Goal: Information Seeking & Learning: Learn about a topic

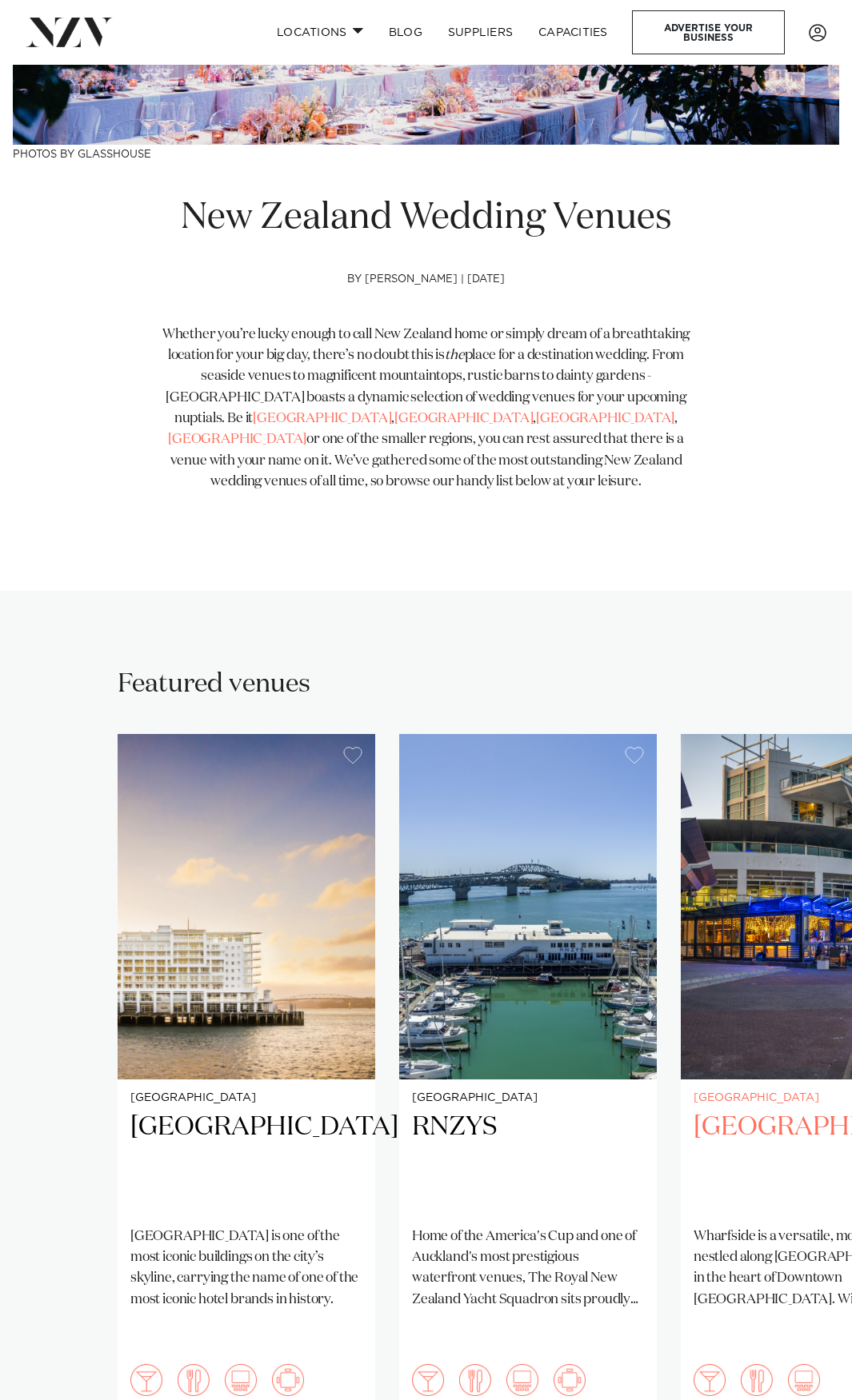
scroll to position [533, 0]
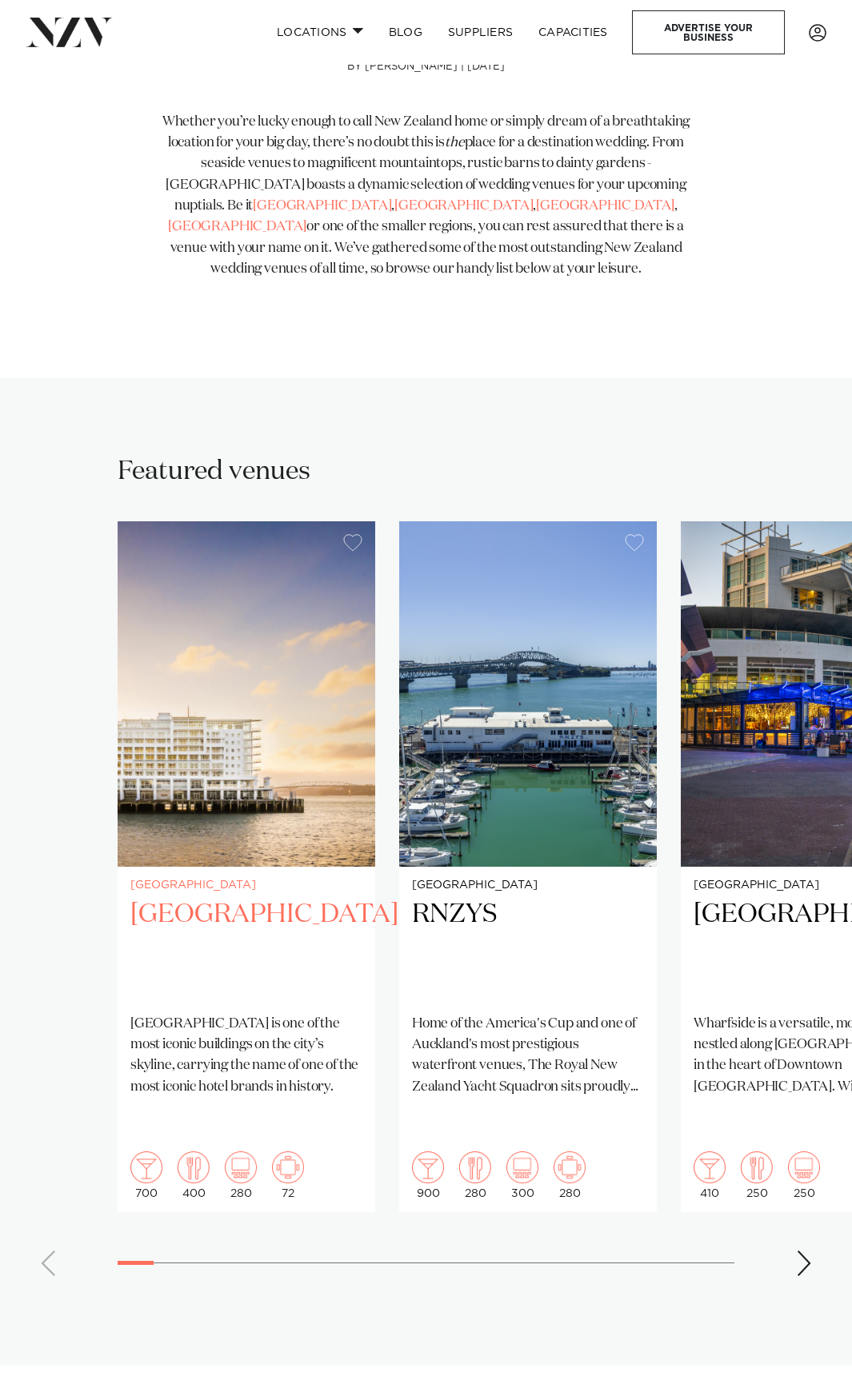
click at [293, 726] on img "1 / 38" at bounding box center [246, 694] width 258 height 345
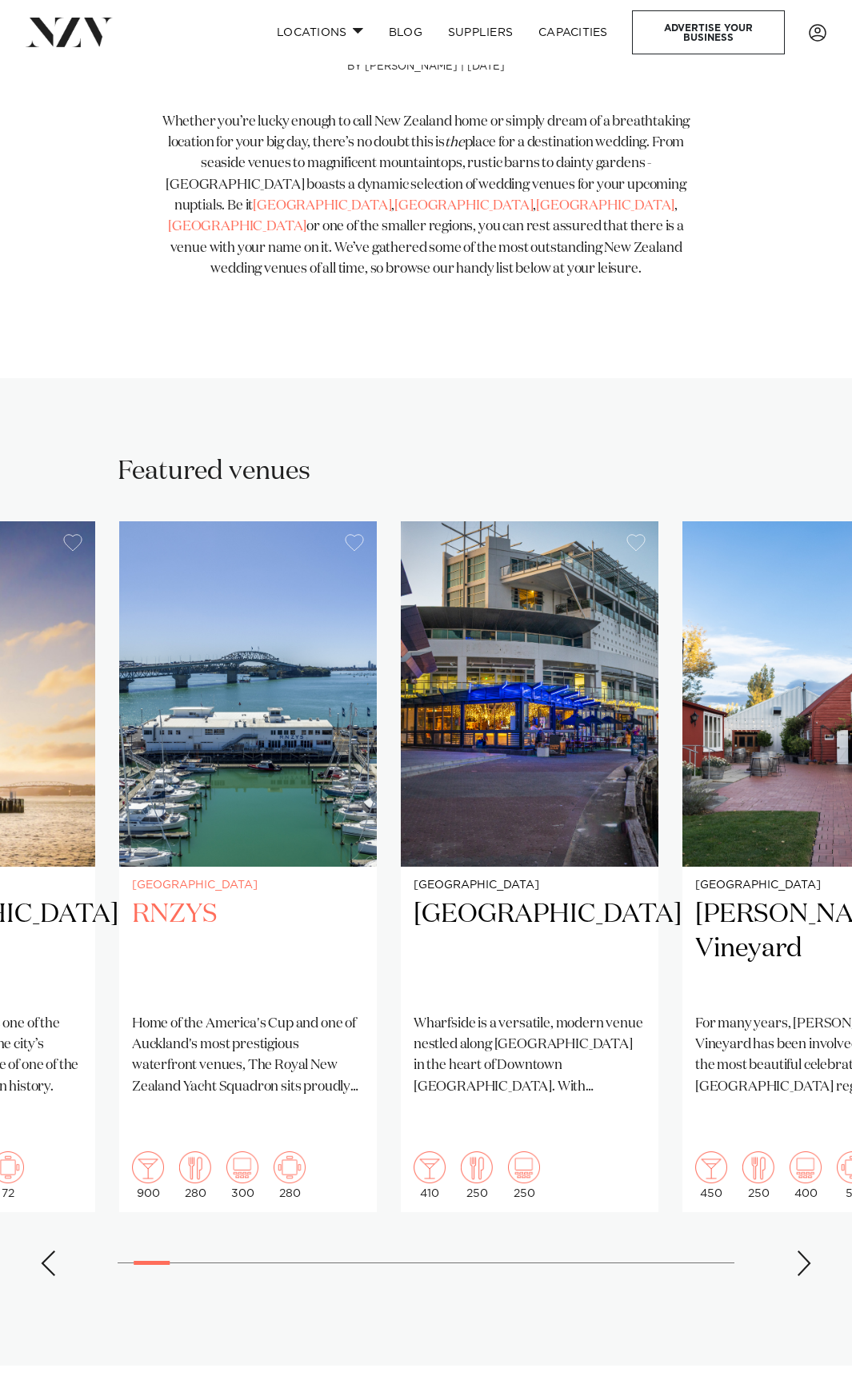
click at [296, 996] on div "Auckland RNZYS Home of the America's Cup and one of Auckland's most prestigious…" at bounding box center [248, 1039] width 258 height 345
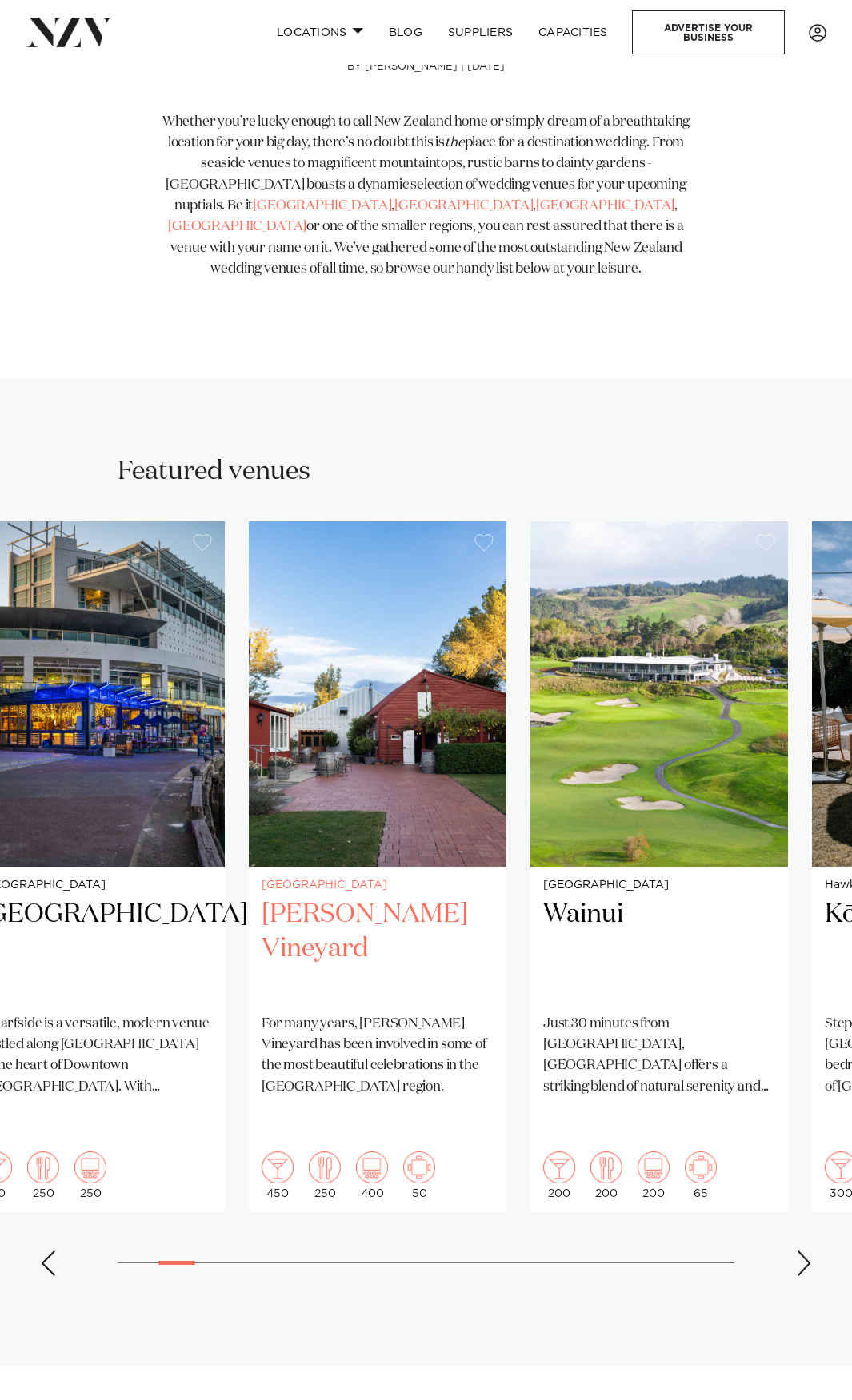
click at [250, 1071] on div "Christchurch Larcomb Vineyard For many years, Larcomb Vineyard has been involve…" at bounding box center [377, 1039] width 258 height 345
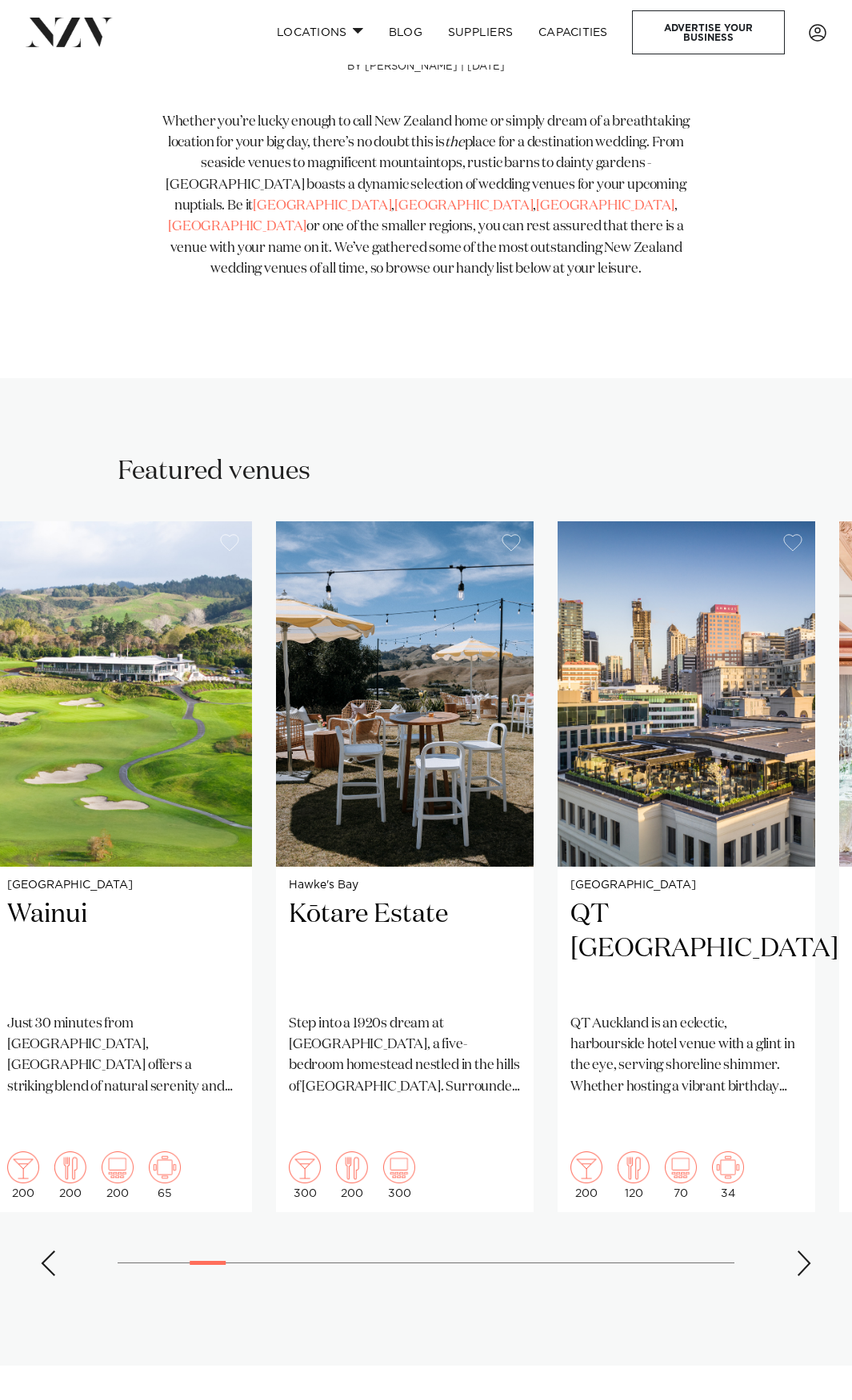
click at [245, 987] on swiper-container "Auckland Hilton Auckland Hilton Auckland is one of the most iconic buildings on…" at bounding box center [426, 905] width 852 height 768
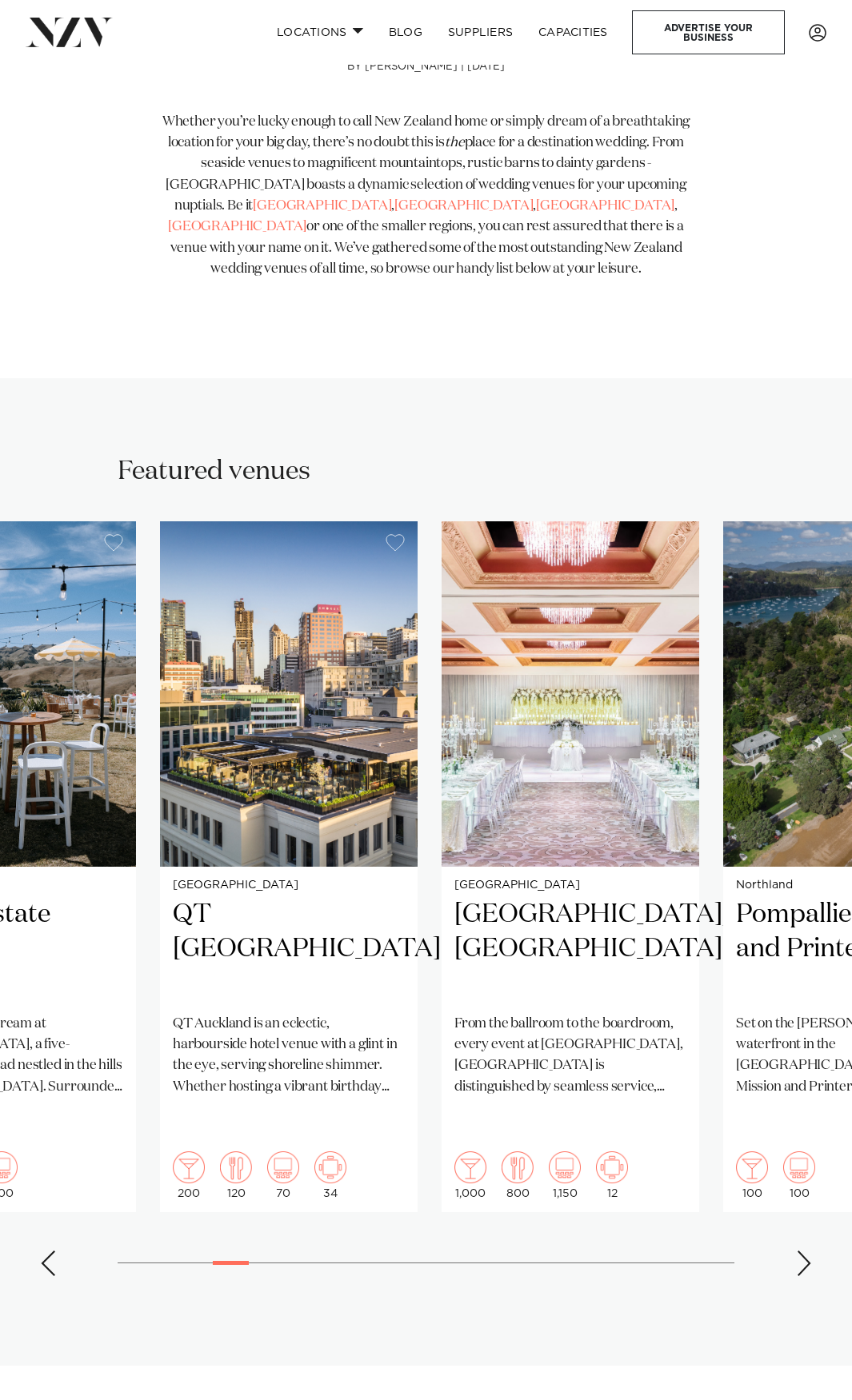
click at [143, 954] on swiper-container "Auckland Hilton Auckland Hilton Auckland is one of the most iconic buildings on…" at bounding box center [426, 905] width 852 height 768
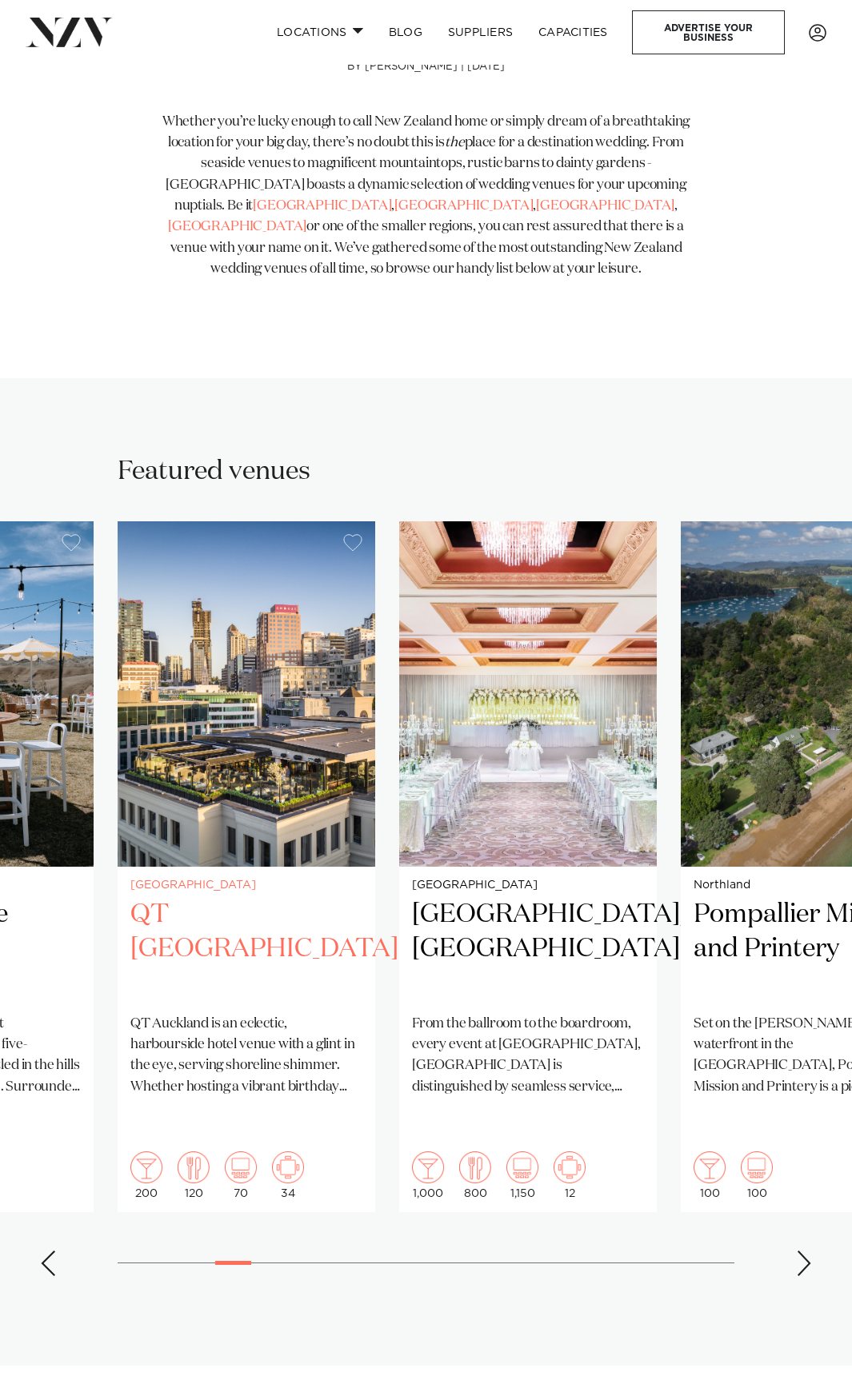
click at [240, 767] on img "7 / 38" at bounding box center [246, 694] width 258 height 345
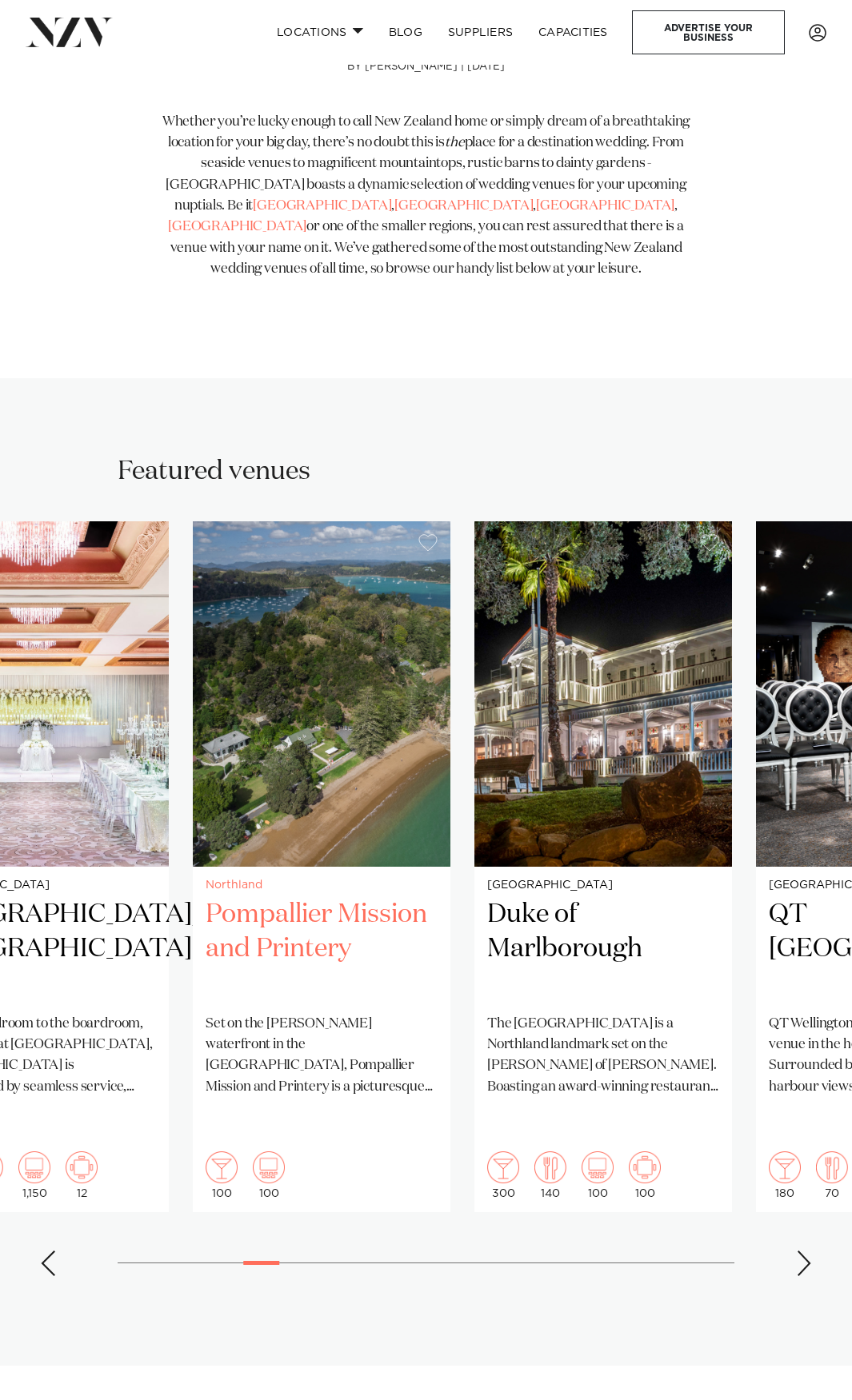
click at [186, 741] on swiper-container "Auckland Hilton Auckland Hilton Auckland is one of the most iconic buildings on…" at bounding box center [426, 905] width 852 height 768
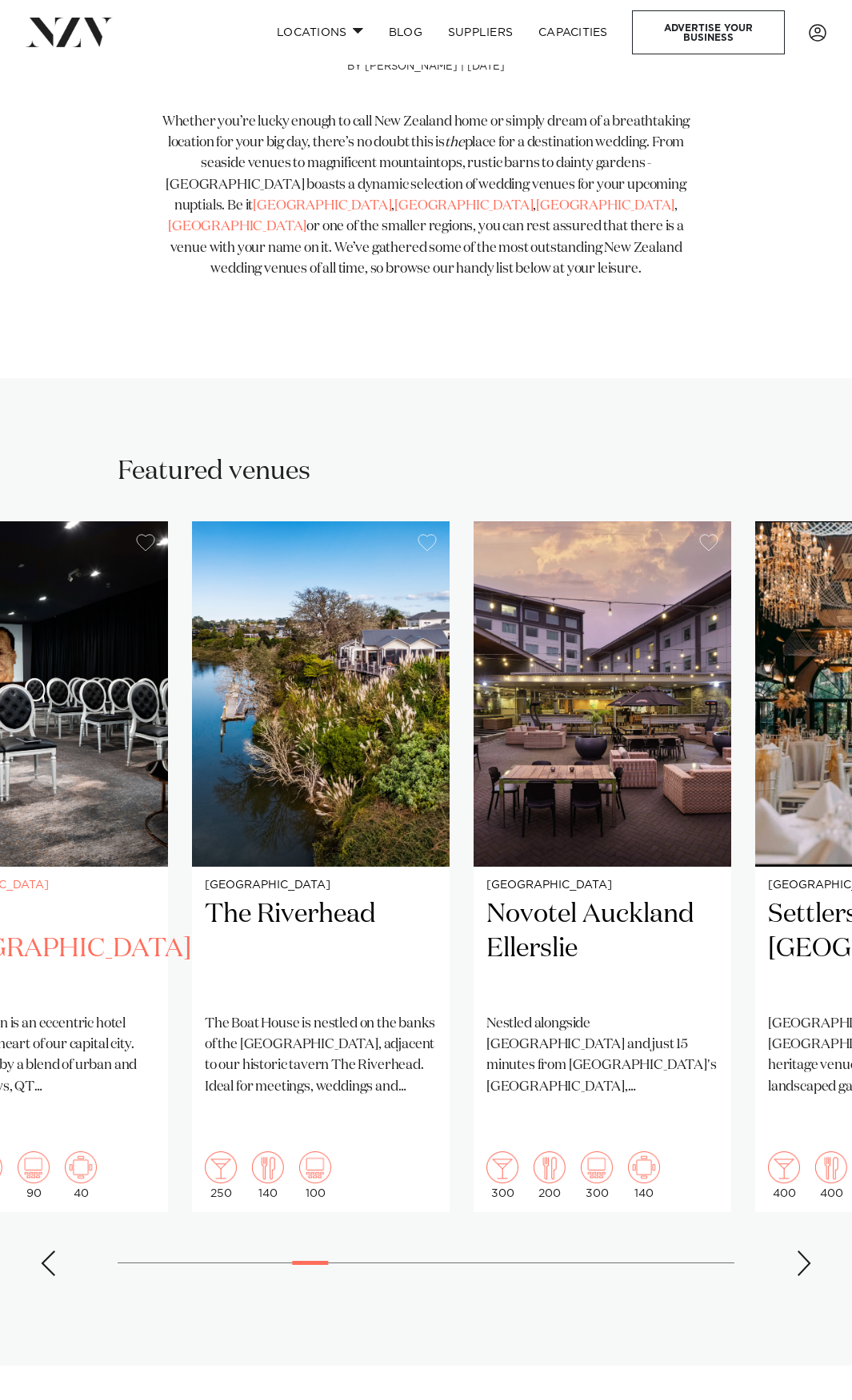
click at [95, 655] on img "11 / 38" at bounding box center [39, 694] width 258 height 345
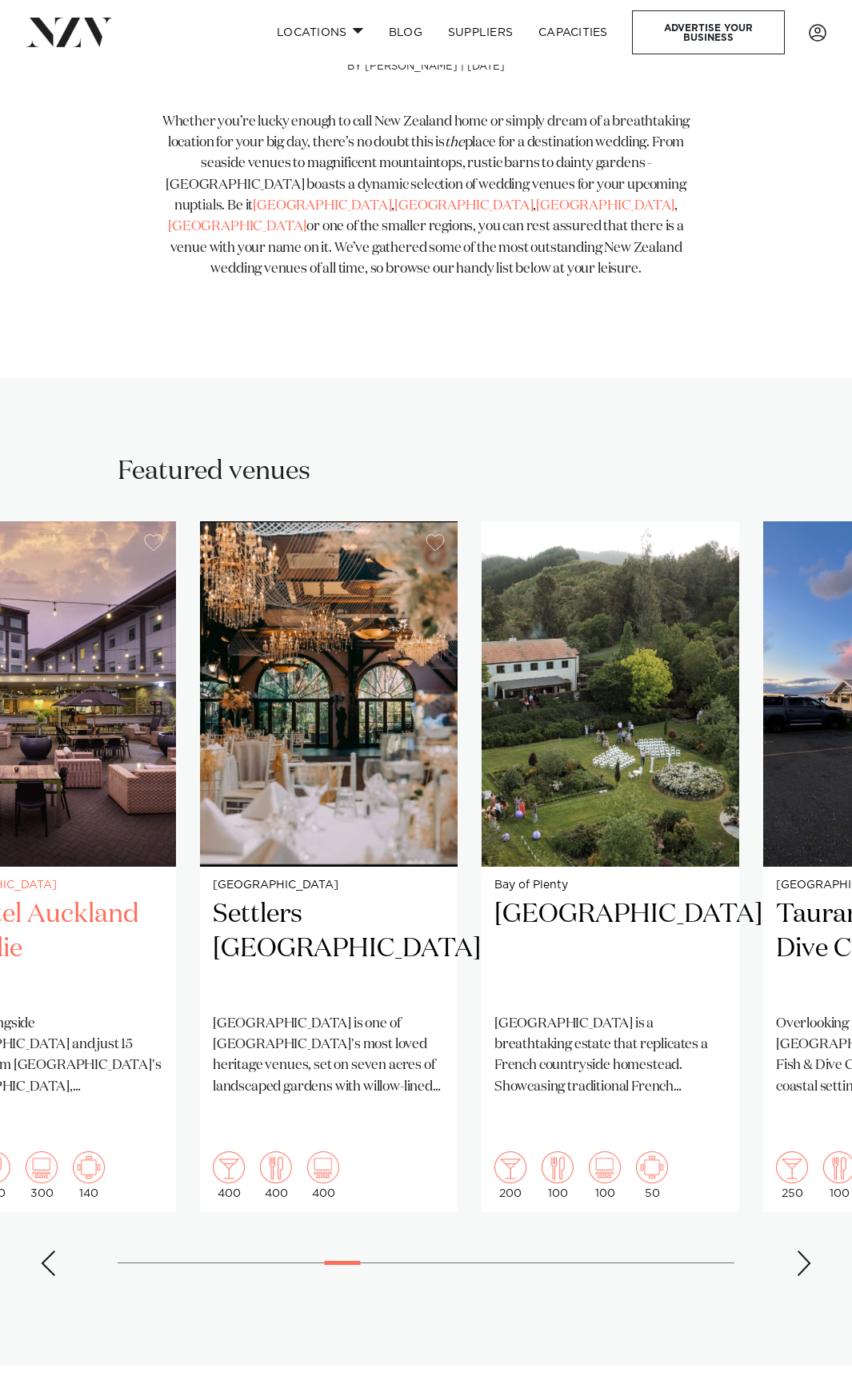
click at [115, 731] on img "13 / 38" at bounding box center [47, 694] width 258 height 345
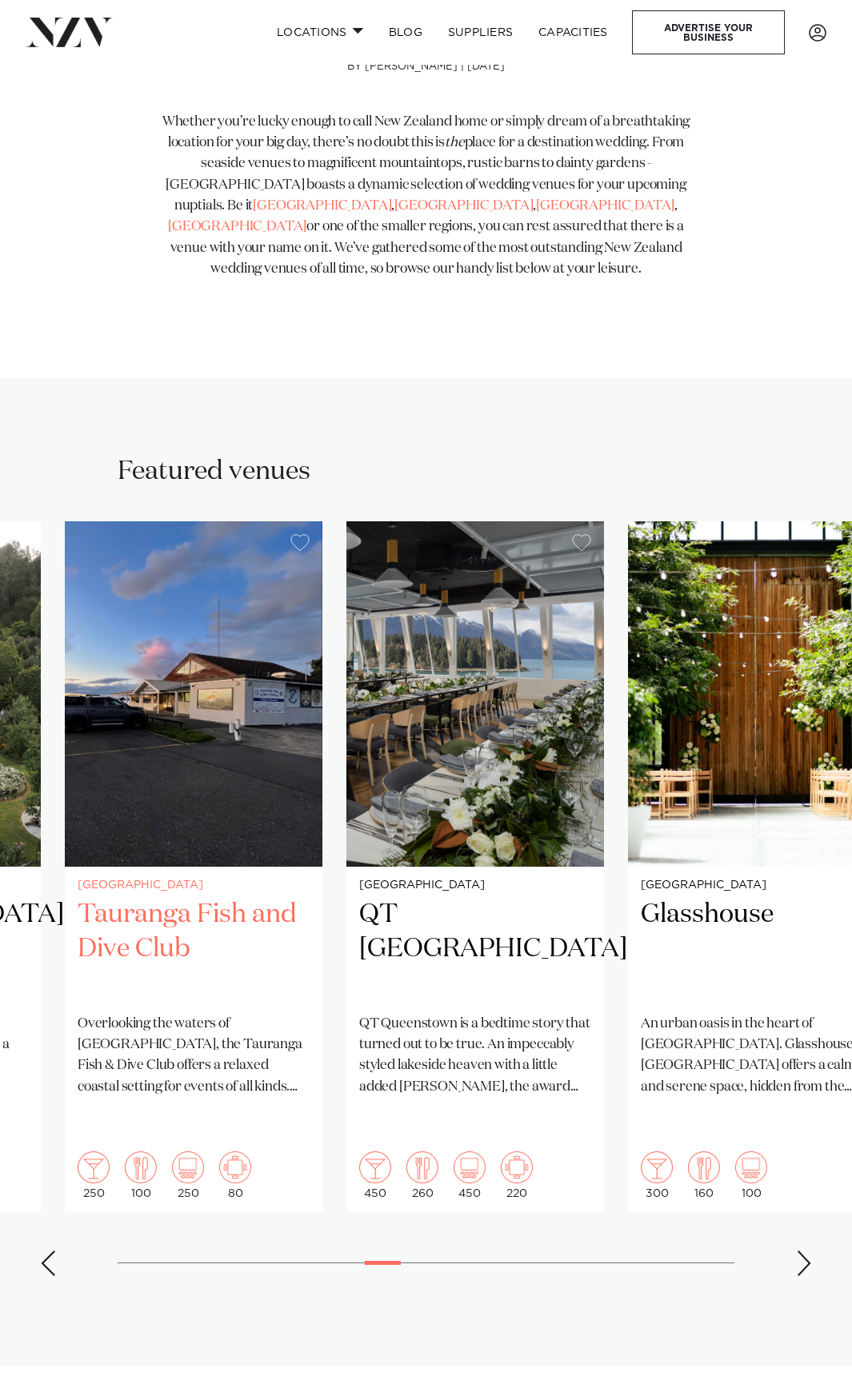
click at [82, 968] on h2 "Tauranga Fish and Dive Club" at bounding box center [193, 949] width 232 height 103
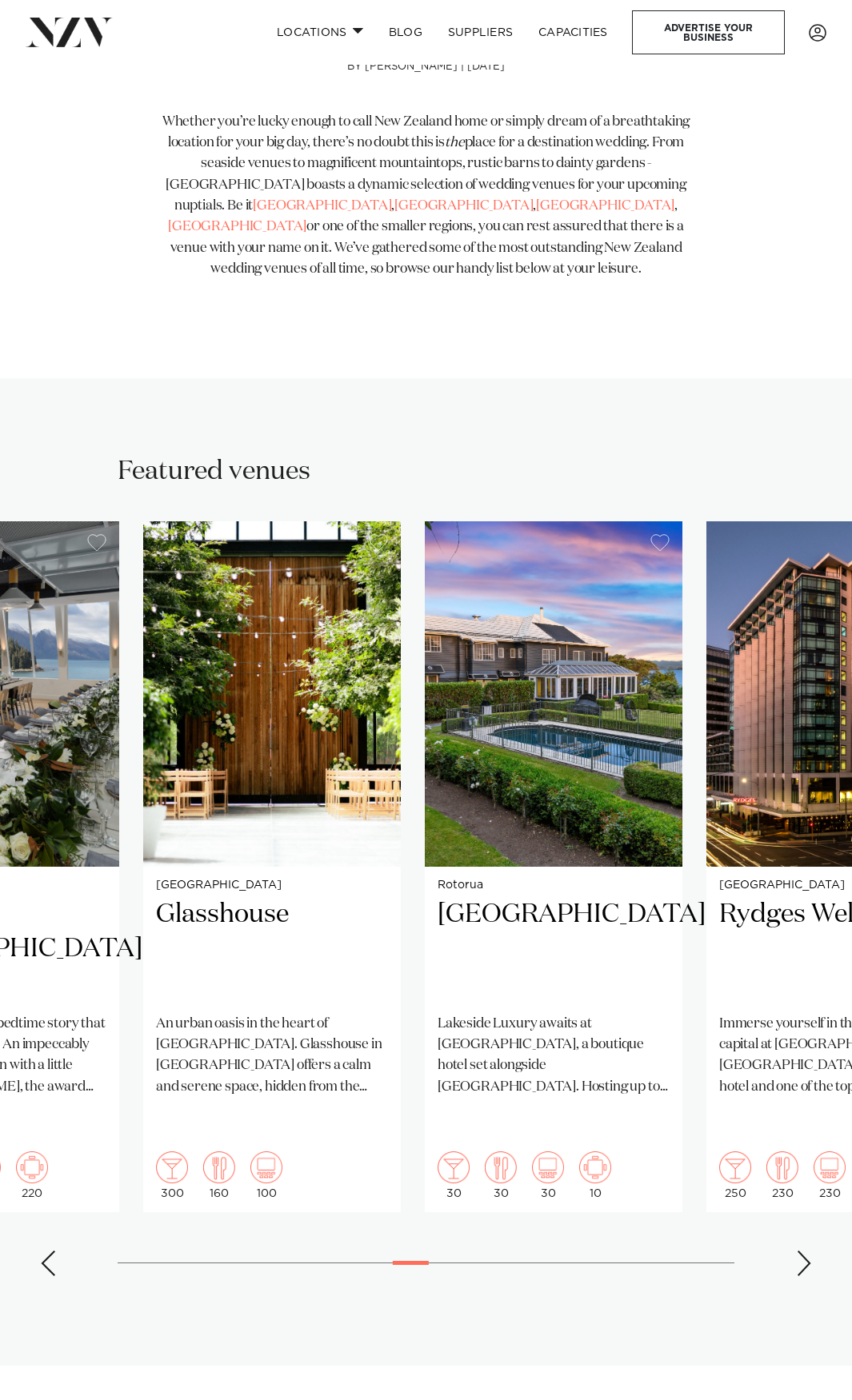
click at [103, 1005] on swiper-container "Auckland Hilton Auckland Hilton Auckland is one of the most iconic buildings on…" at bounding box center [426, 905] width 852 height 768
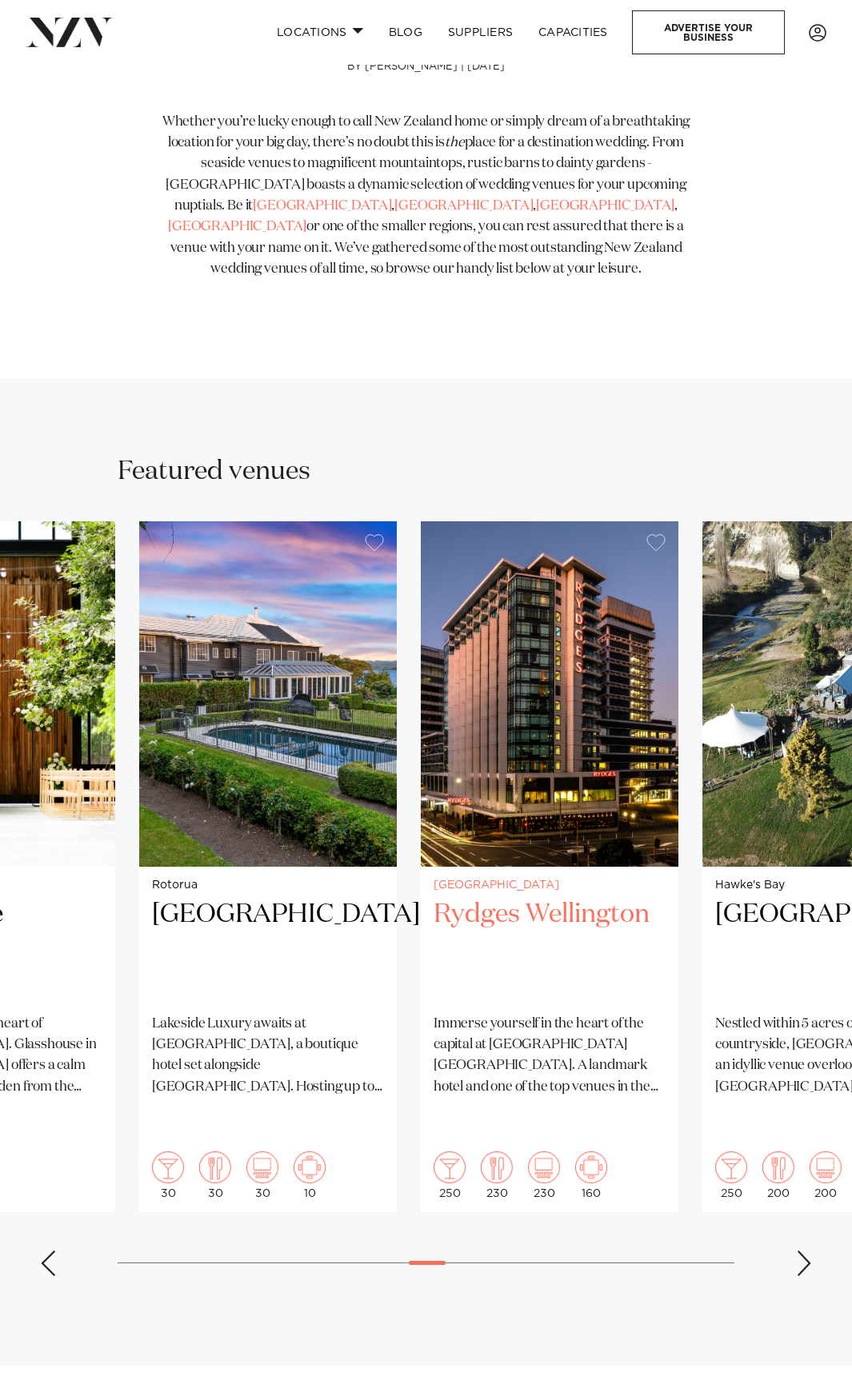
click at [457, 720] on img "20 / 38" at bounding box center [549, 694] width 258 height 345
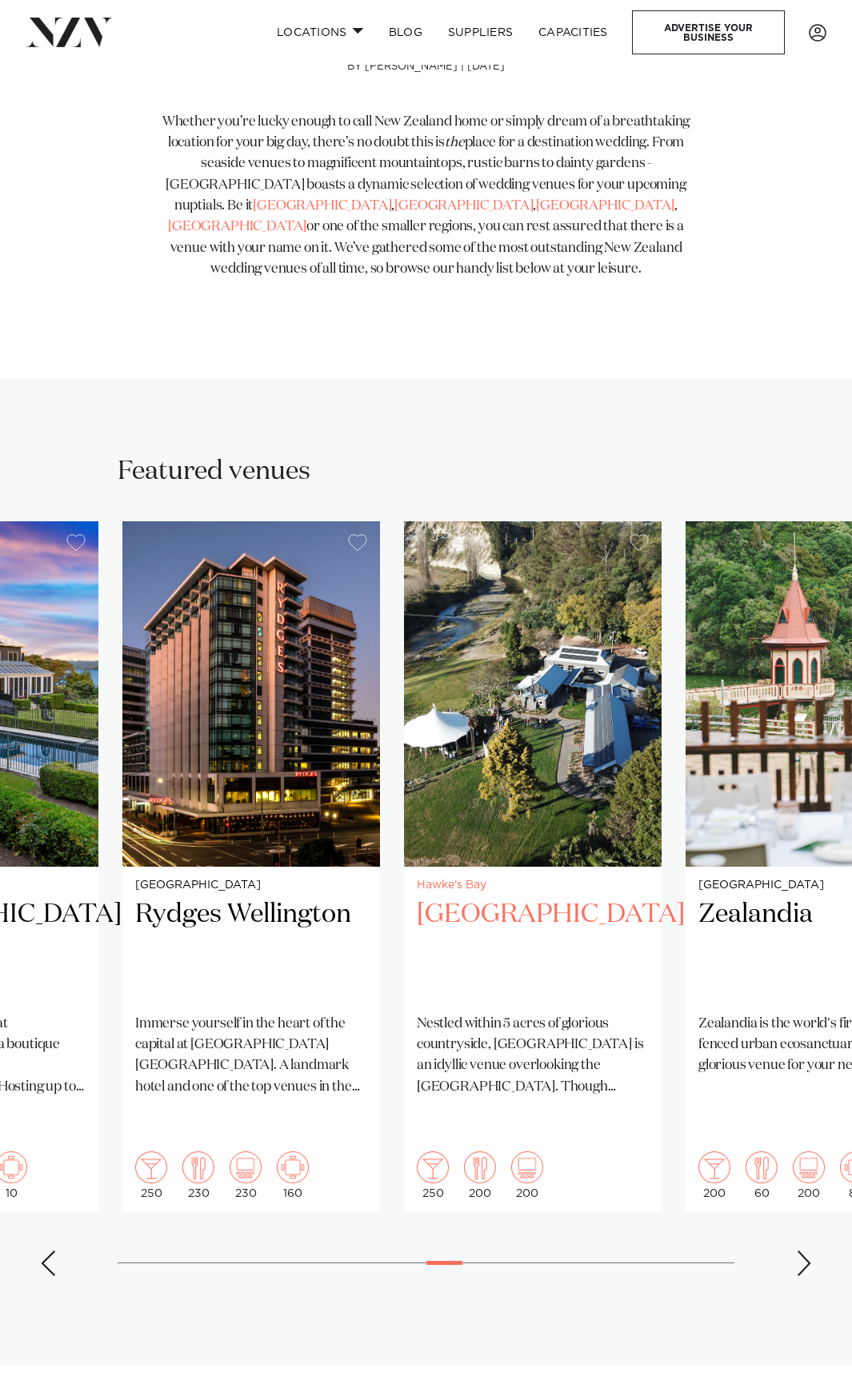
click at [404, 693] on img "21 / 38" at bounding box center [532, 694] width 258 height 345
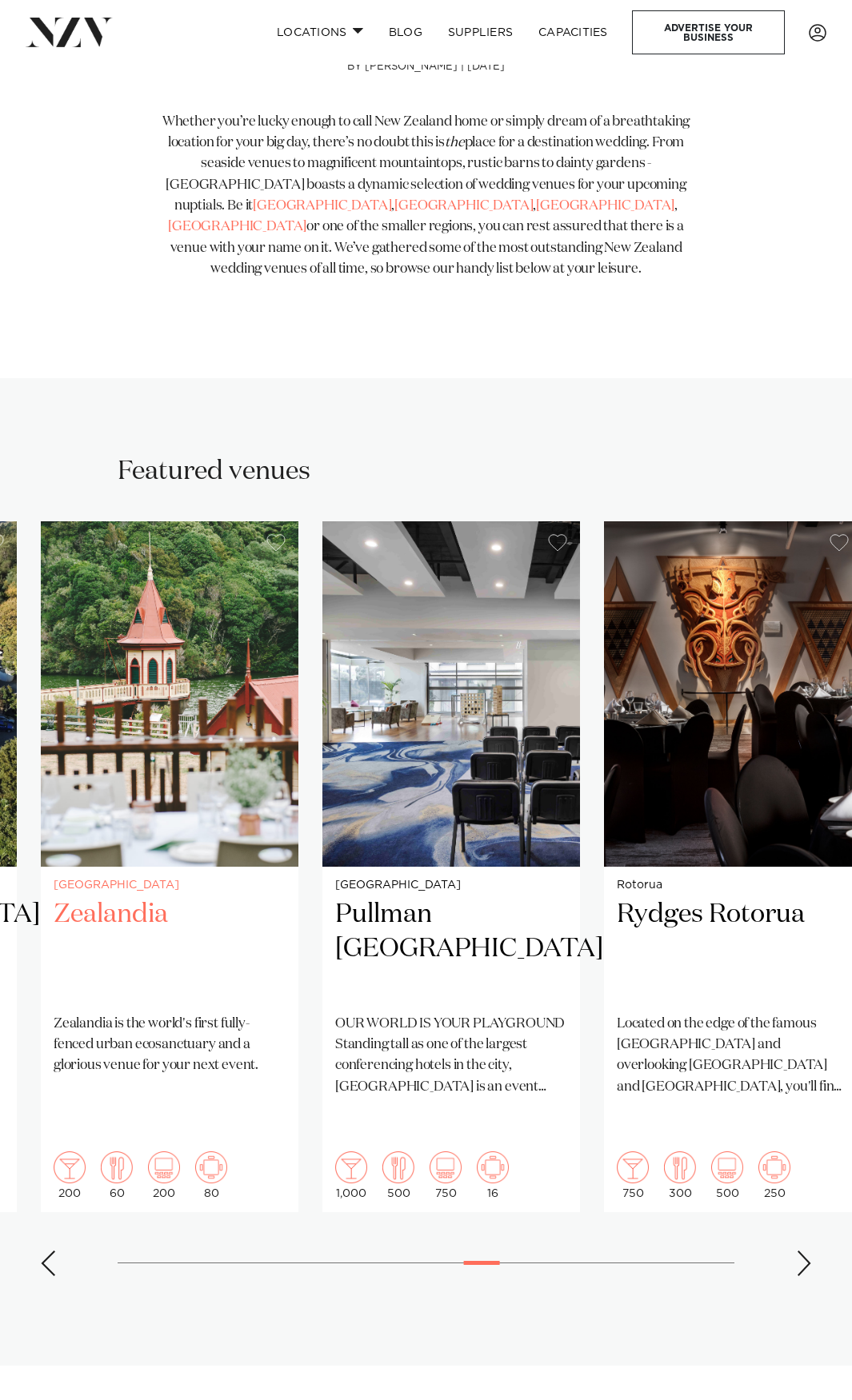
click at [226, 662] on img "22 / 38" at bounding box center [170, 694] width 258 height 345
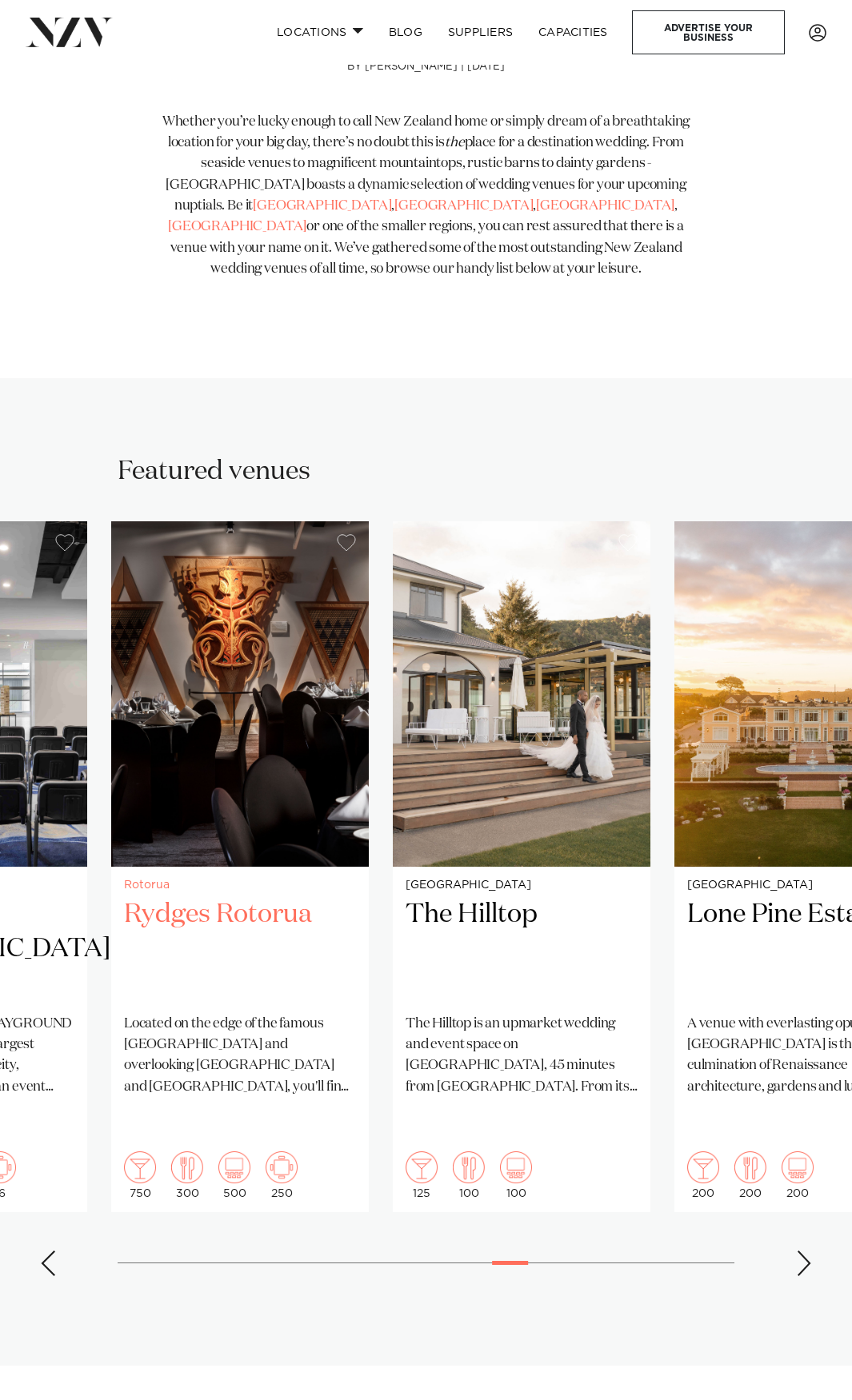
click at [111, 649] on img "24 / 38" at bounding box center [239, 694] width 258 height 345
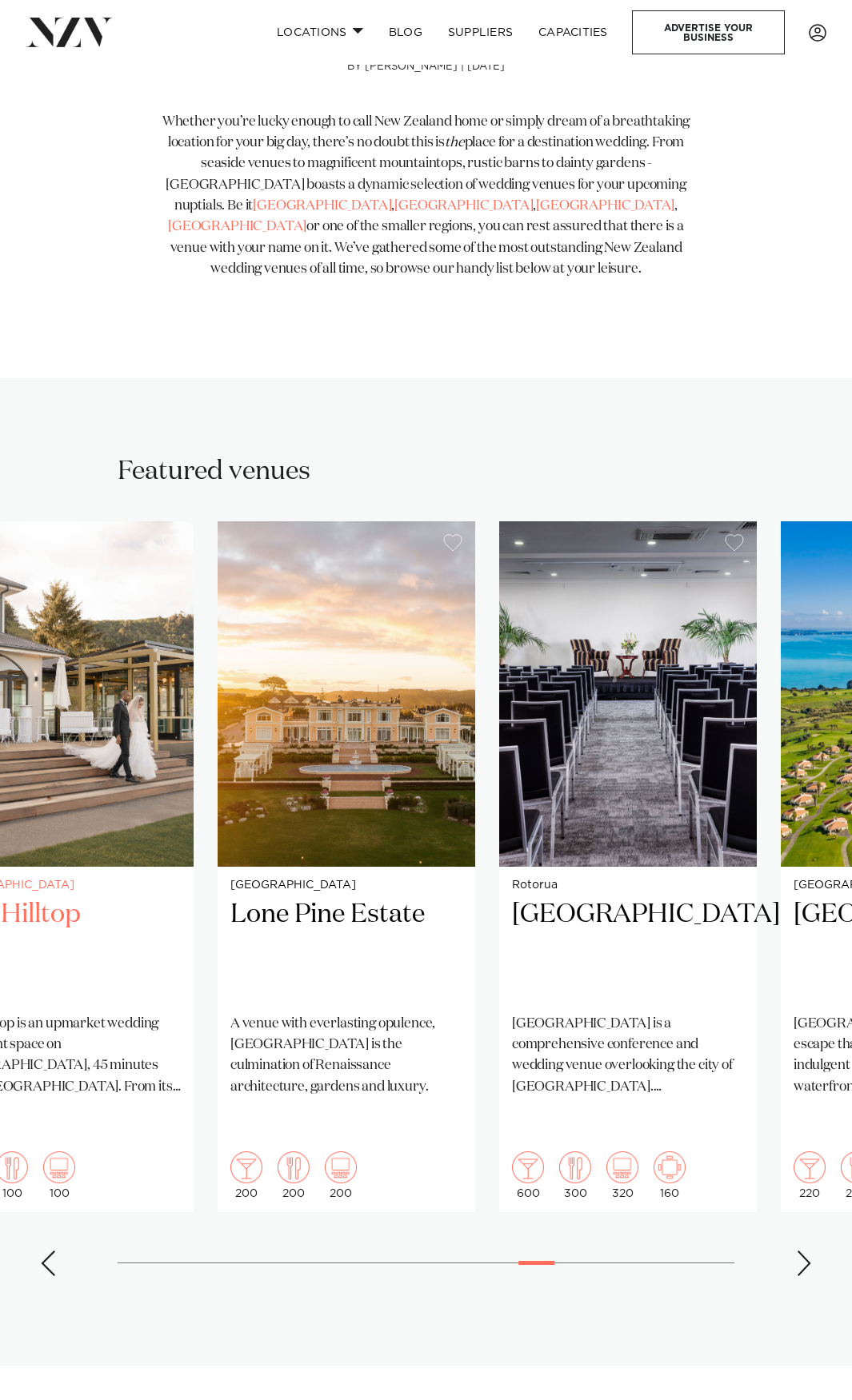
click at [0, 647] on img "25 / 38" at bounding box center [65, 694] width 258 height 345
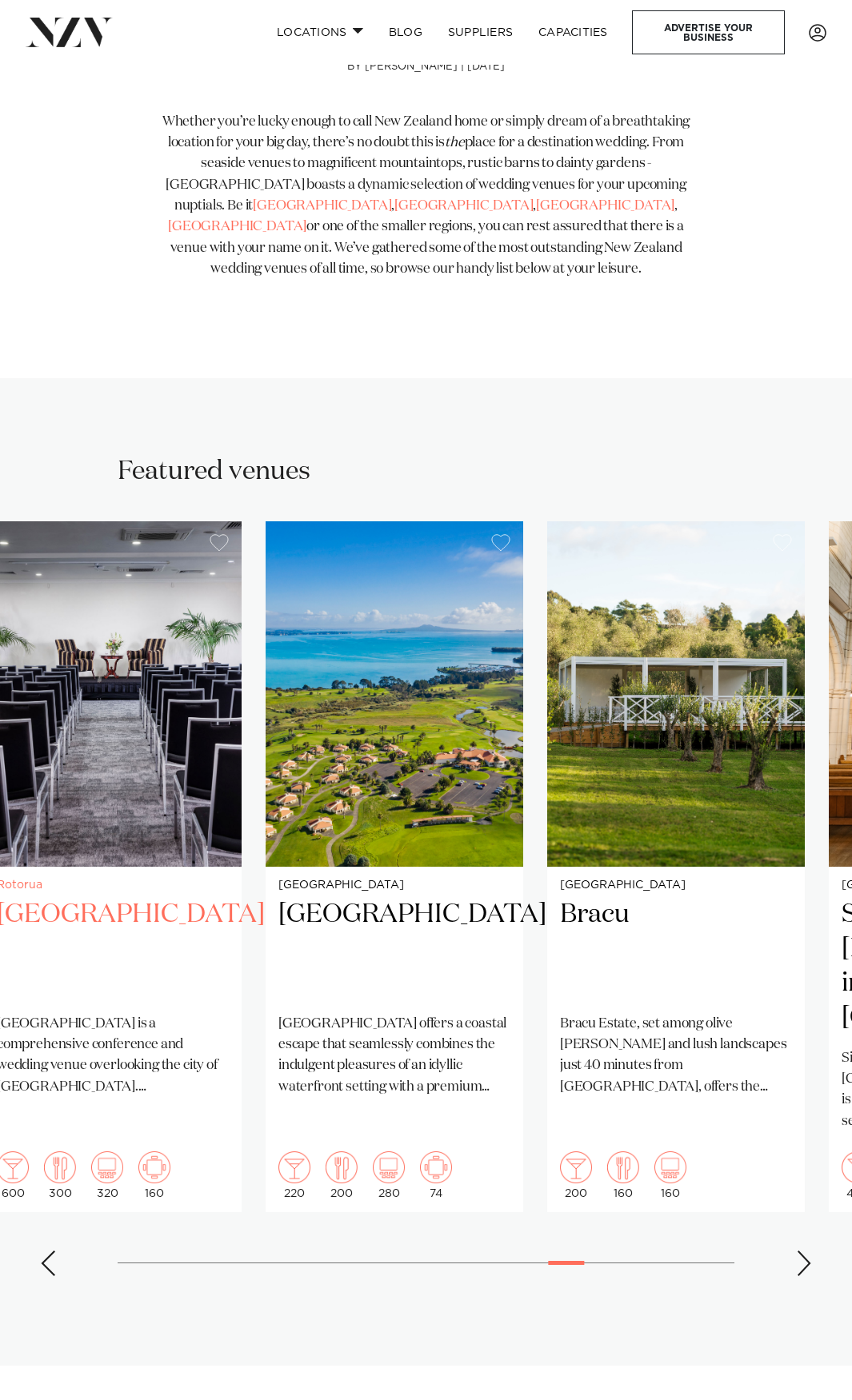
click at [168, 1027] on div "Rotorua Arawa Park Hotel Arawa Park Hotel Rotorua is a comprehensive conference…" at bounding box center [113, 1039] width 258 height 345
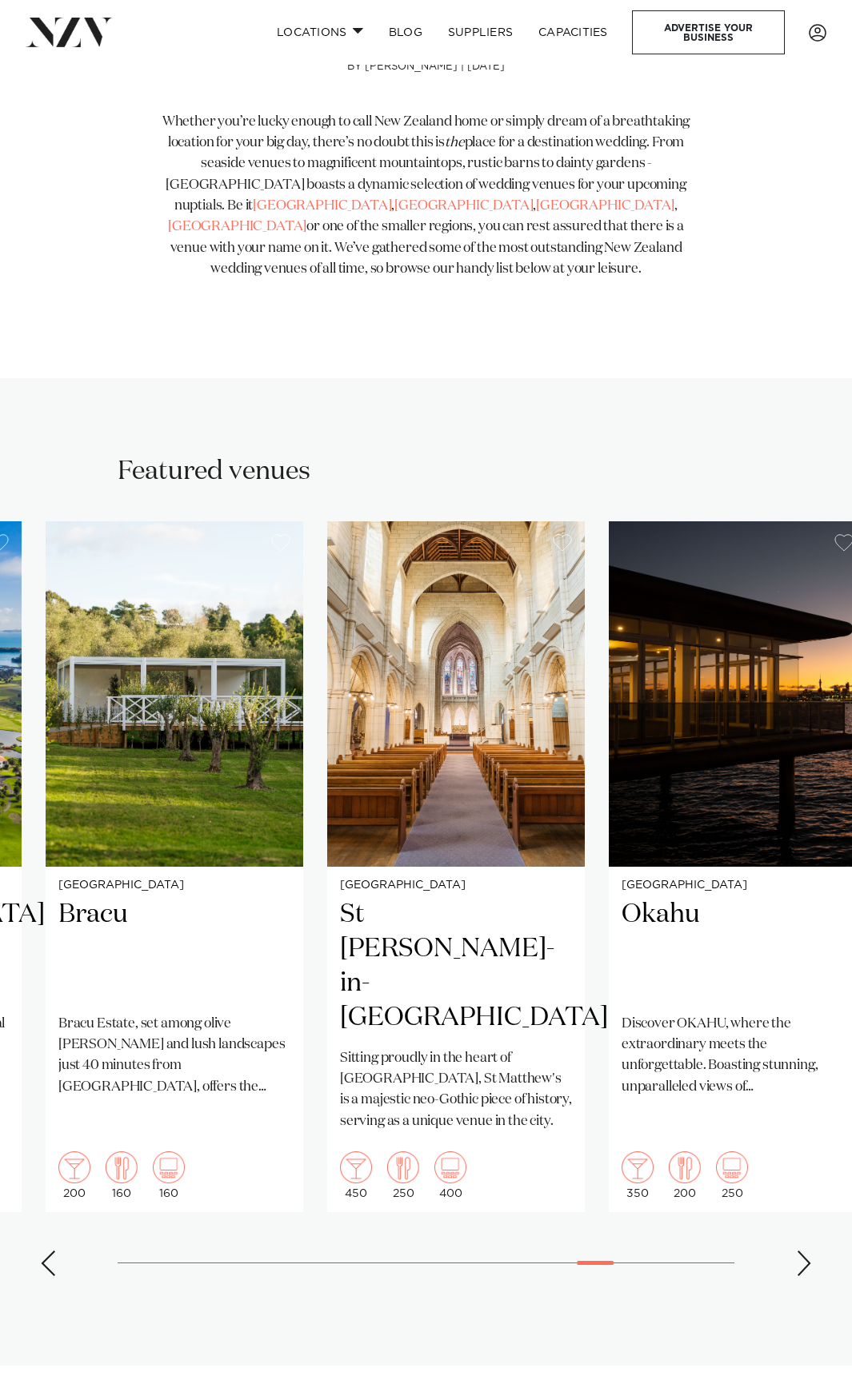
click at [297, 1027] on swiper-container "Auckland Hilton Auckland Hilton Auckland is one of the most iconic buildings on…" at bounding box center [426, 905] width 852 height 768
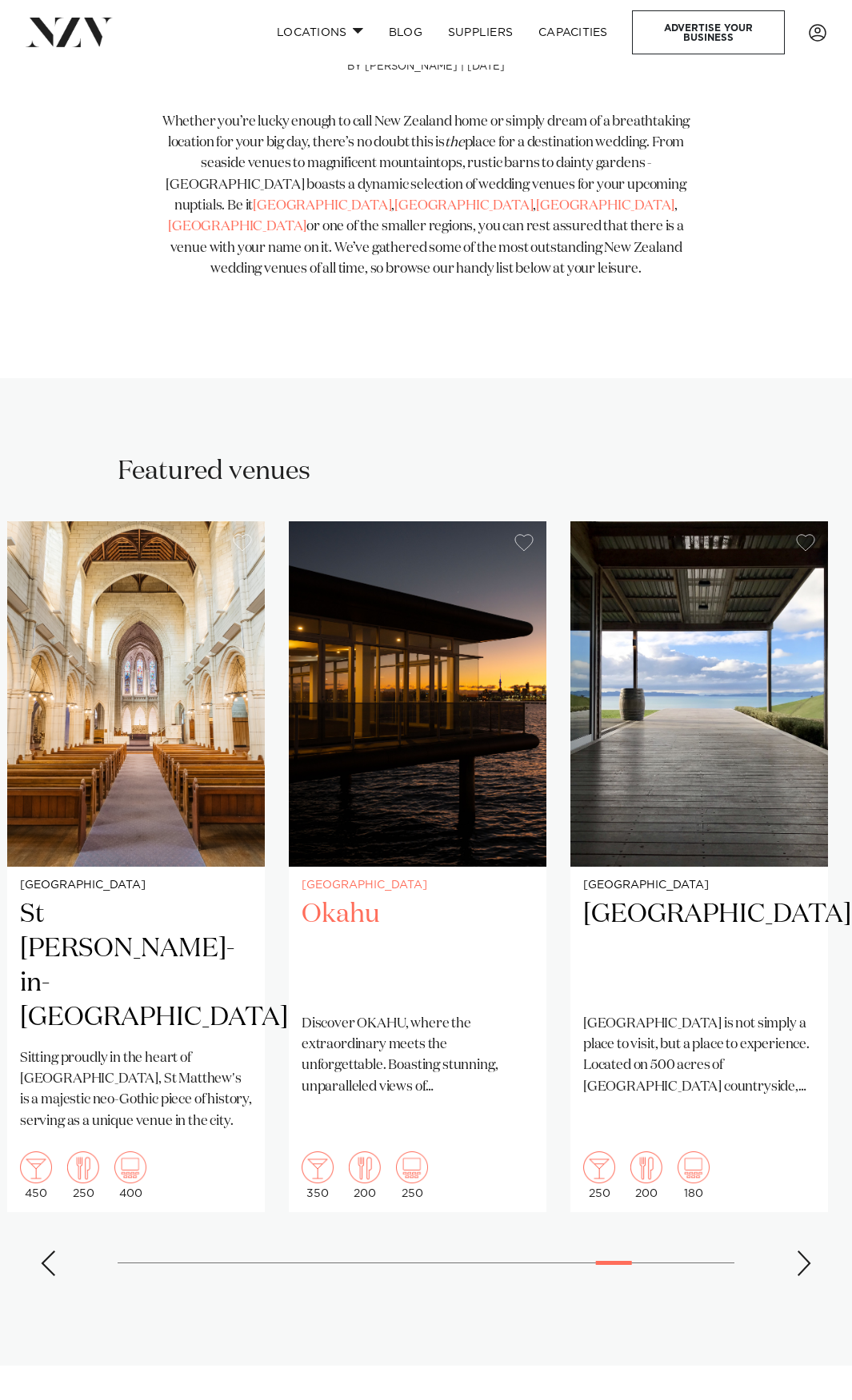
click at [306, 988] on div "Auckland Okahu Discover OKAHU, where the extraordinary meets the unforgettable.…" at bounding box center [417, 1039] width 258 height 345
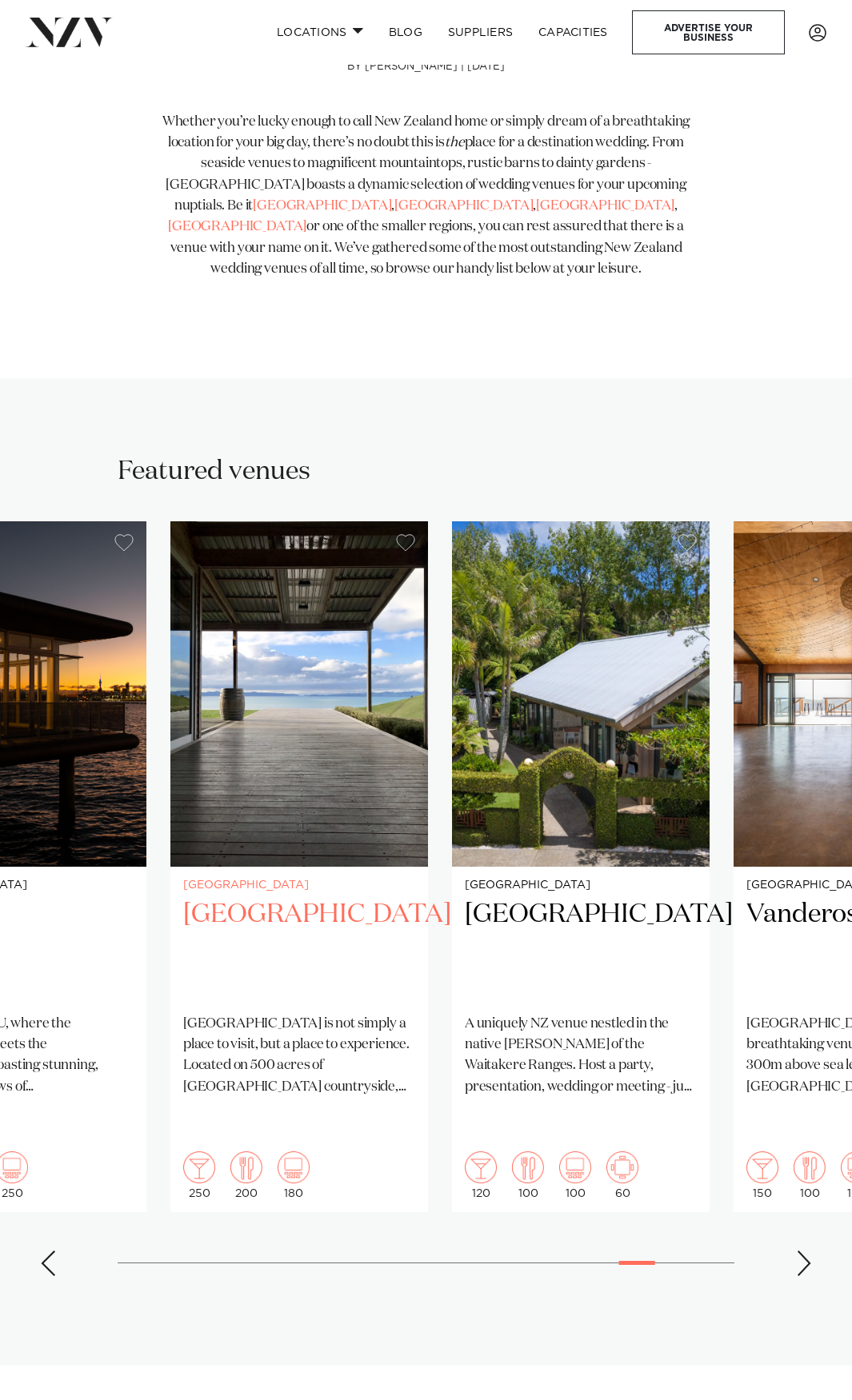
click at [171, 978] on div "Auckland Kauri Bay Kauri Bay is not simply a place to visit, but a place to exp…" at bounding box center [299, 1039] width 258 height 345
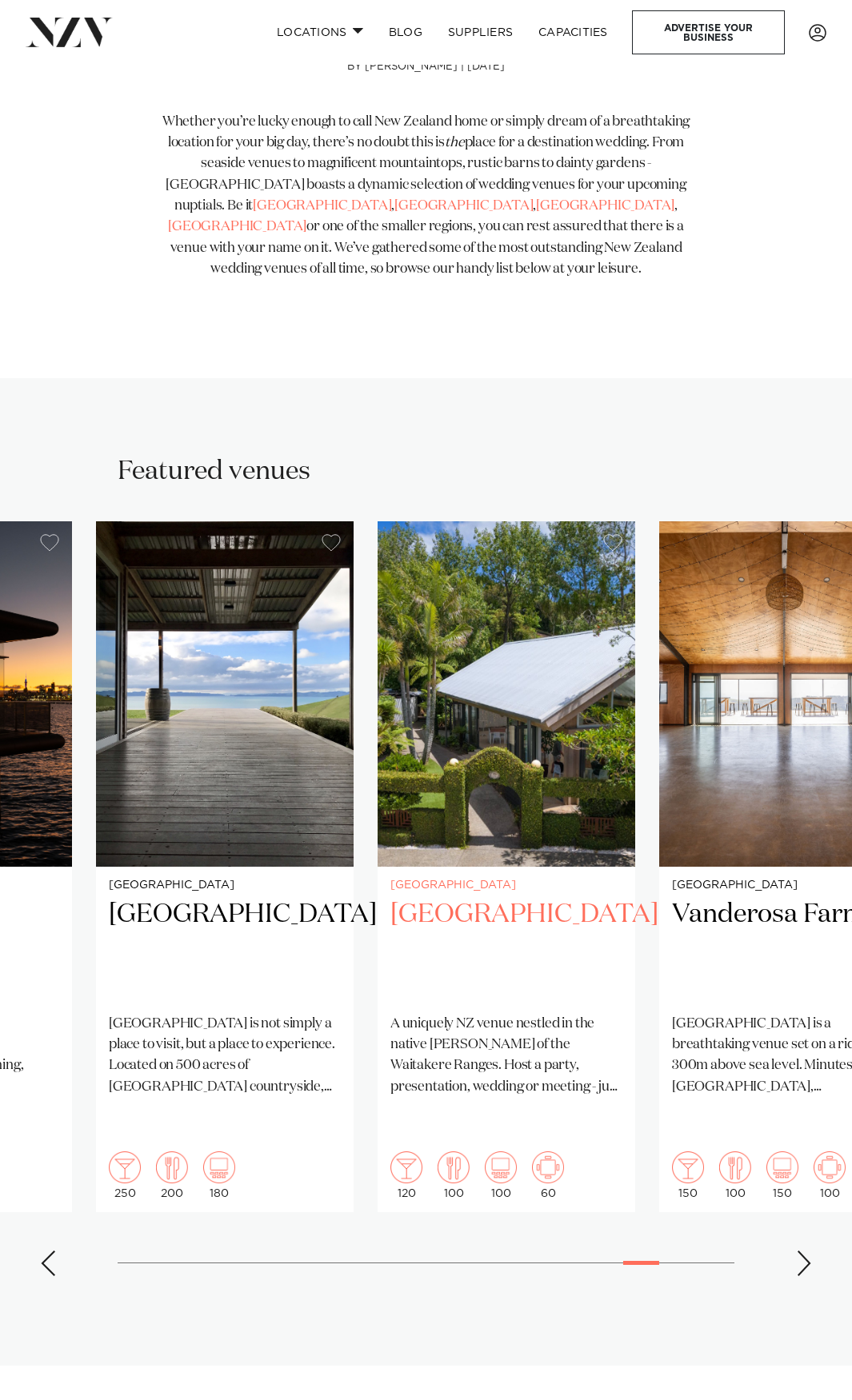
click at [377, 995] on div "Auckland Tui Hills A uniquely NZ venue nestled in the native bush of the Waitak…" at bounding box center [506, 1039] width 258 height 345
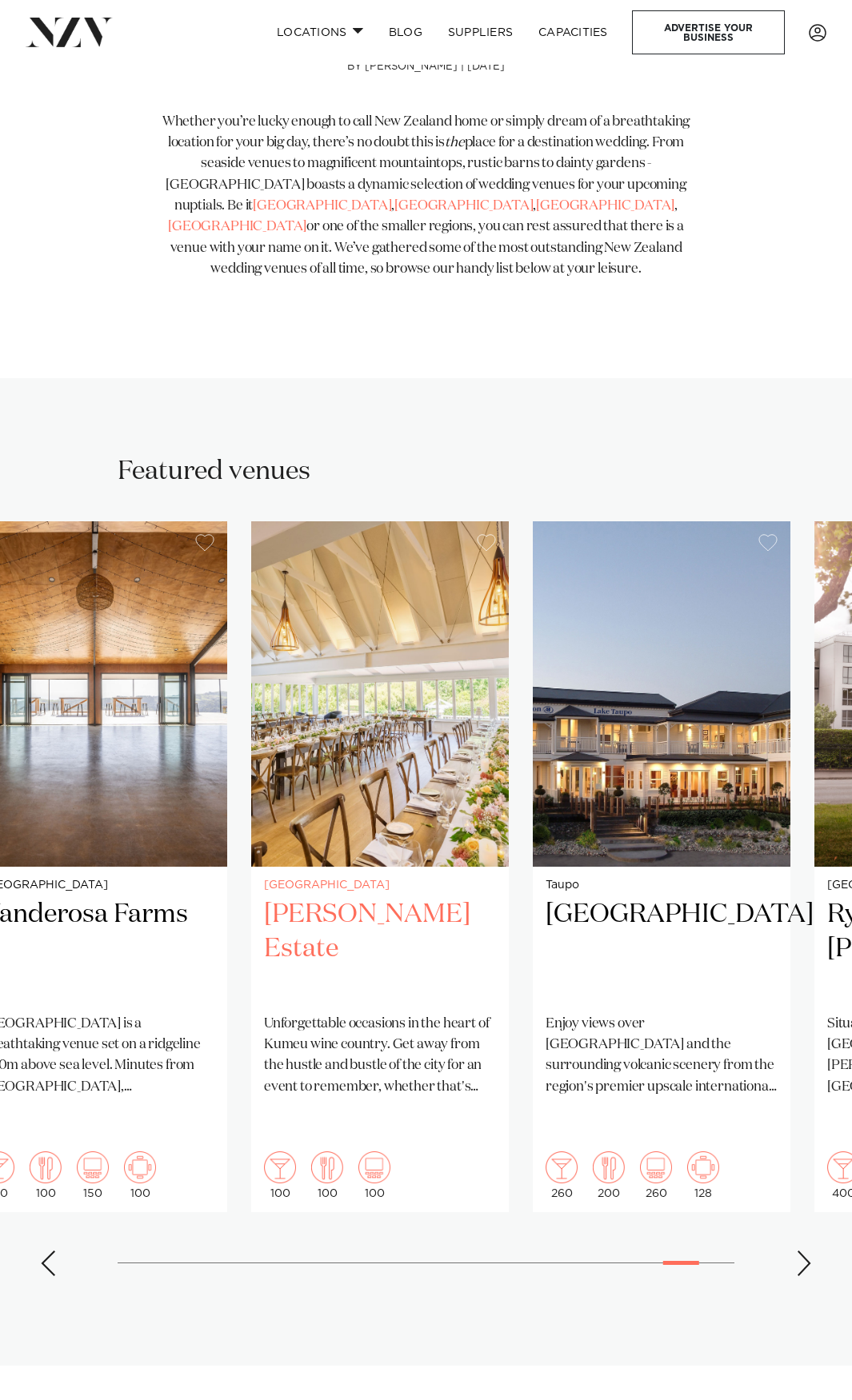
click at [251, 720] on img "35 / 38" at bounding box center [379, 694] width 258 height 345
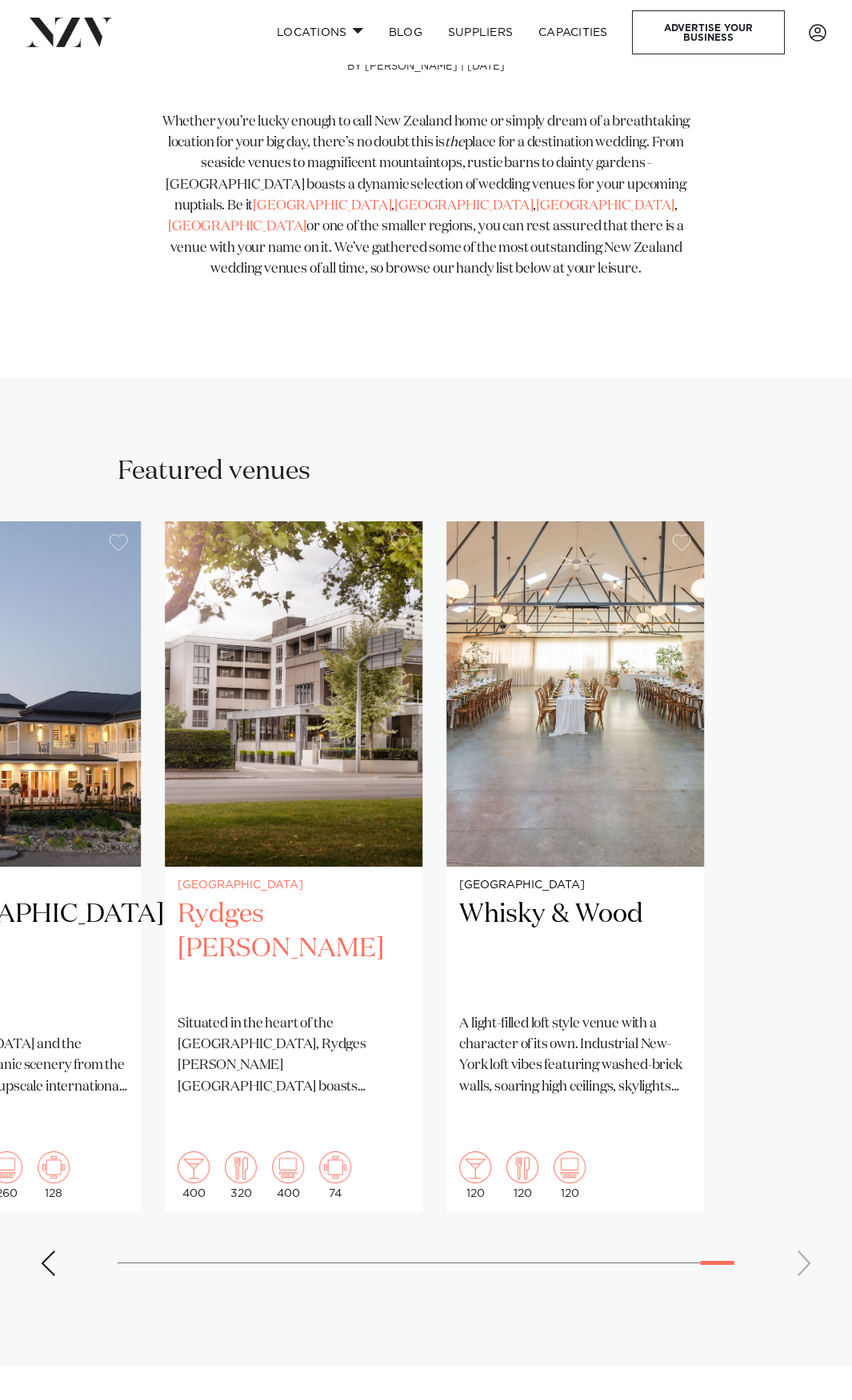
click at [165, 747] on img "37 / 38" at bounding box center [293, 694] width 258 height 345
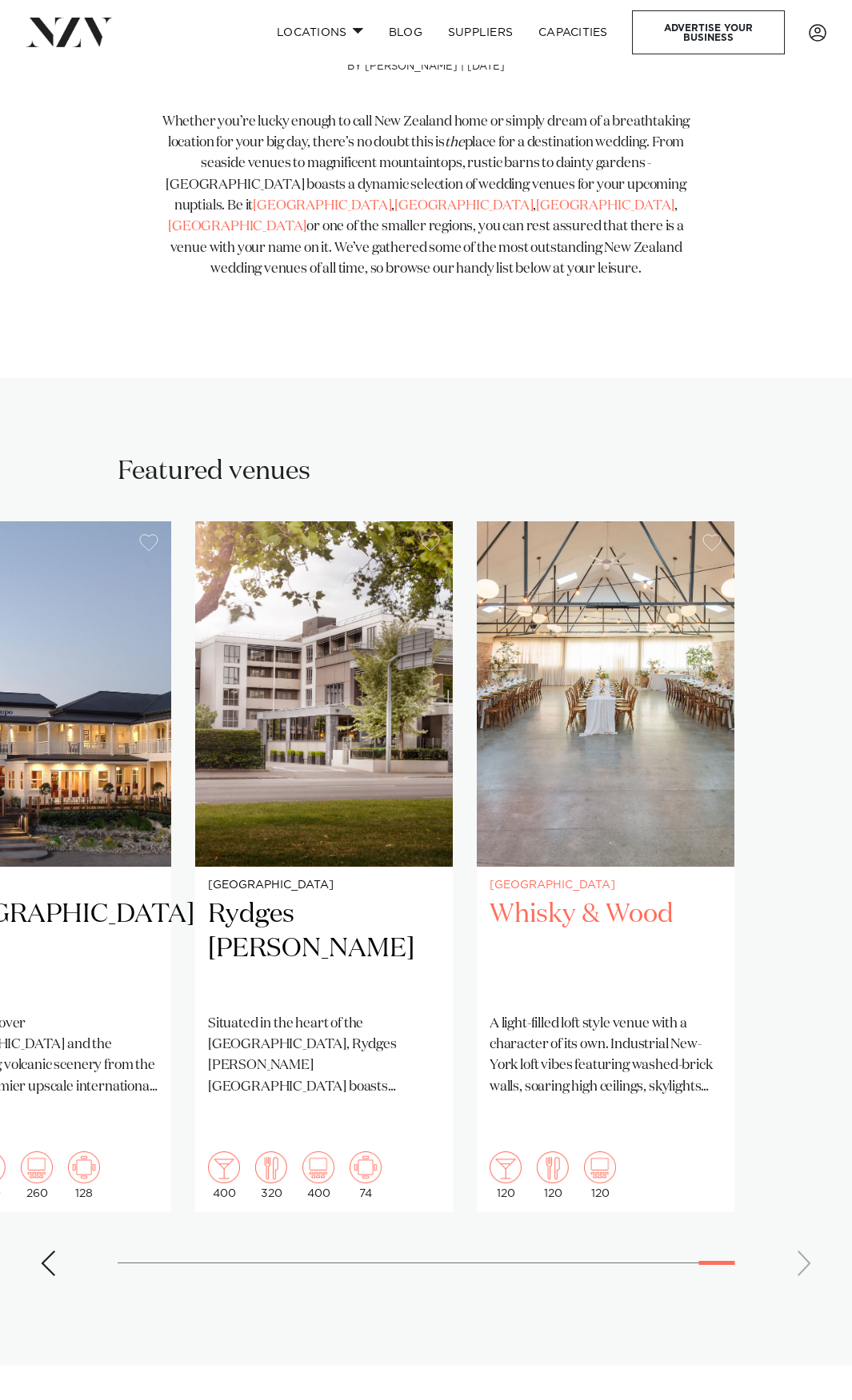
click at [0, 0] on slot "Auckland Hilton Auckland Hilton Auckland is one of the most iconic buildings on…" at bounding box center [0, 0] width 0 height 0
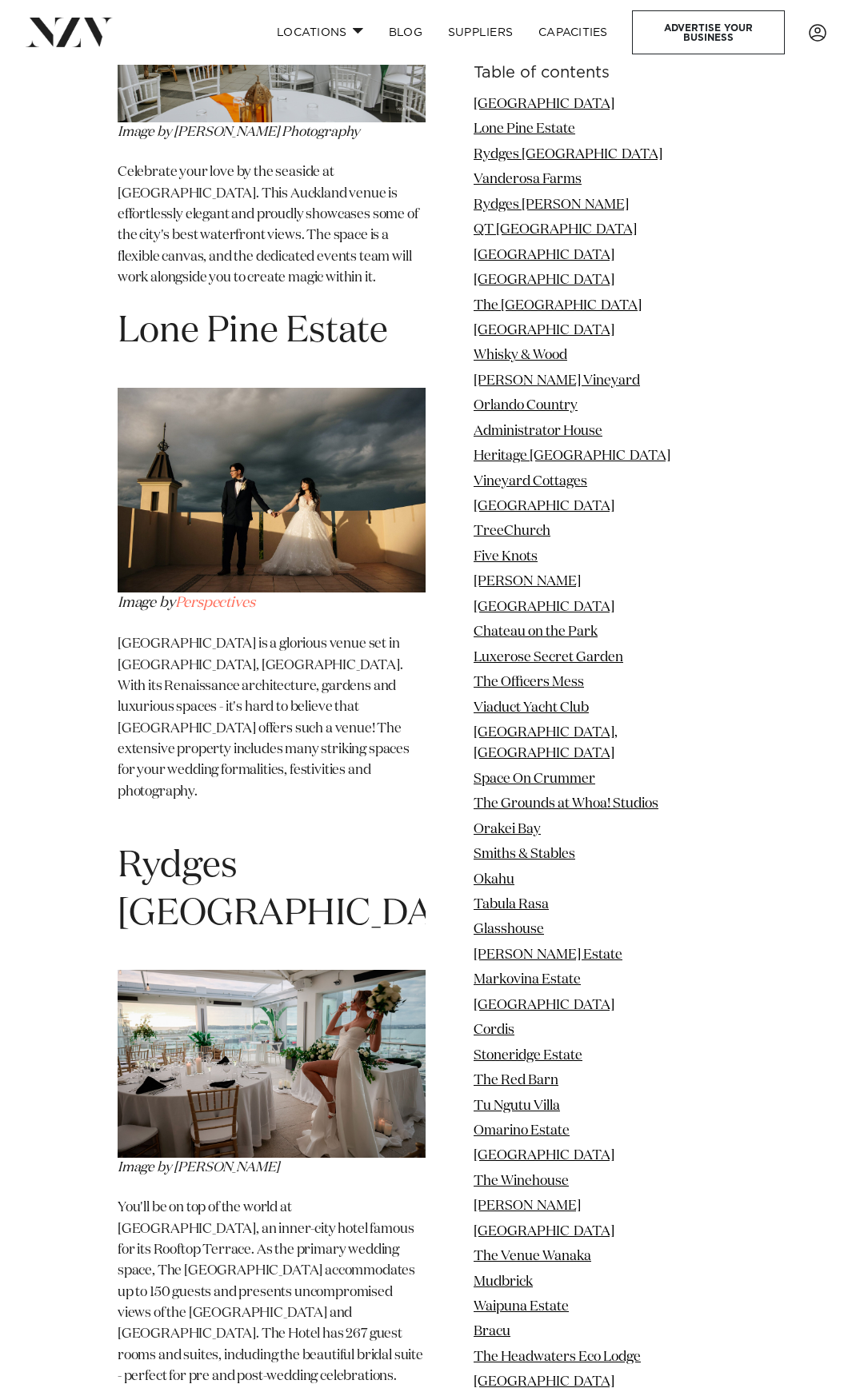
scroll to position [2532, 0]
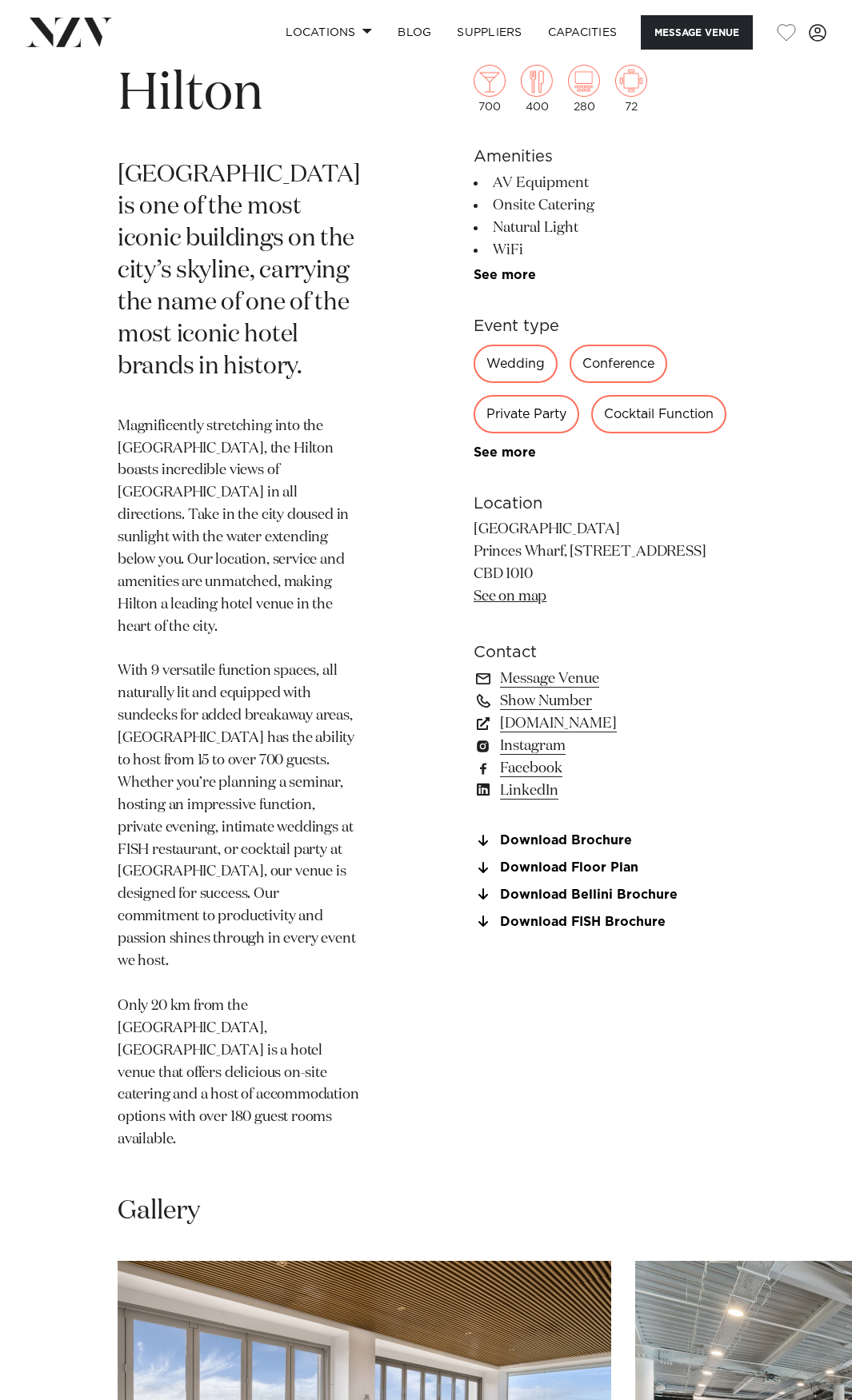
scroll to position [933, 0]
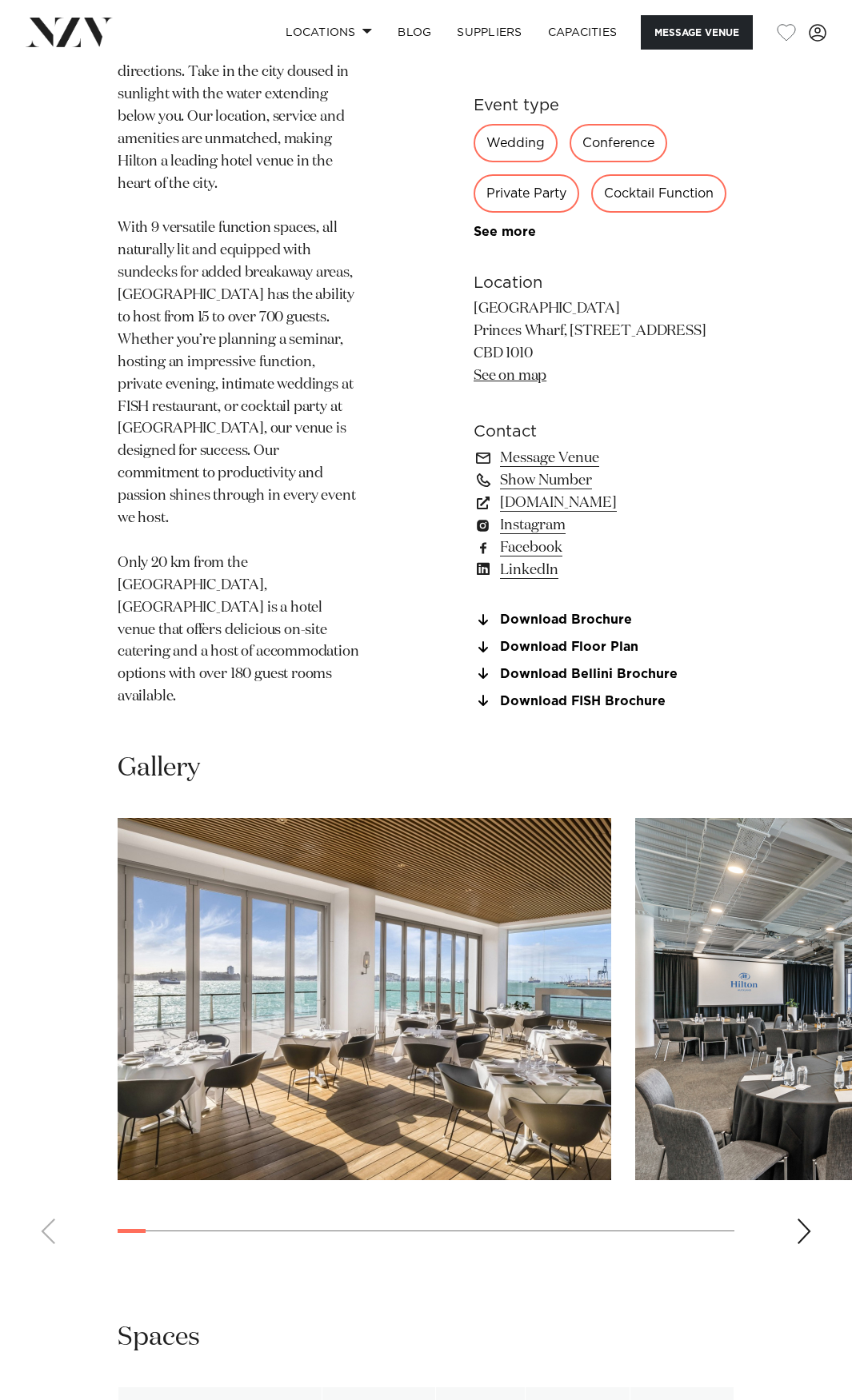
click at [810, 1219] on div "Next slide" at bounding box center [804, 1231] width 16 height 25
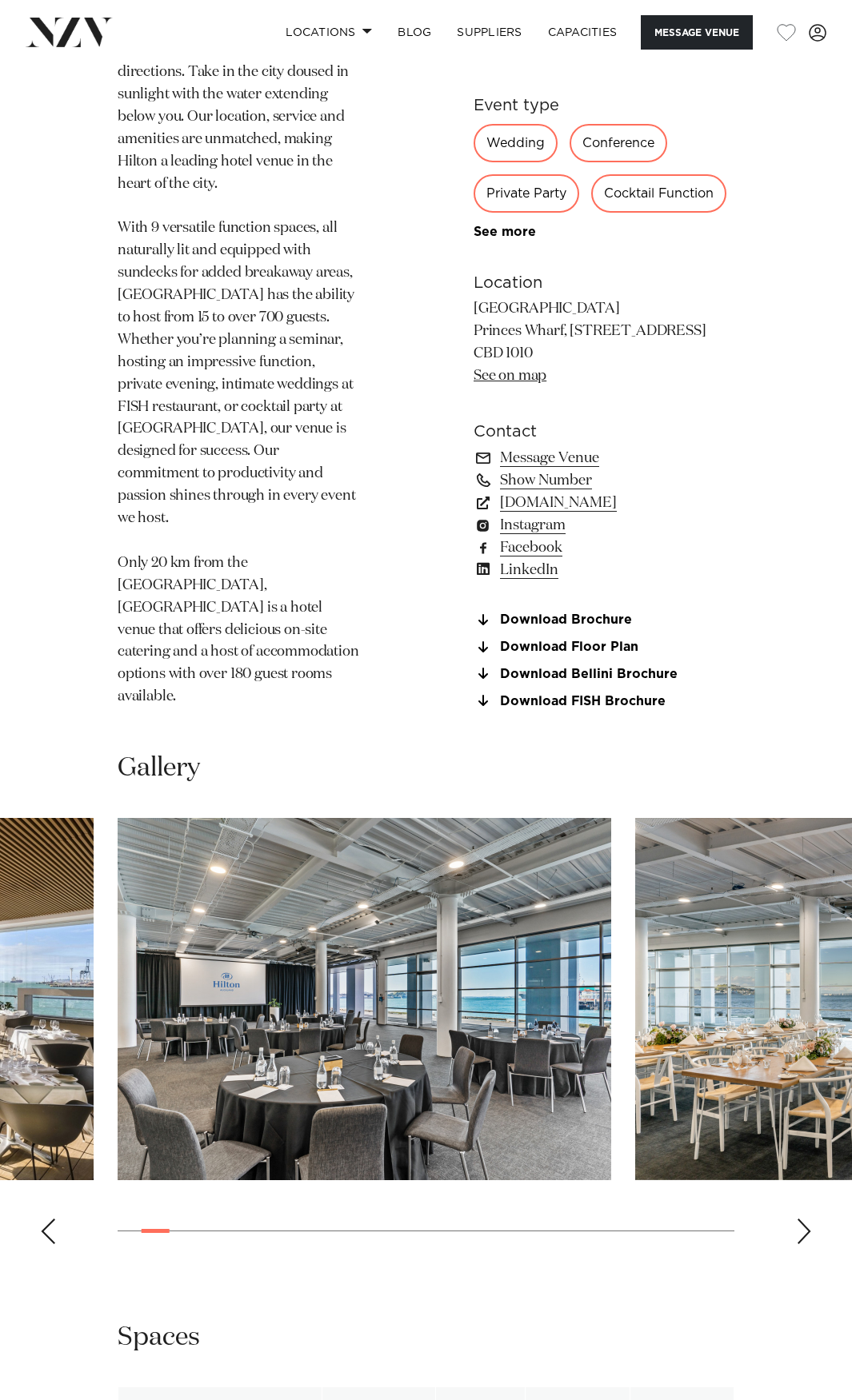
click at [813, 1150] on swiper-container at bounding box center [426, 1038] width 852 height 439
click at [808, 1219] on div "Next slide" at bounding box center [804, 1231] width 16 height 25
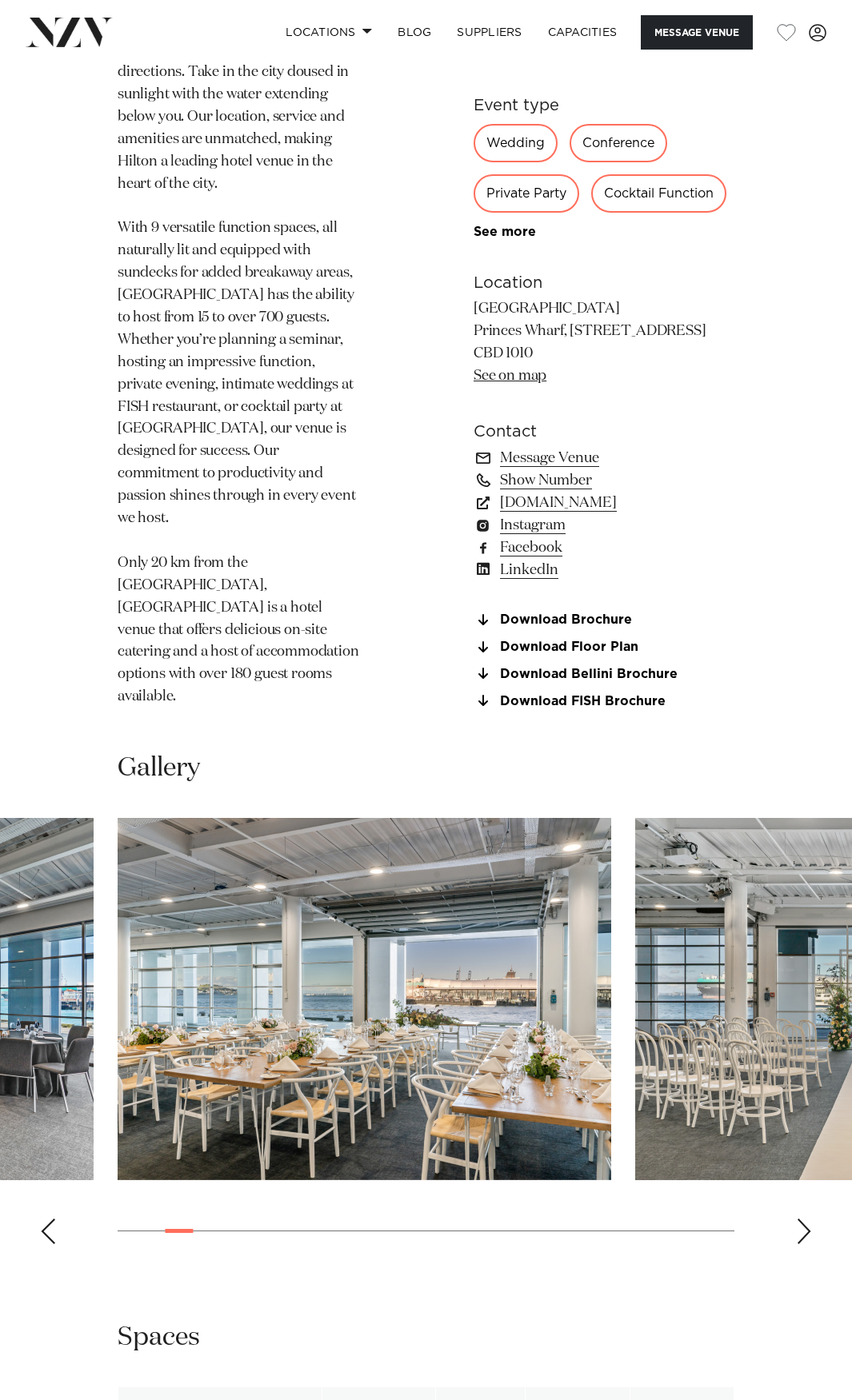
click at [794, 1130] on swiper-container at bounding box center [426, 1038] width 852 height 439
click at [788, 1146] on swiper-container at bounding box center [426, 1038] width 852 height 439
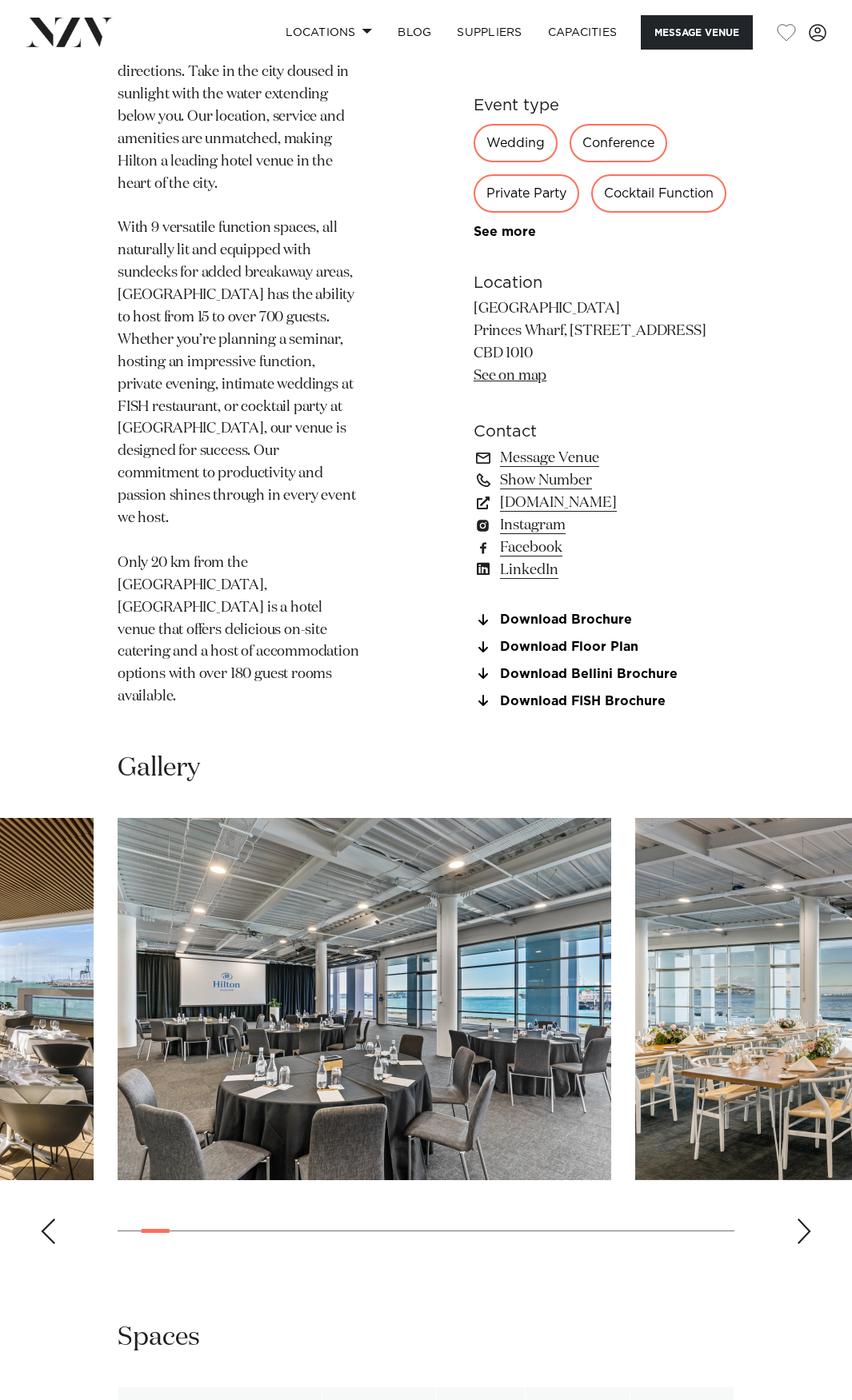
click at [807, 1219] on div "Next slide" at bounding box center [804, 1231] width 16 height 25
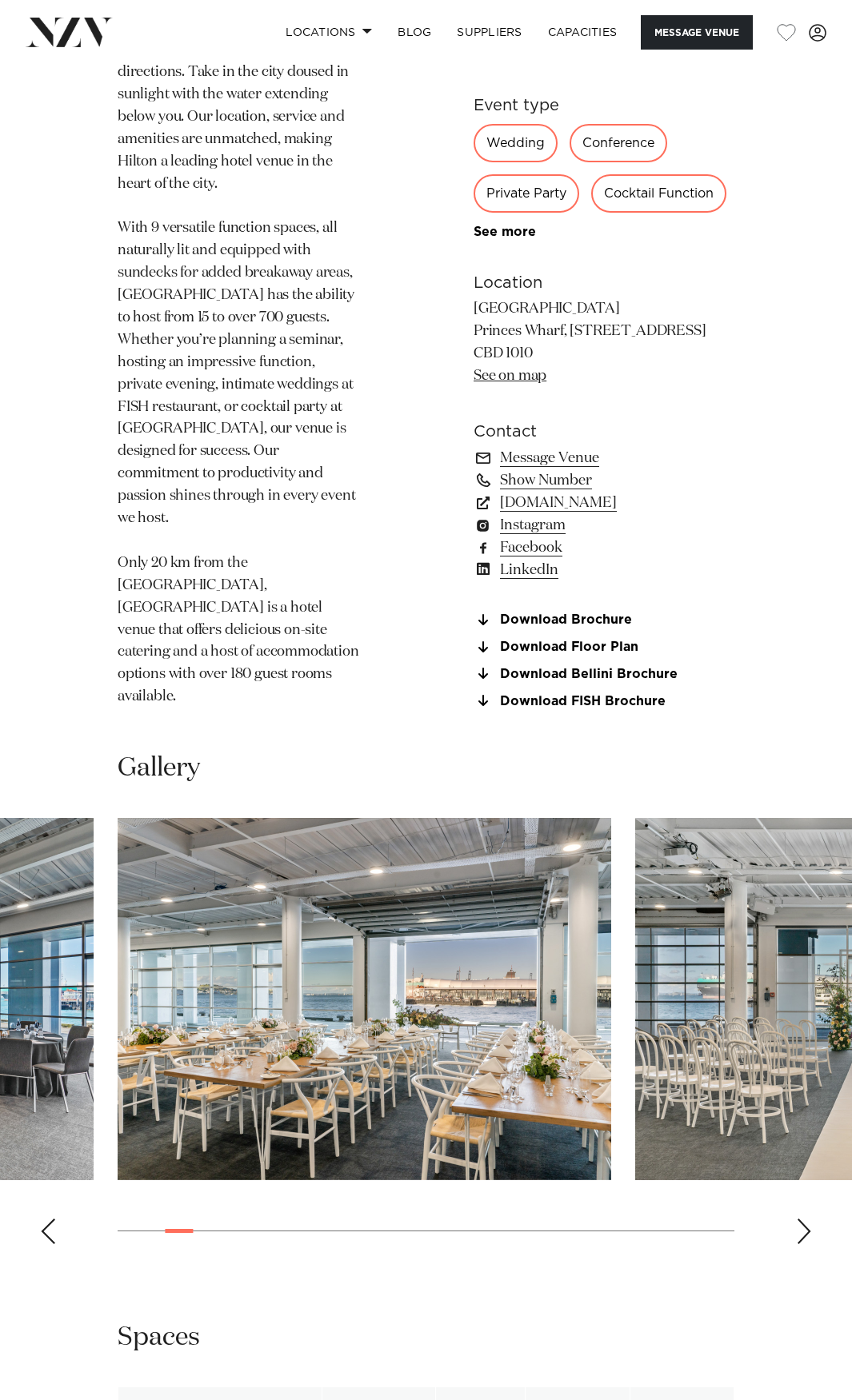
click at [807, 1219] on div "Next slide" at bounding box center [804, 1231] width 16 height 25
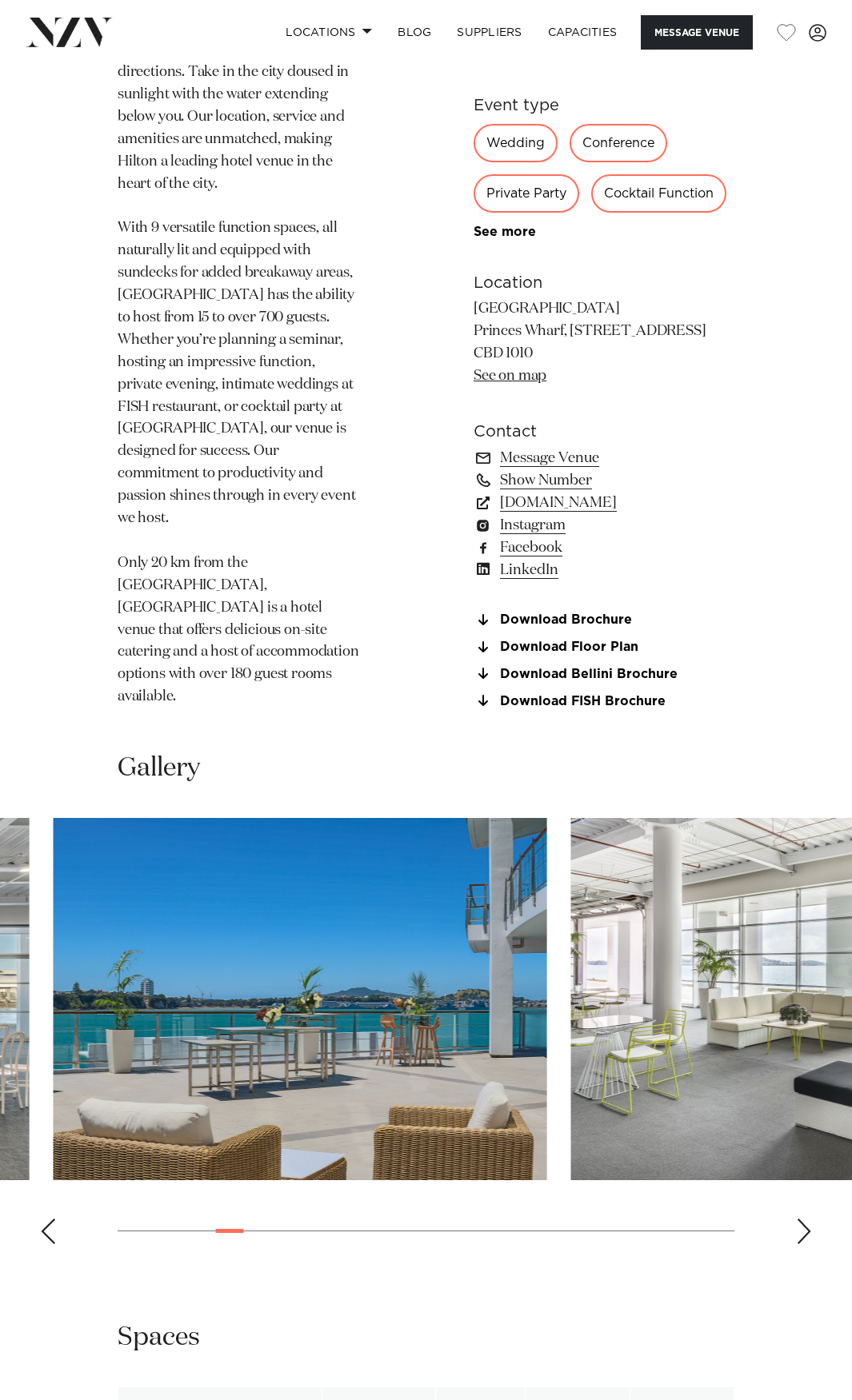
click at [54, 895] on img "5 / 26" at bounding box center [300, 1000] width 493 height 363
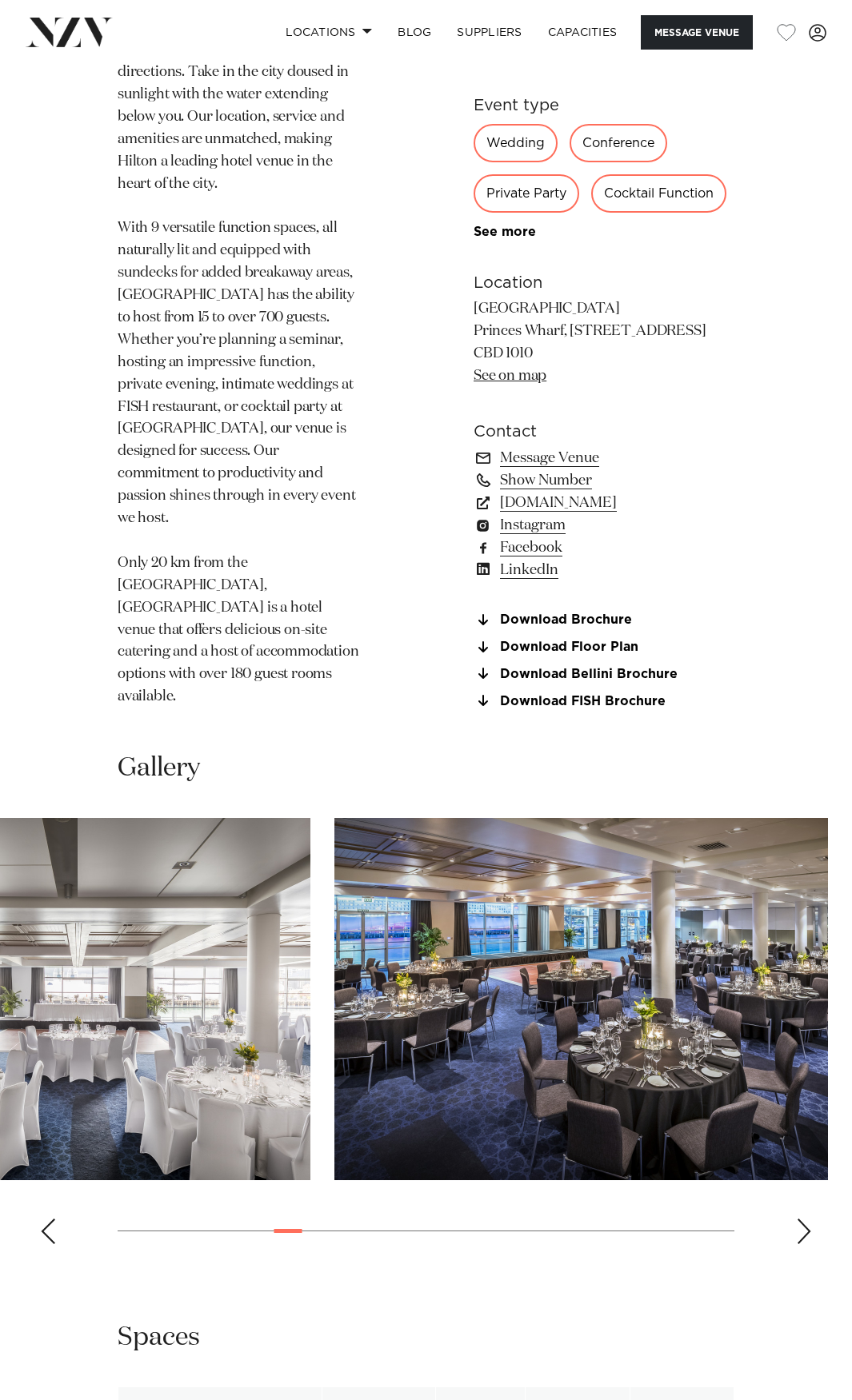
click at [334, 874] on img "8 / 26" at bounding box center [580, 1000] width 493 height 363
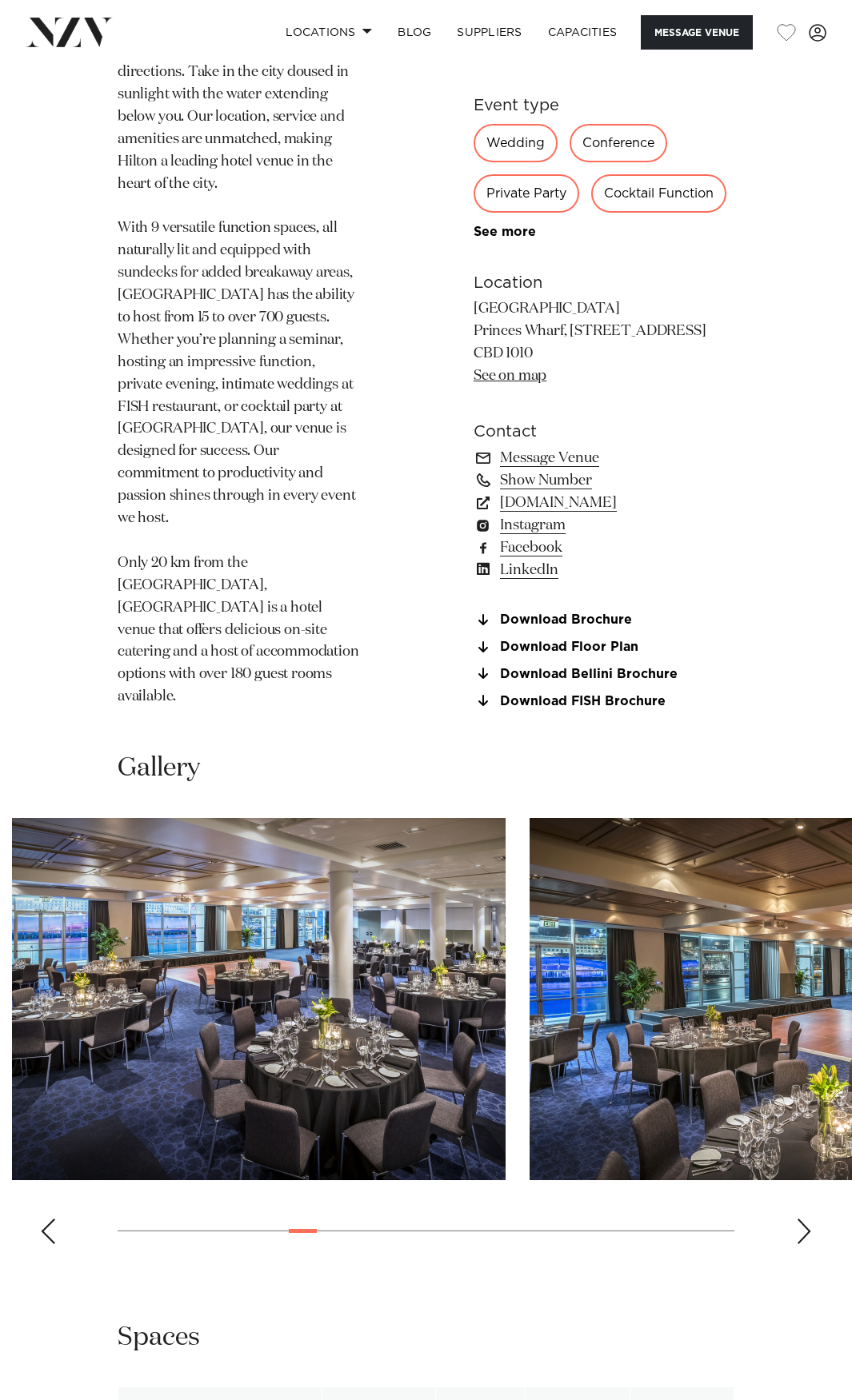
click at [529, 887] on img "9 / 26" at bounding box center [776, 1000] width 493 height 363
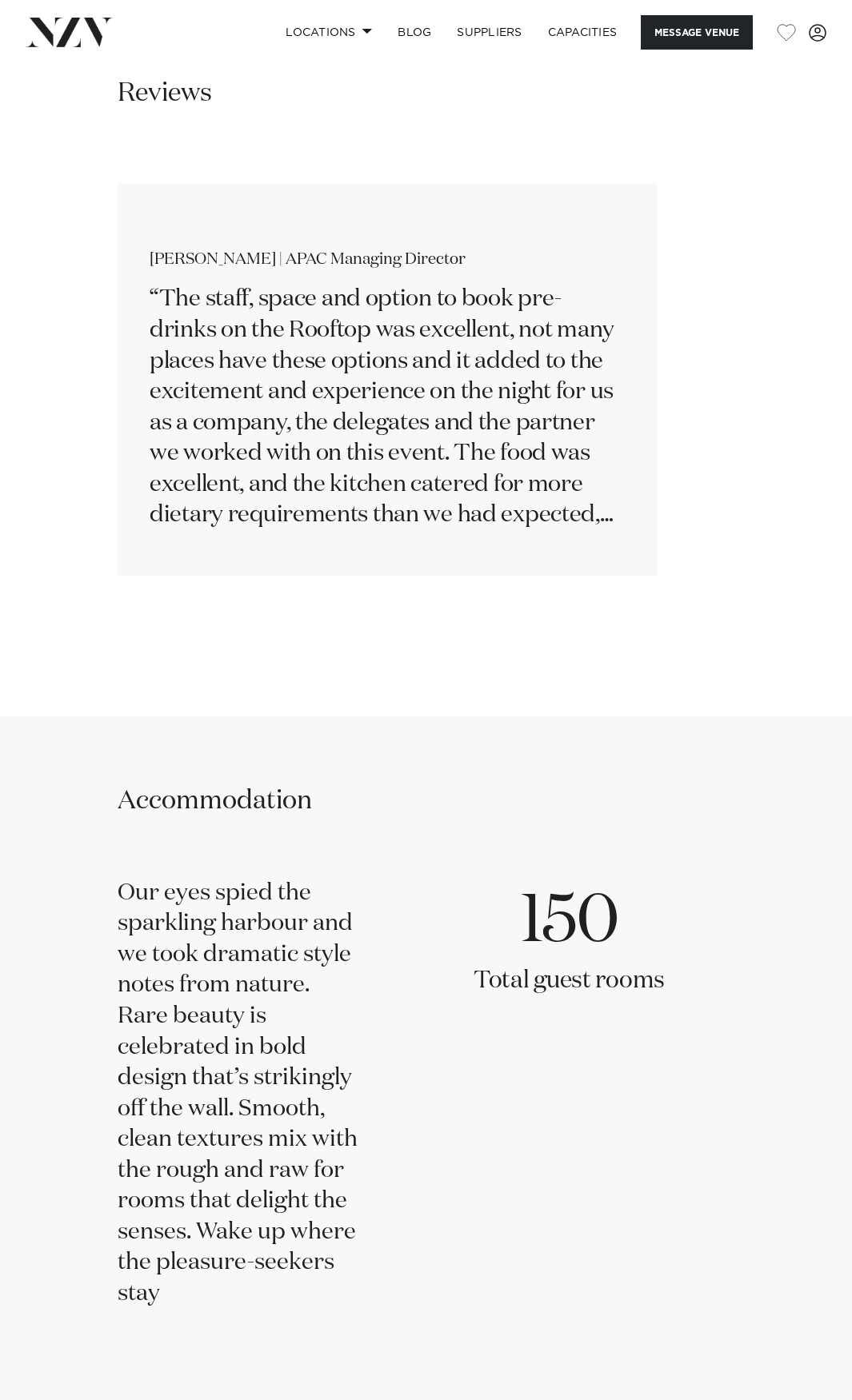
scroll to position [2666, 0]
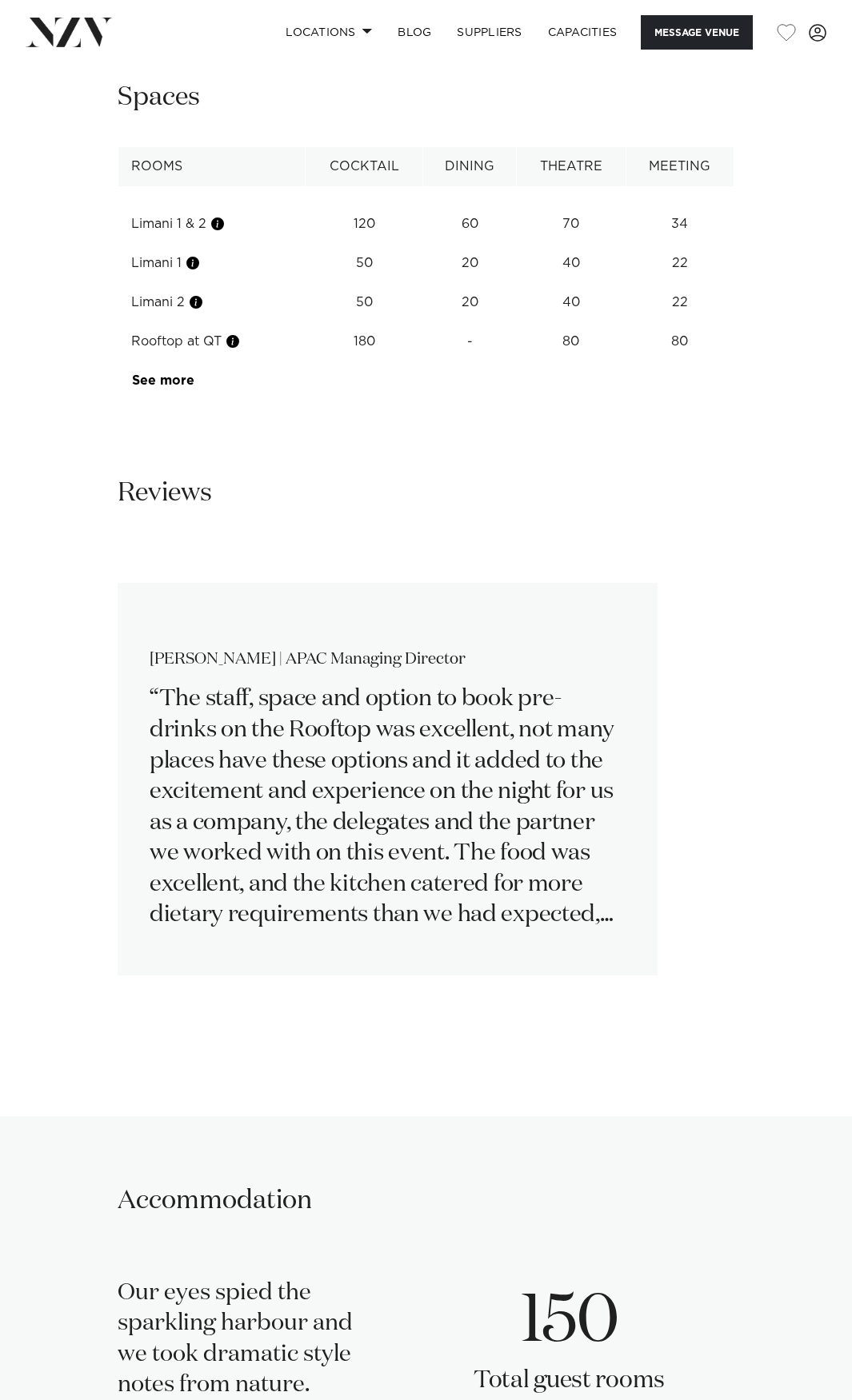
click at [0, 0] on slot at bounding box center [0, 0] width 0 height 0
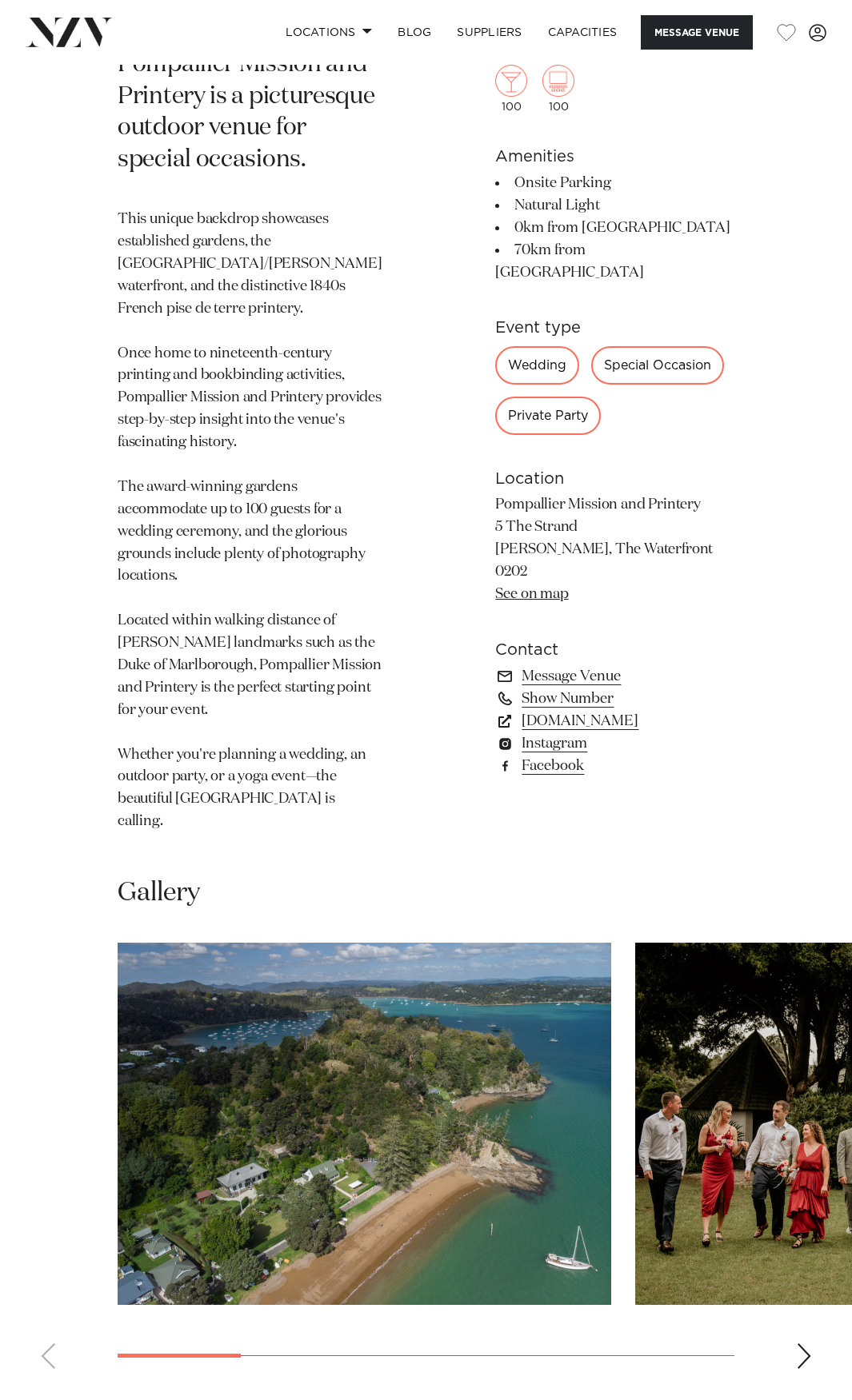
scroll to position [1066, 0]
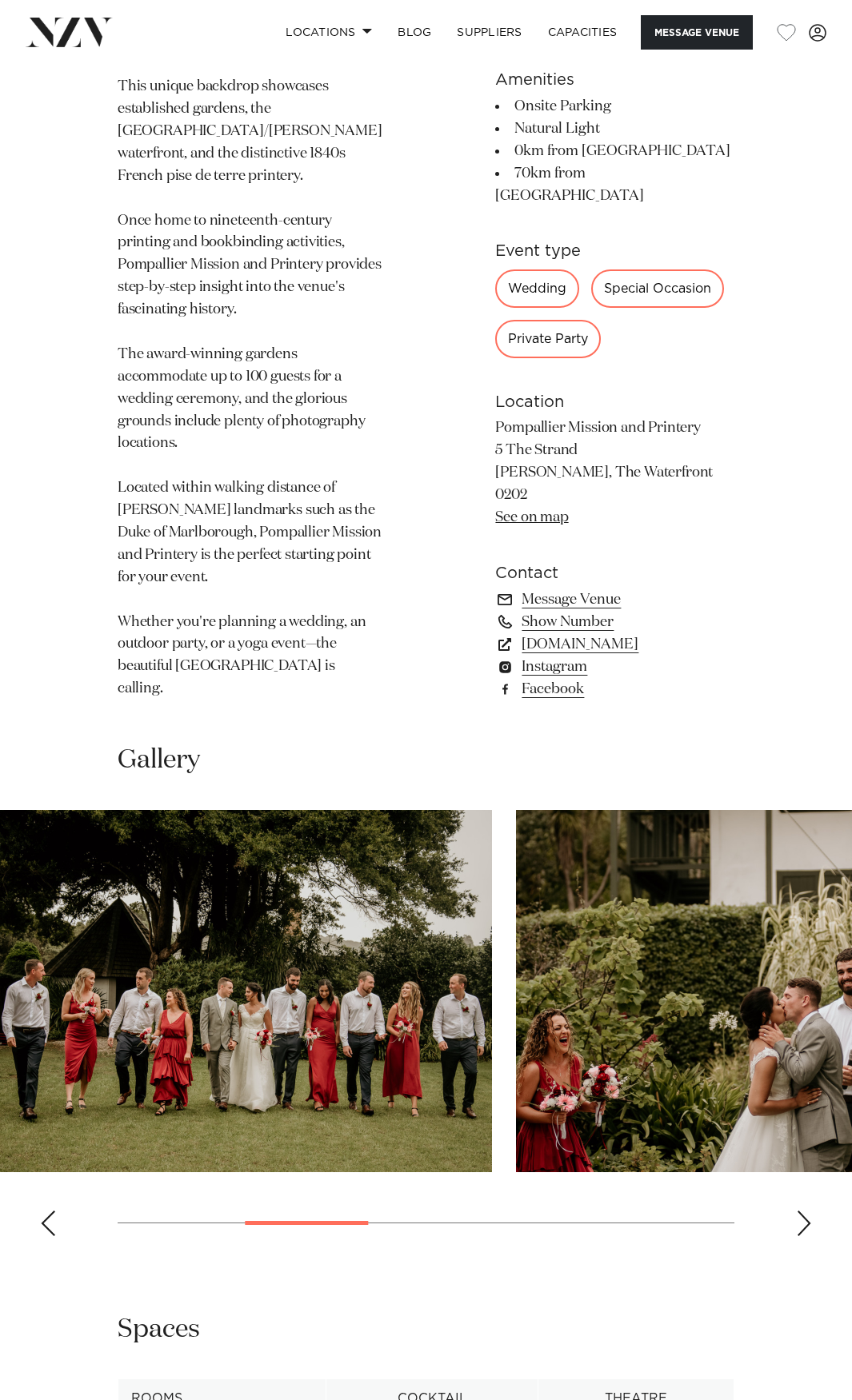
click at [98, 898] on img "2 / 6" at bounding box center [244, 991] width 493 height 363
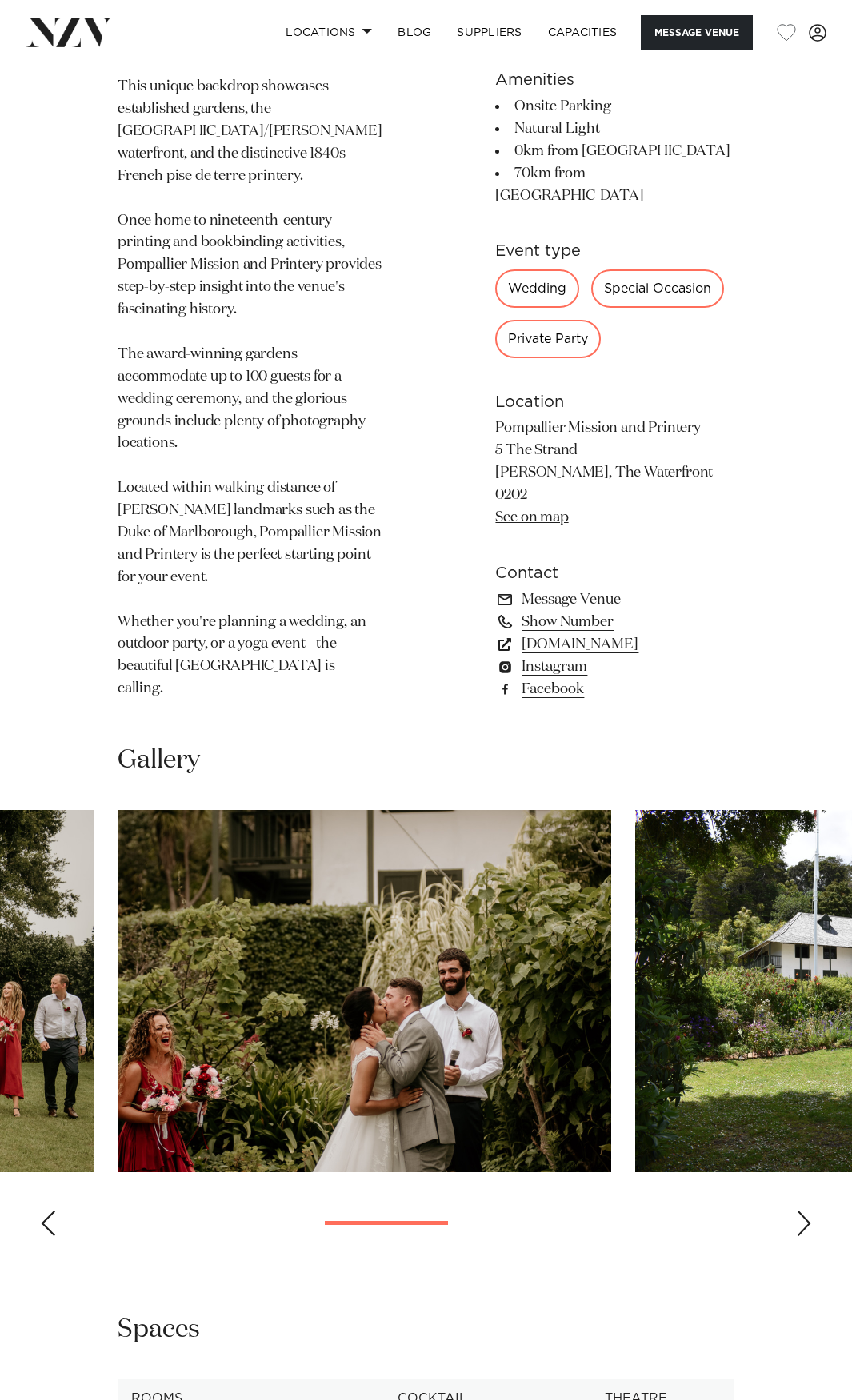
click at [253, 918] on img "3 / 6" at bounding box center [364, 991] width 493 height 363
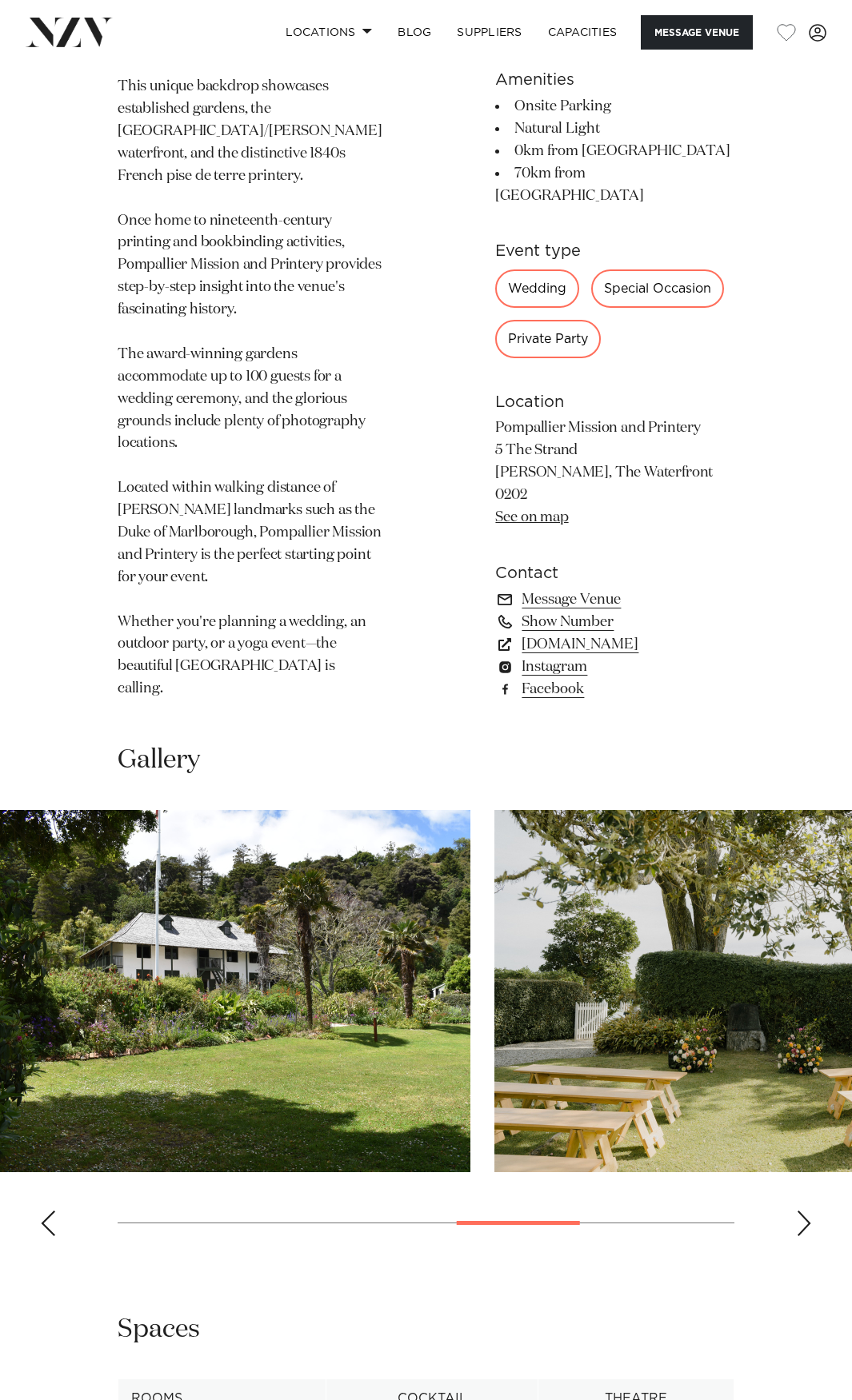
click at [250, 904] on swiper-container at bounding box center [426, 1029] width 852 height 439
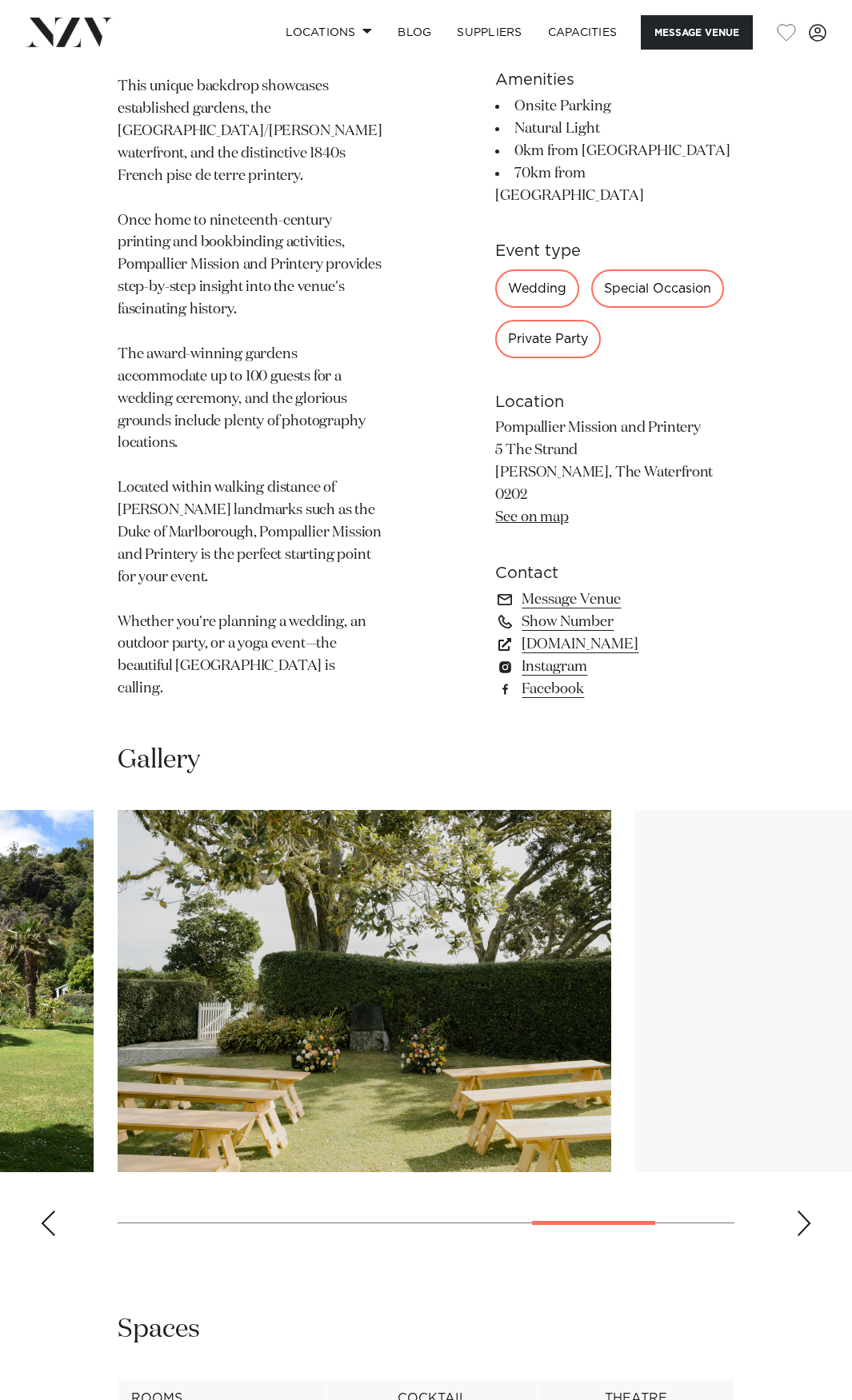
click at [274, 918] on img "5 / 6" at bounding box center [364, 991] width 493 height 363
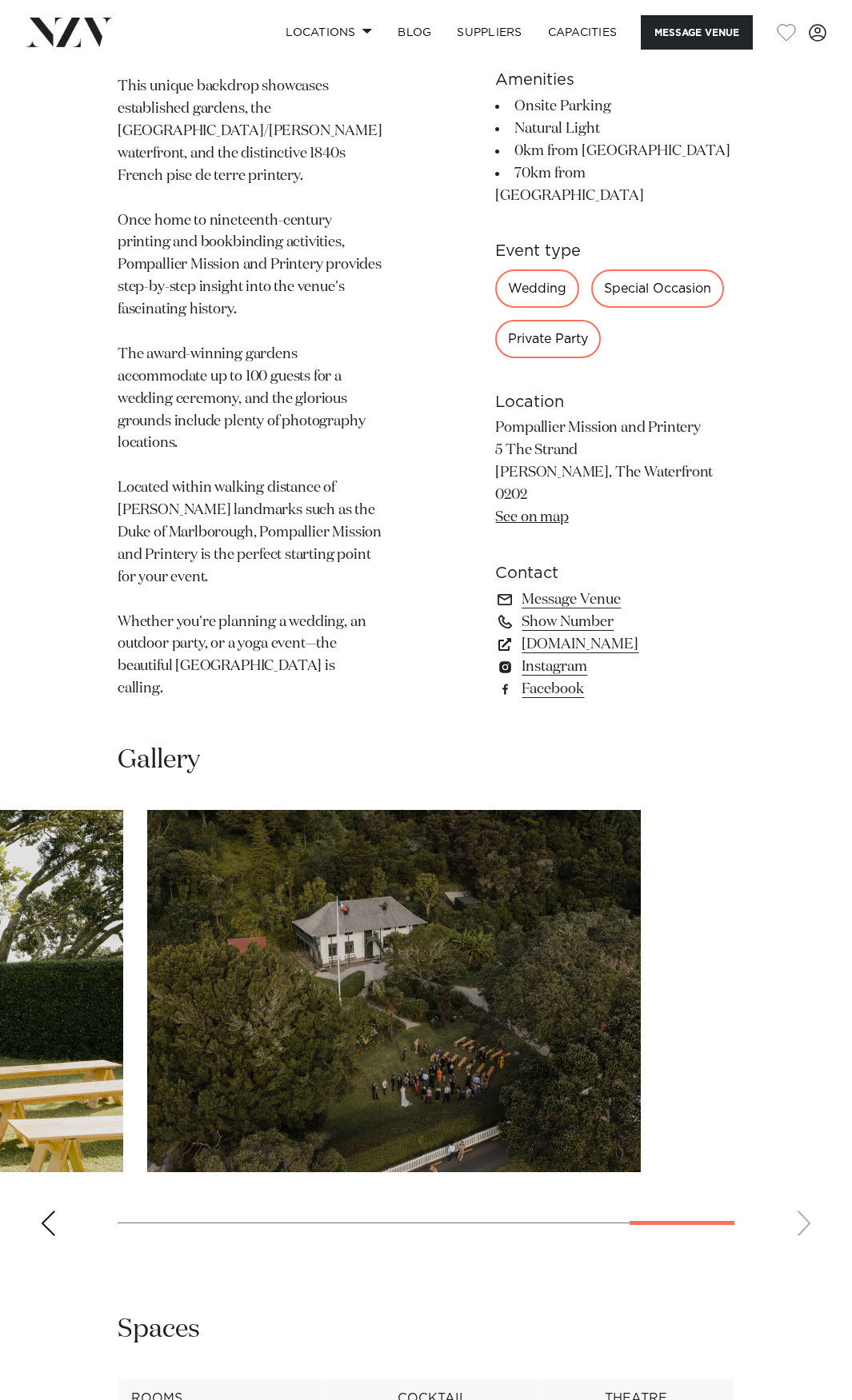
click at [298, 925] on img "6 / 6" at bounding box center [393, 991] width 493 height 363
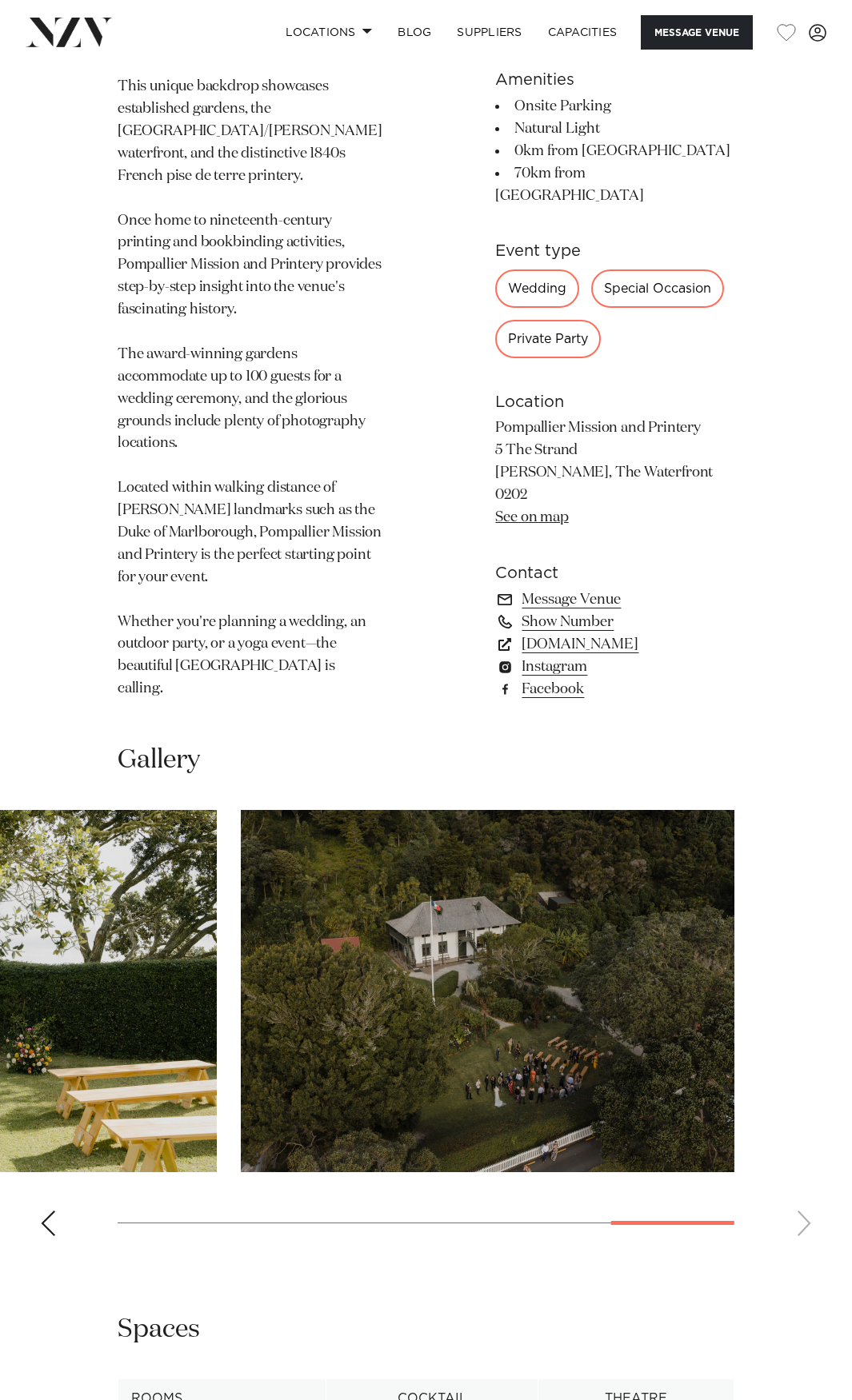
click at [13, 879] on swiper-container at bounding box center [426, 1029] width 852 height 439
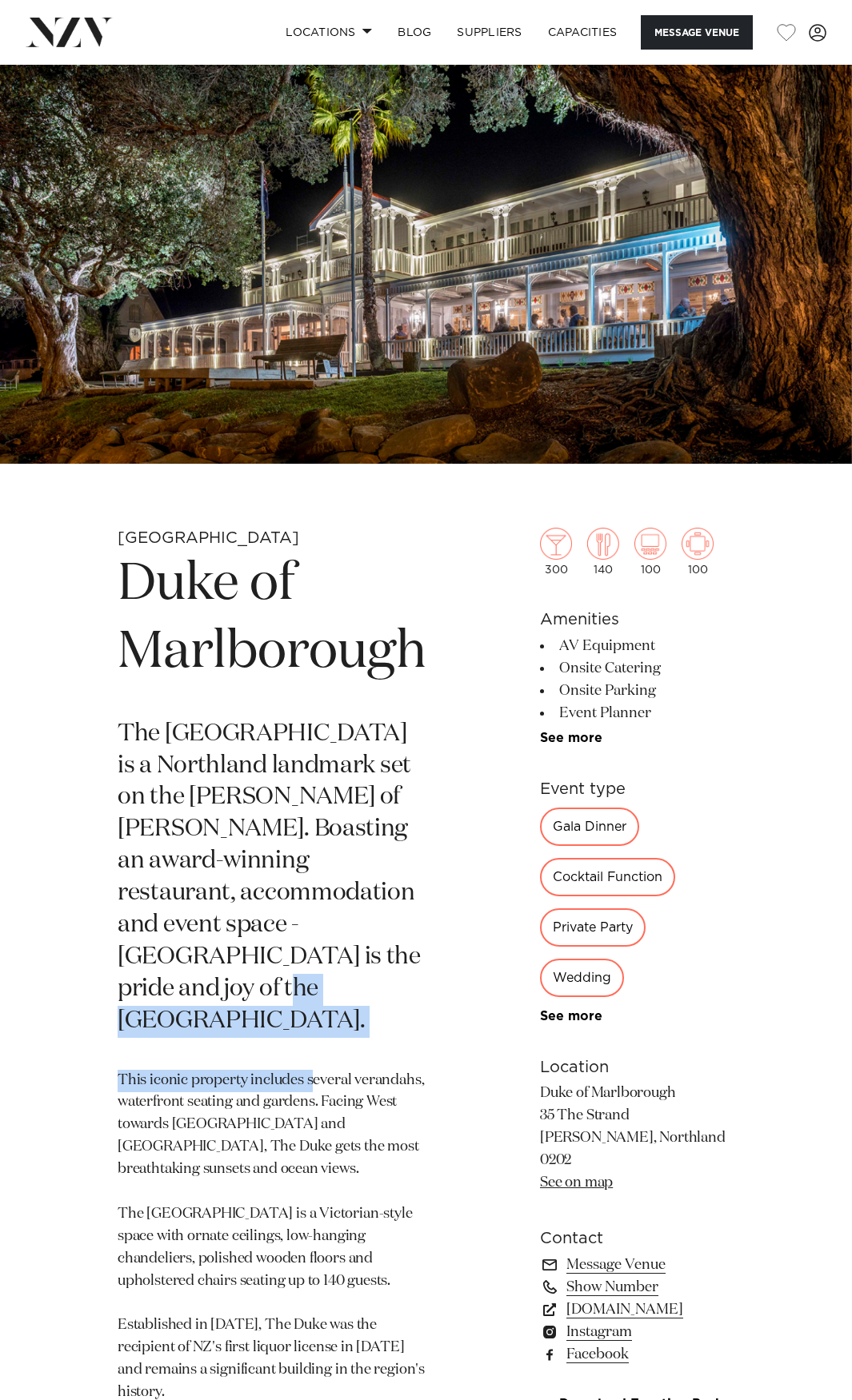
click at [314, 976] on section "[GEOGRAPHIC_DATA] Duke of Marlborough The [GEOGRAPHIC_DATA] is a Northland land…" at bounding box center [272, 1131] width 309 height 1208
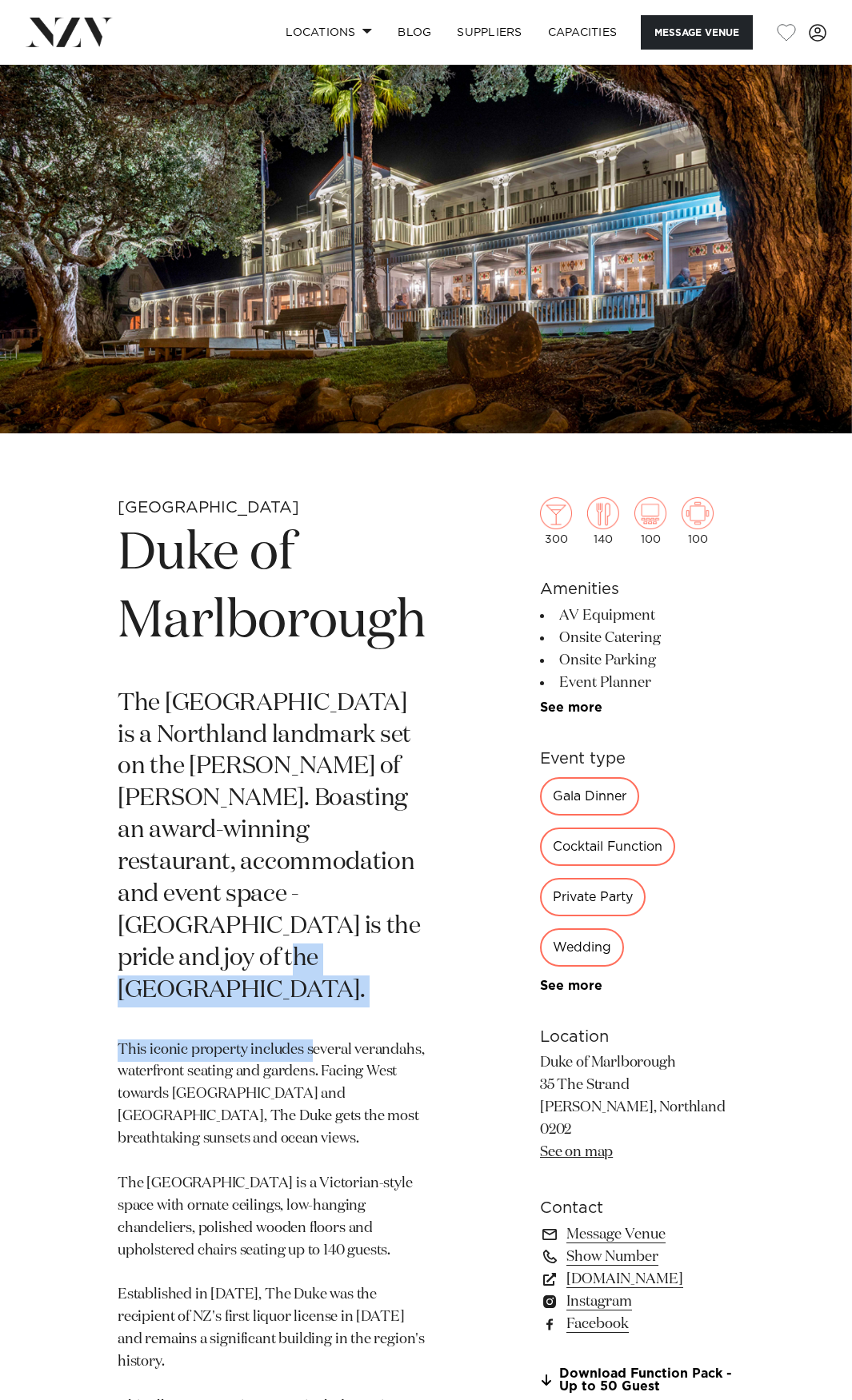
scroll to position [800, 0]
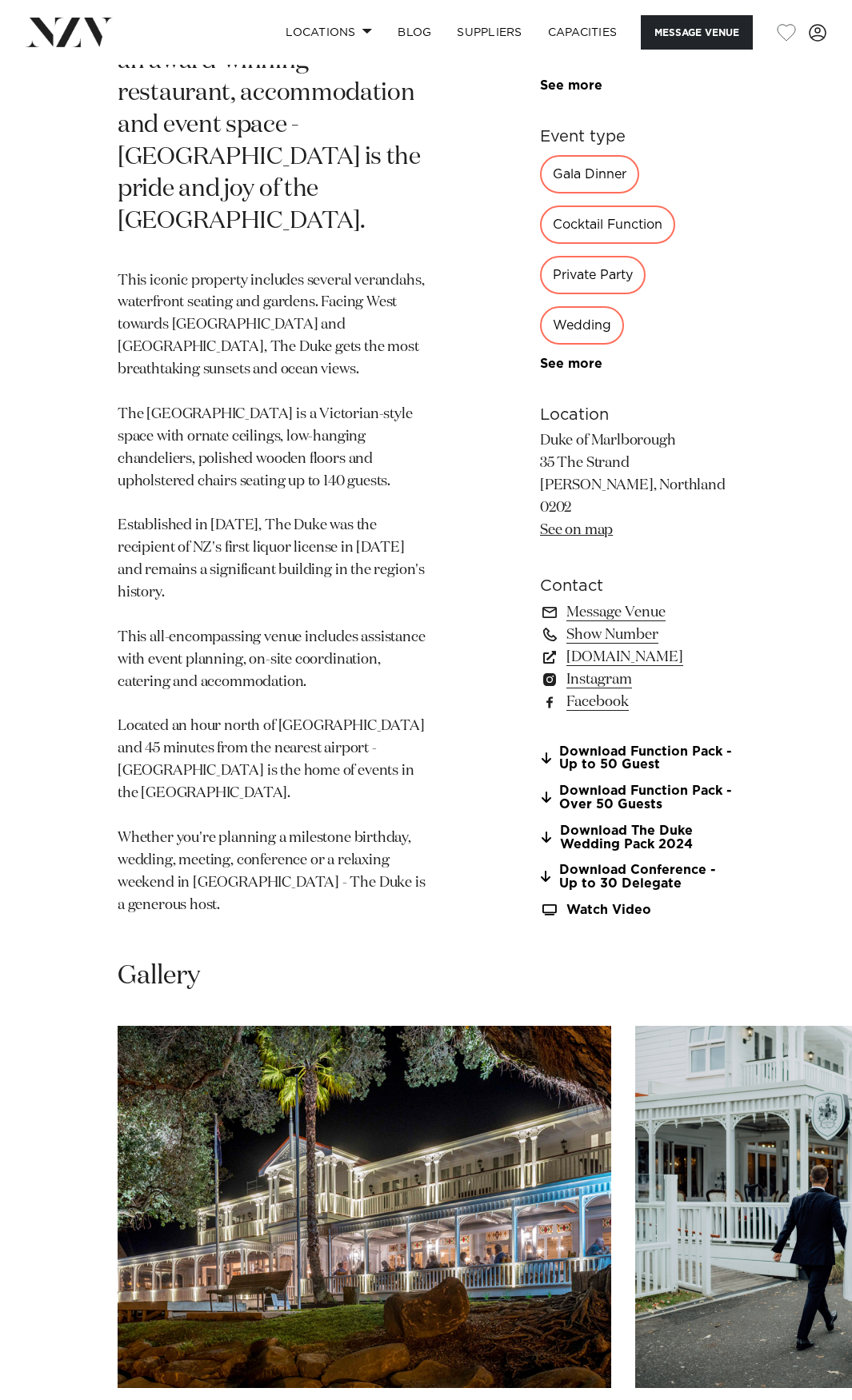
click at [293, 700] on p "This iconic property includes several verandahs, waterfront seating and gardens…" at bounding box center [272, 594] width 309 height 647
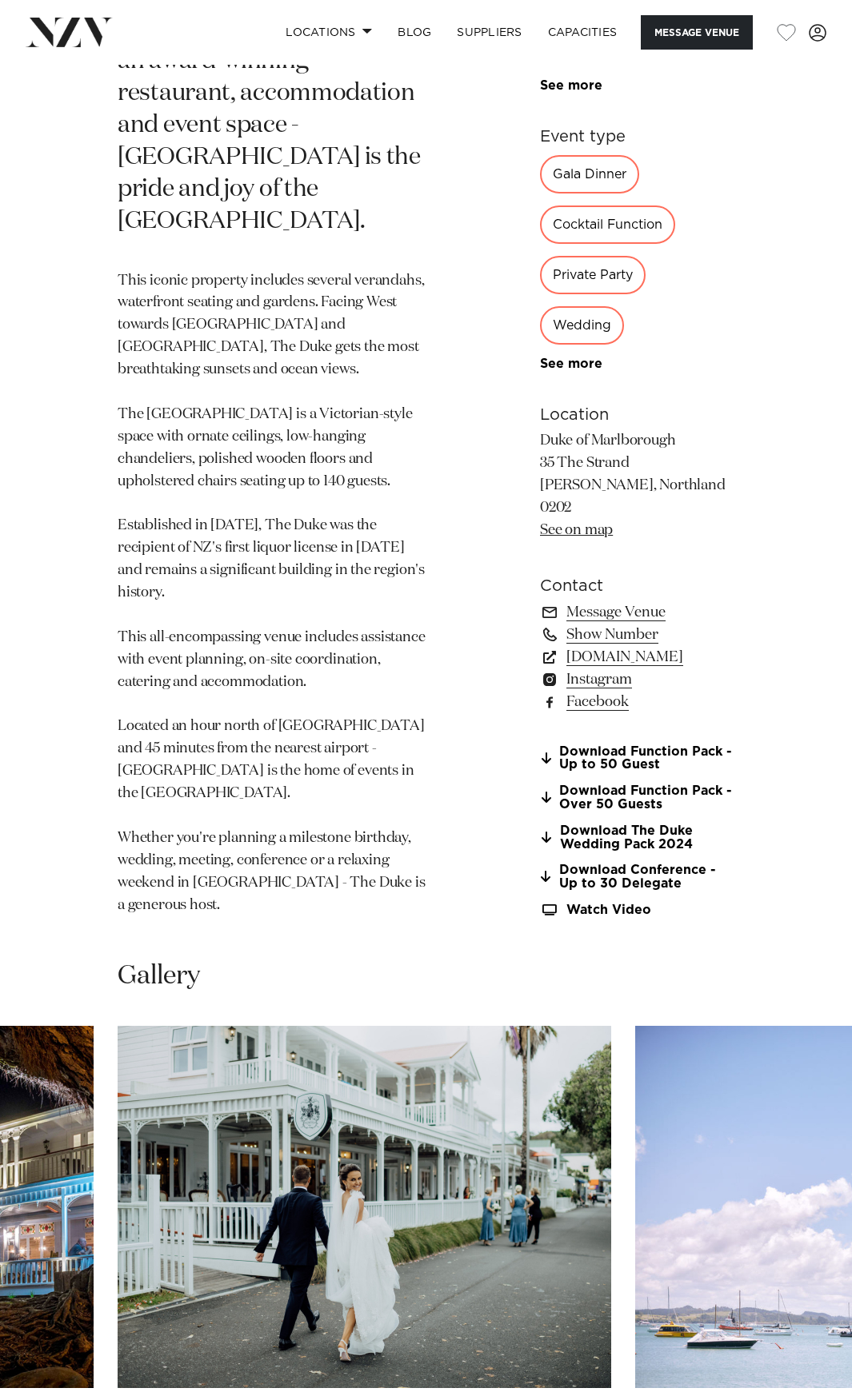
click at [251, 1026] on img "2 / 25" at bounding box center [364, 1208] width 493 height 363
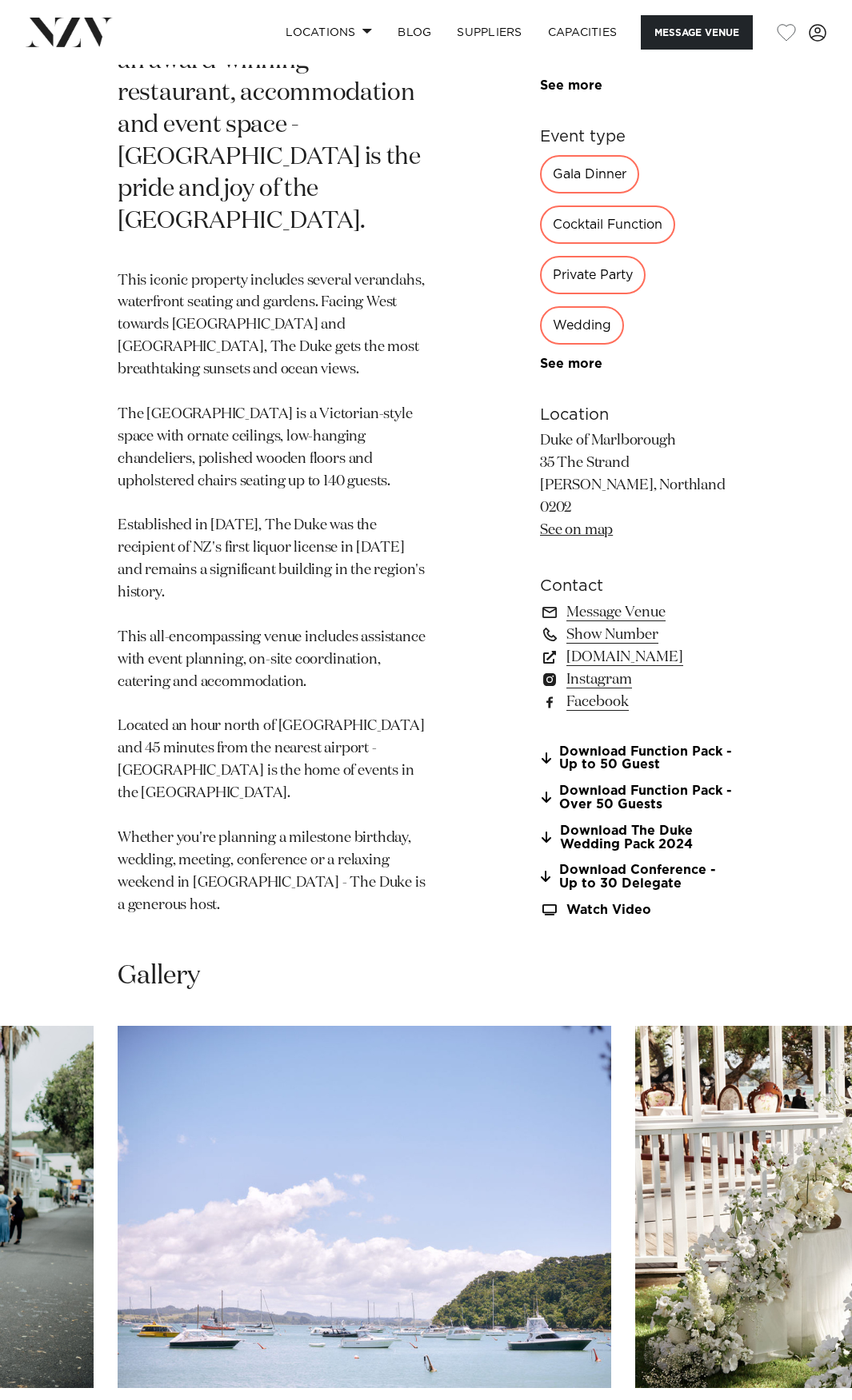
click at [288, 1026] on img "3 / 25" at bounding box center [364, 1208] width 493 height 363
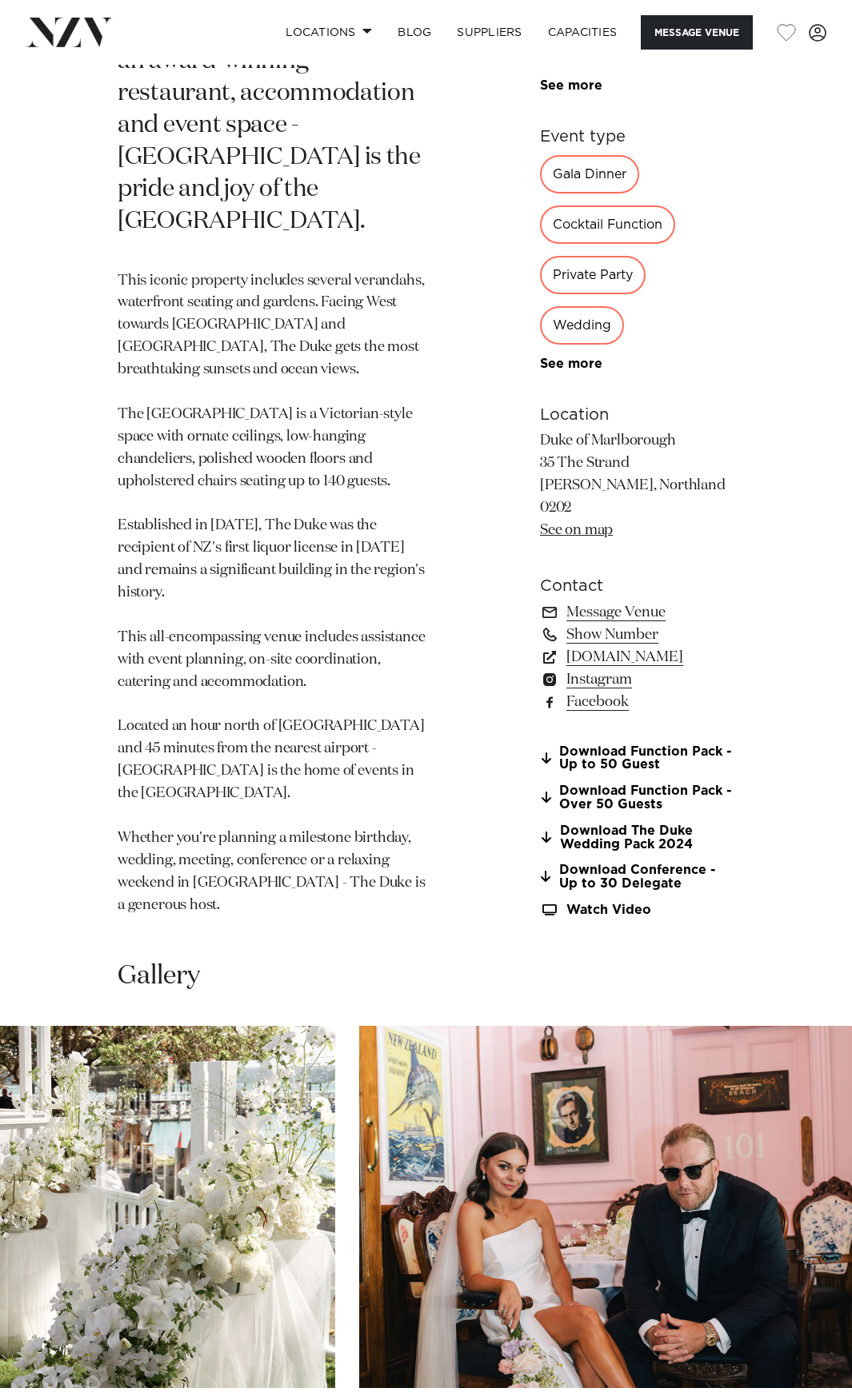
click at [254, 1026] on swiper-container at bounding box center [426, 1246] width 852 height 439
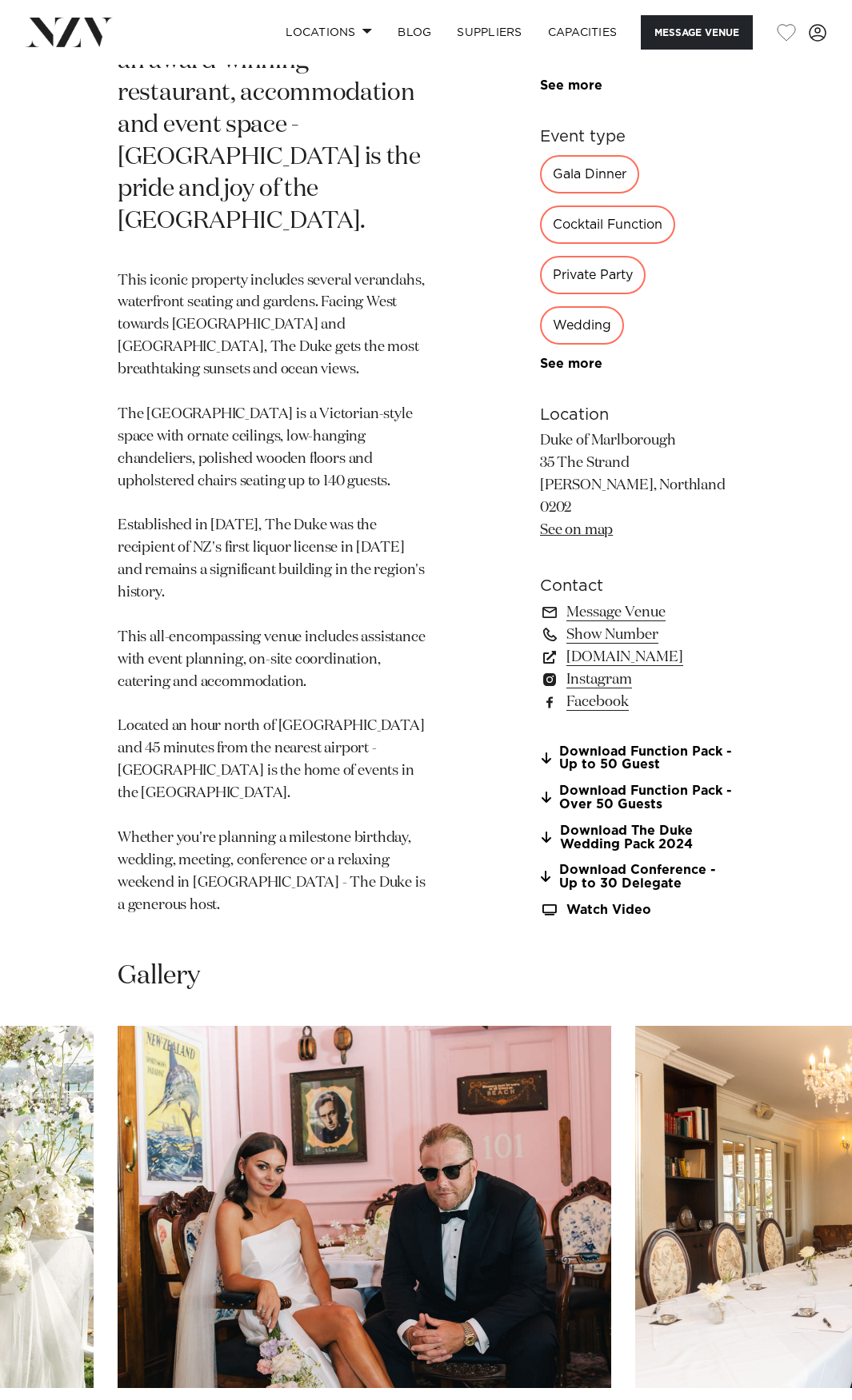
click at [158, 1026] on img "5 / 25" at bounding box center [364, 1208] width 493 height 363
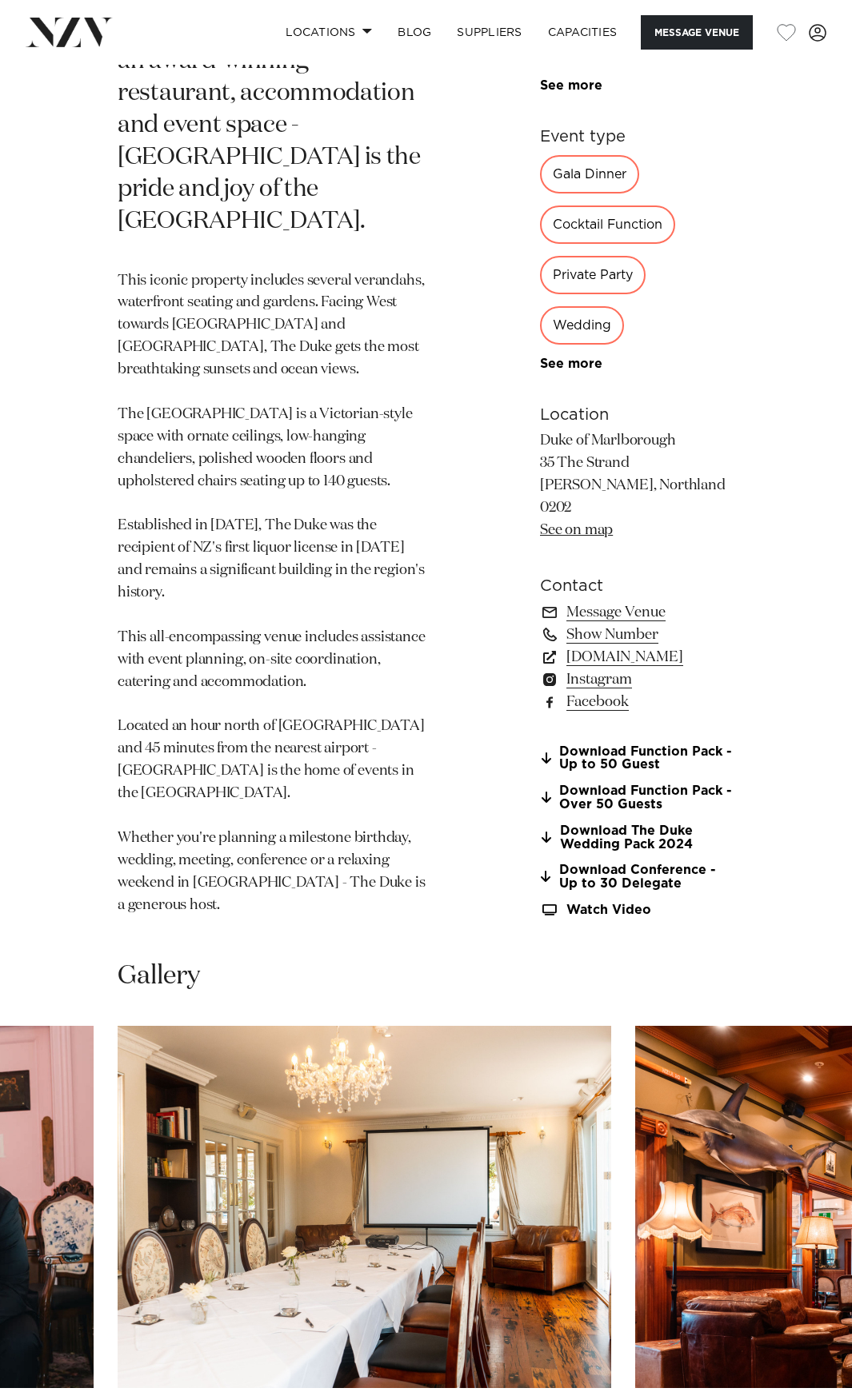
click at [327, 1026] on img "6 / 25" at bounding box center [364, 1208] width 493 height 363
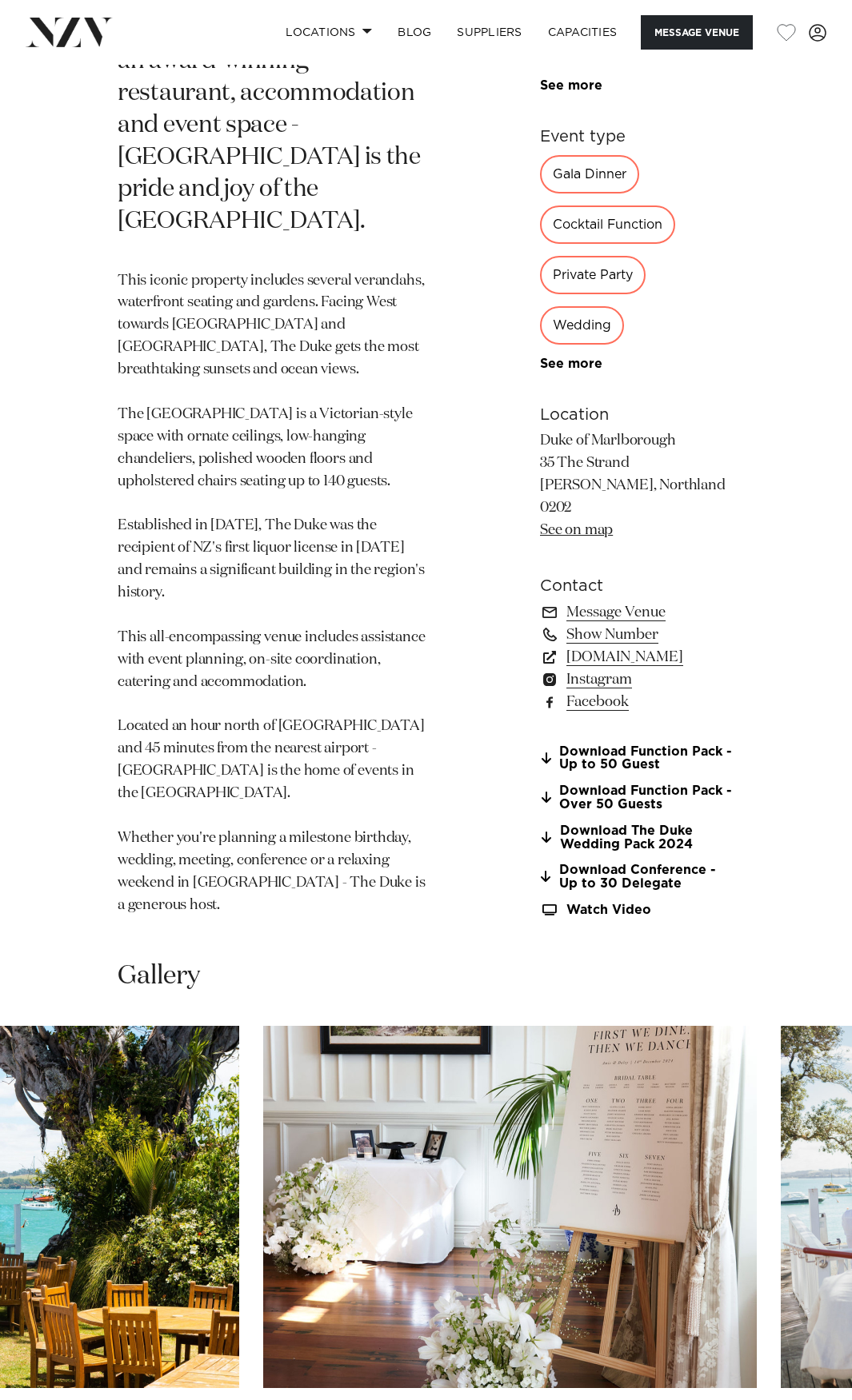
click at [79, 1026] on swiper-container at bounding box center [426, 1246] width 852 height 439
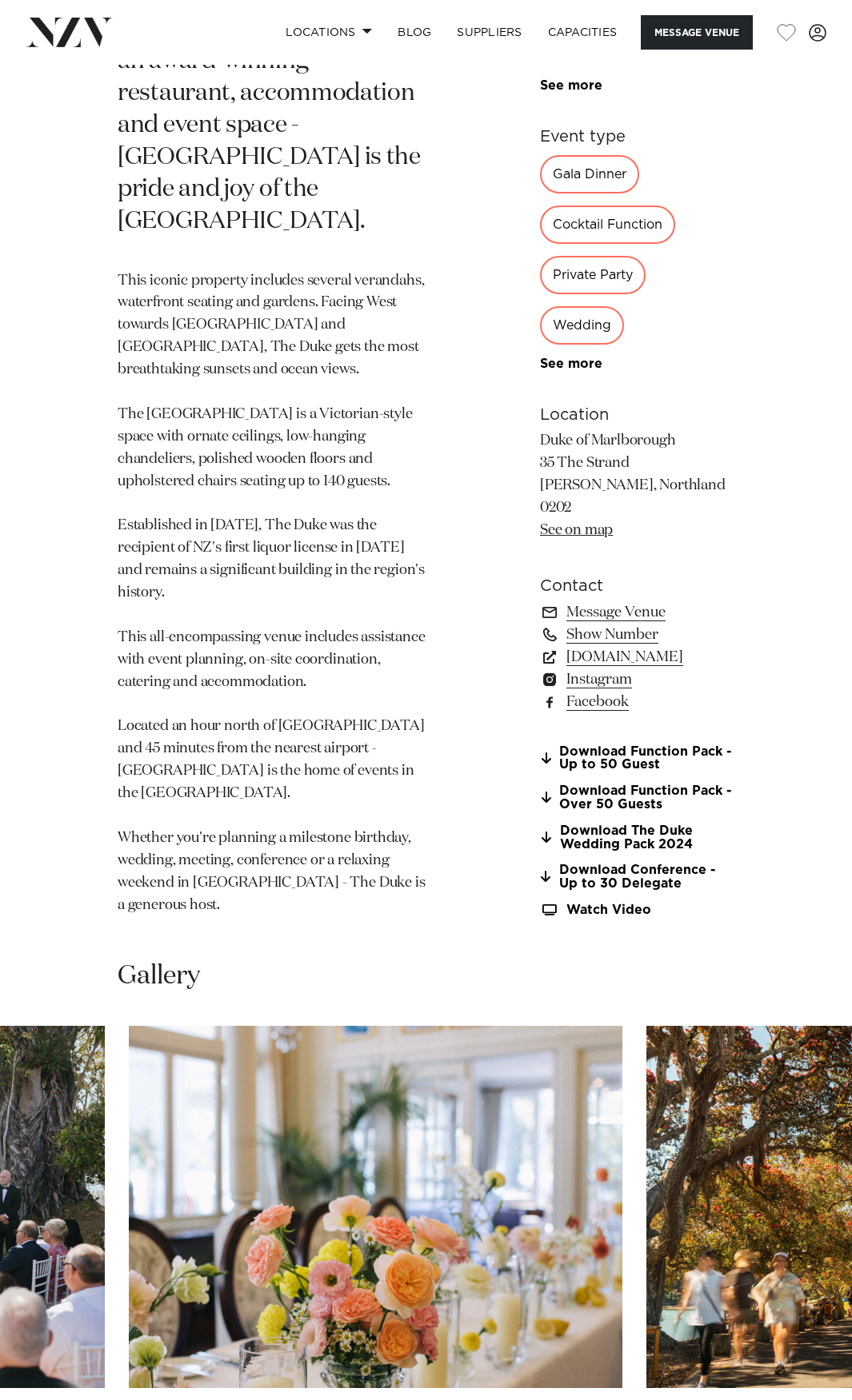
click at [128, 1026] on img "11 / 25" at bounding box center [375, 1208] width 493 height 363
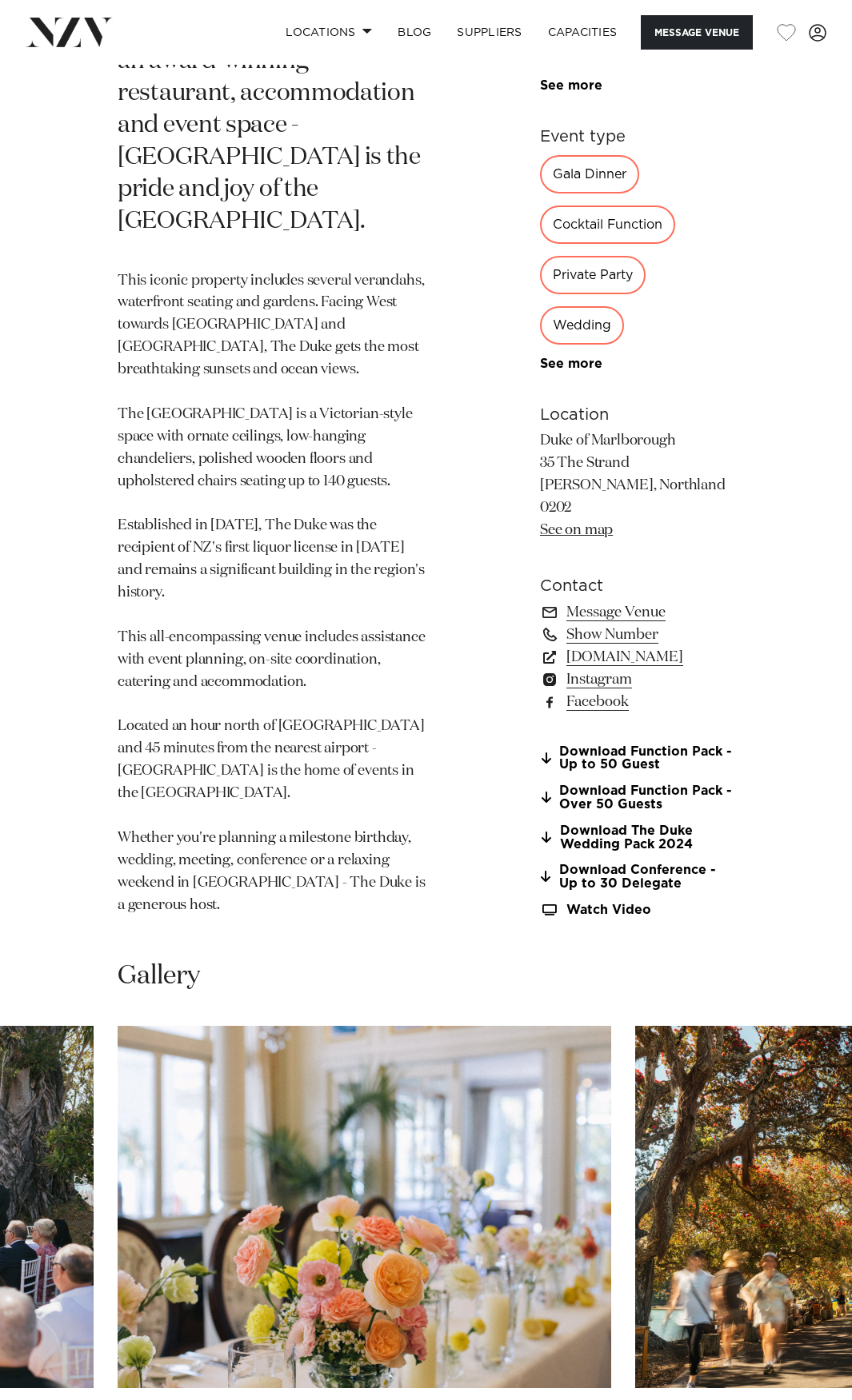
click at [282, 1026] on swiper-container at bounding box center [426, 1246] width 852 height 439
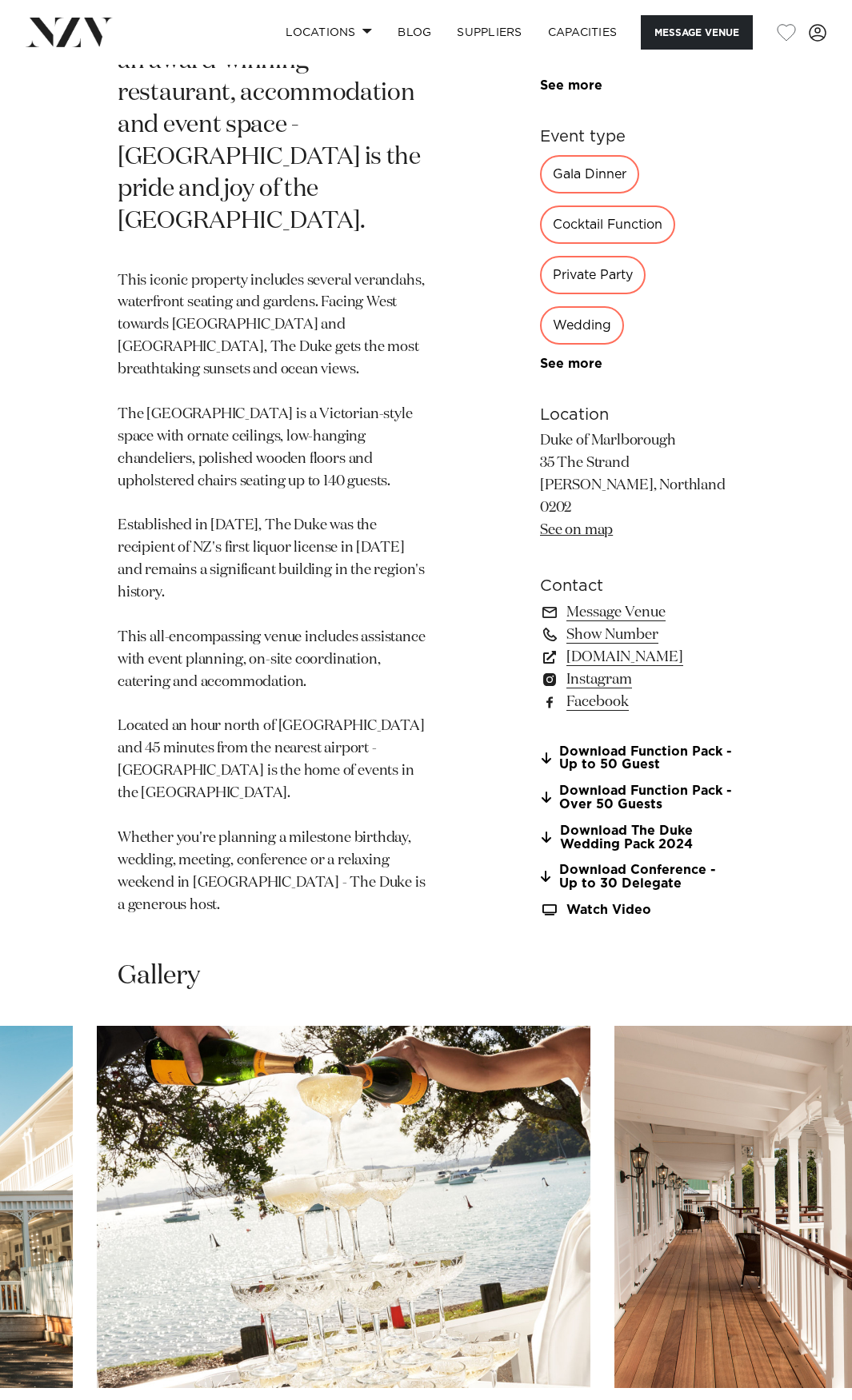
click at [136, 1026] on img "13 / 25" at bounding box center [343, 1208] width 493 height 363
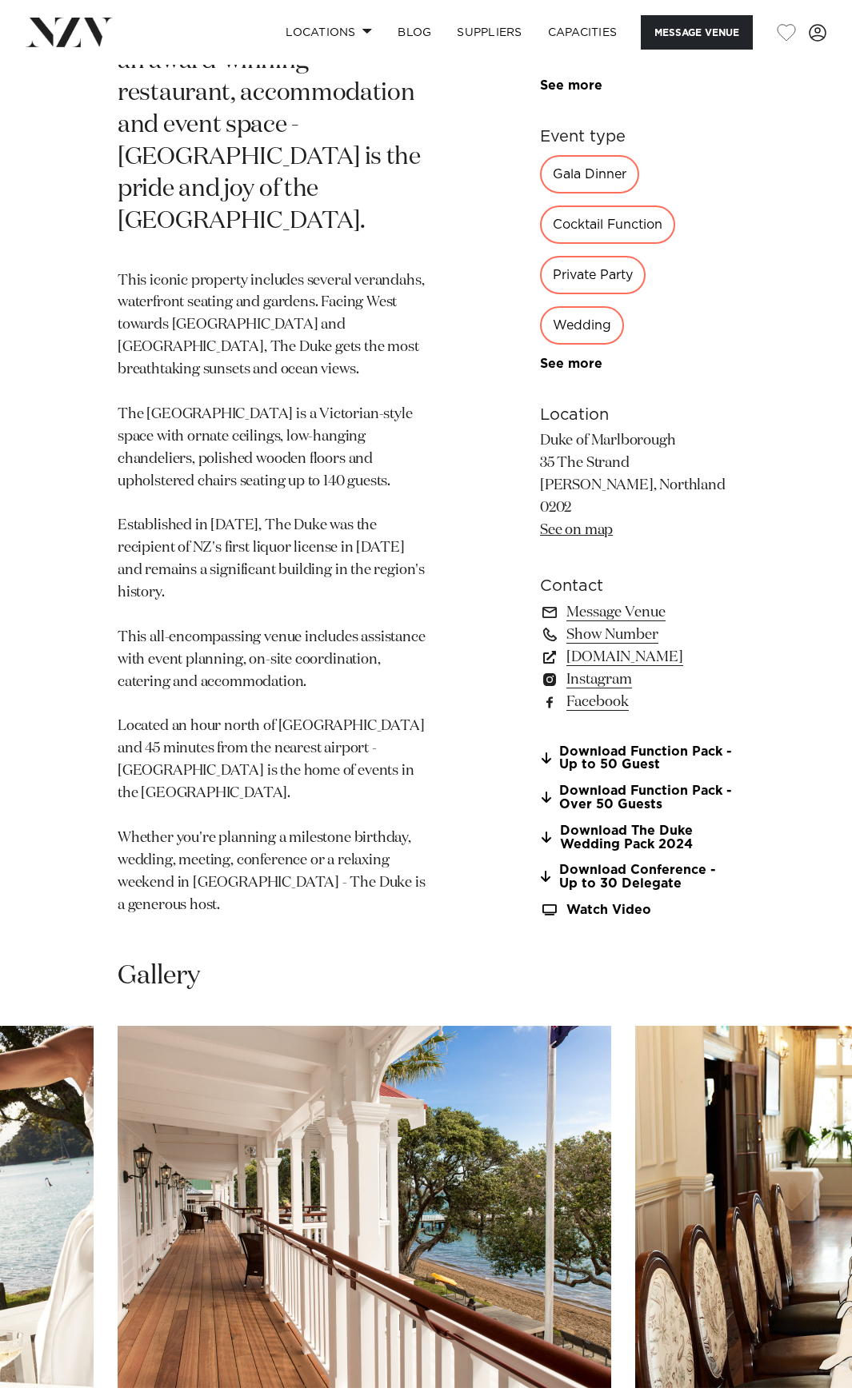
click at [144, 1035] on img "14 / 25" at bounding box center [364, 1208] width 493 height 363
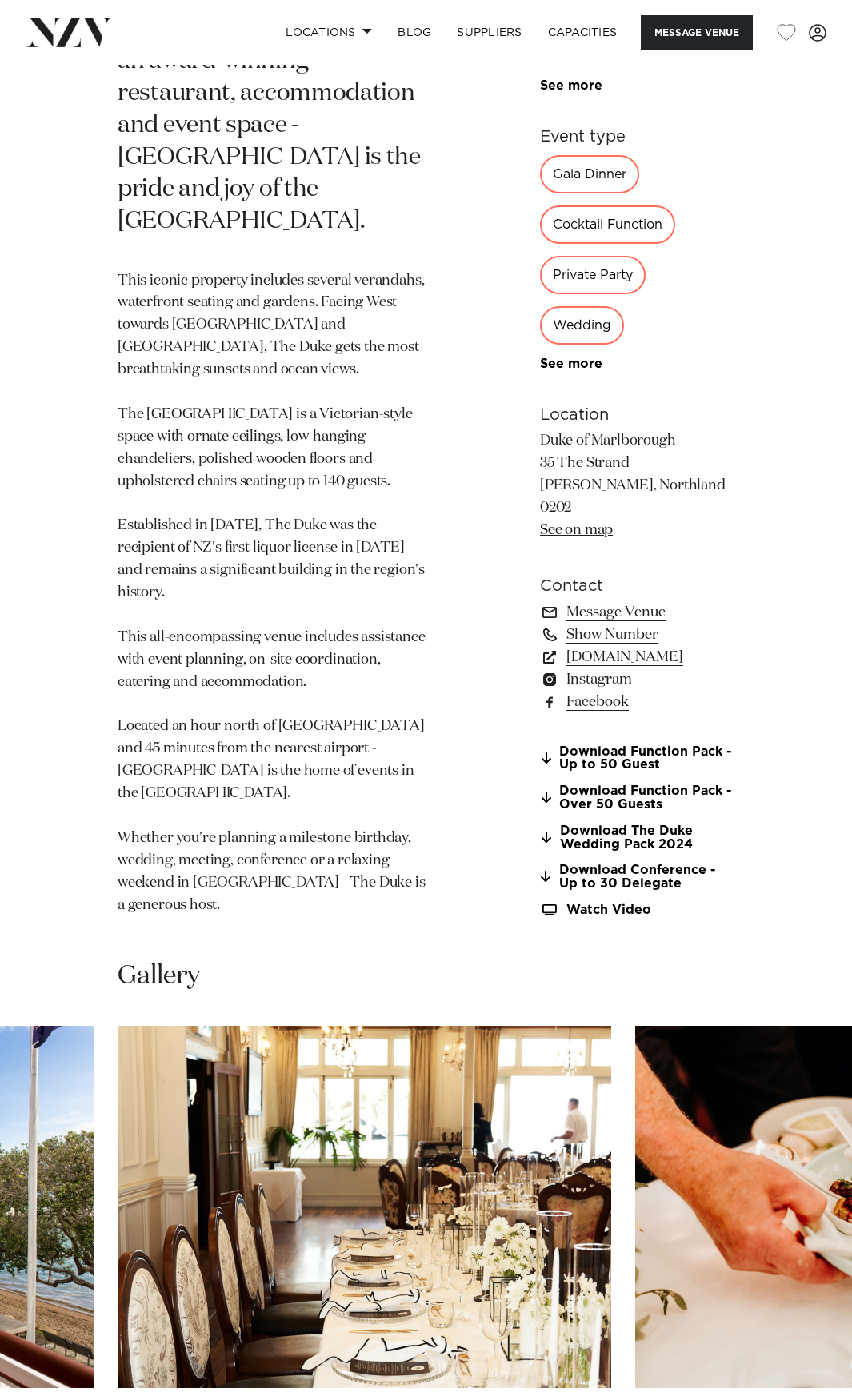
click at [118, 1026] on img "15 / 25" at bounding box center [364, 1208] width 493 height 363
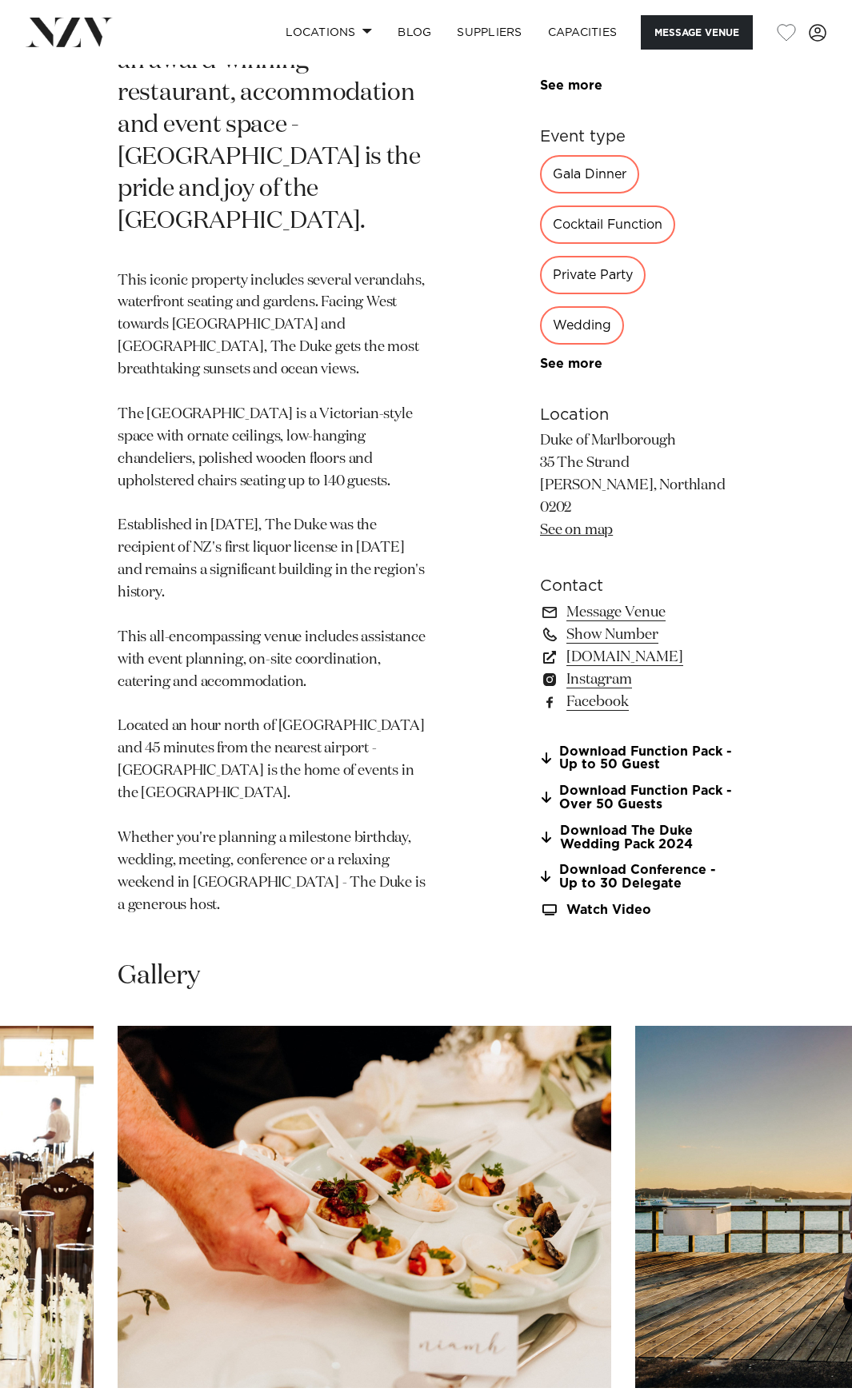
click at [215, 1049] on swiper-container at bounding box center [426, 1246] width 852 height 439
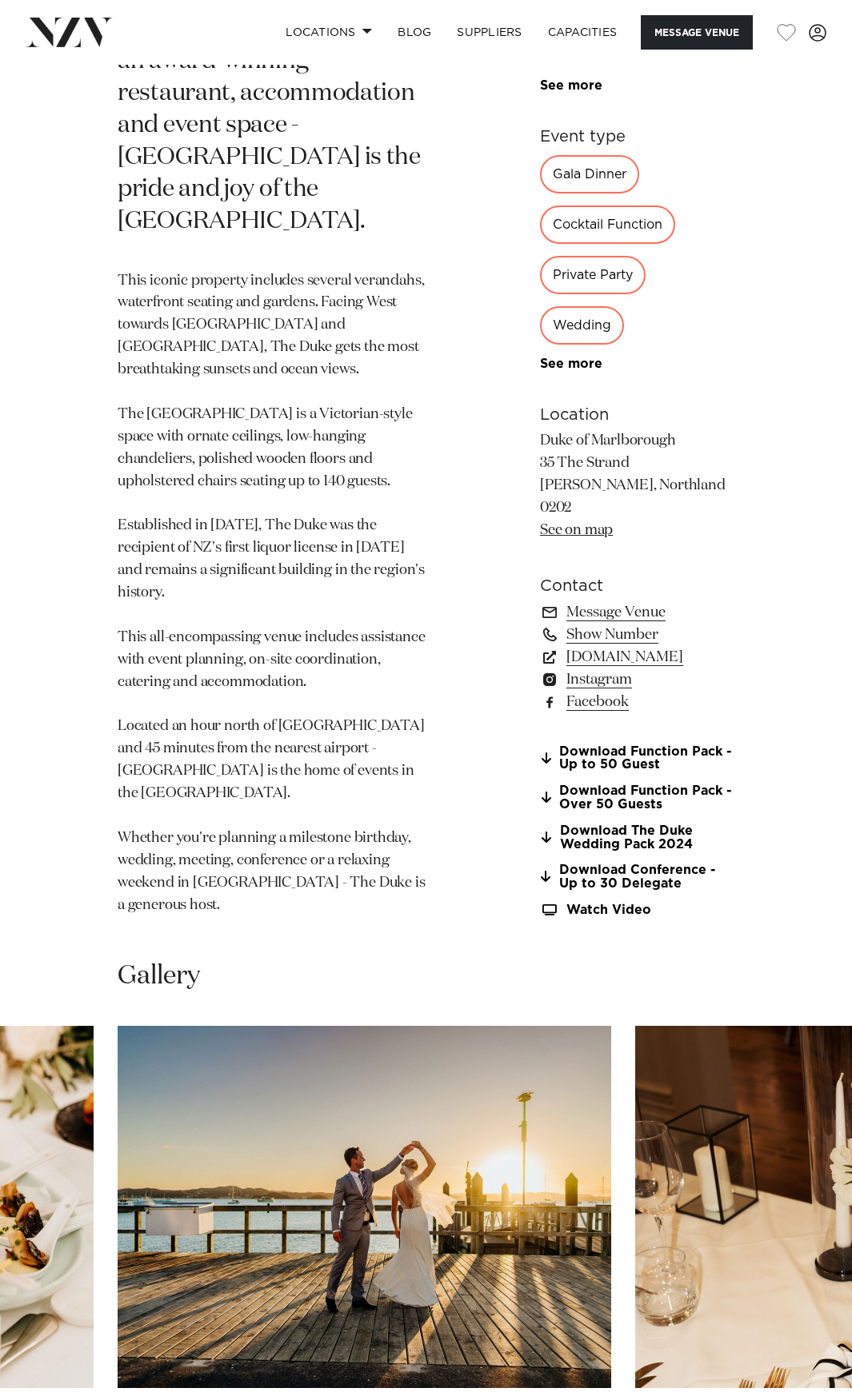
click at [272, 1043] on swiper-container at bounding box center [426, 1246] width 852 height 439
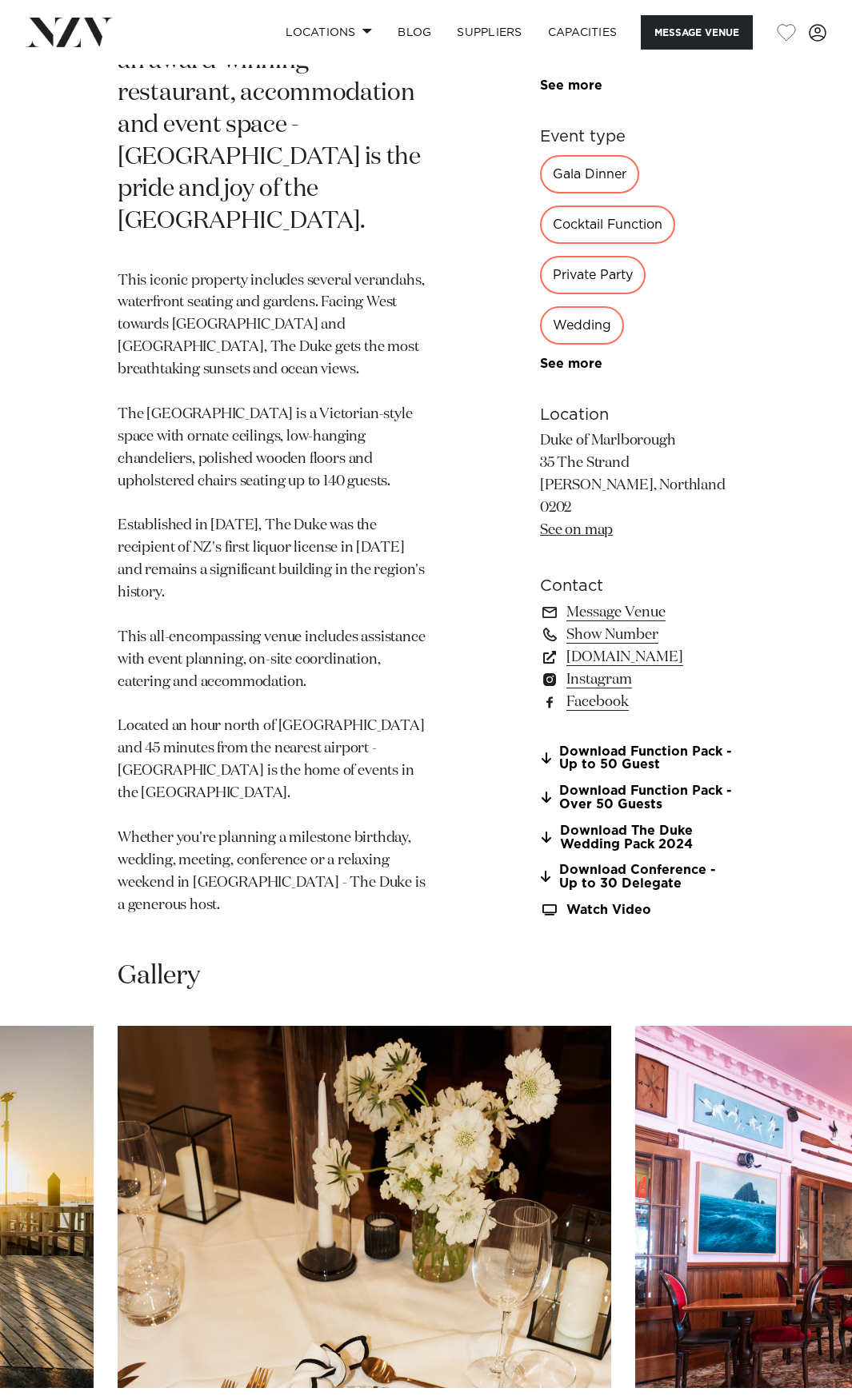
click at [118, 1026] on img "18 / 25" at bounding box center [364, 1208] width 493 height 363
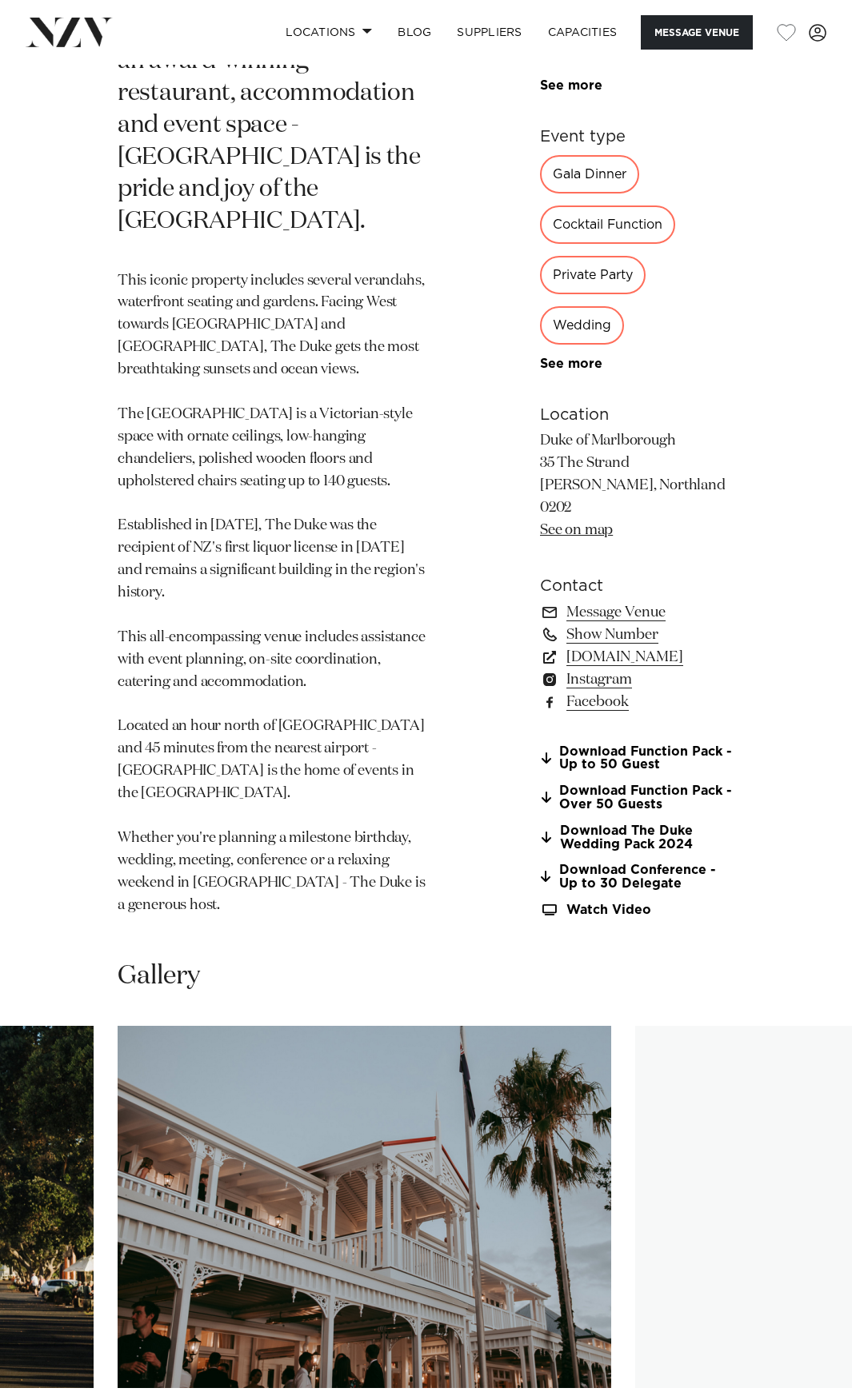
click at [118, 1026] on img "23 / 25" at bounding box center [364, 1208] width 493 height 363
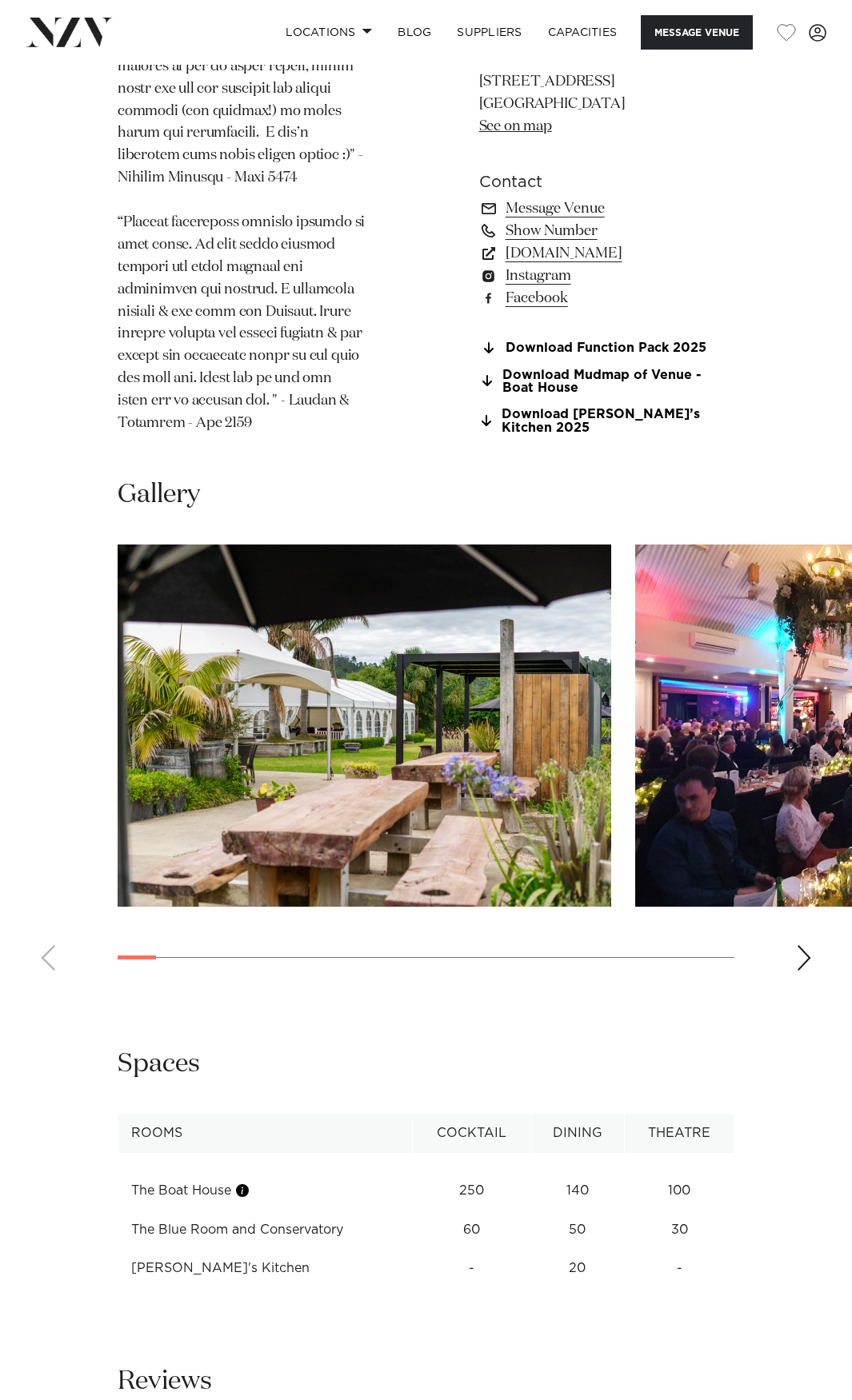
scroll to position [1866, 0]
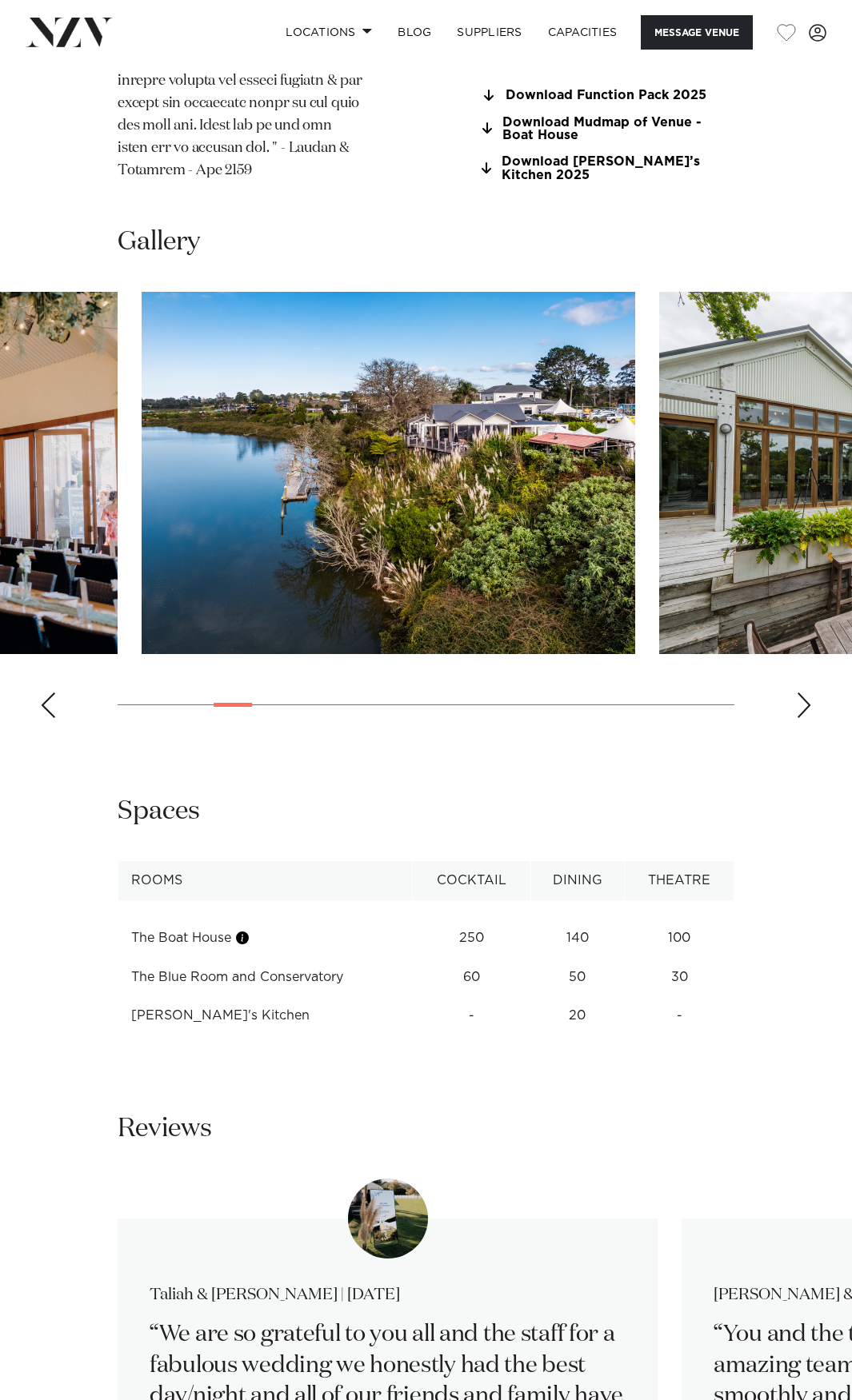
click at [141, 544] on img "4 / 19" at bounding box center [387, 474] width 493 height 363
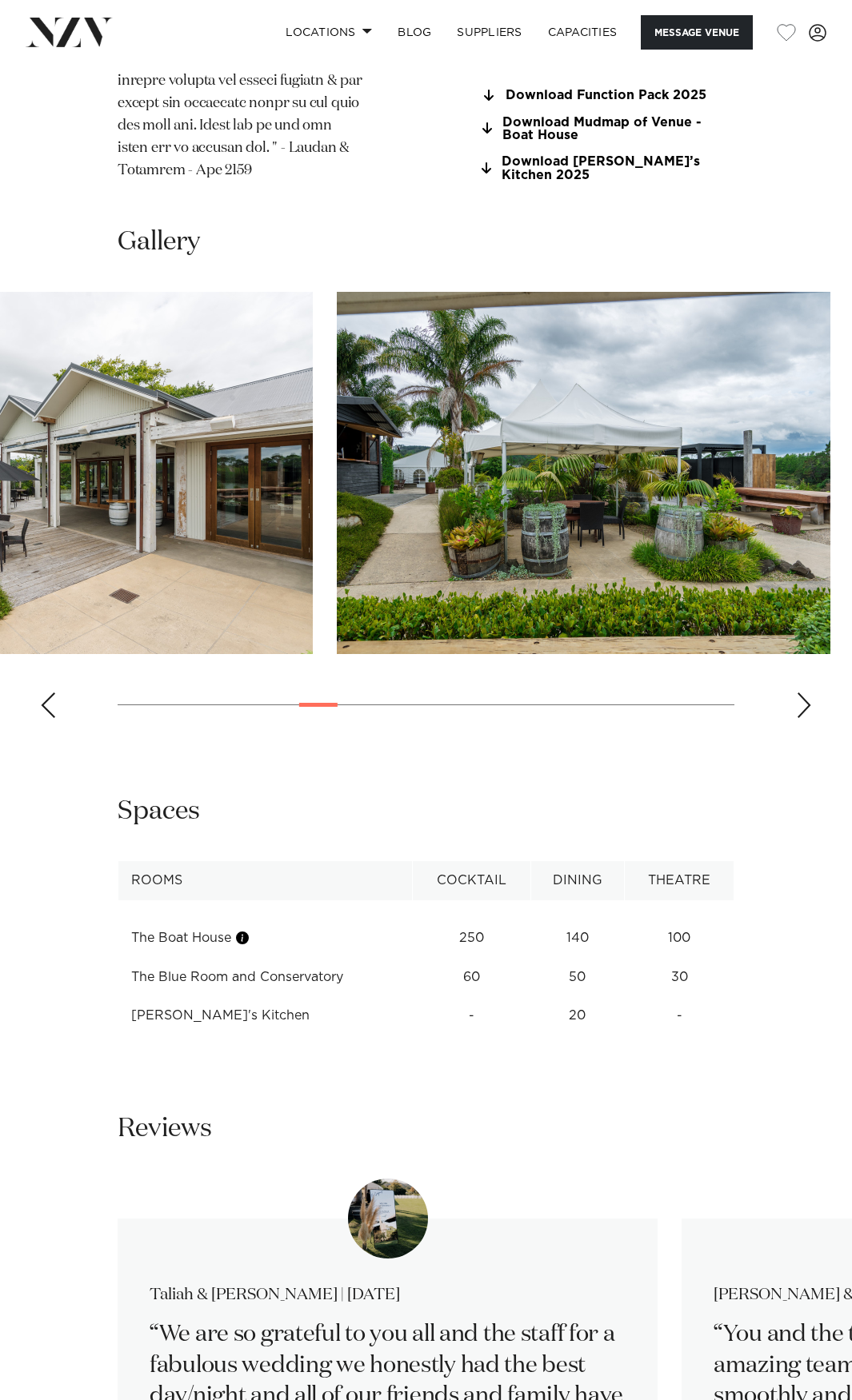
click at [336, 545] on img "7 / 19" at bounding box center [582, 474] width 493 height 363
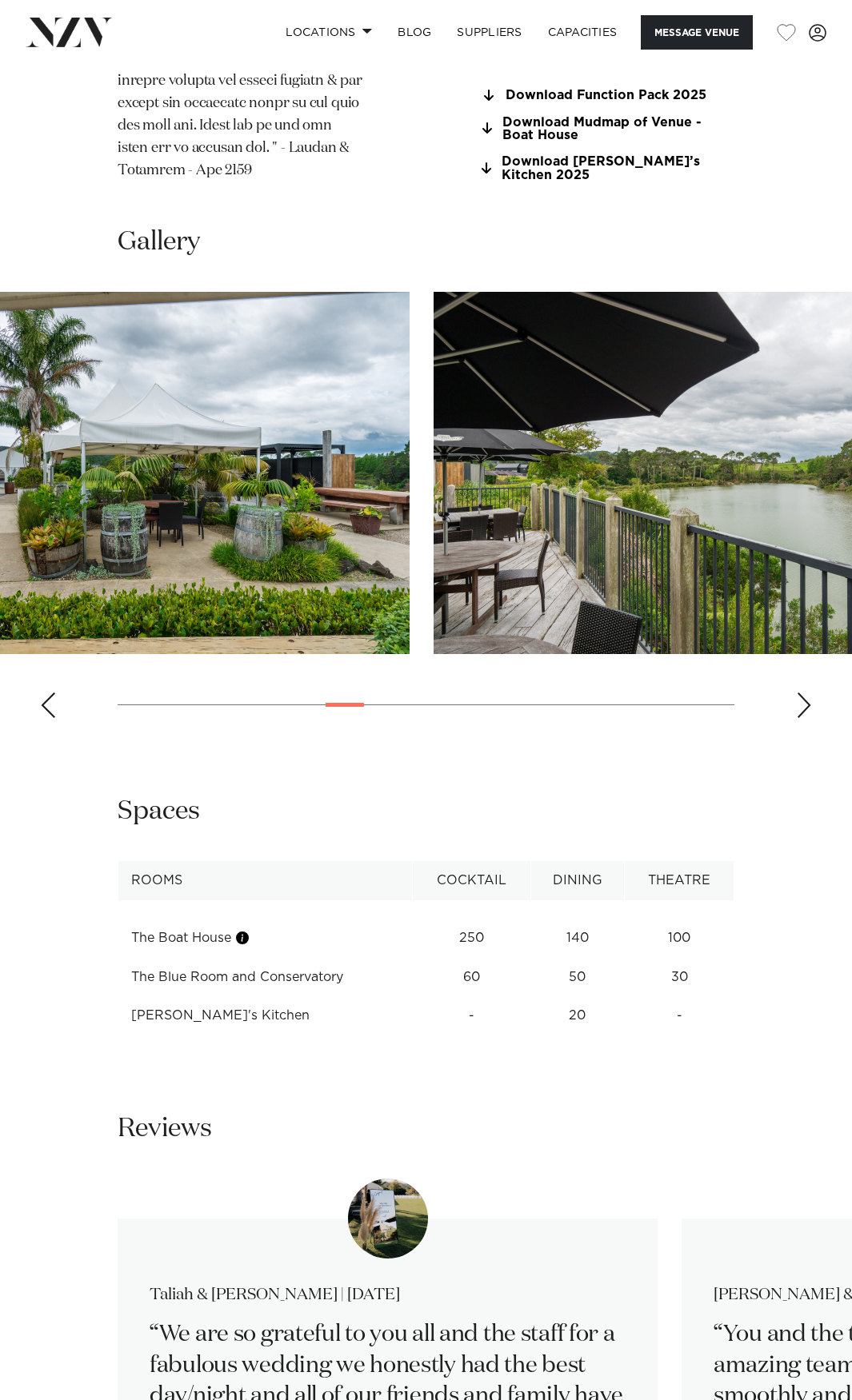
click at [433, 583] on img "8 / 19" at bounding box center [679, 474] width 493 height 363
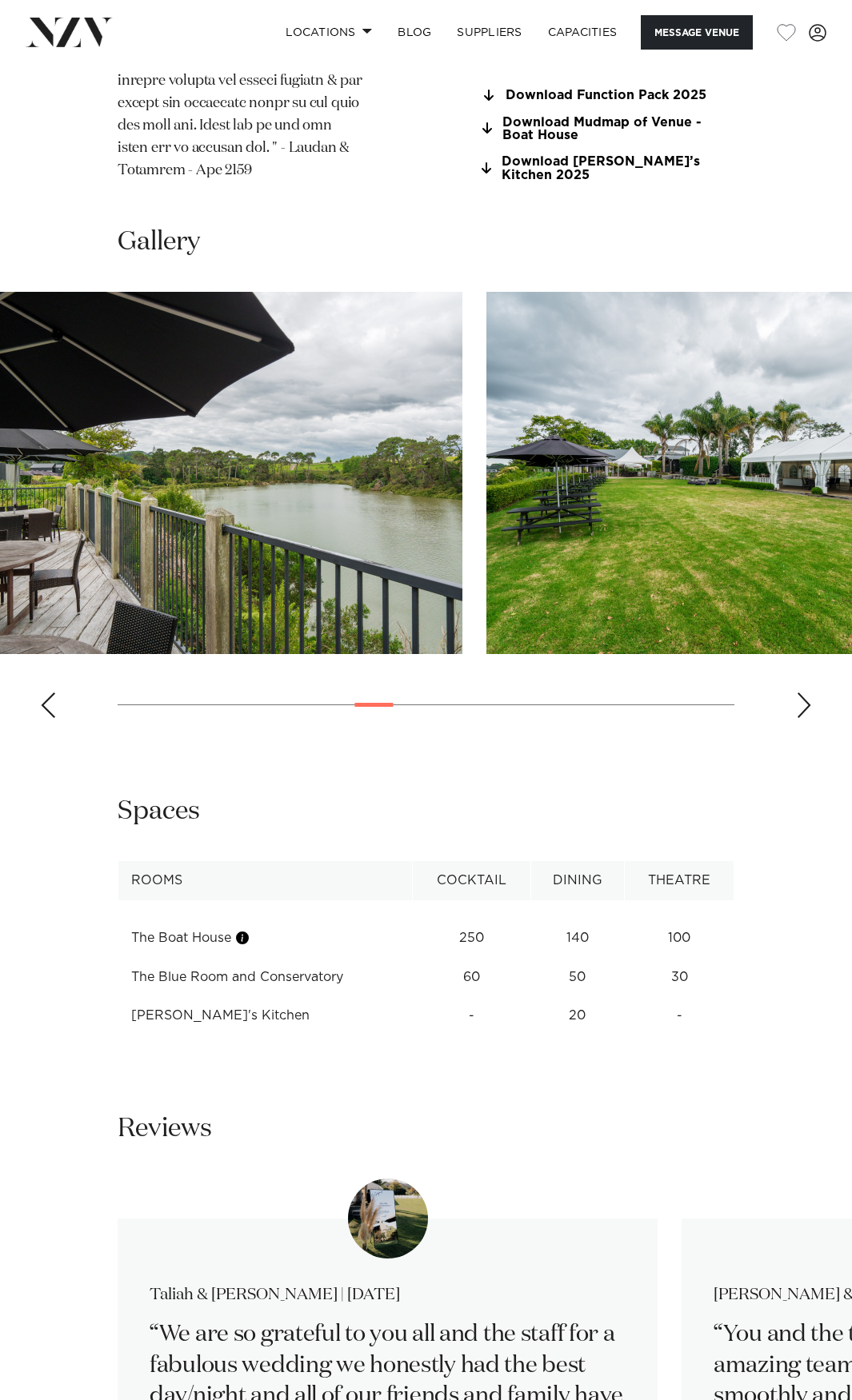
click at [486, 571] on img "9 / 19" at bounding box center [732, 474] width 493 height 363
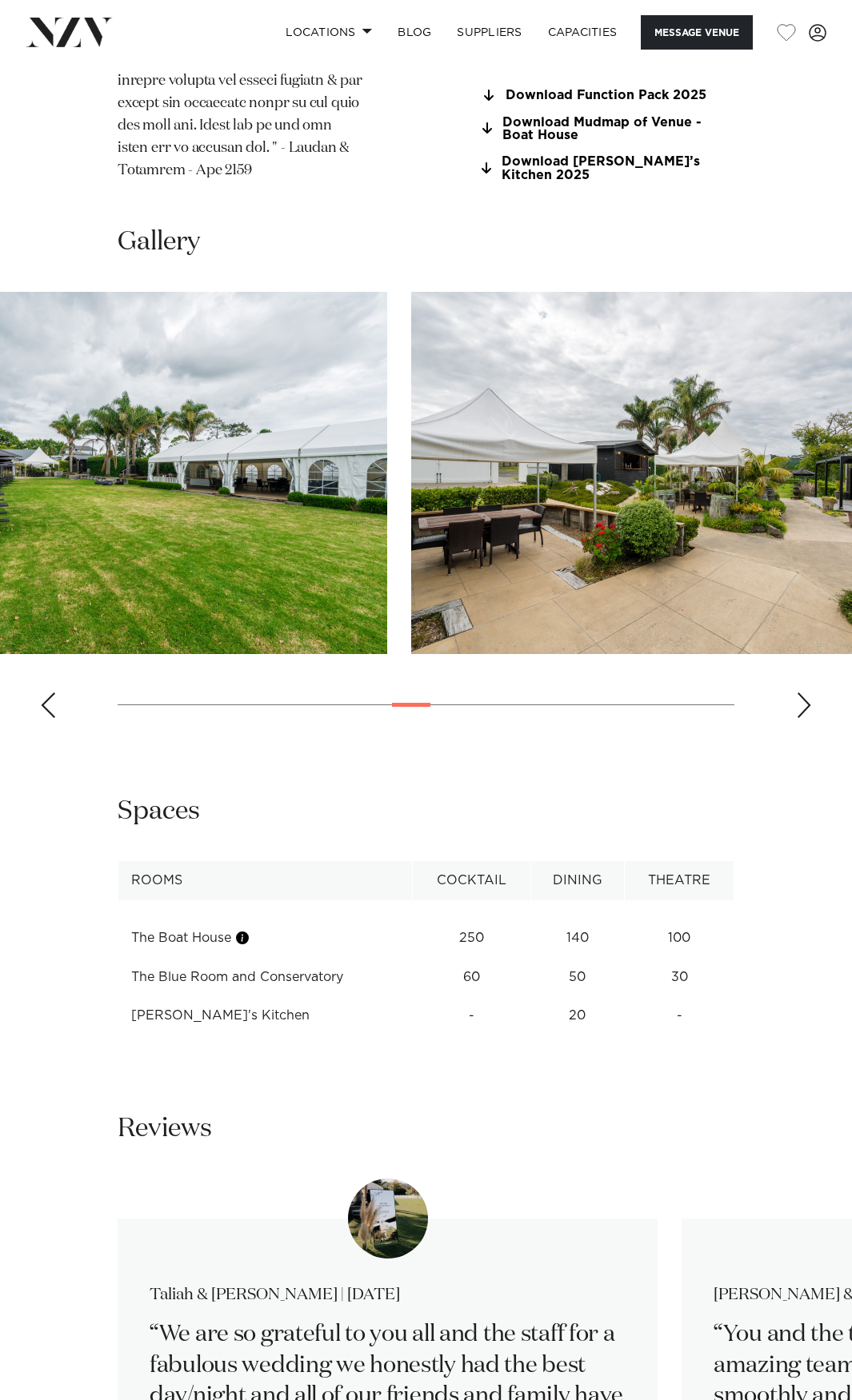
click at [125, 543] on img "9 / 19" at bounding box center [140, 474] width 493 height 363
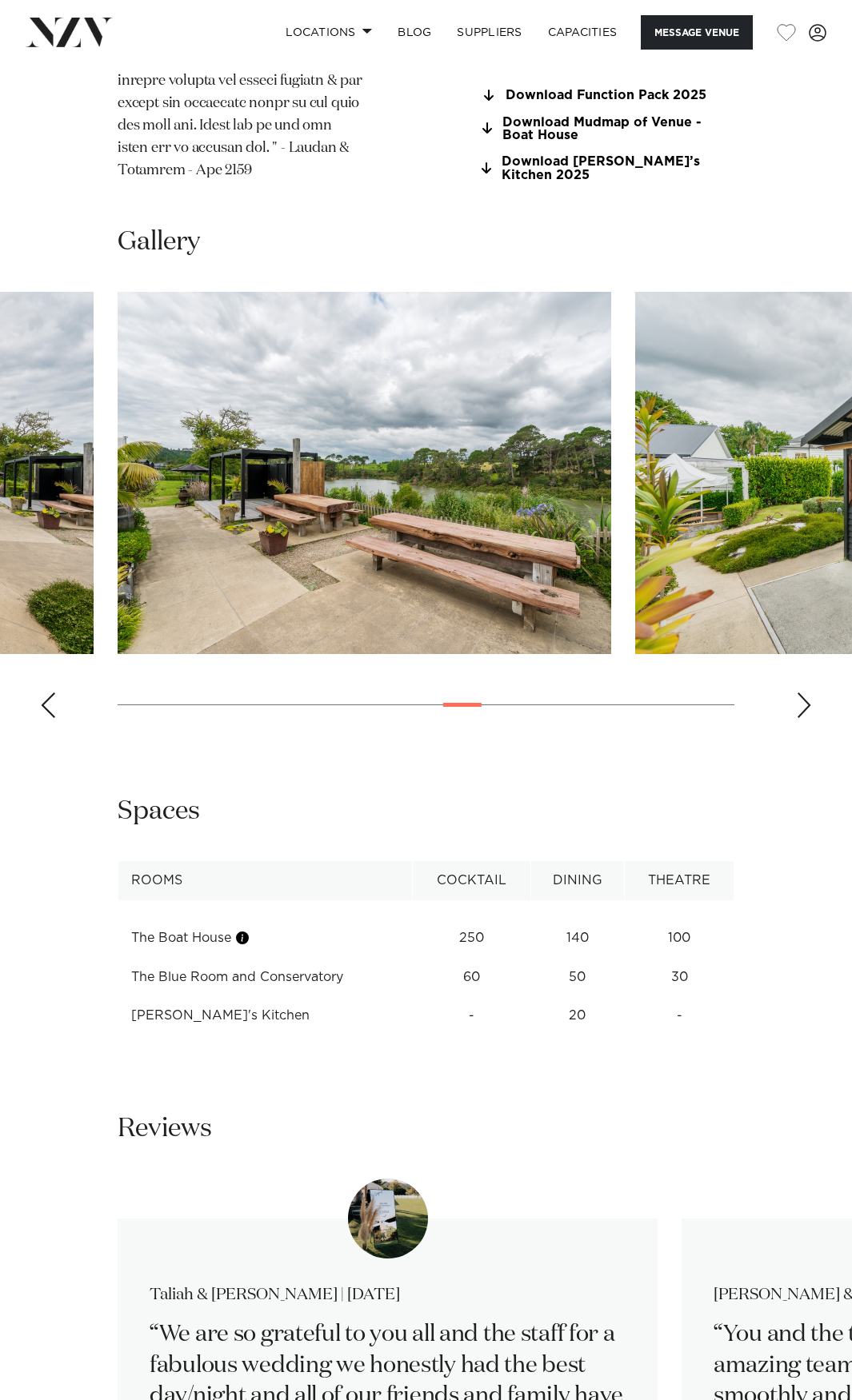
click at [66, 551] on swiper-container at bounding box center [426, 512] width 852 height 439
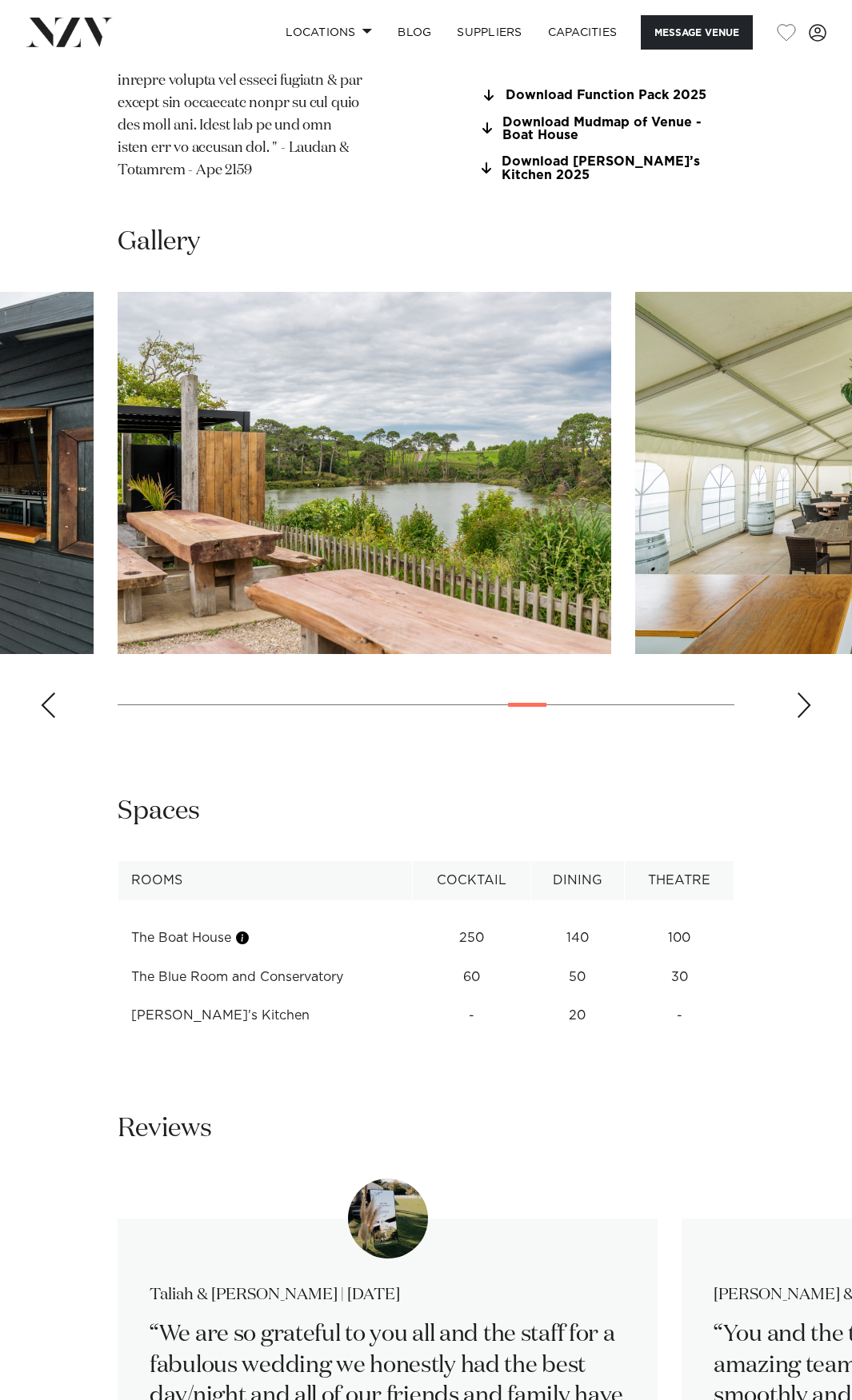
click at [134, 546] on img "13 / 19" at bounding box center [364, 474] width 493 height 363
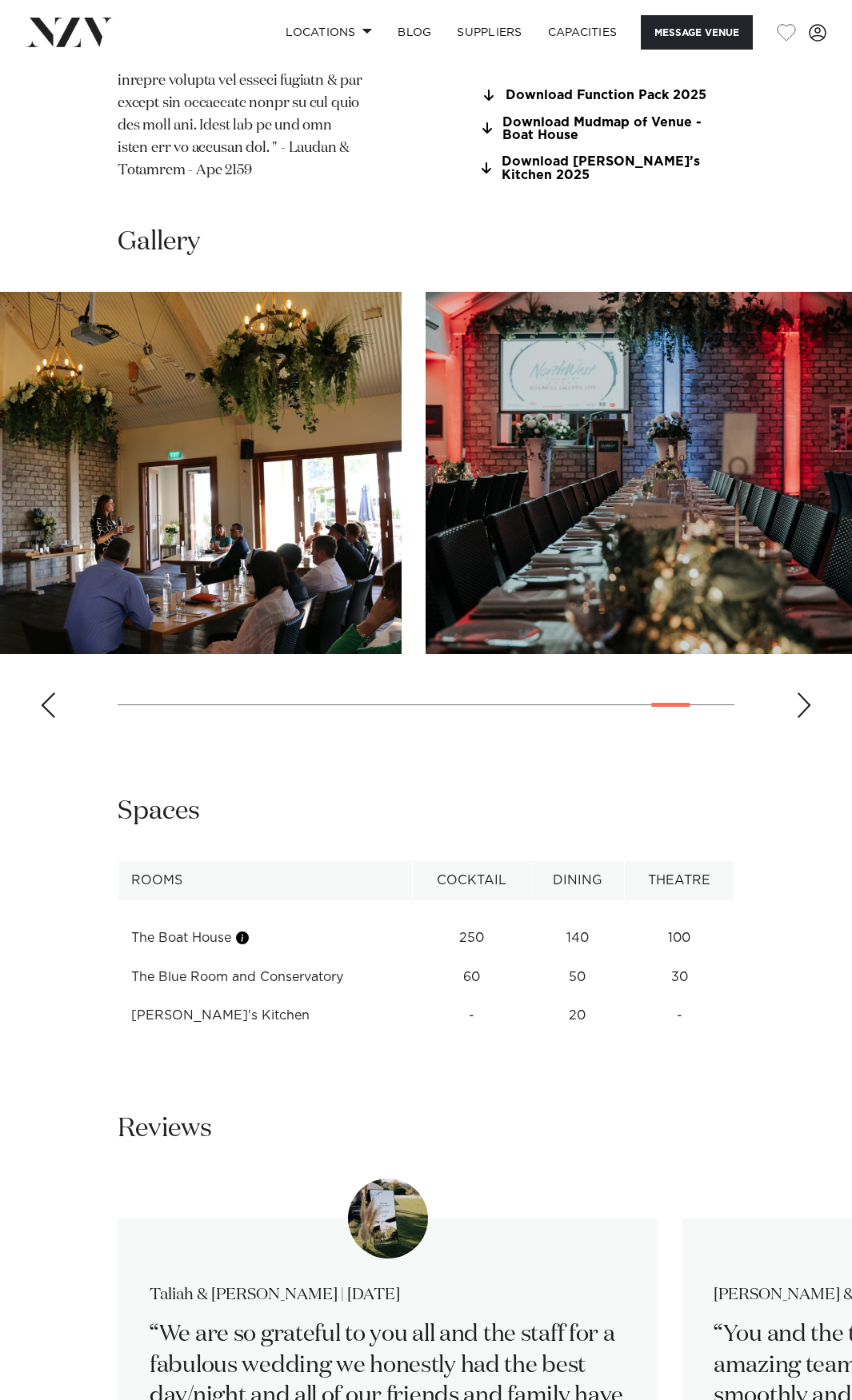
click at [426, 488] on img "18 / 19" at bounding box center [672, 474] width 493 height 363
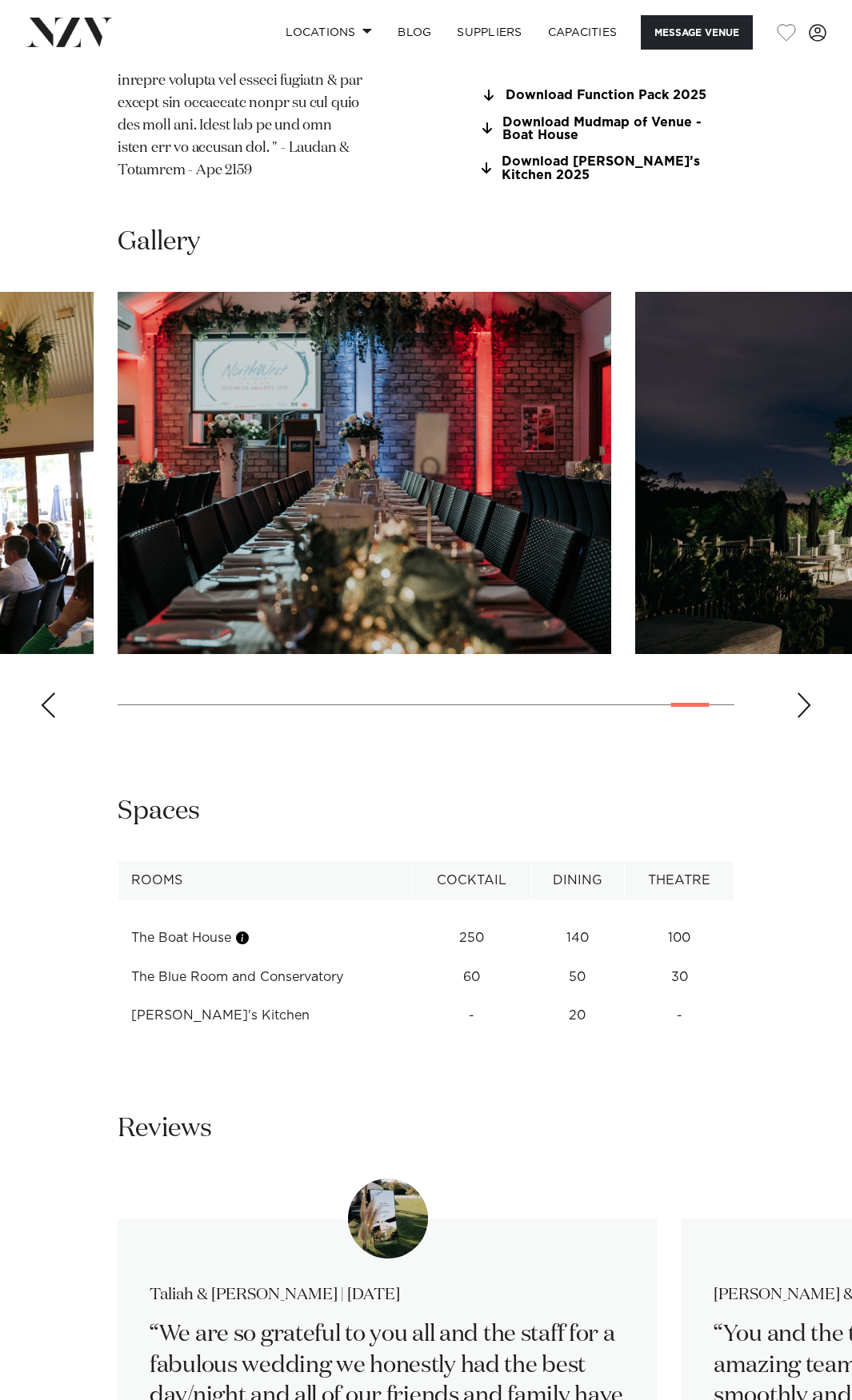
click at [244, 531] on img "18 / 19" at bounding box center [364, 474] width 493 height 363
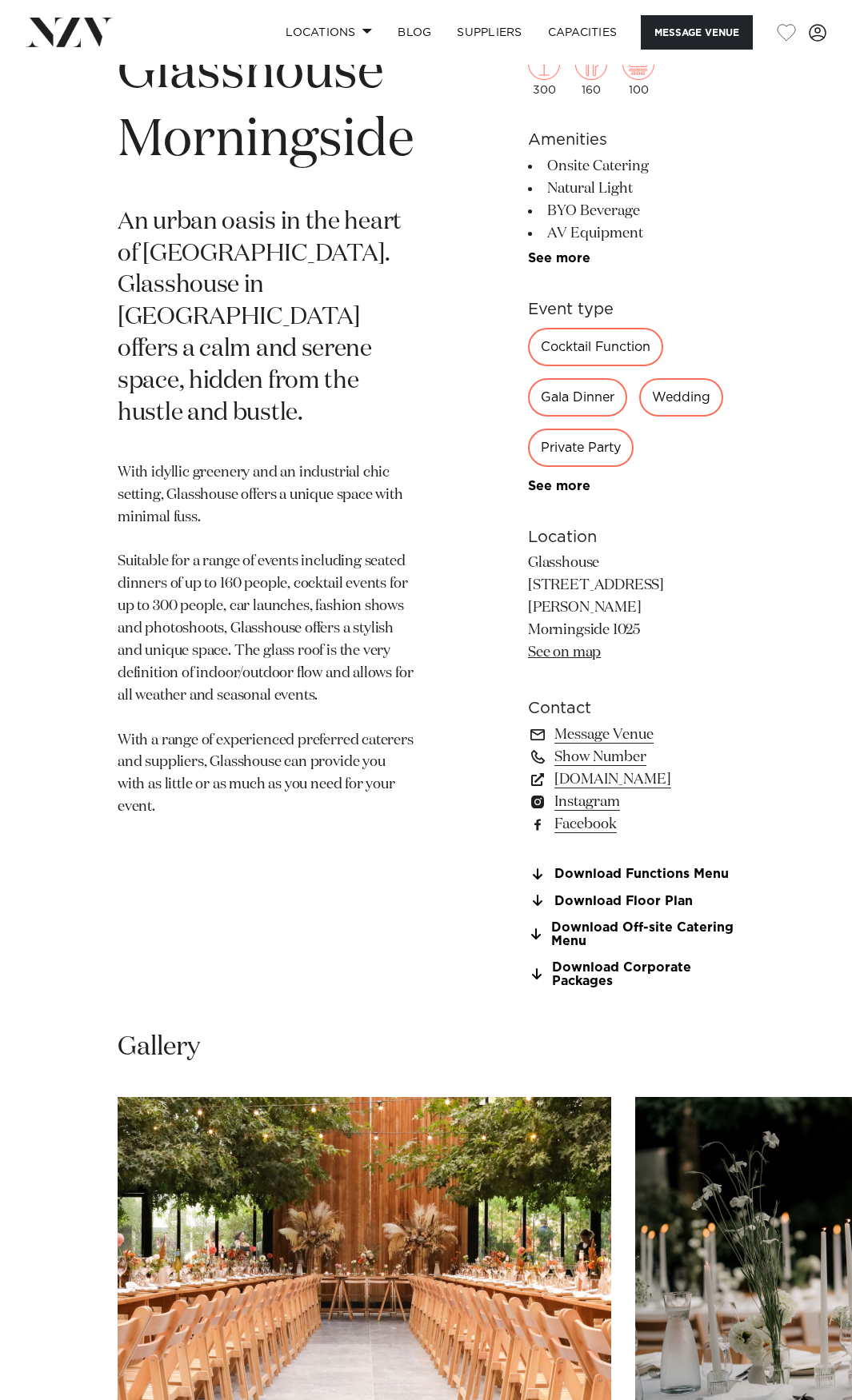
scroll to position [800, 0]
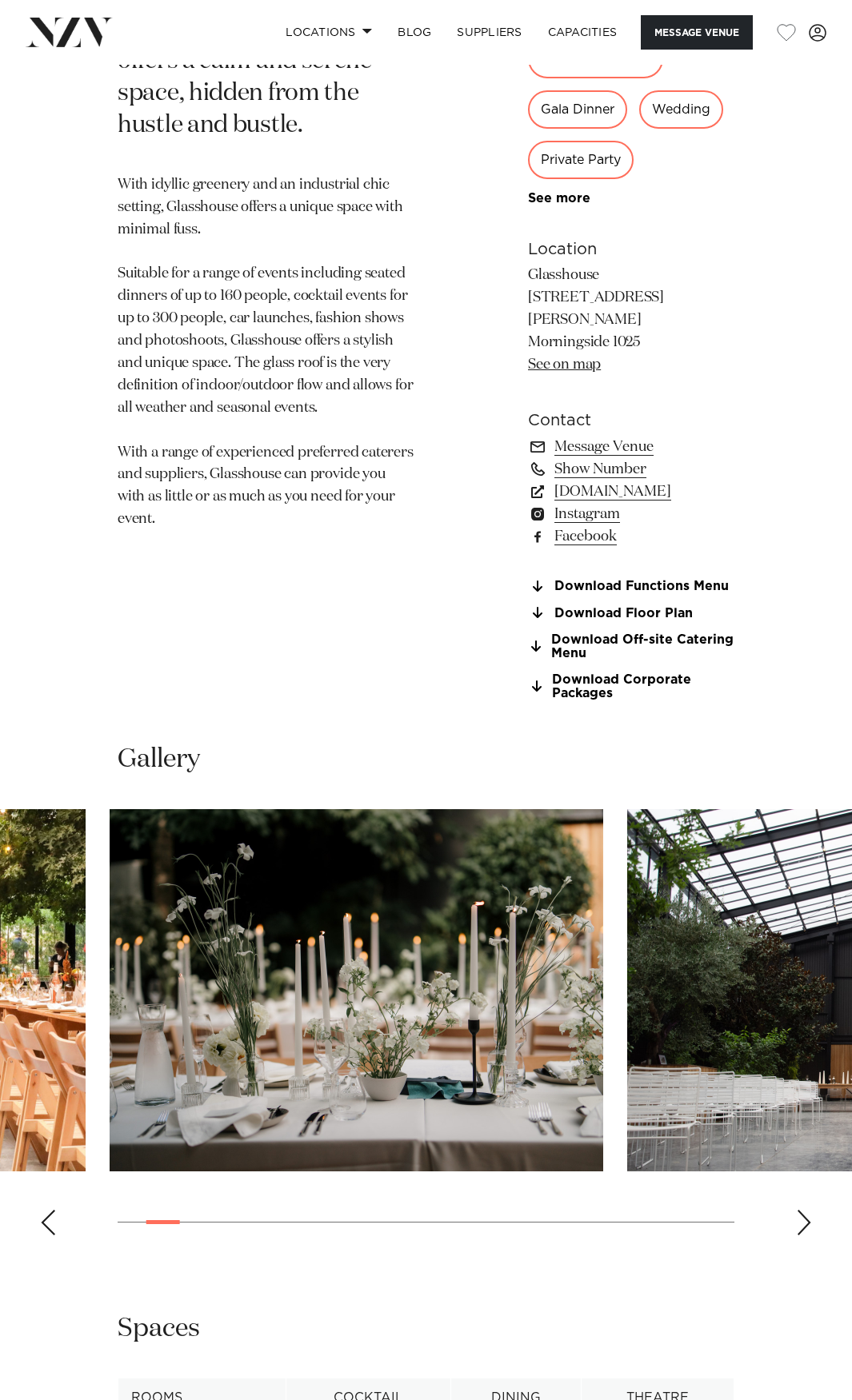
click at [164, 968] on img "2 / 22" at bounding box center [356, 991] width 493 height 363
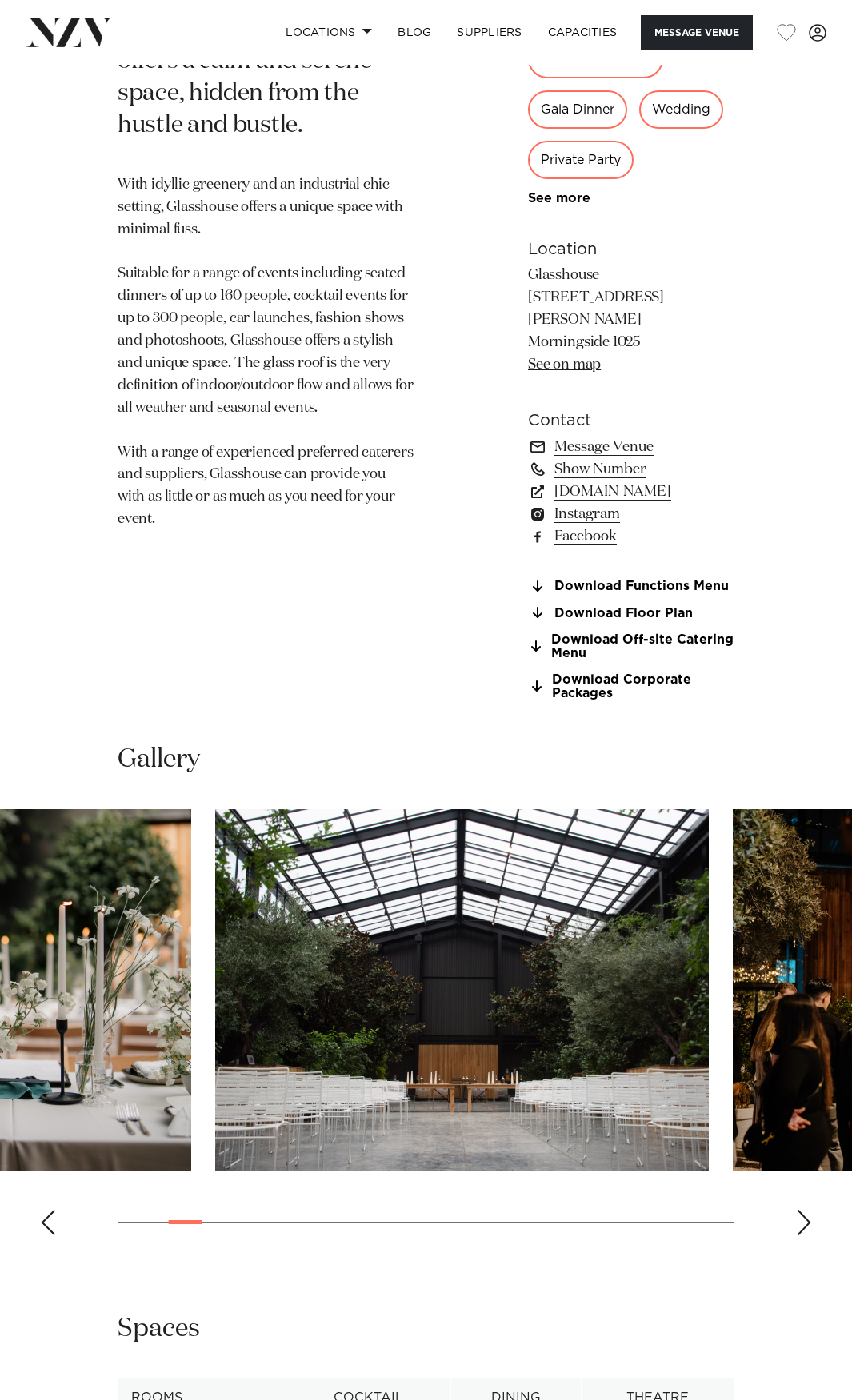
click at [227, 972] on img "3 / 22" at bounding box center [461, 991] width 493 height 363
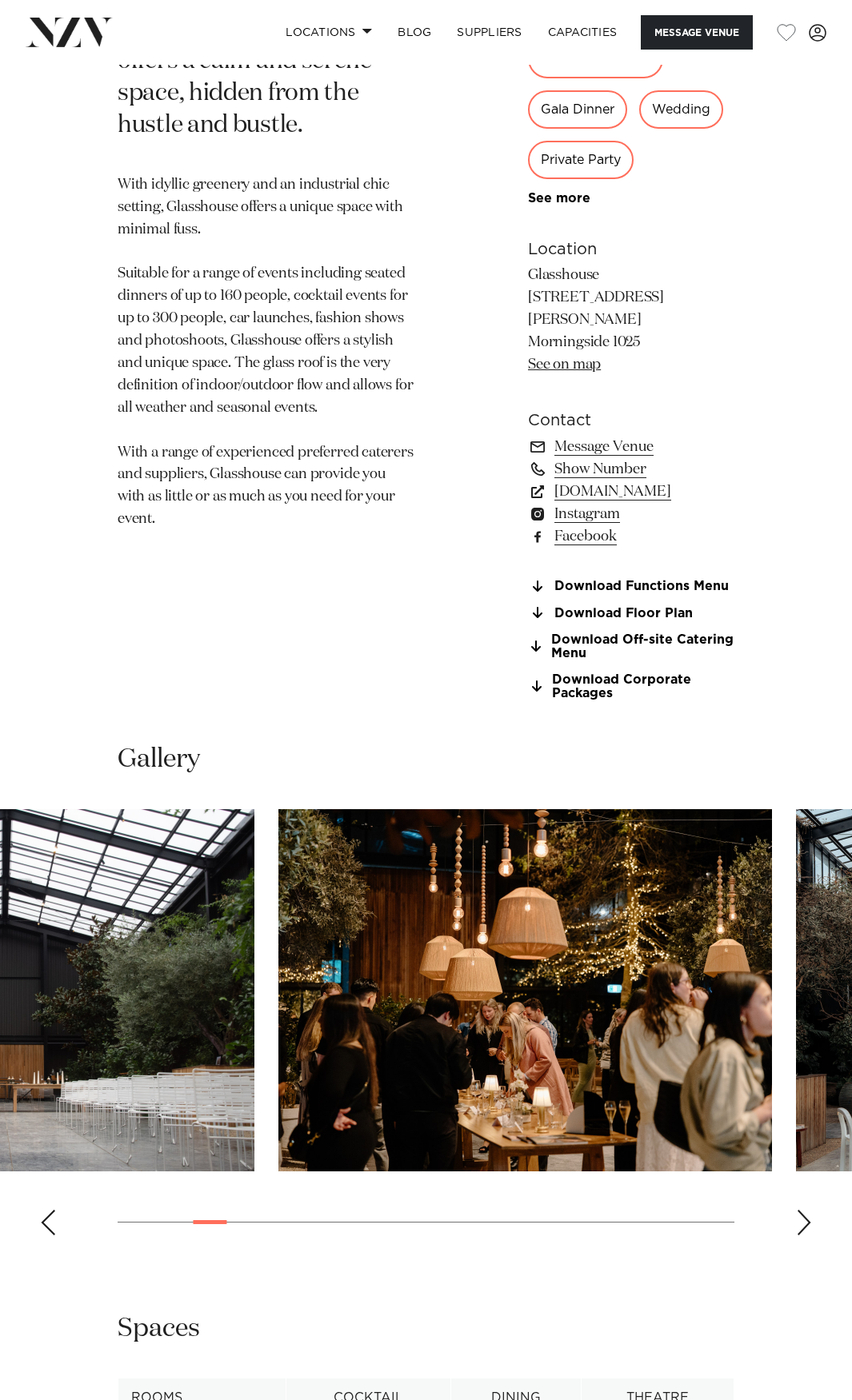
click at [302, 966] on img "4 / 22" at bounding box center [525, 991] width 493 height 363
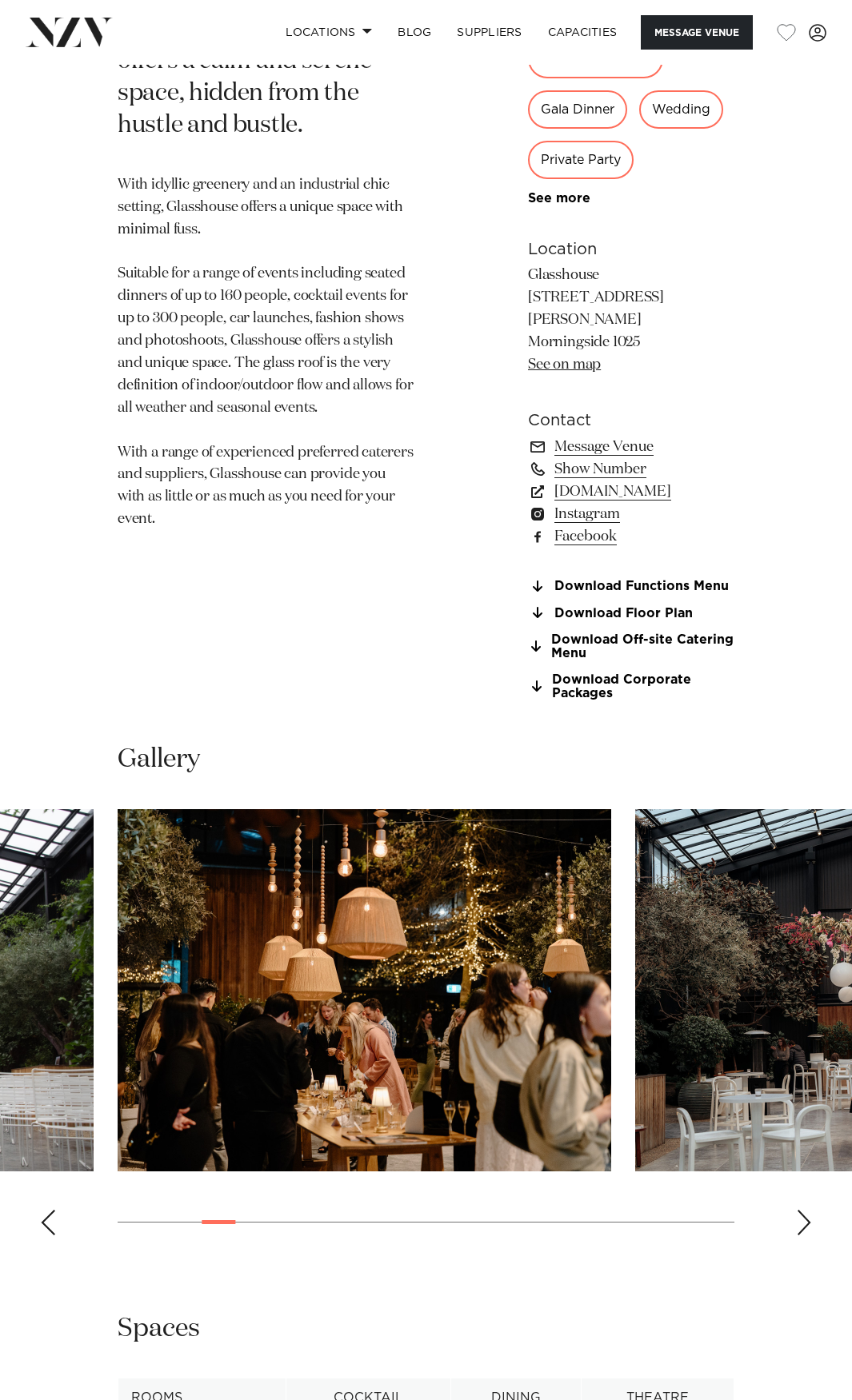
click at [0, 0] on slot at bounding box center [0, 0] width 0 height 0
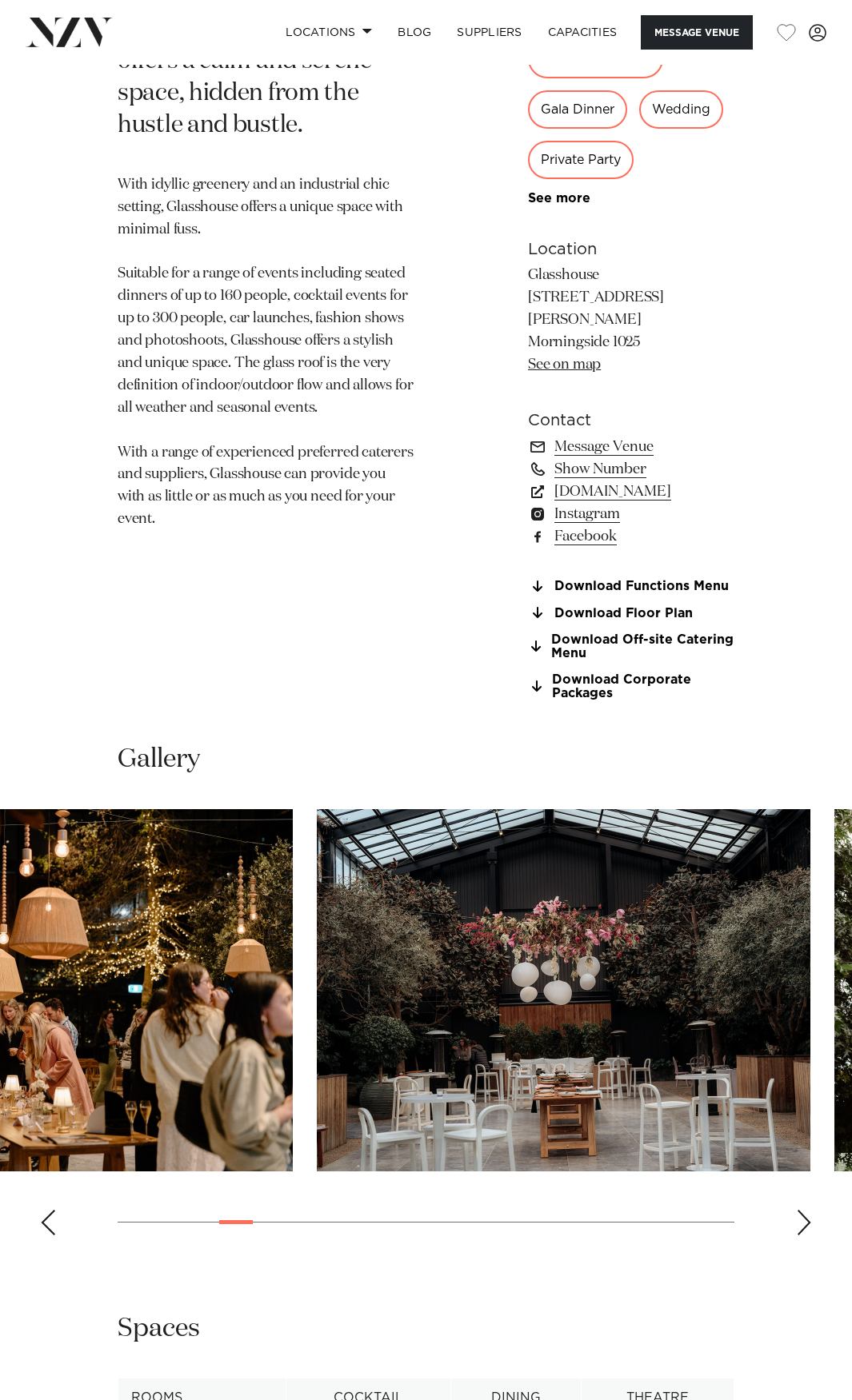
click at [202, 984] on img "4 / 22" at bounding box center [45, 991] width 493 height 363
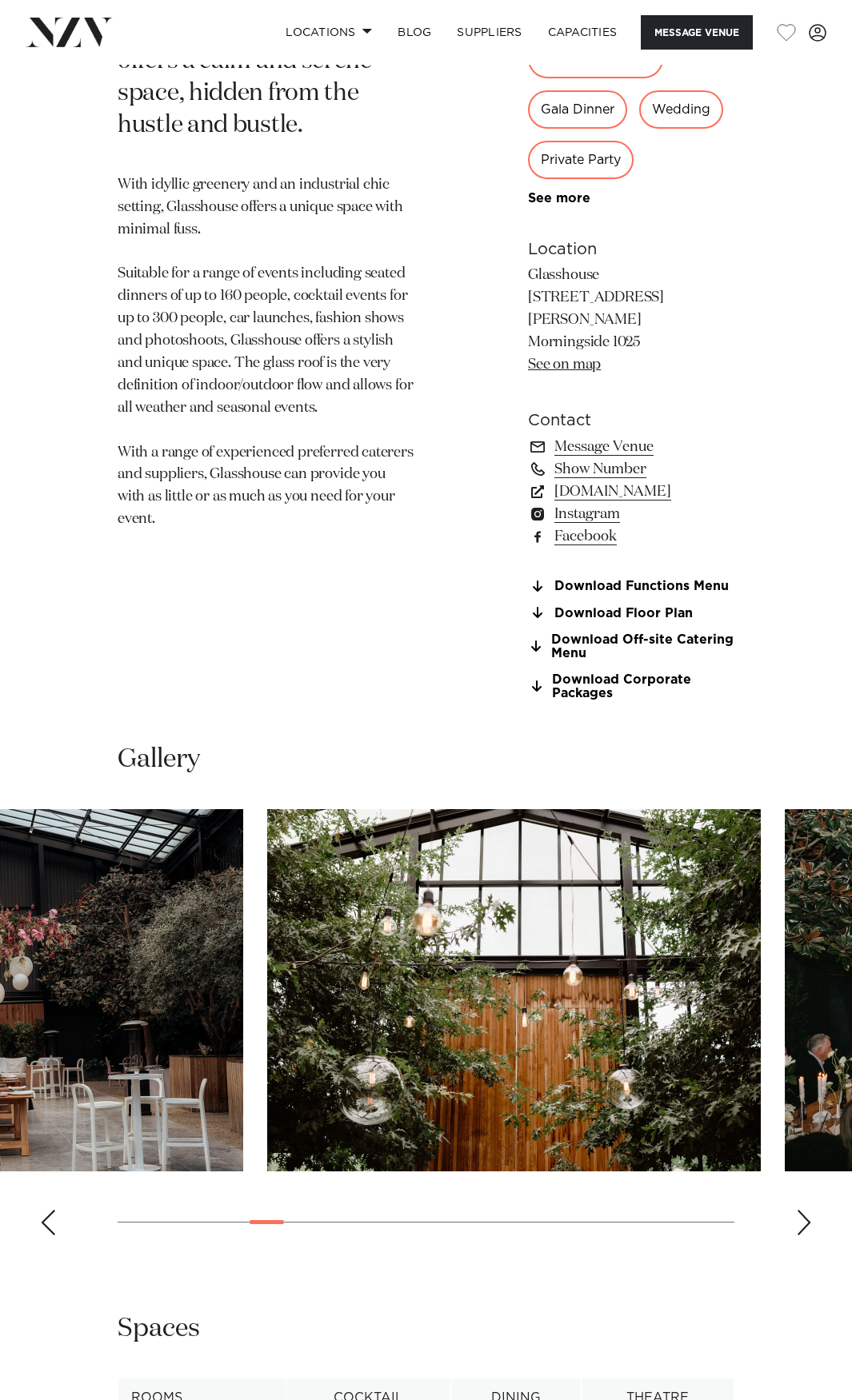
click at [261, 1001] on swiper-container at bounding box center [426, 1029] width 852 height 439
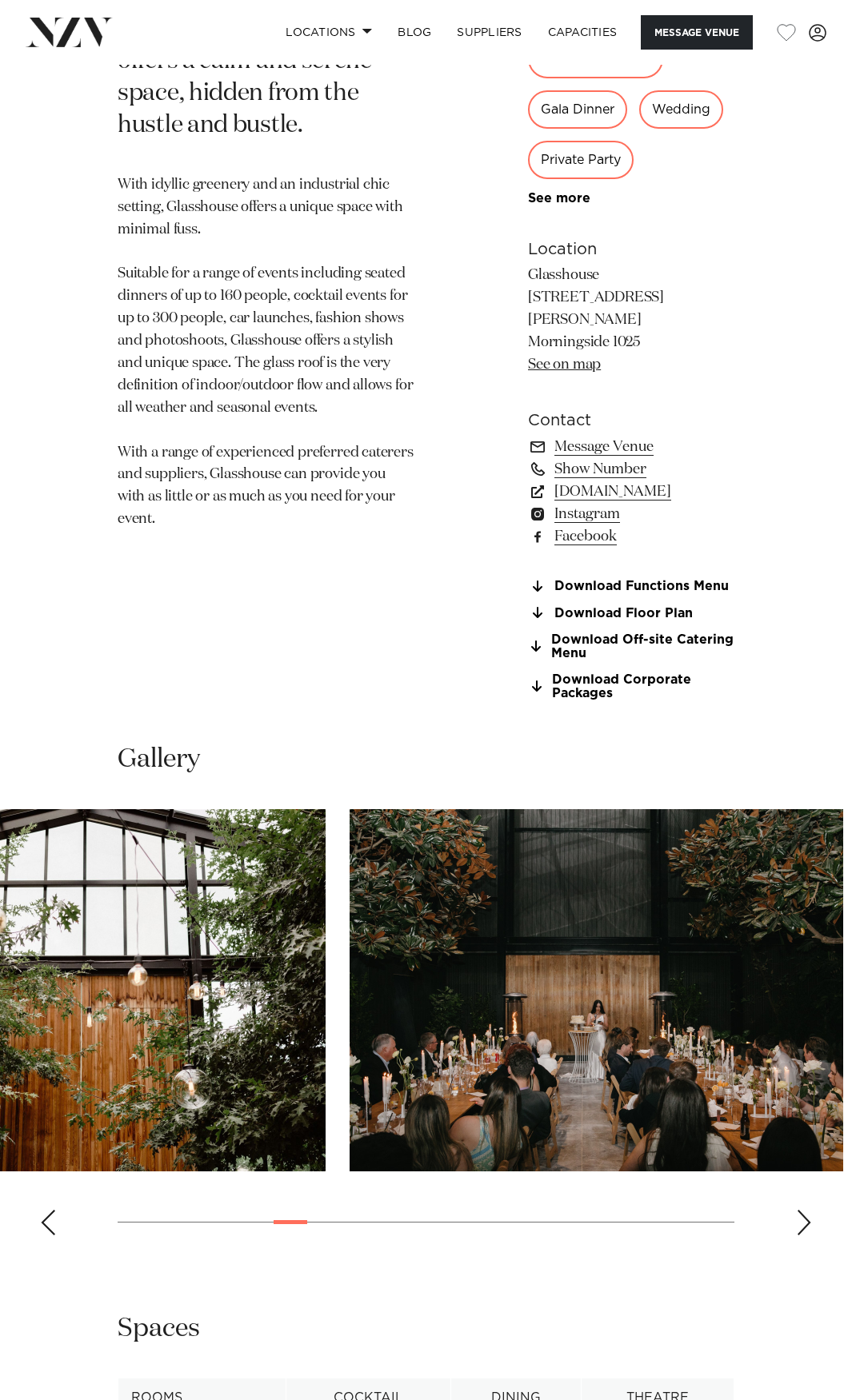
click at [371, 1002] on img "7 / 22" at bounding box center [595, 991] width 493 height 363
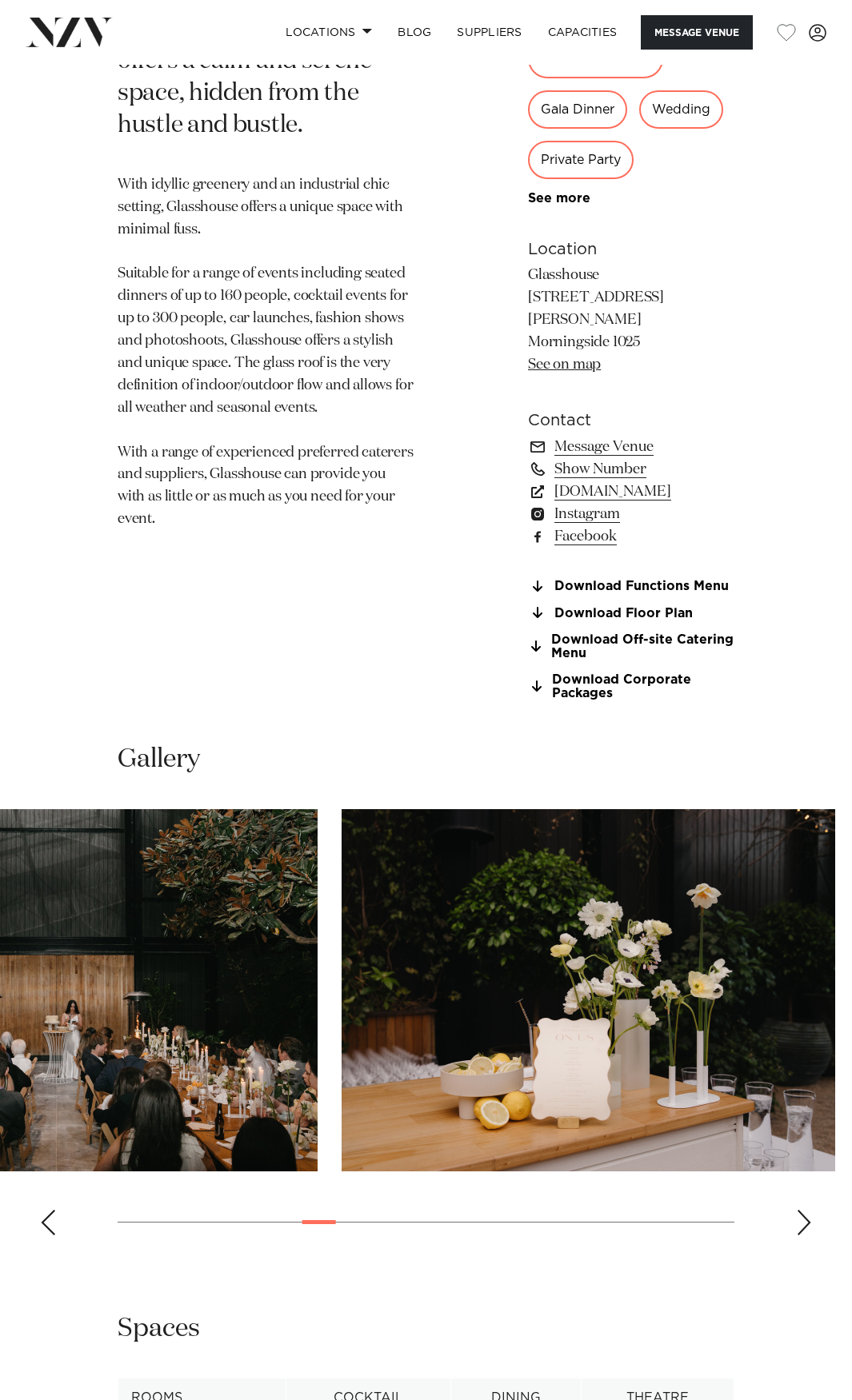
click at [341, 1012] on img "8 / 22" at bounding box center [587, 991] width 493 height 363
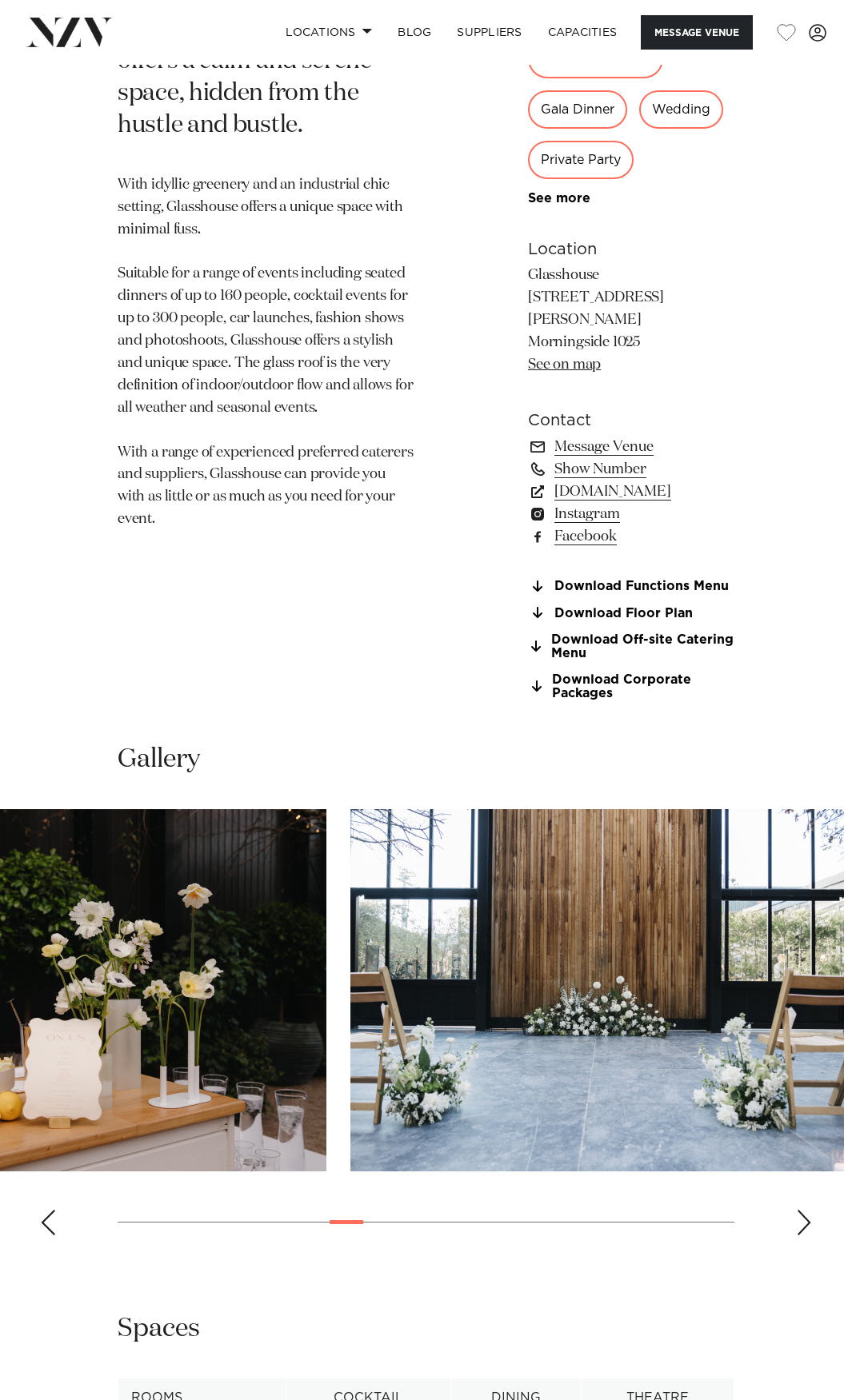
click at [315, 1013] on swiper-container at bounding box center [426, 1029] width 852 height 439
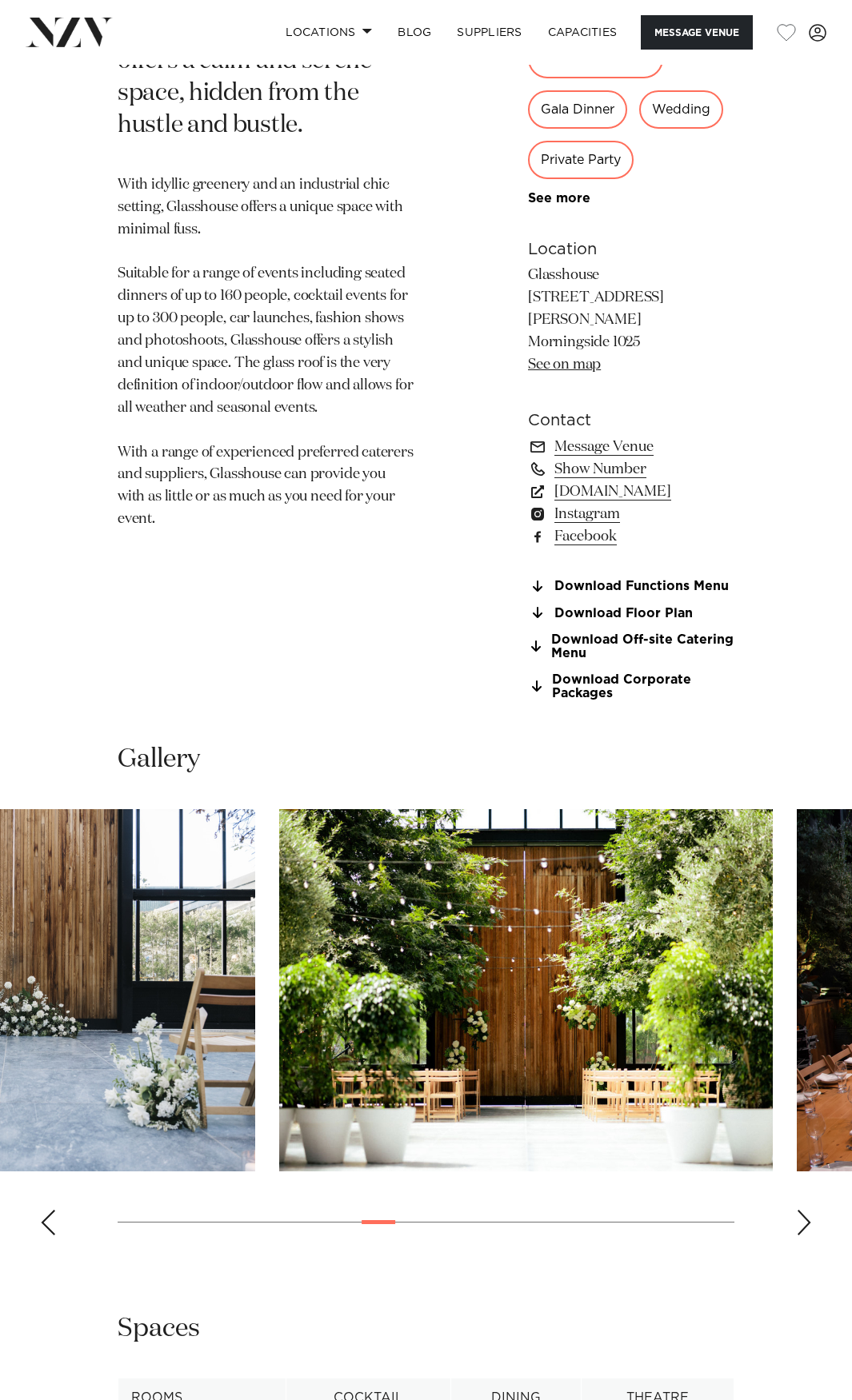
click at [221, 1025] on img "9 / 22" at bounding box center [8, 991] width 493 height 363
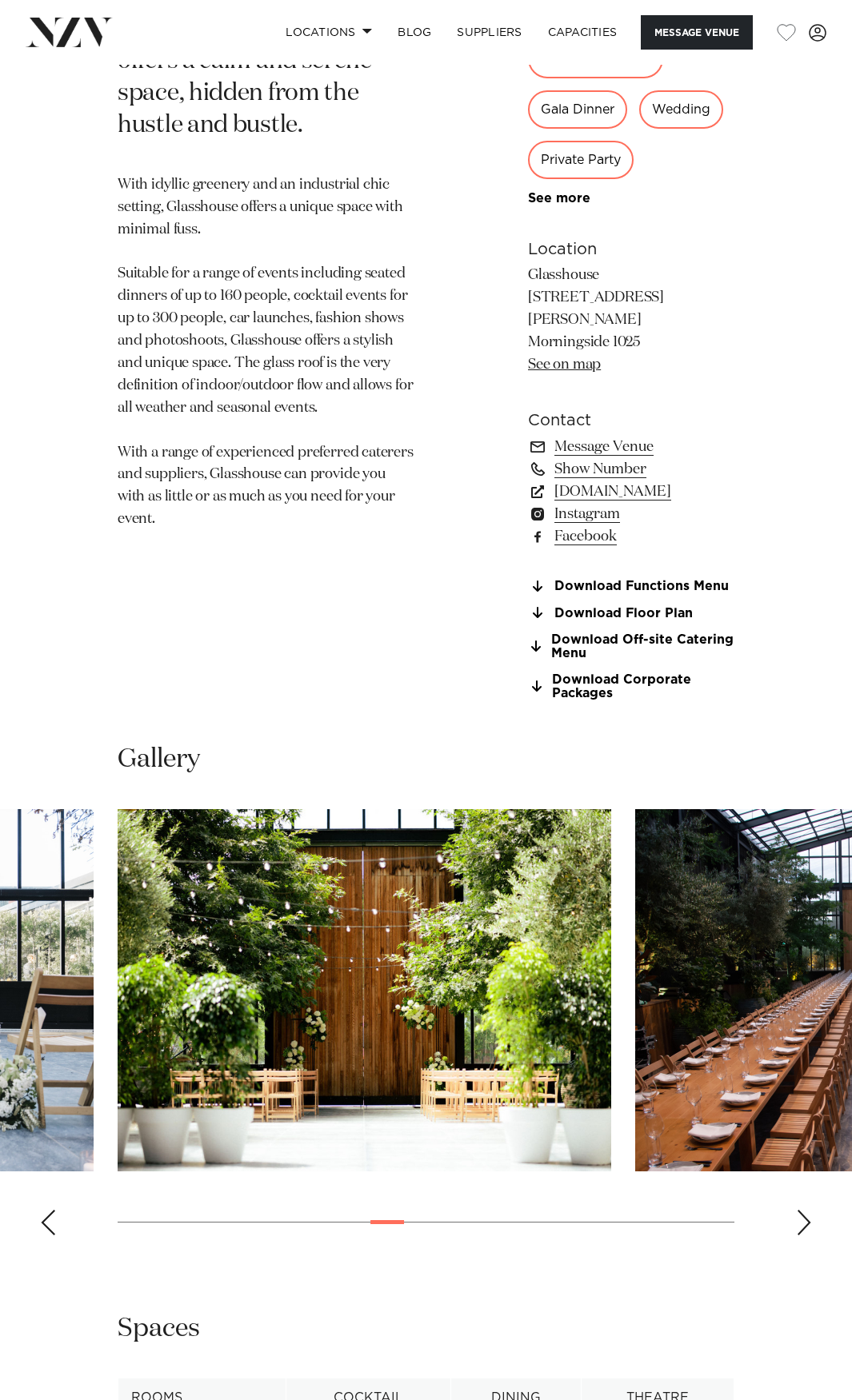
click at [242, 1023] on img "10 / 22" at bounding box center [364, 991] width 493 height 363
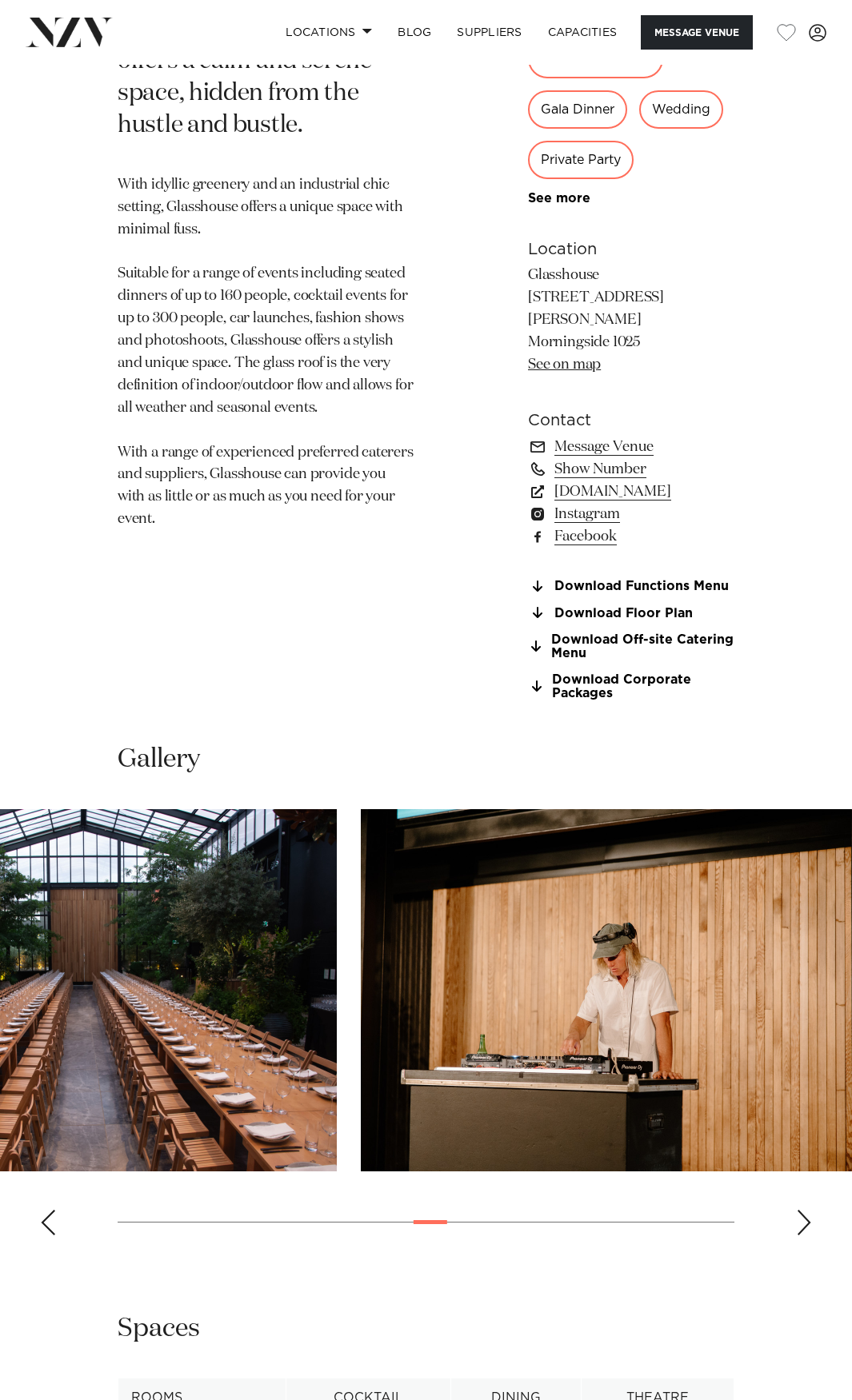
click at [460, 1021] on img "12 / 22" at bounding box center [607, 991] width 493 height 363
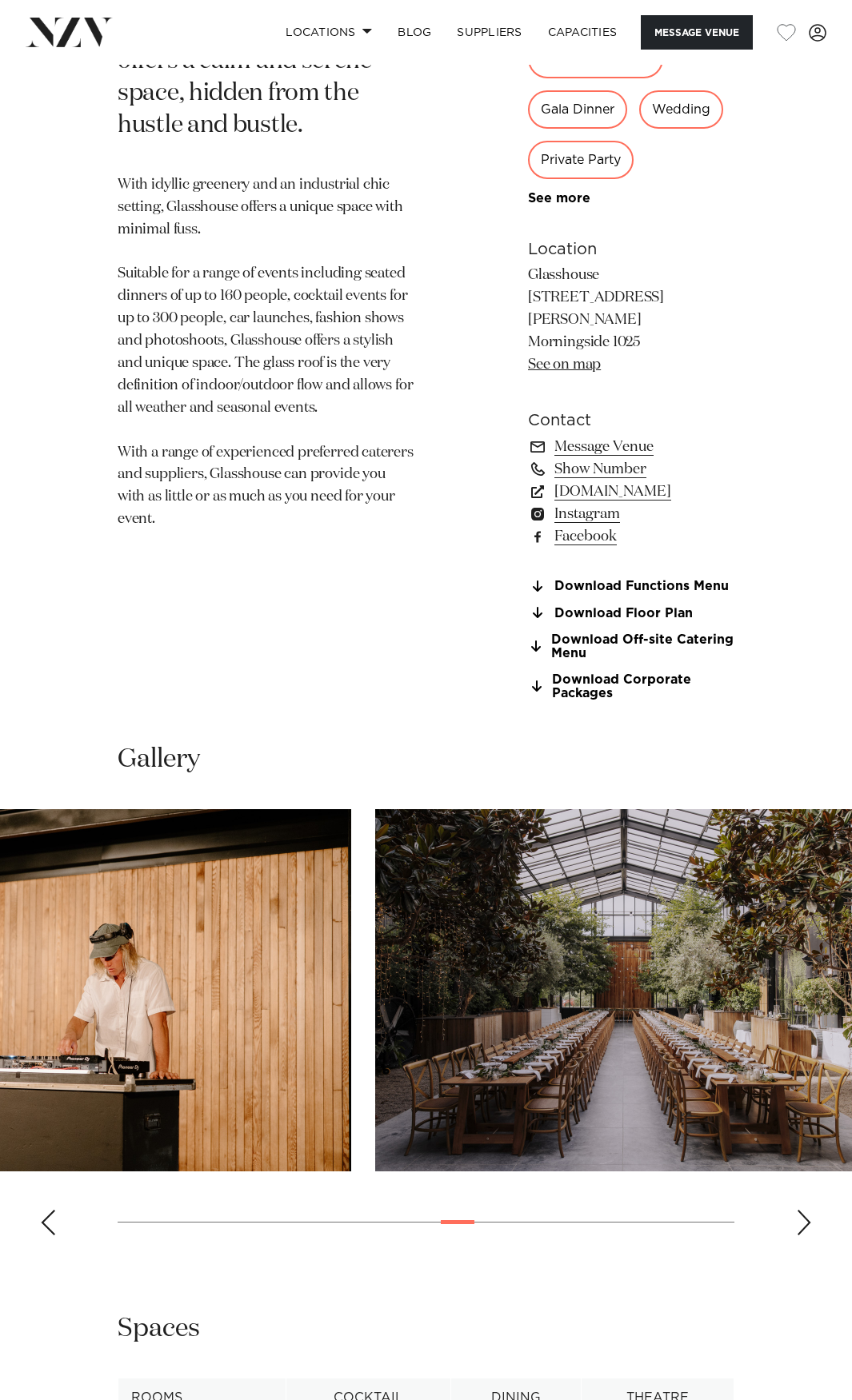
click at [394, 1018] on img "13 / 22" at bounding box center [622, 991] width 493 height 363
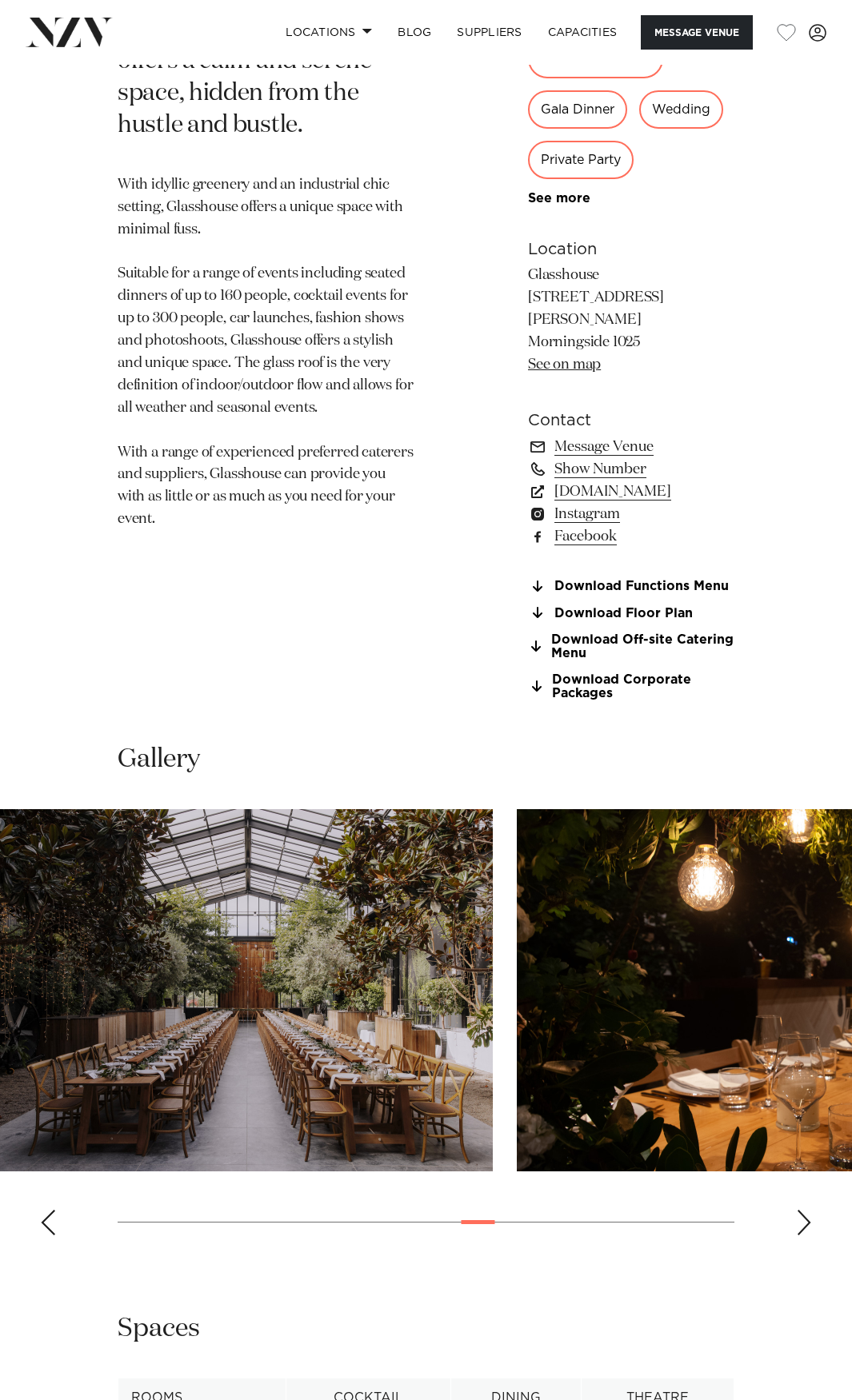
click at [517, 994] on img "14 / 22" at bounding box center [763, 991] width 493 height 363
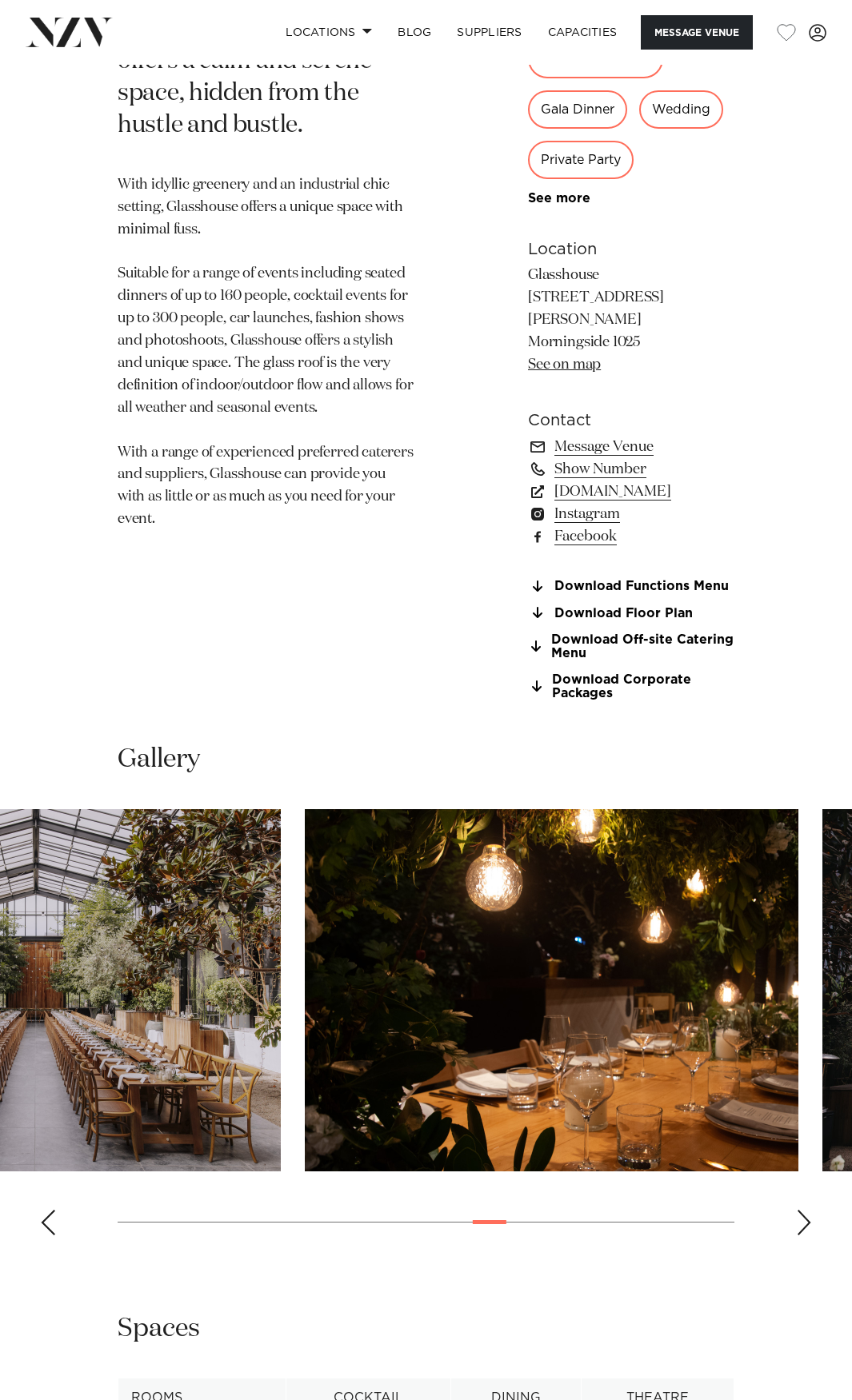
click at [381, 1013] on img "14 / 22" at bounding box center [551, 991] width 493 height 363
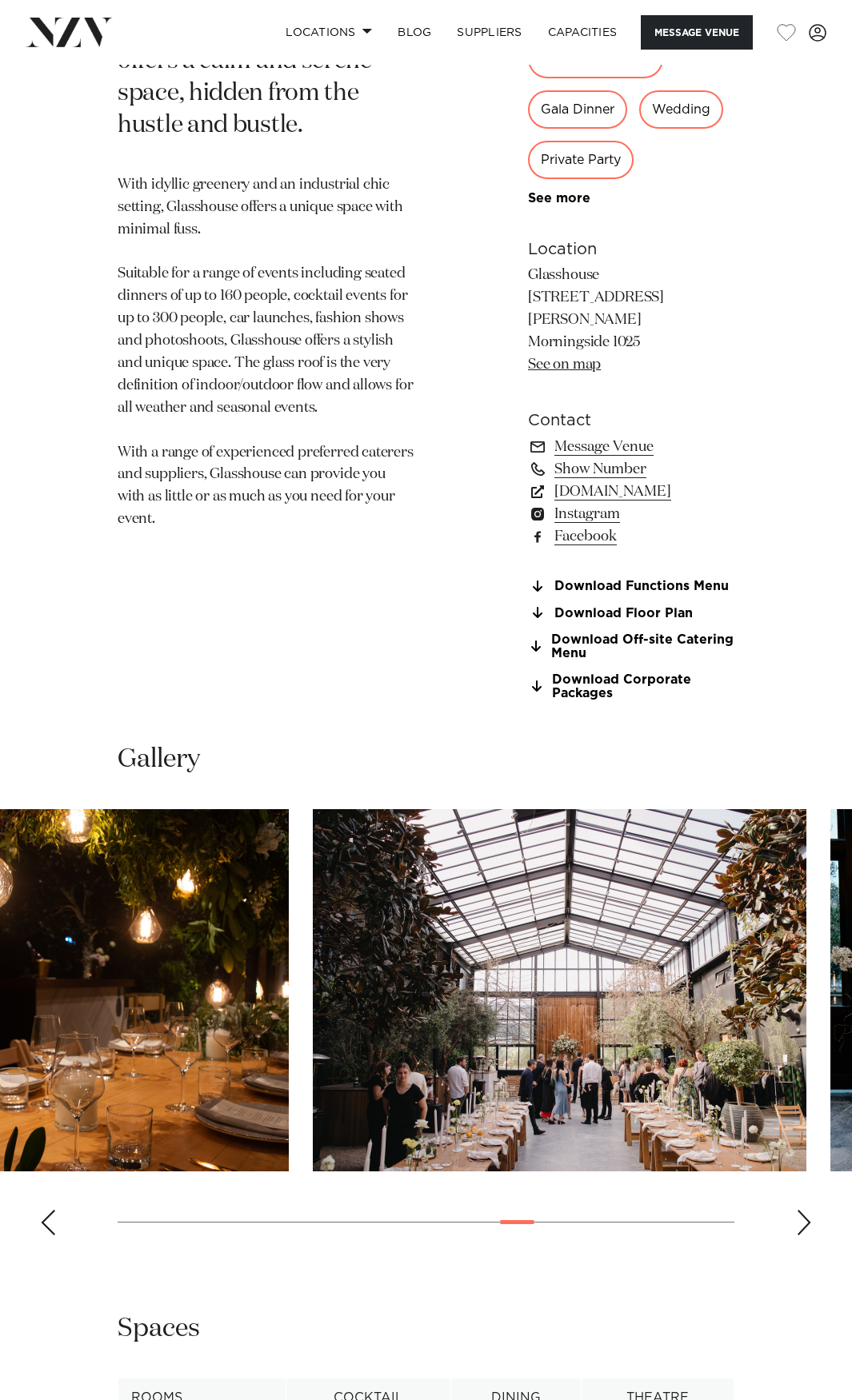
click at [381, 1012] on img "15 / 22" at bounding box center [559, 991] width 493 height 363
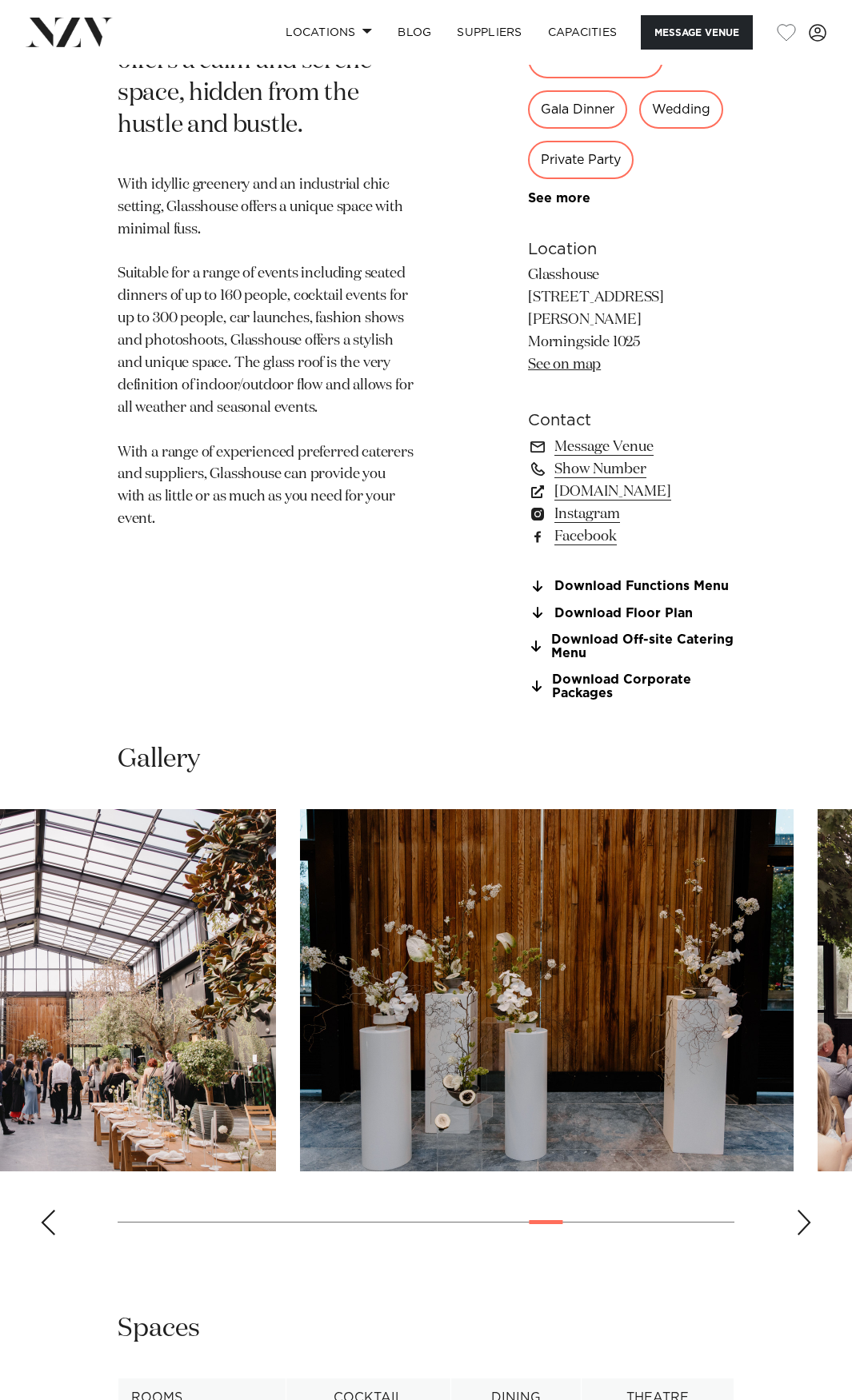
click at [315, 1015] on img "16 / 22" at bounding box center [546, 991] width 493 height 363
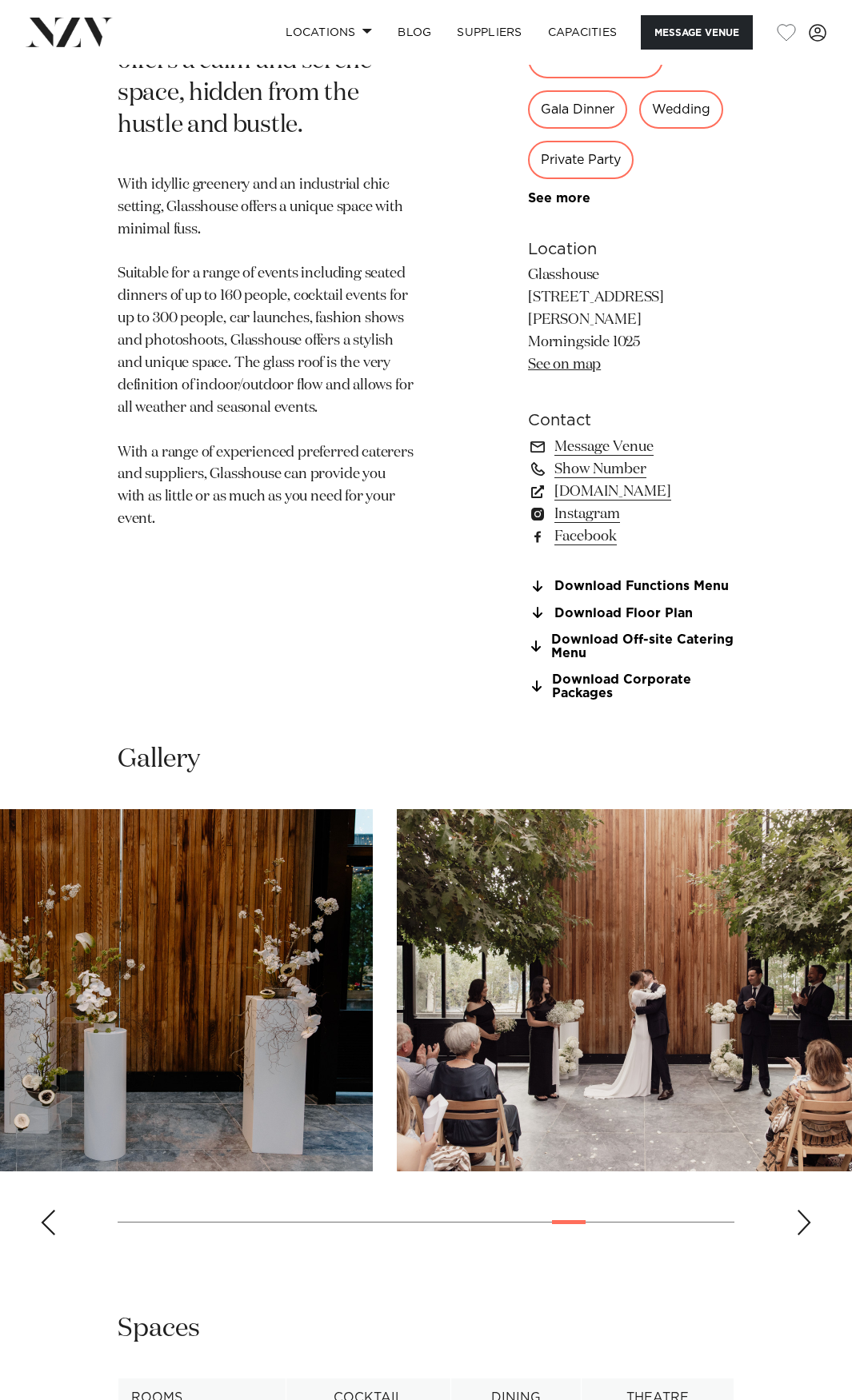
click at [388, 1014] on swiper-container at bounding box center [426, 1029] width 852 height 439
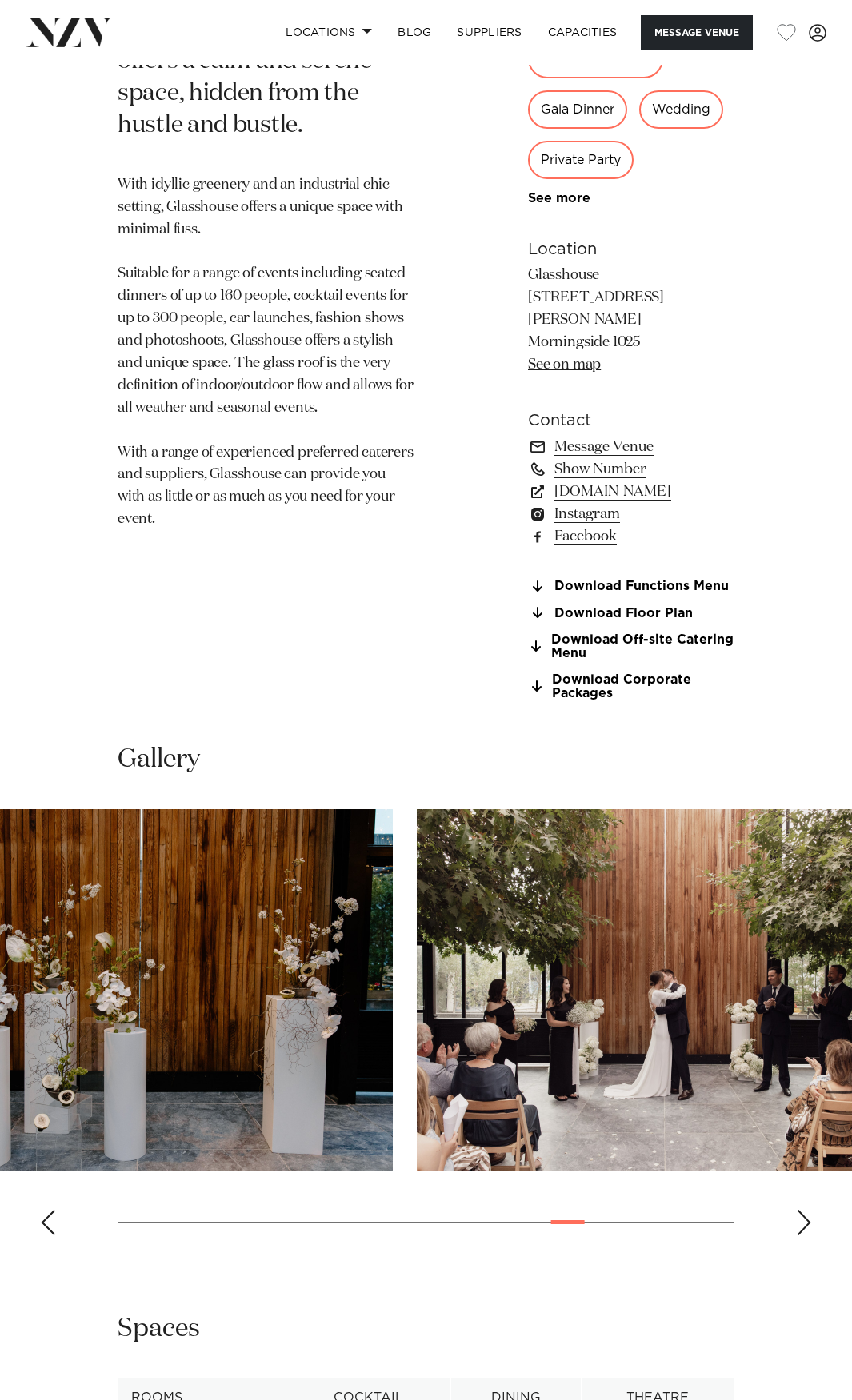
click at [288, 1006] on swiper-container at bounding box center [426, 1029] width 852 height 439
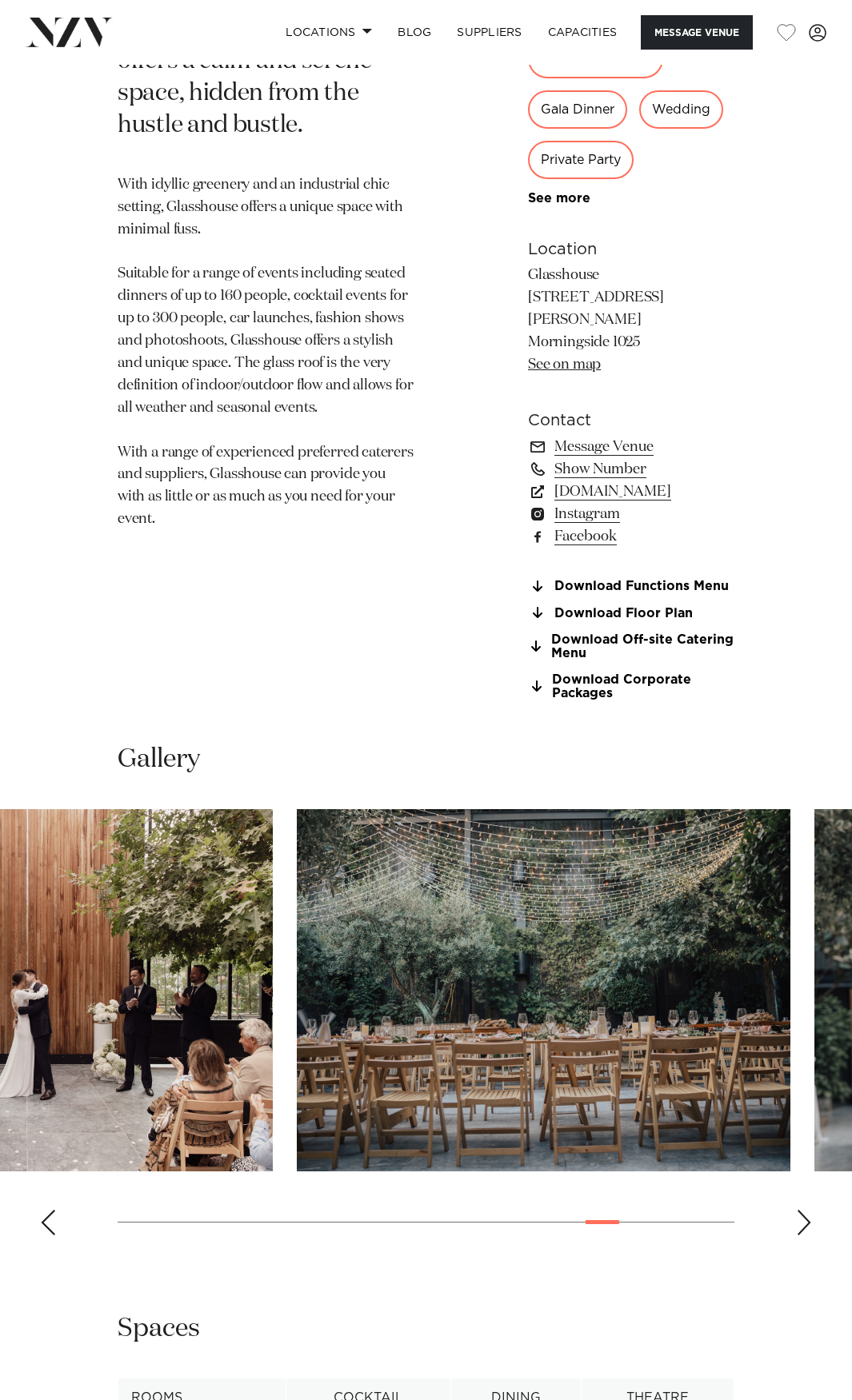
click at [271, 995] on swiper-container at bounding box center [426, 1029] width 852 height 439
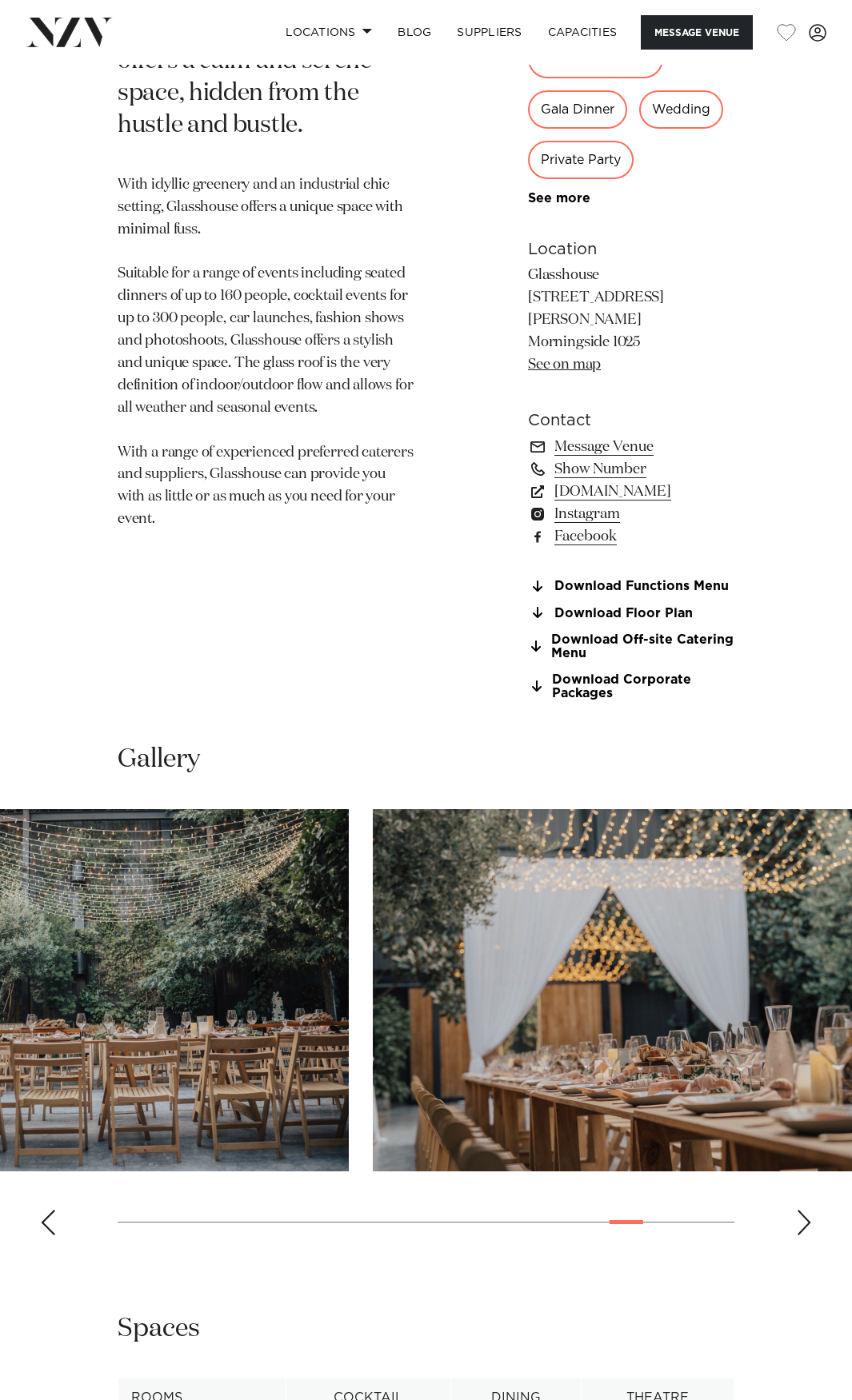
click at [379, 1015] on img "19 / 22" at bounding box center [619, 991] width 493 height 363
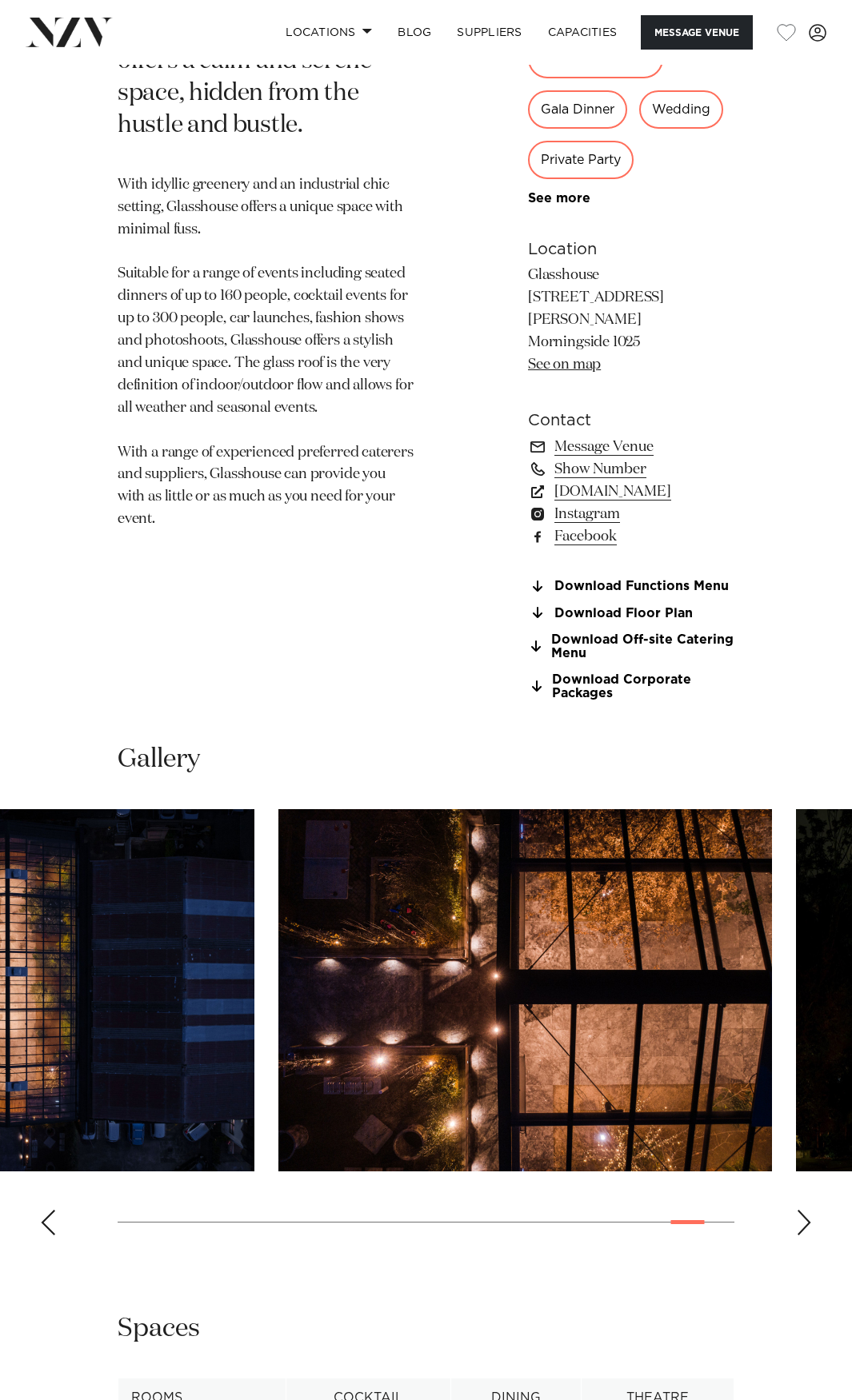
click at [278, 992] on img "21 / 22" at bounding box center [525, 991] width 493 height 363
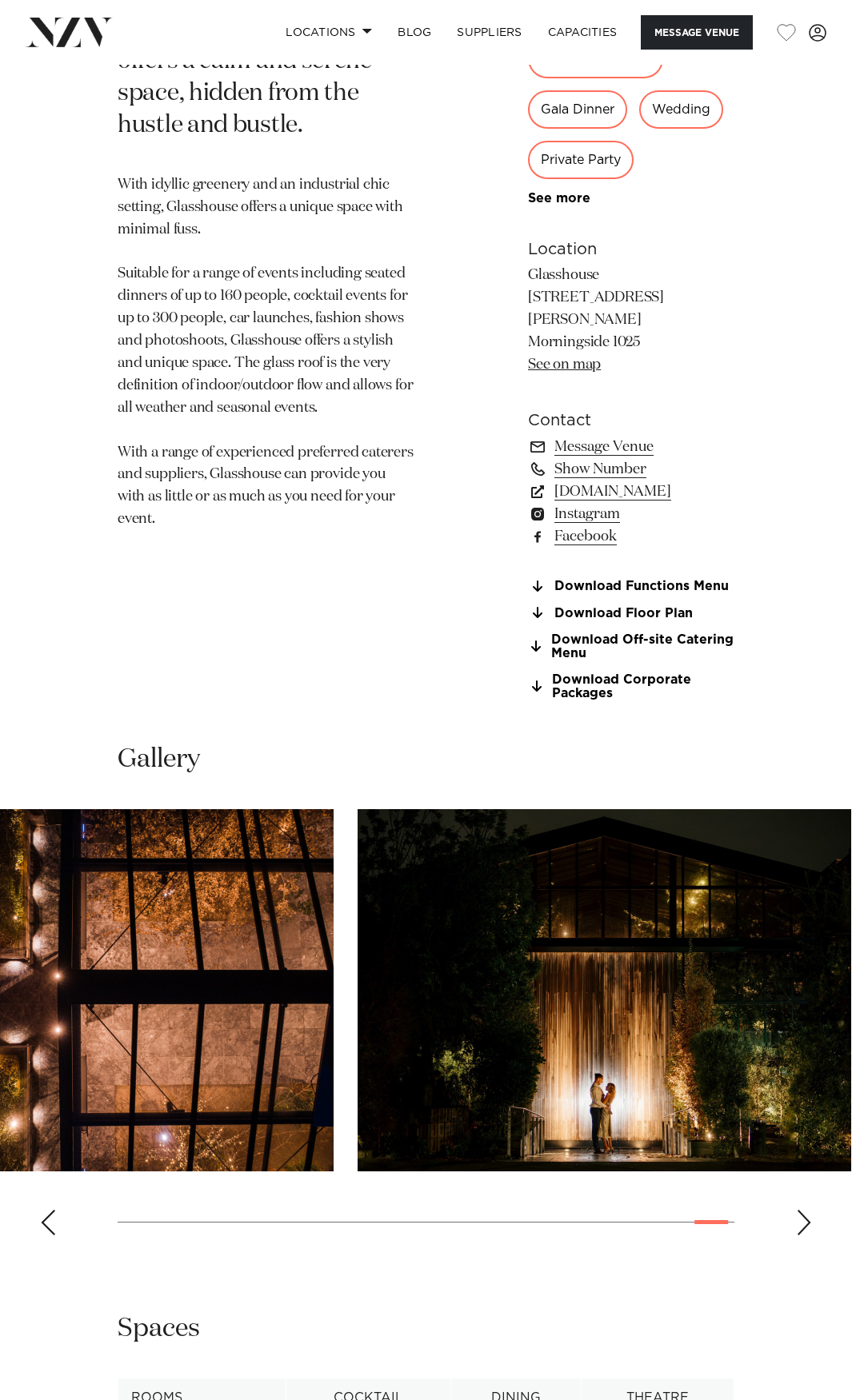
click at [232, 989] on swiper-container at bounding box center [426, 1029] width 852 height 439
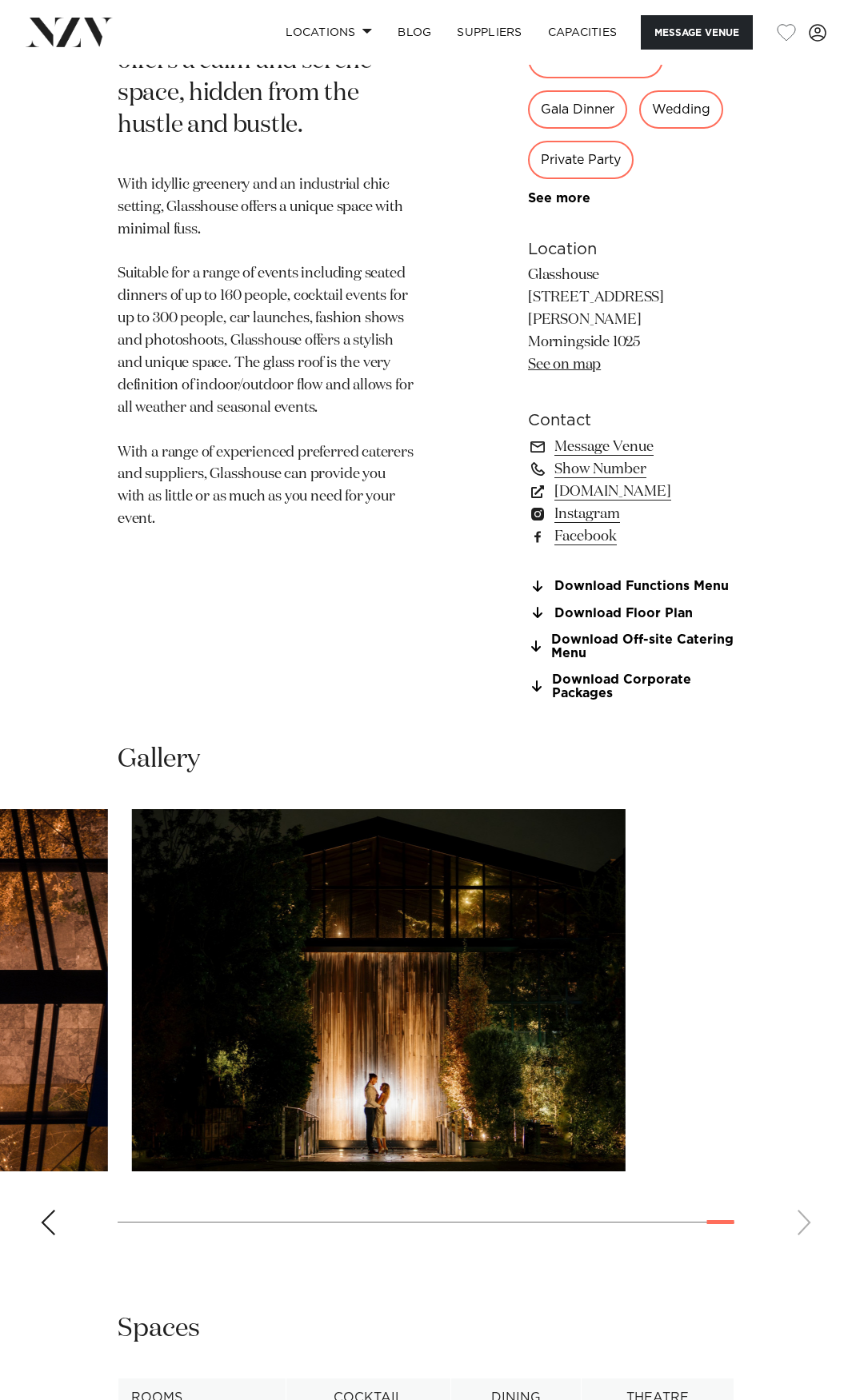
click at [232, 983] on img "22 / 22" at bounding box center [378, 991] width 493 height 363
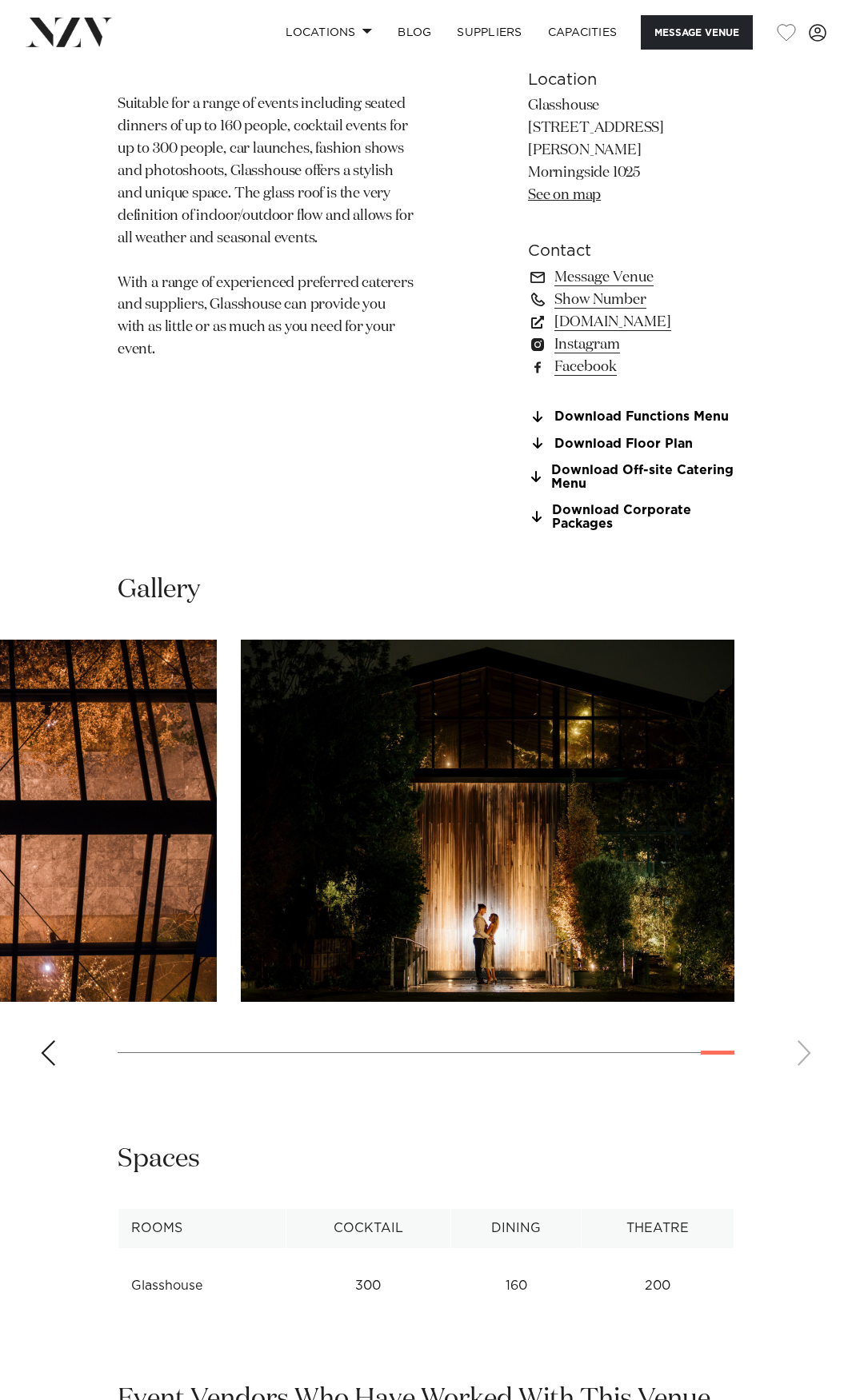
scroll to position [533, 0]
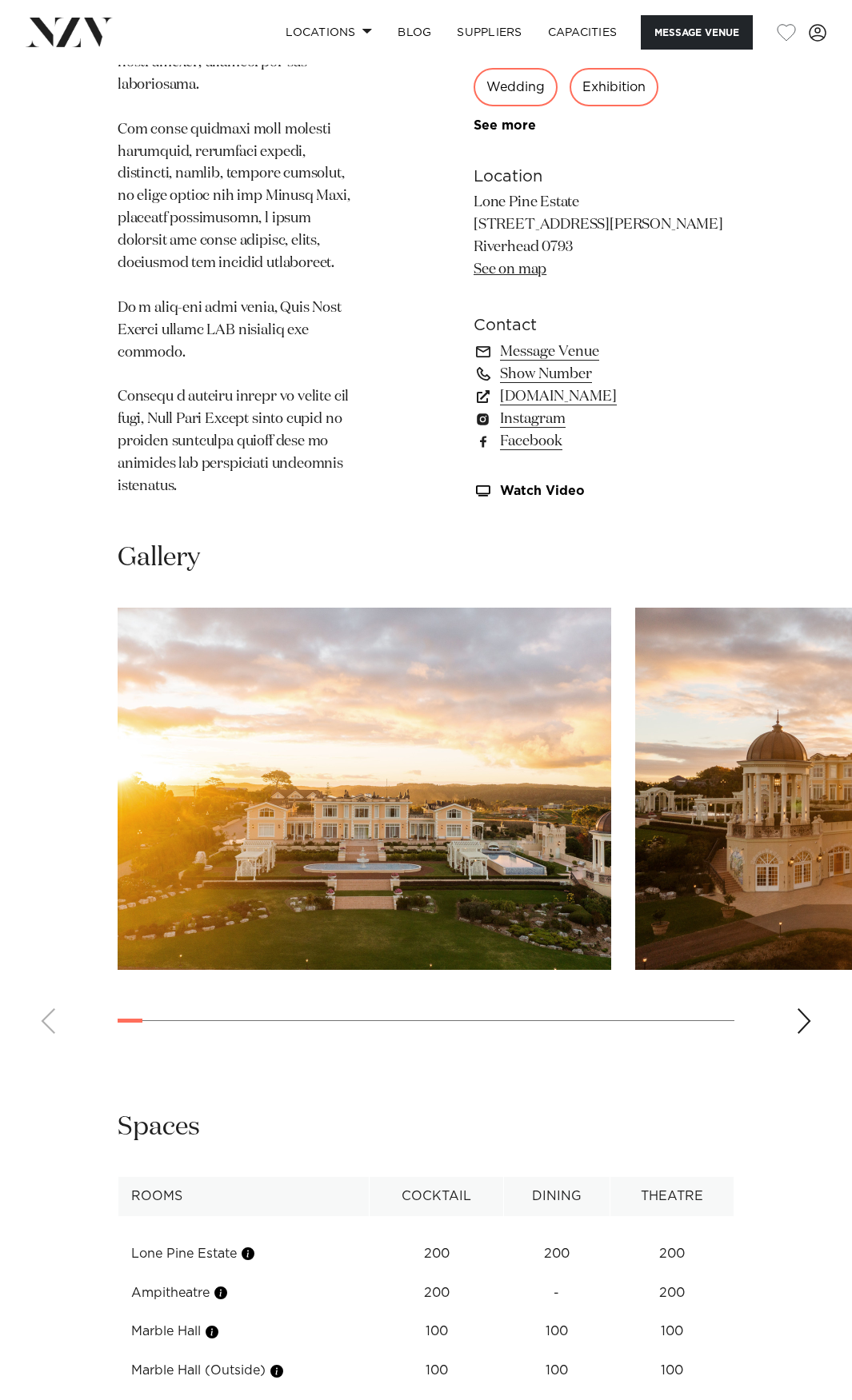
scroll to position [1733, 0]
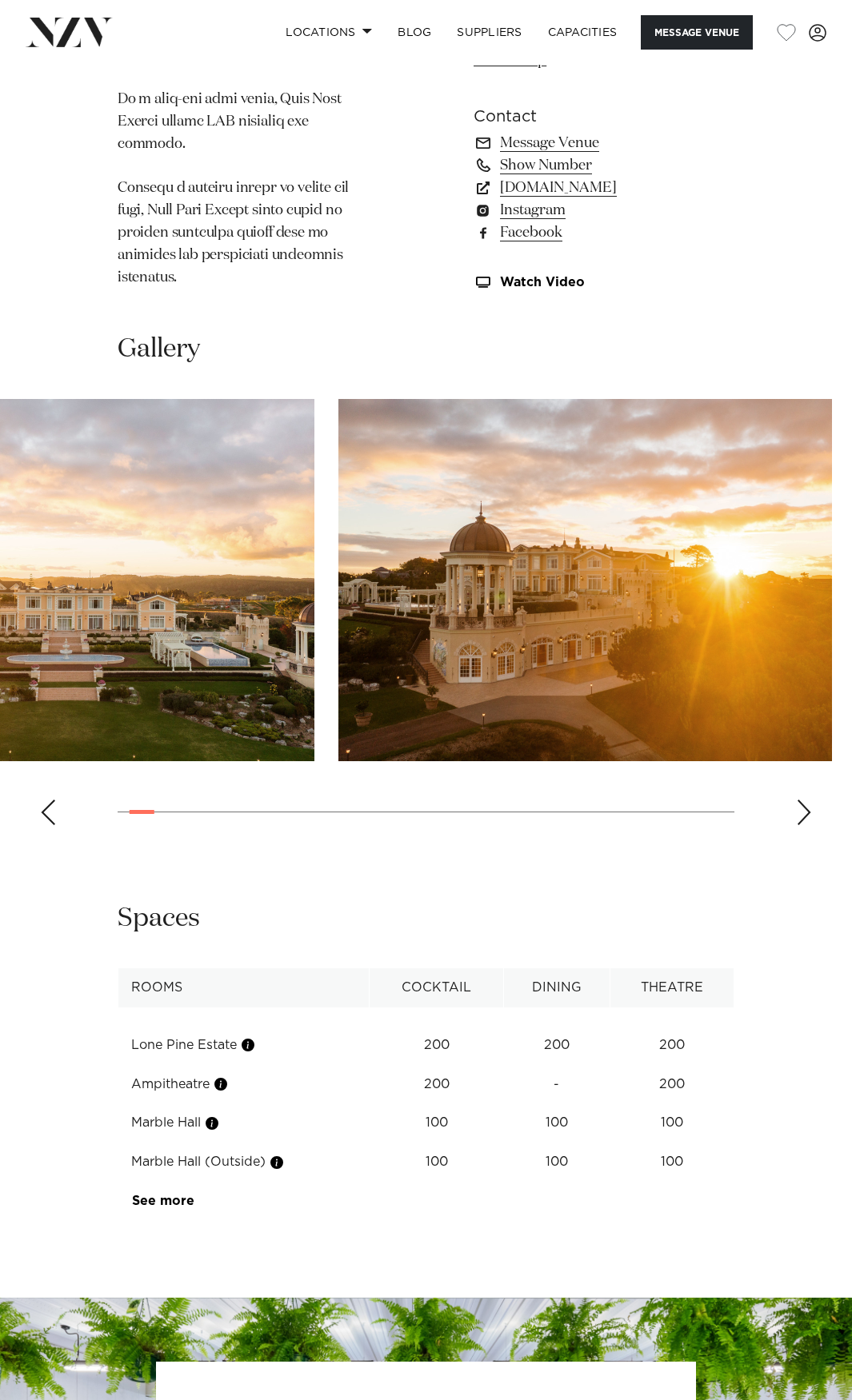
click at [144, 575] on img "1 / 30" at bounding box center [67, 580] width 493 height 363
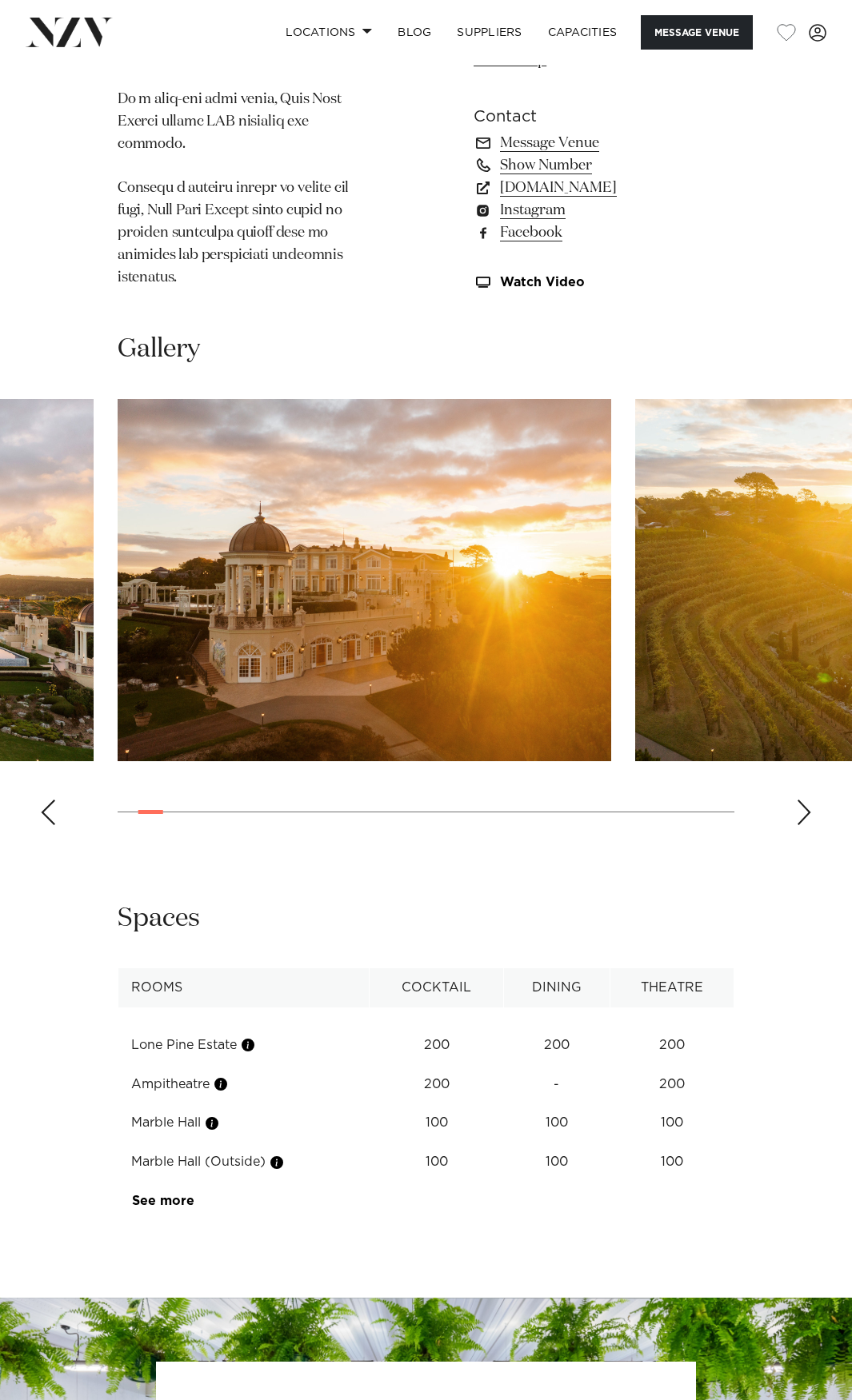
click at [258, 558] on img "2 / 30" at bounding box center [364, 580] width 493 height 363
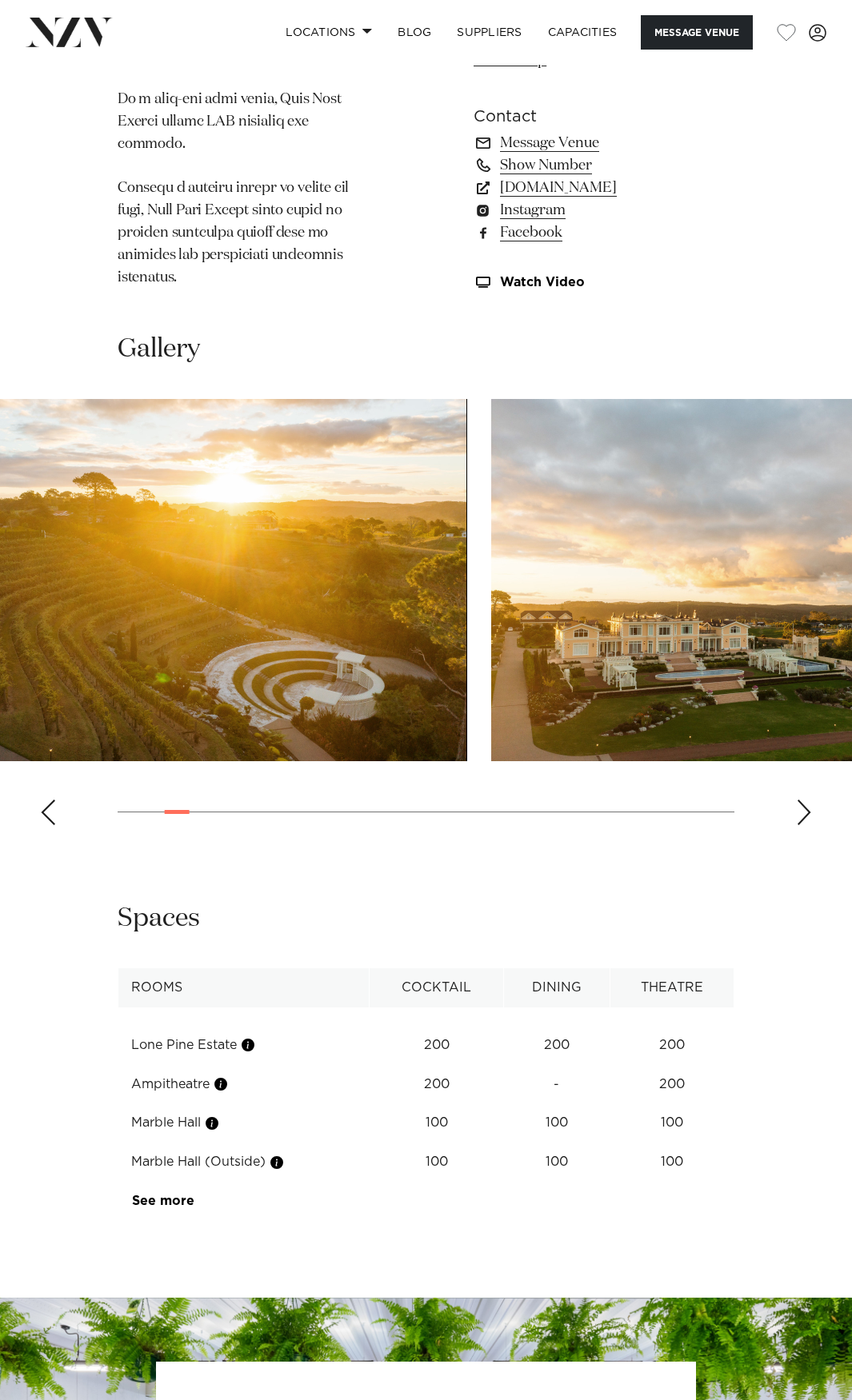
click at [266, 557] on swiper-container at bounding box center [426, 619] width 852 height 439
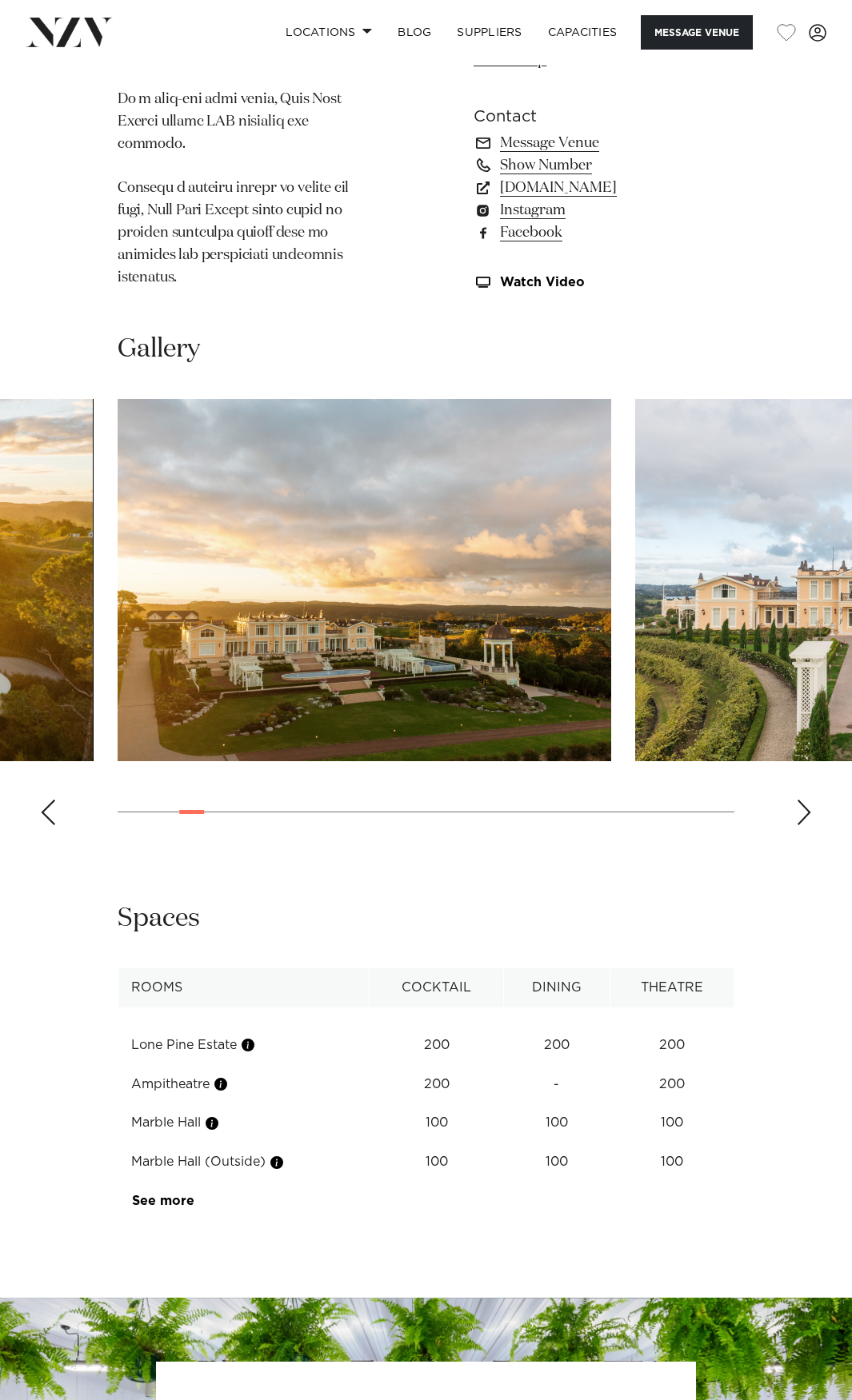
click at [336, 529] on swiper-container at bounding box center [426, 619] width 852 height 439
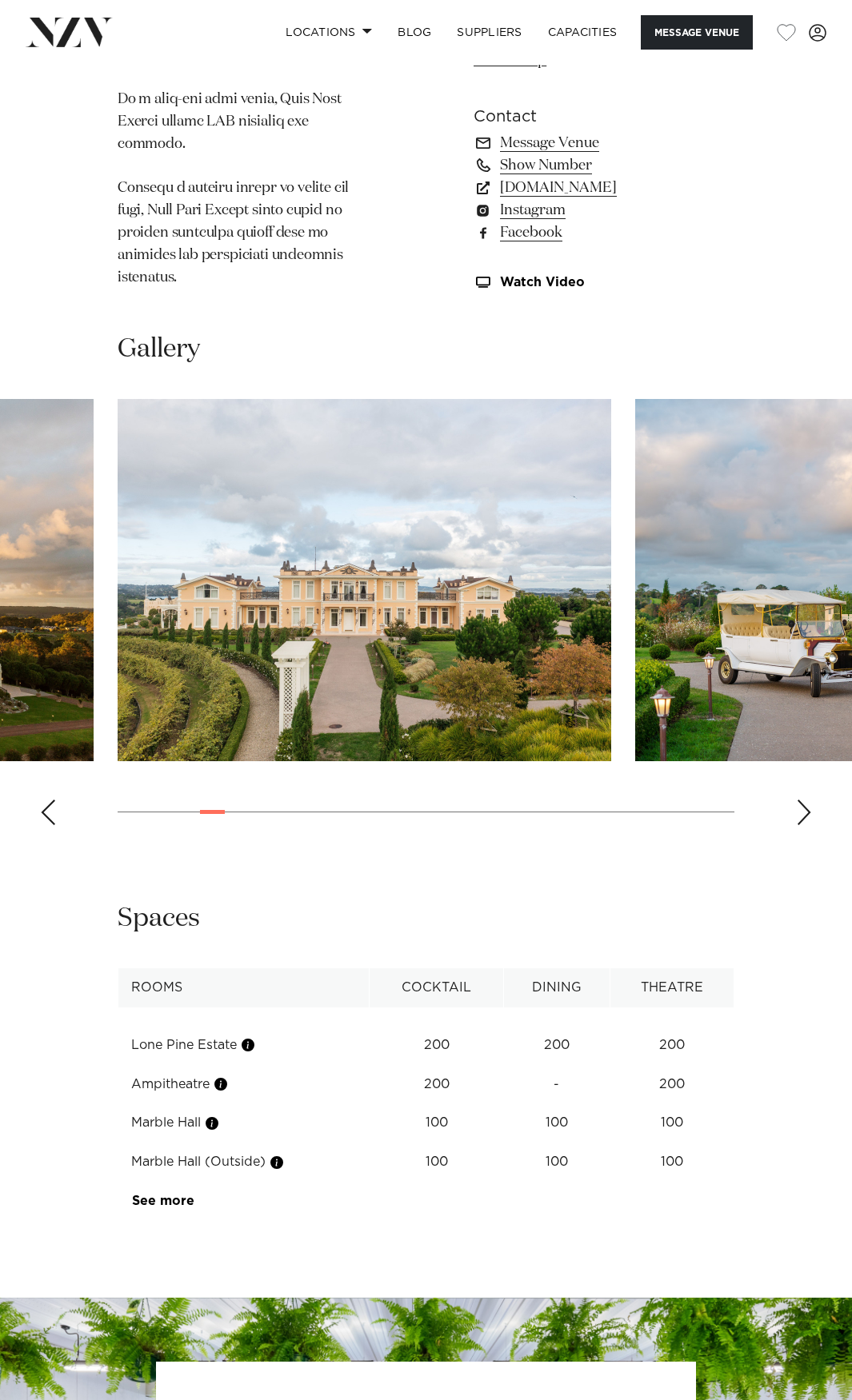
click at [312, 528] on swiper-container at bounding box center [426, 619] width 852 height 439
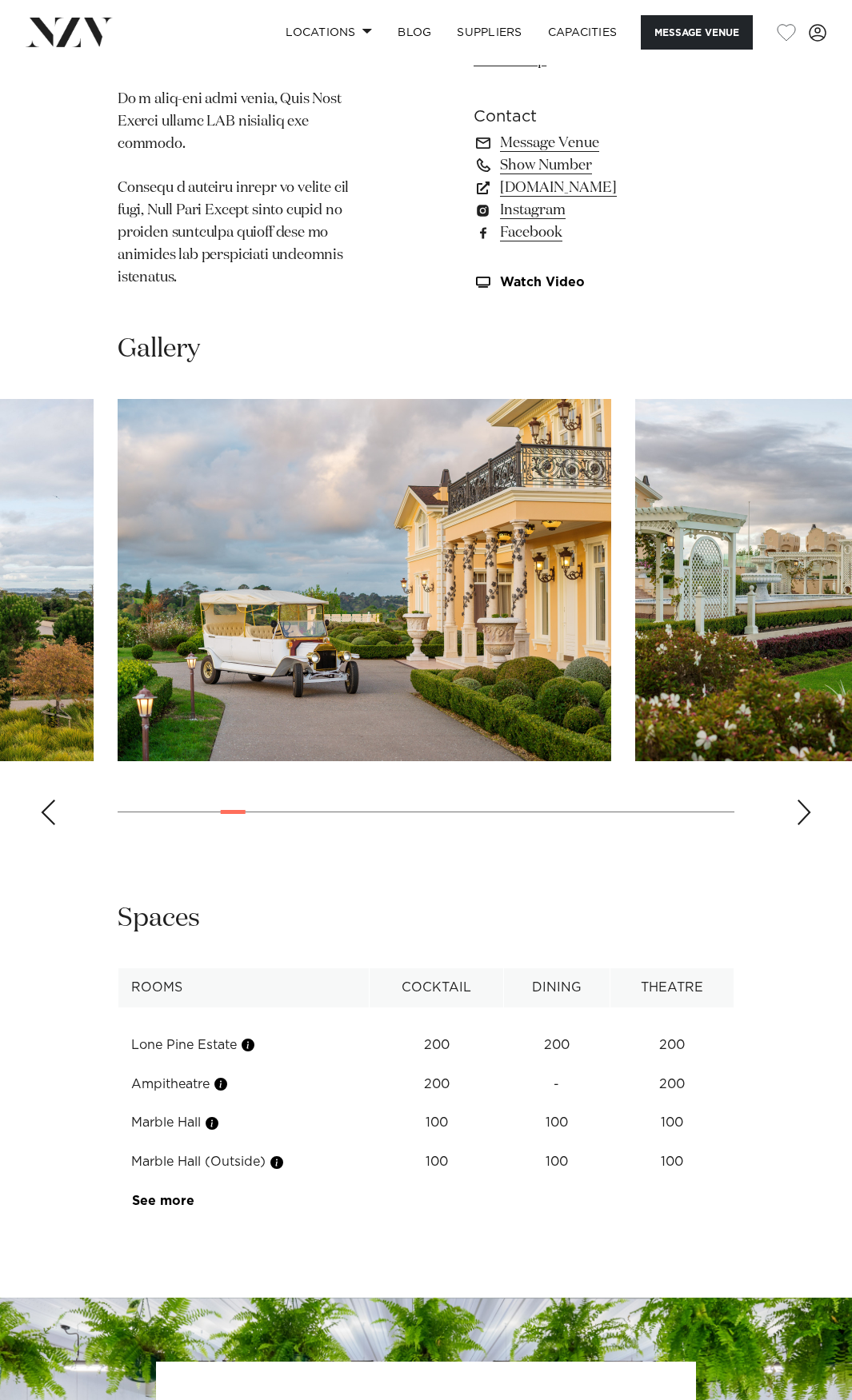
click at [312, 522] on img "6 / 30" at bounding box center [364, 580] width 493 height 363
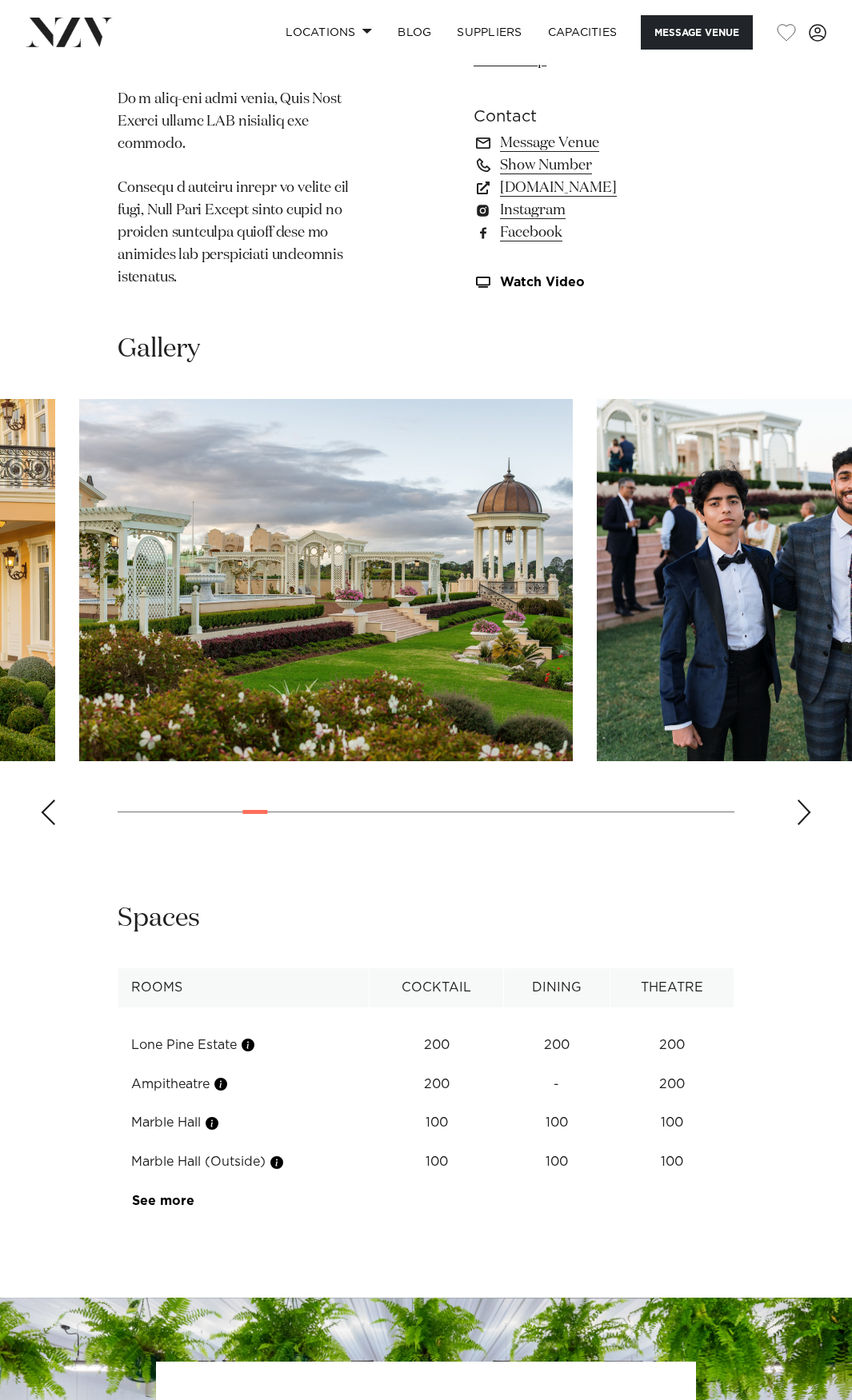
click at [431, 536] on swiper-container at bounding box center [426, 619] width 852 height 439
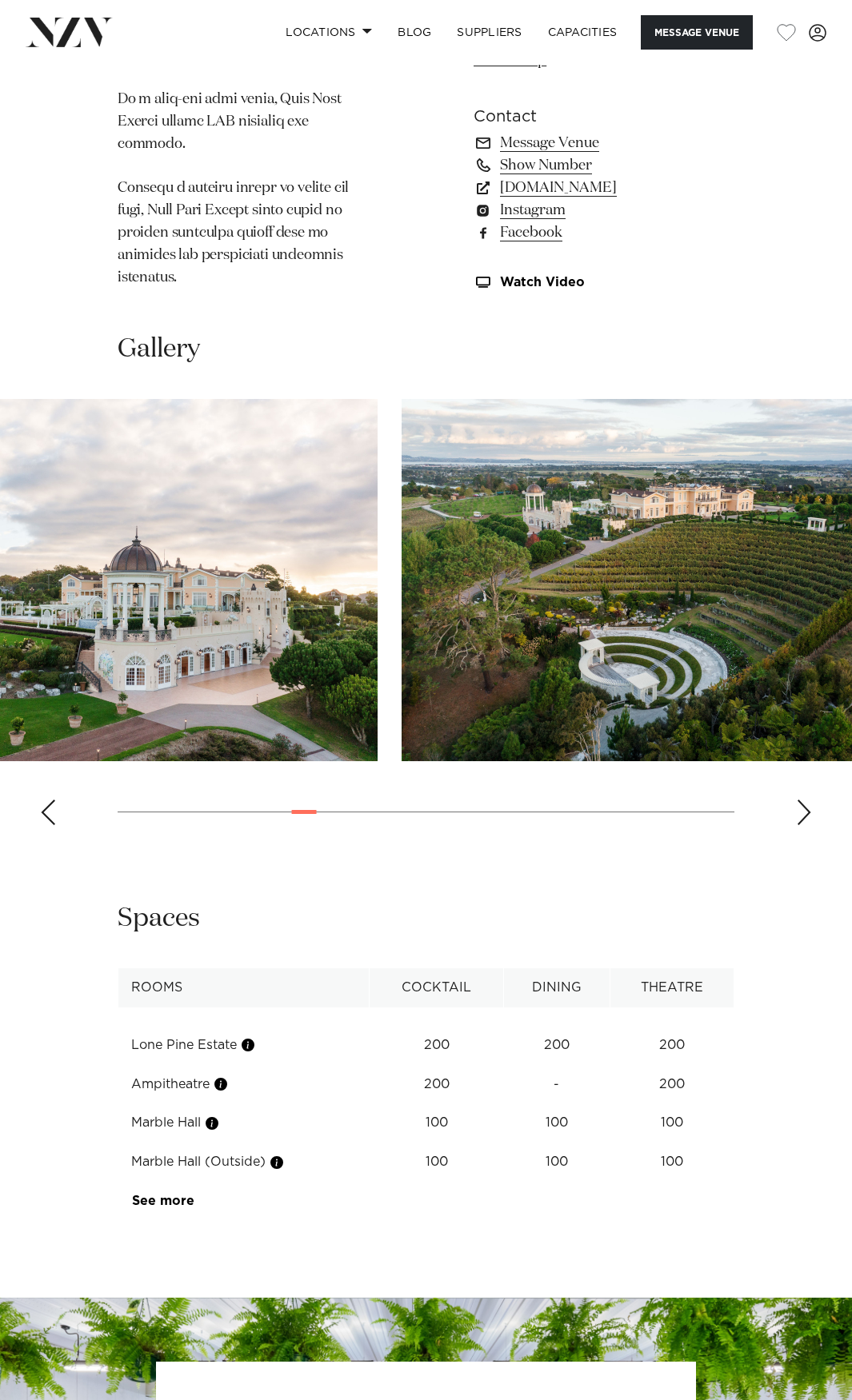
click at [257, 512] on swiper-container at bounding box center [426, 619] width 852 height 439
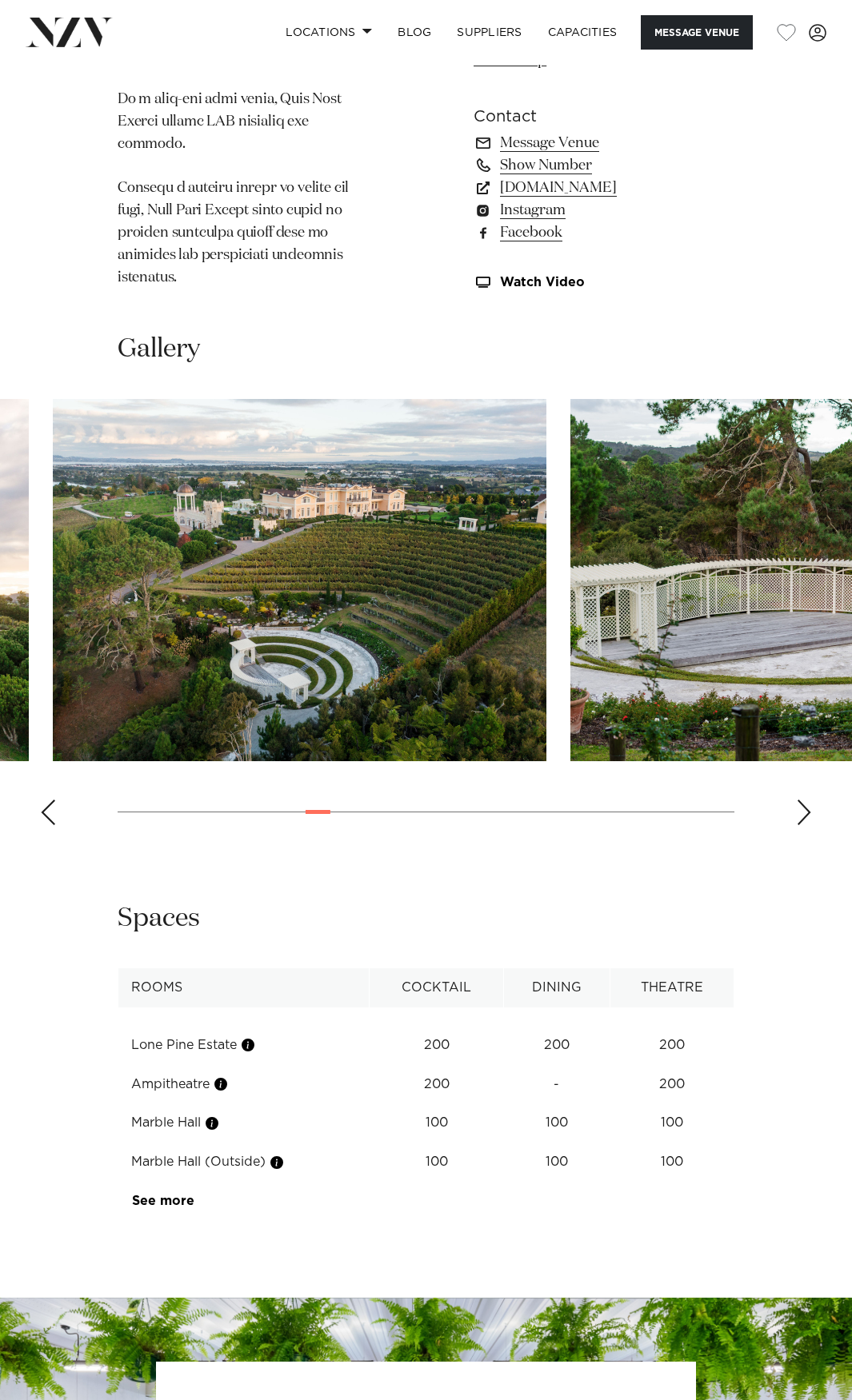
click at [344, 527] on swiper-container at bounding box center [426, 619] width 852 height 439
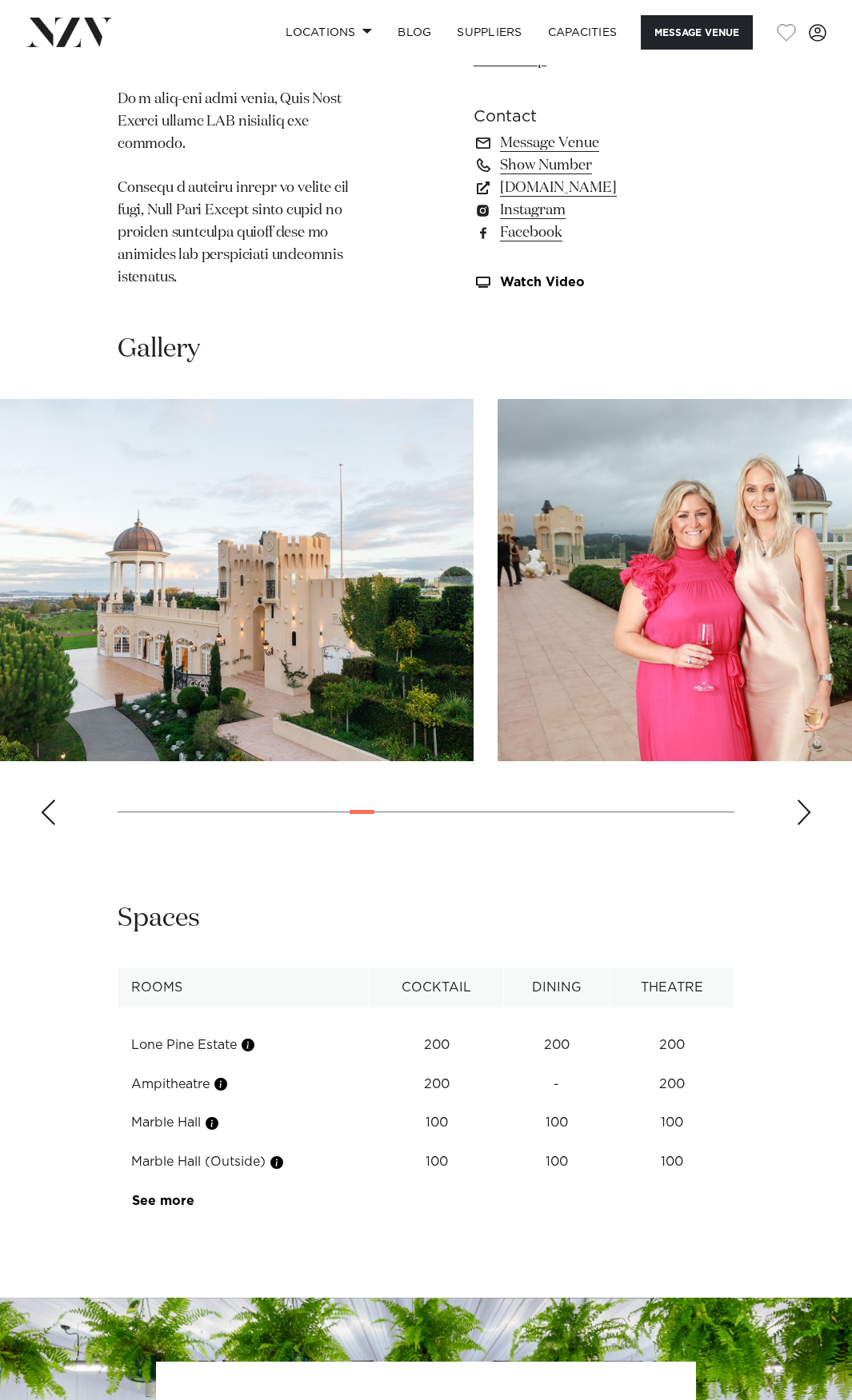
click at [497, 557] on img "13 / 30" at bounding box center [743, 580] width 493 height 363
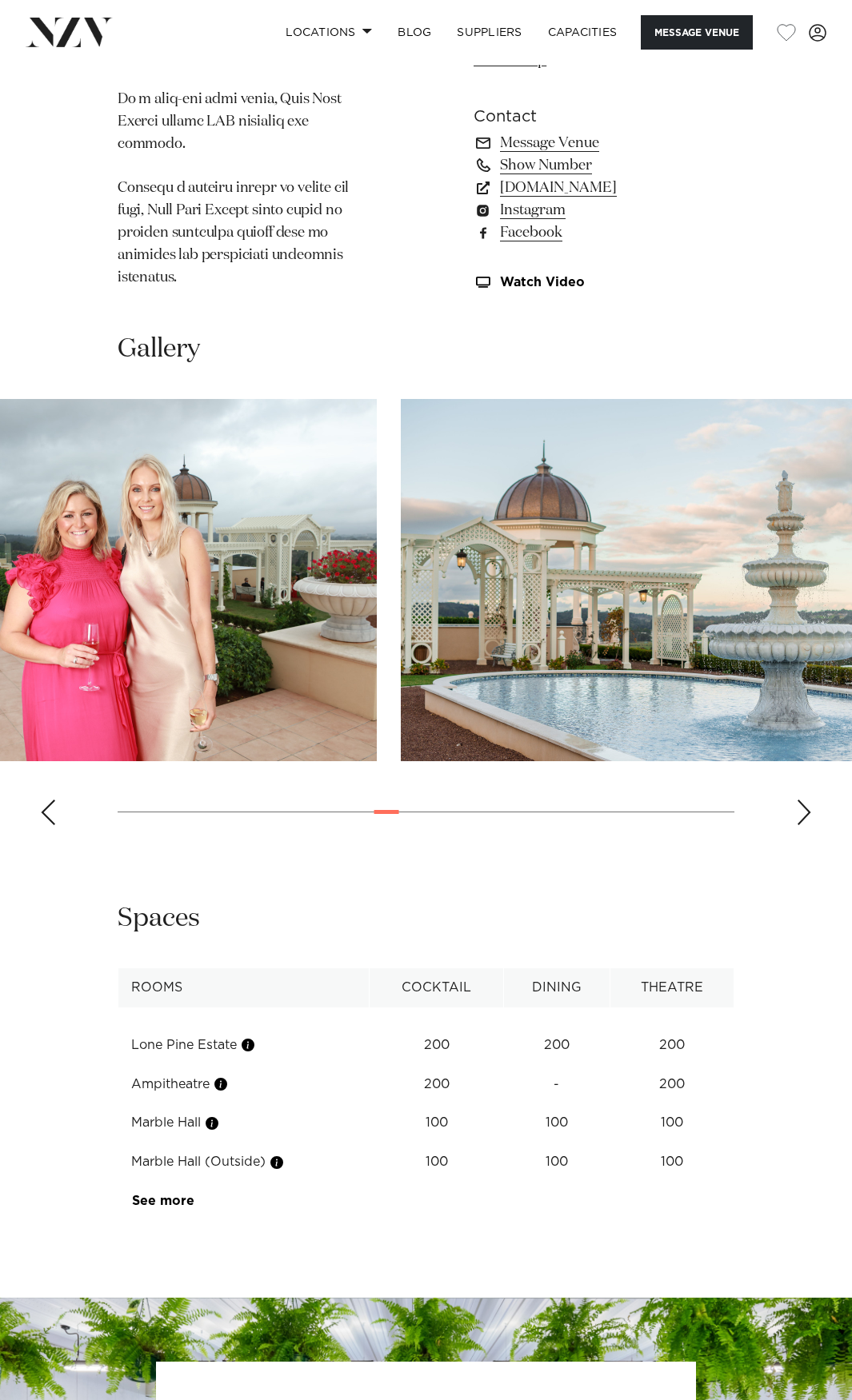
click at [205, 525] on swiper-container at bounding box center [426, 619] width 852 height 439
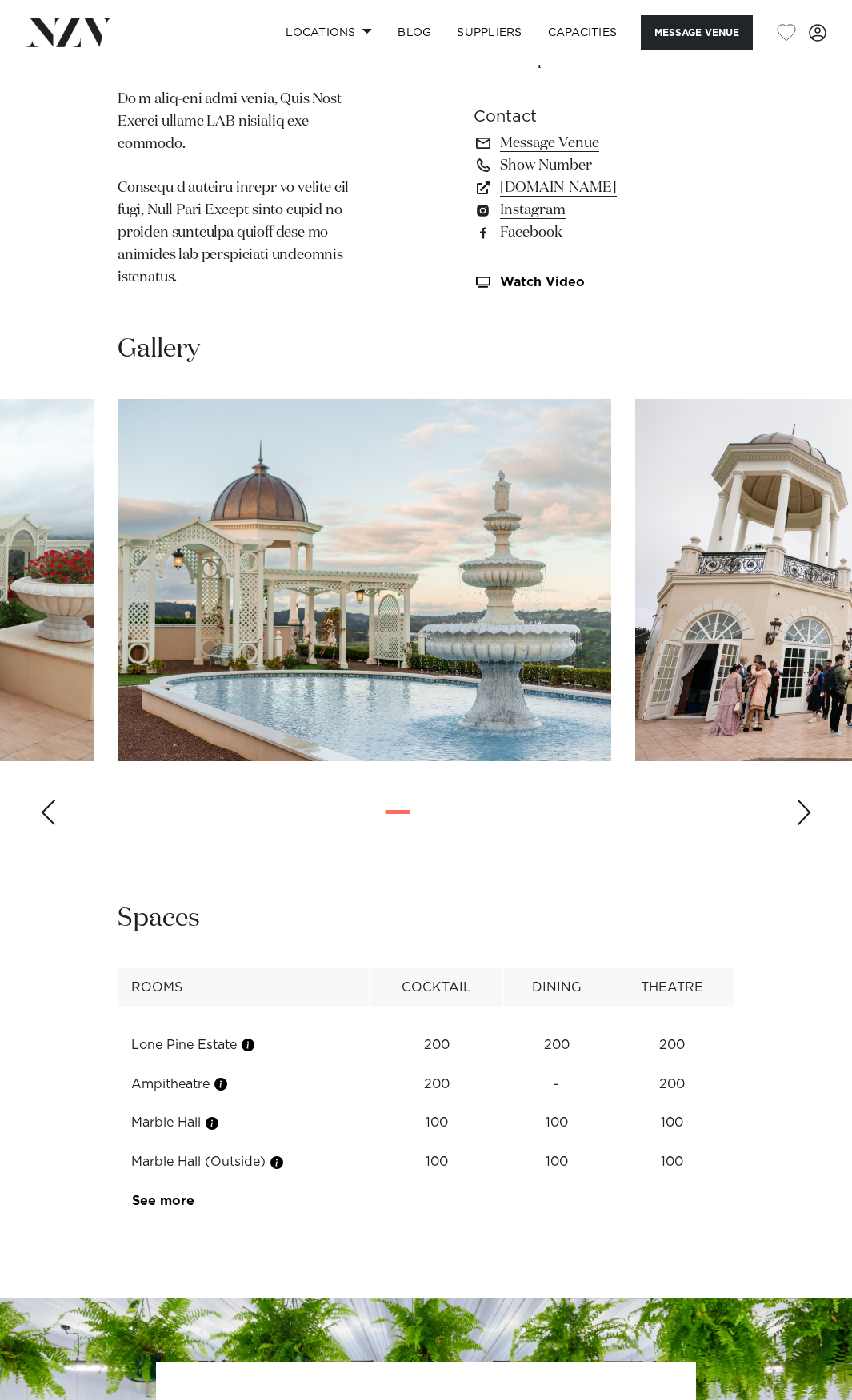
click at [239, 523] on img "14 / 30" at bounding box center [364, 580] width 493 height 363
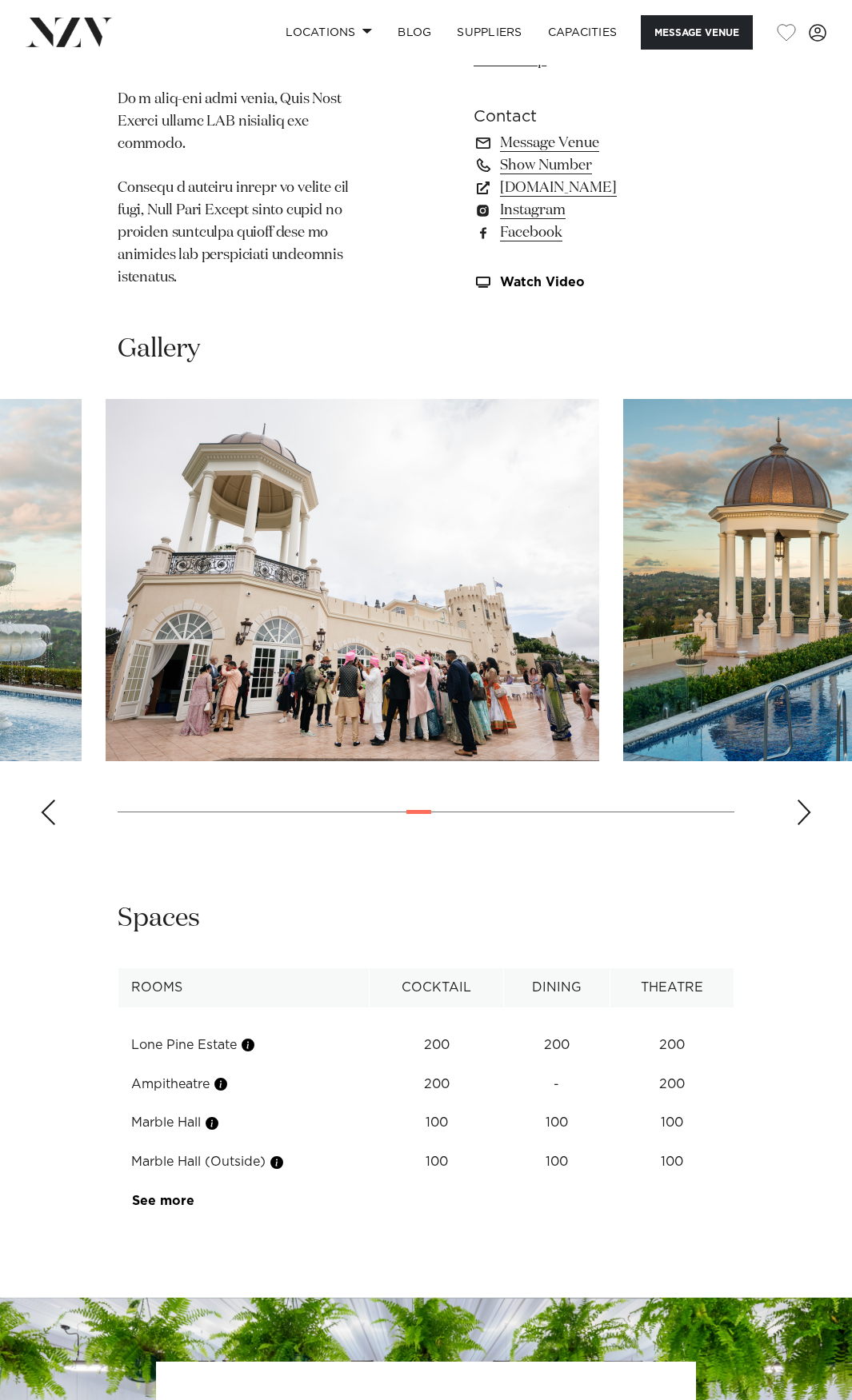
click at [332, 558] on swiper-container at bounding box center [426, 619] width 852 height 439
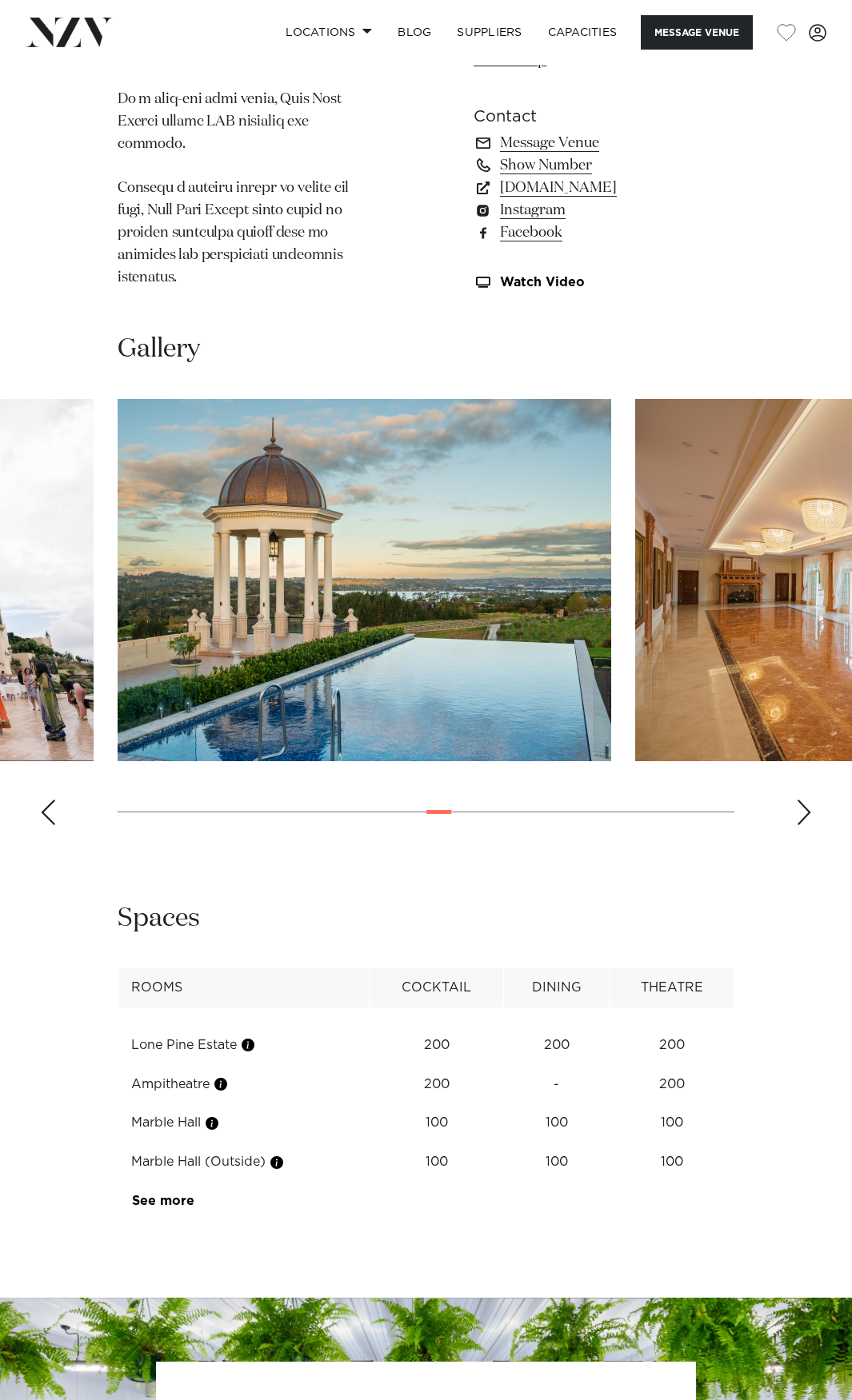
click at [273, 558] on swiper-container at bounding box center [426, 619] width 852 height 439
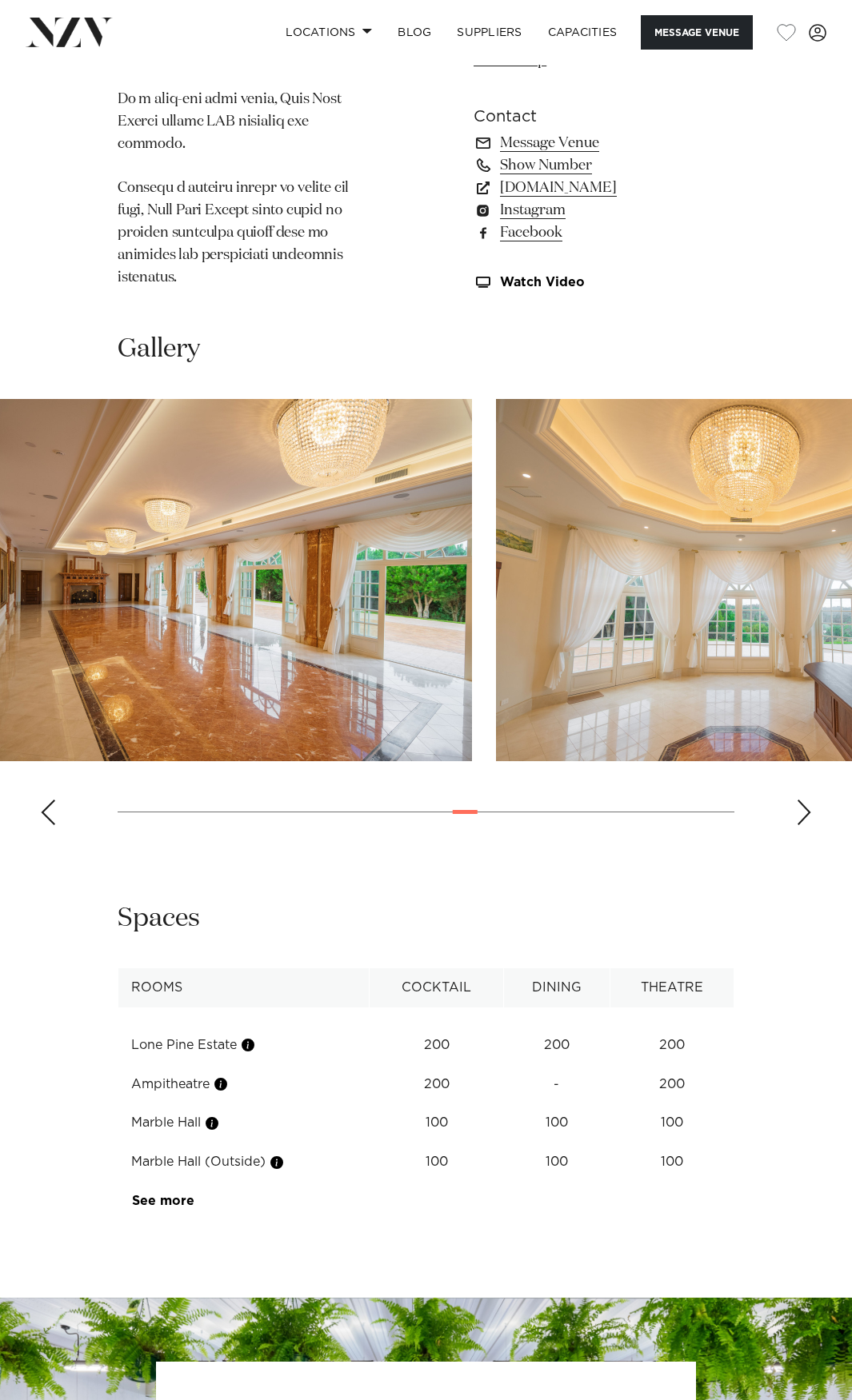
click at [282, 557] on img "17 / 30" at bounding box center [225, 580] width 493 height 363
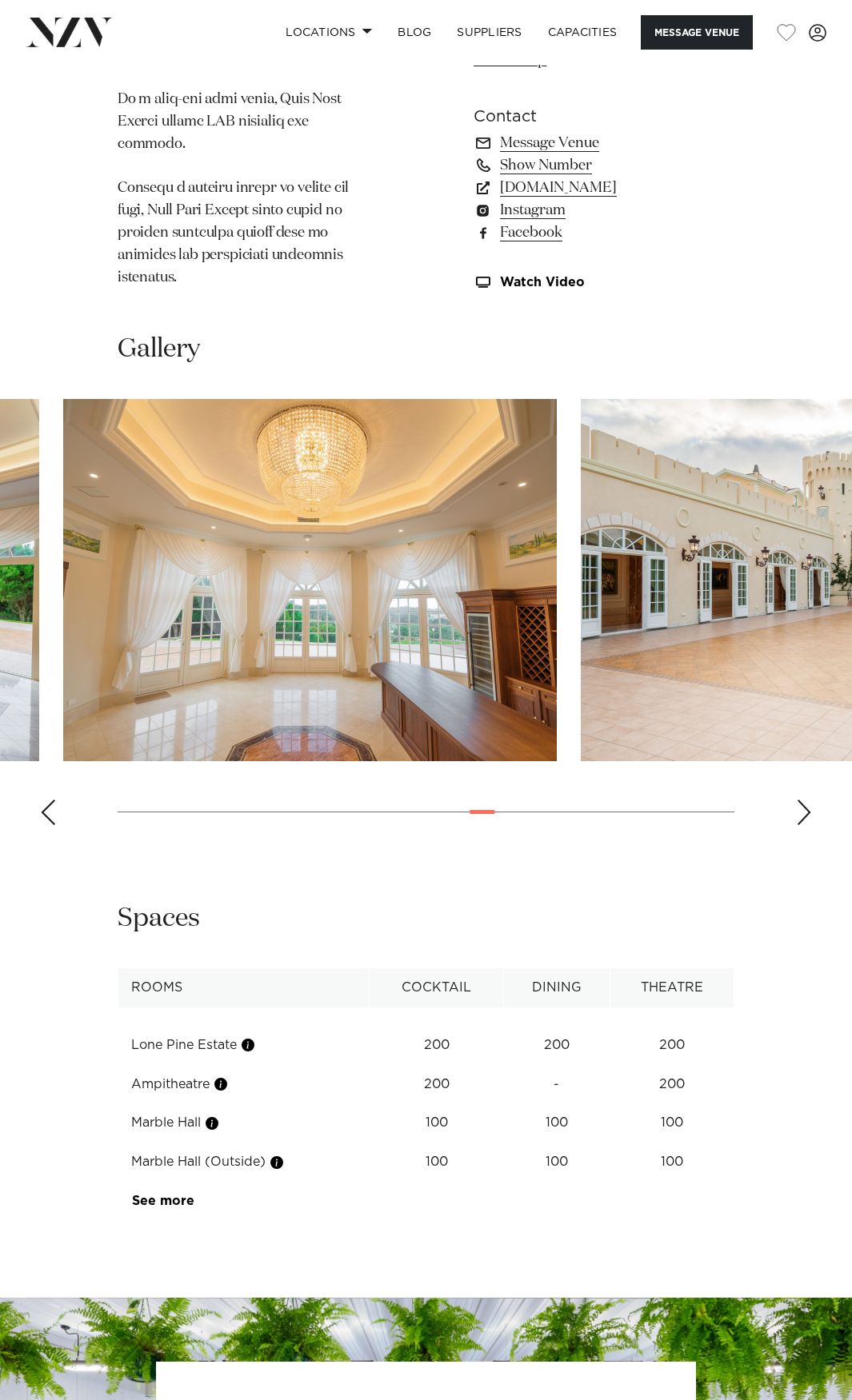
click at [221, 559] on img "18 / 30" at bounding box center [309, 580] width 493 height 363
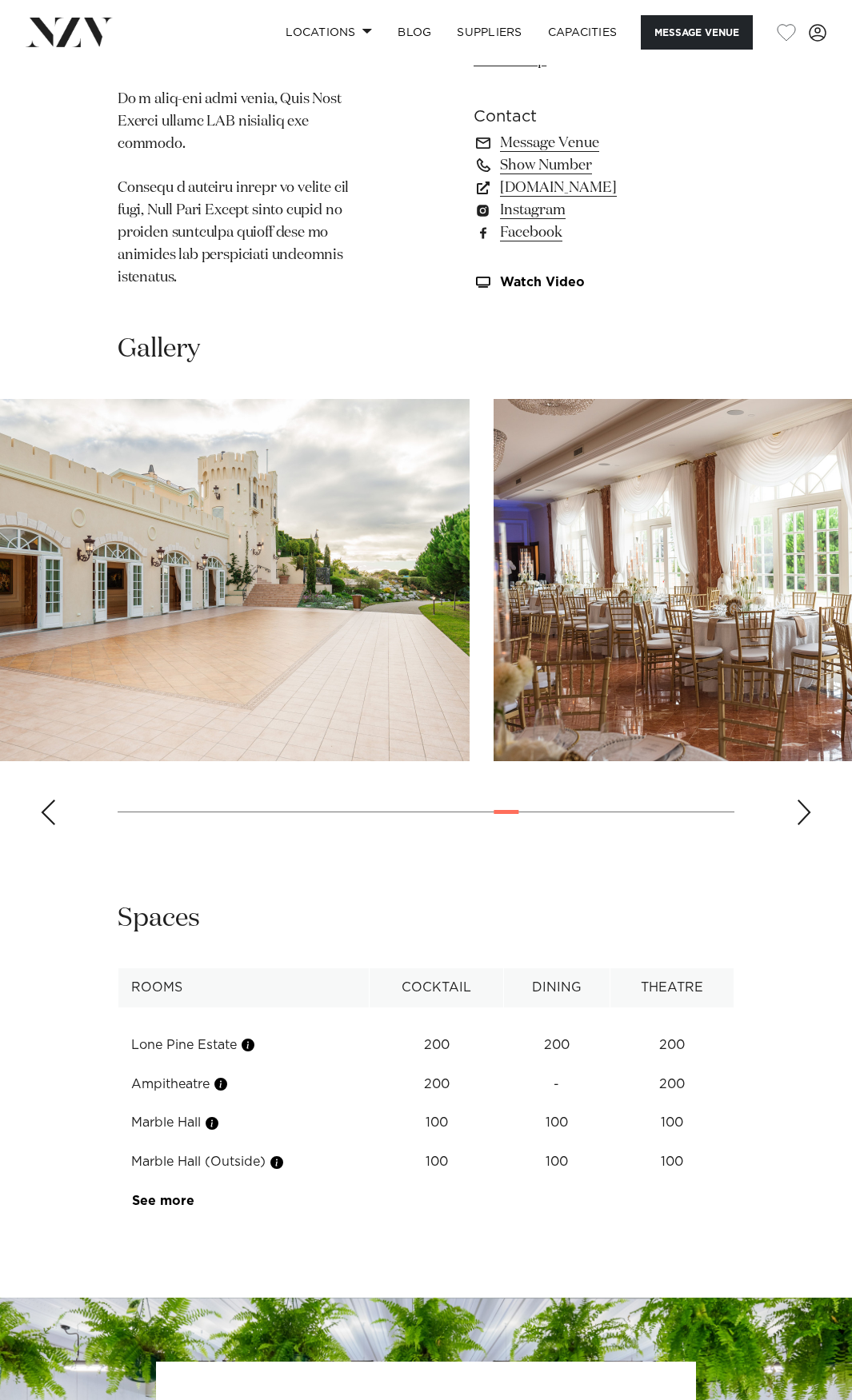
click at [273, 571] on swiper-container at bounding box center [426, 619] width 852 height 439
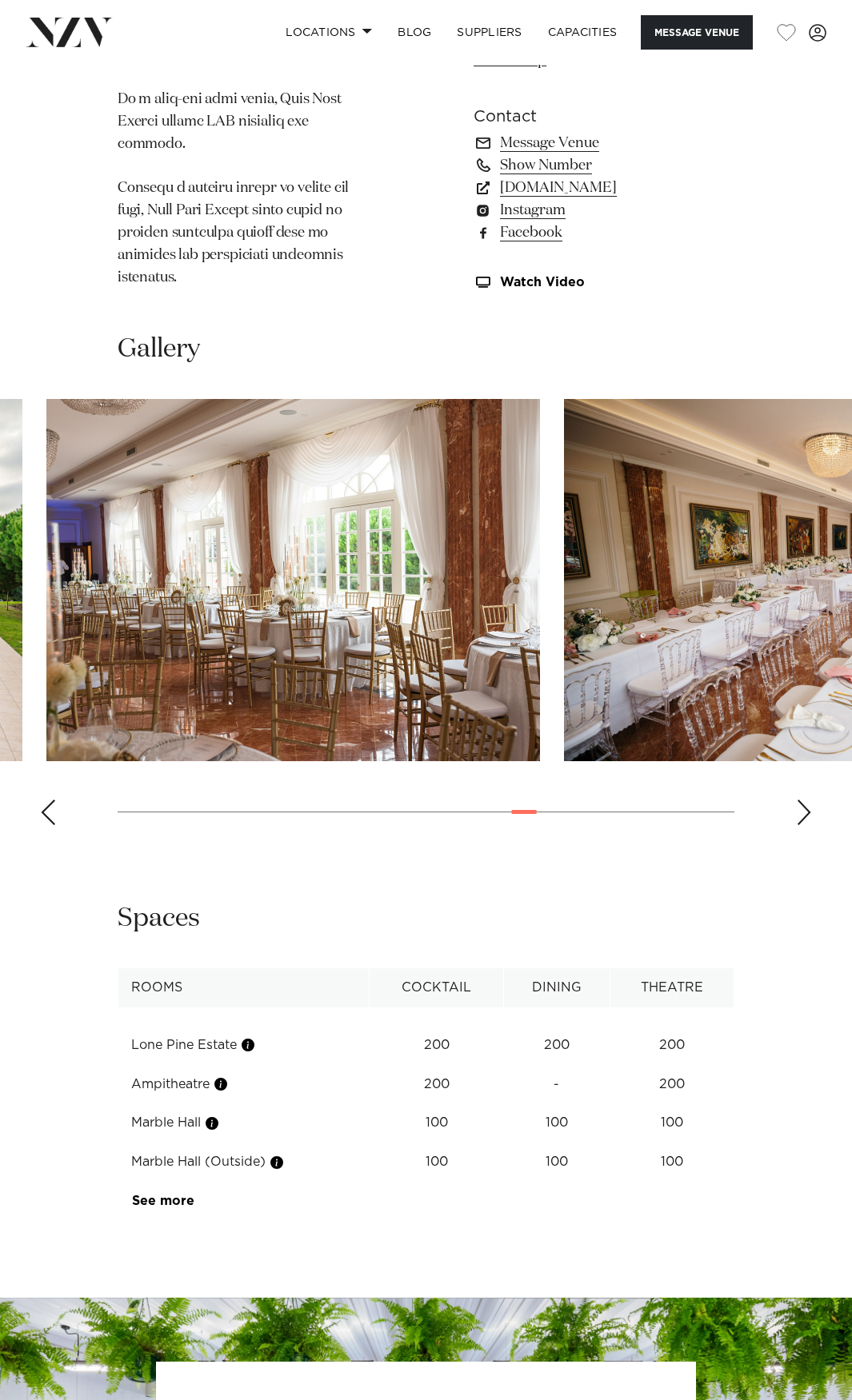
click at [343, 570] on swiper-container at bounding box center [426, 619] width 852 height 439
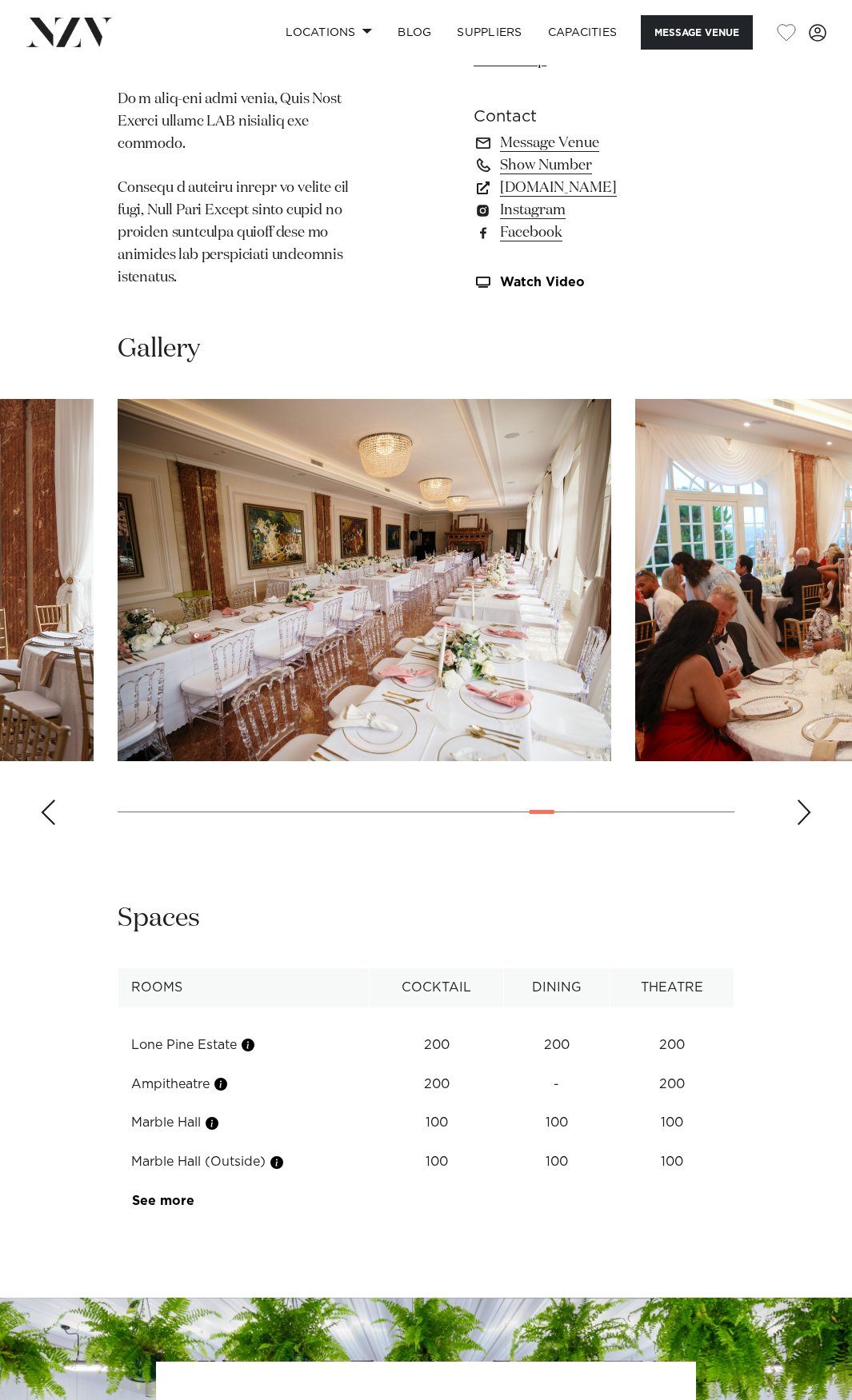
click at [403, 614] on img "21 / 30" at bounding box center [364, 580] width 493 height 363
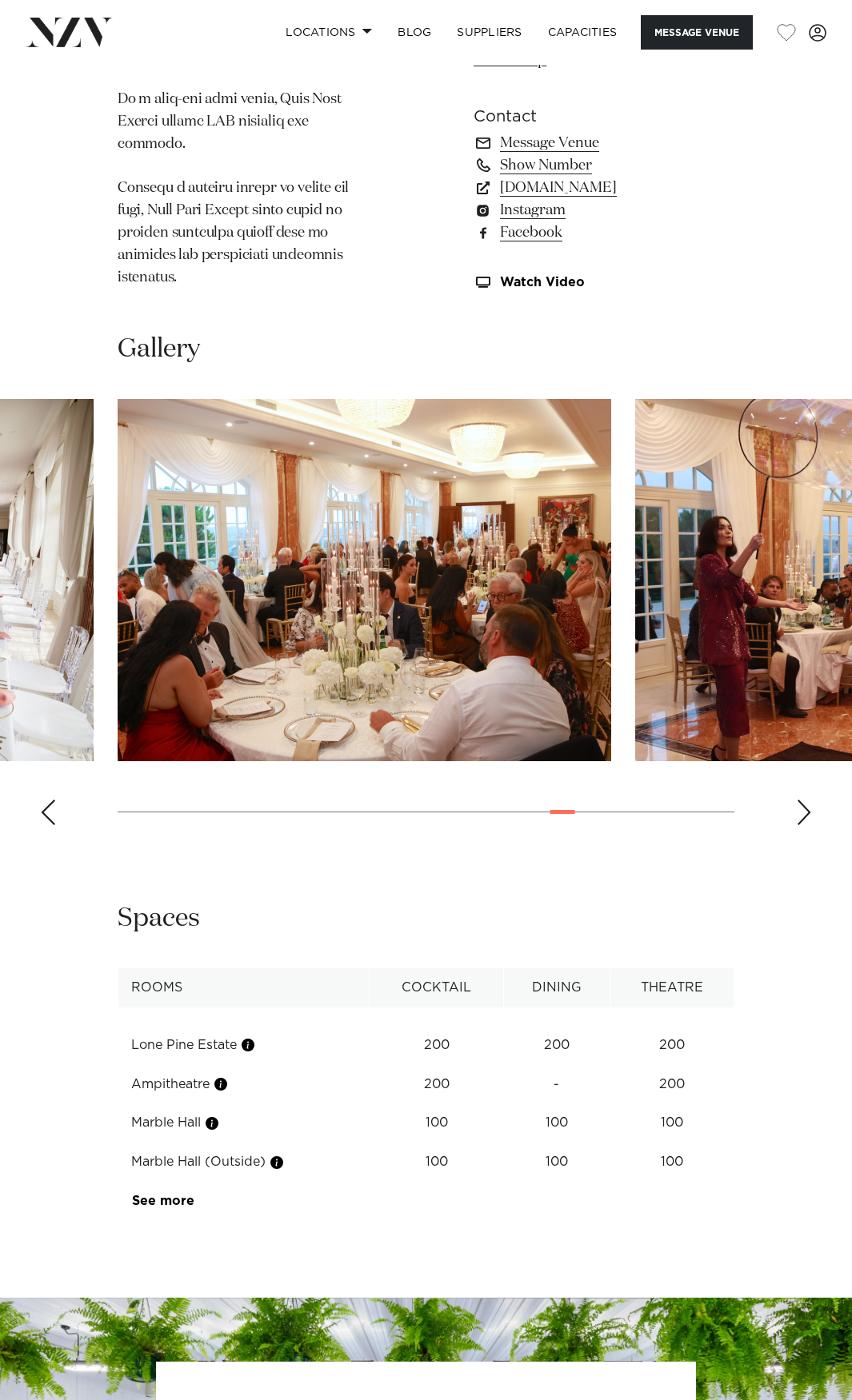
click at [339, 623] on swiper-container at bounding box center [426, 619] width 852 height 439
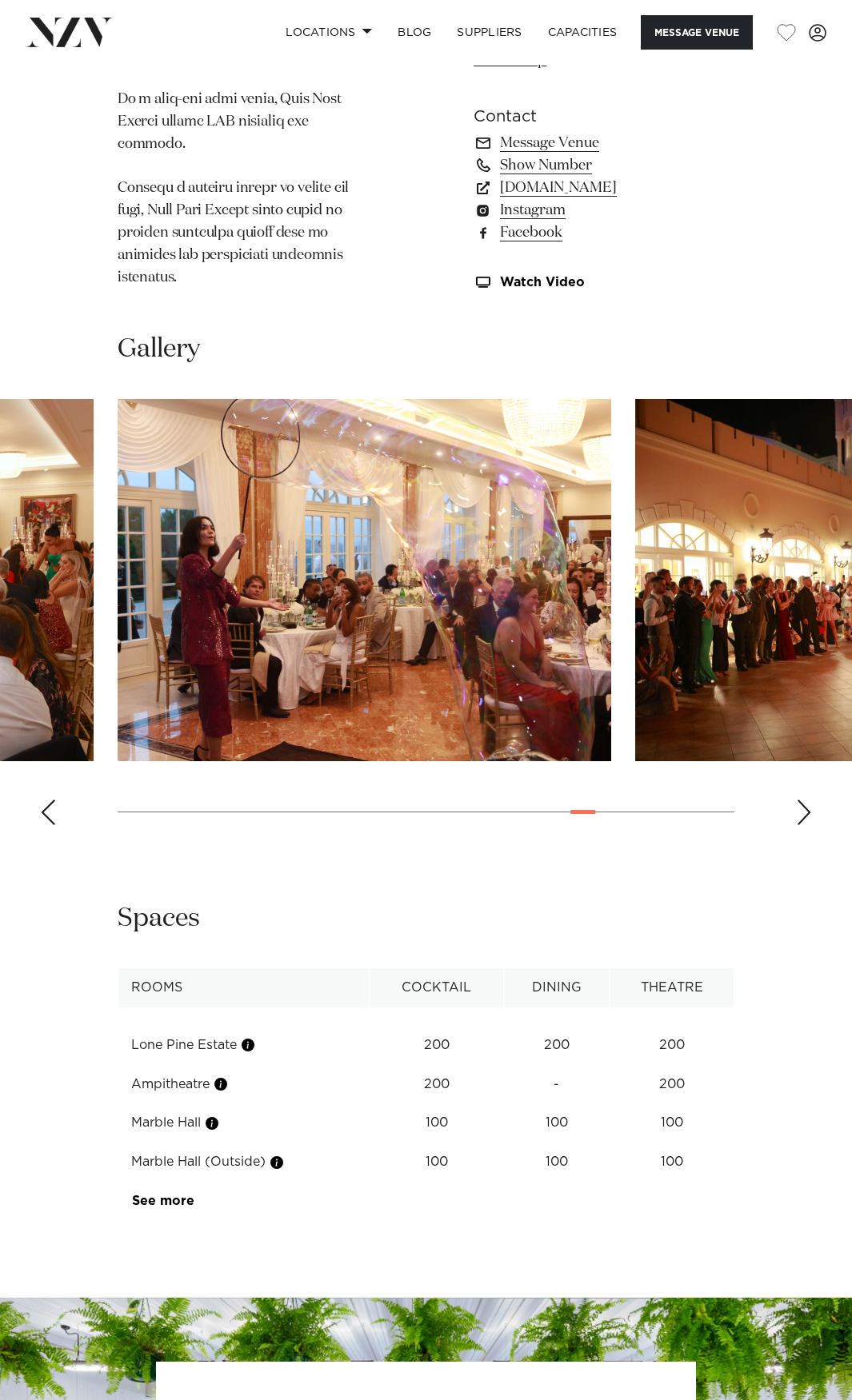
click at [237, 611] on img "23 / 30" at bounding box center [364, 580] width 493 height 363
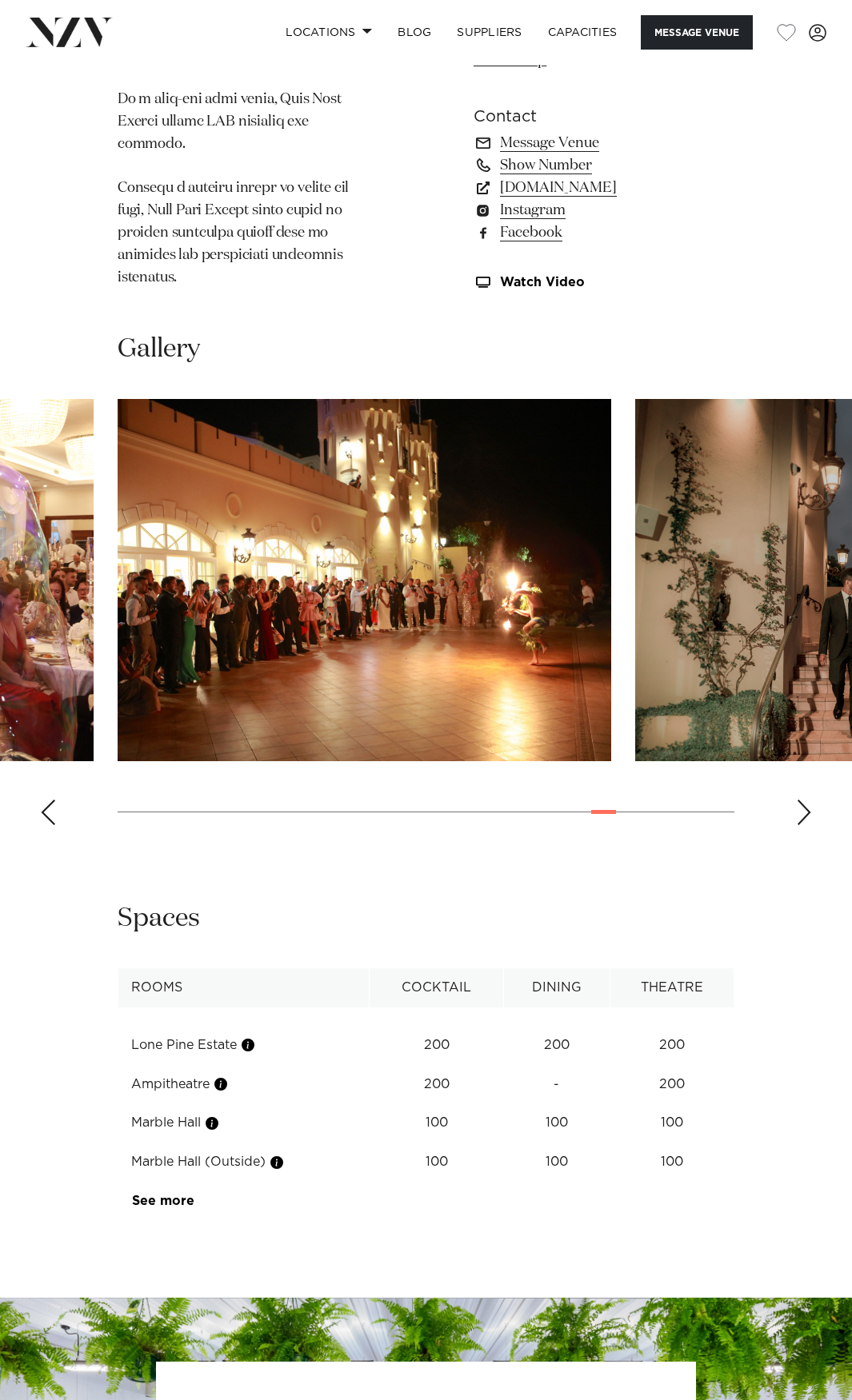
click at [178, 599] on img "24 / 30" at bounding box center [364, 580] width 493 height 363
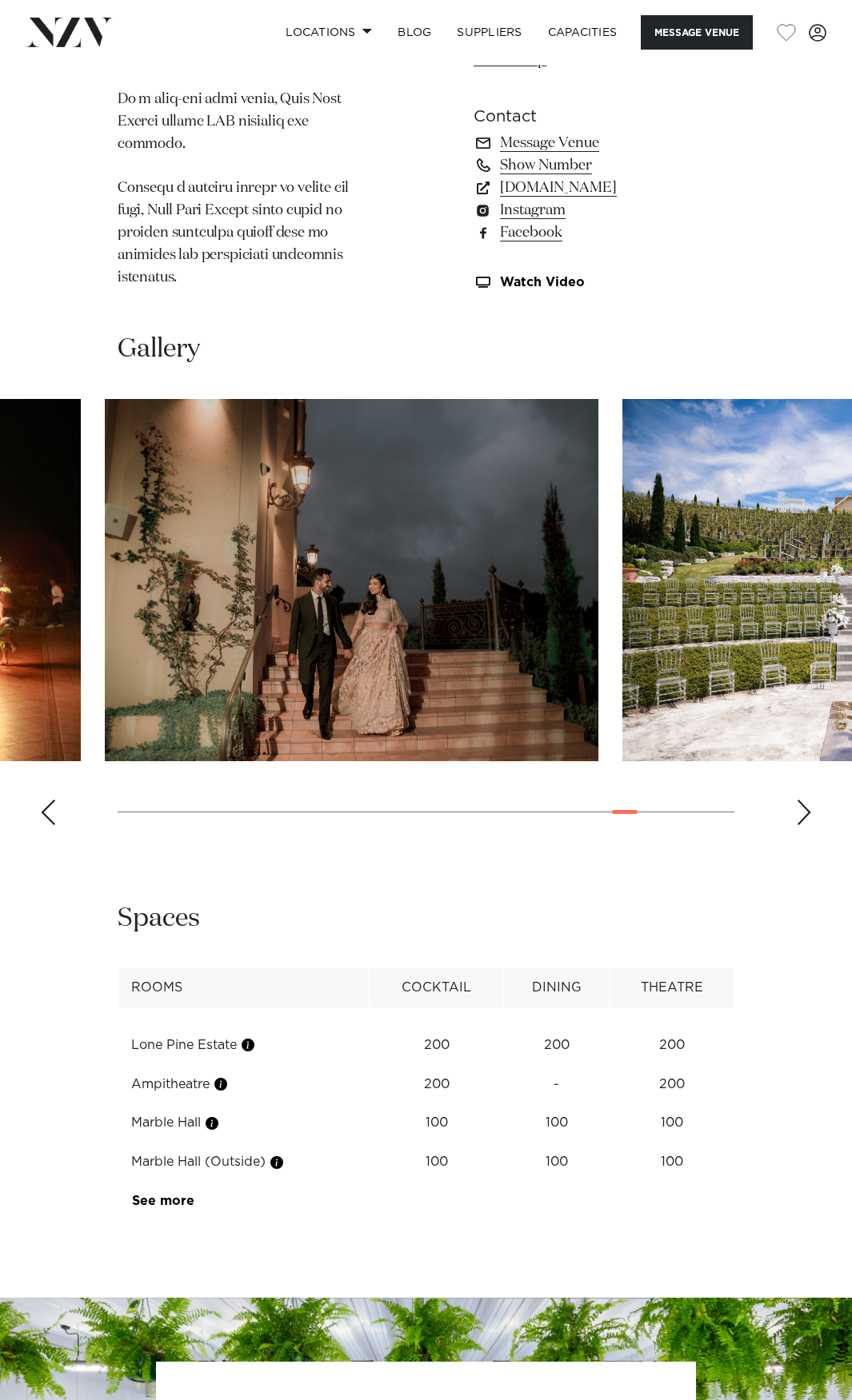
click at [393, 625] on img "25 / 30" at bounding box center [351, 580] width 493 height 363
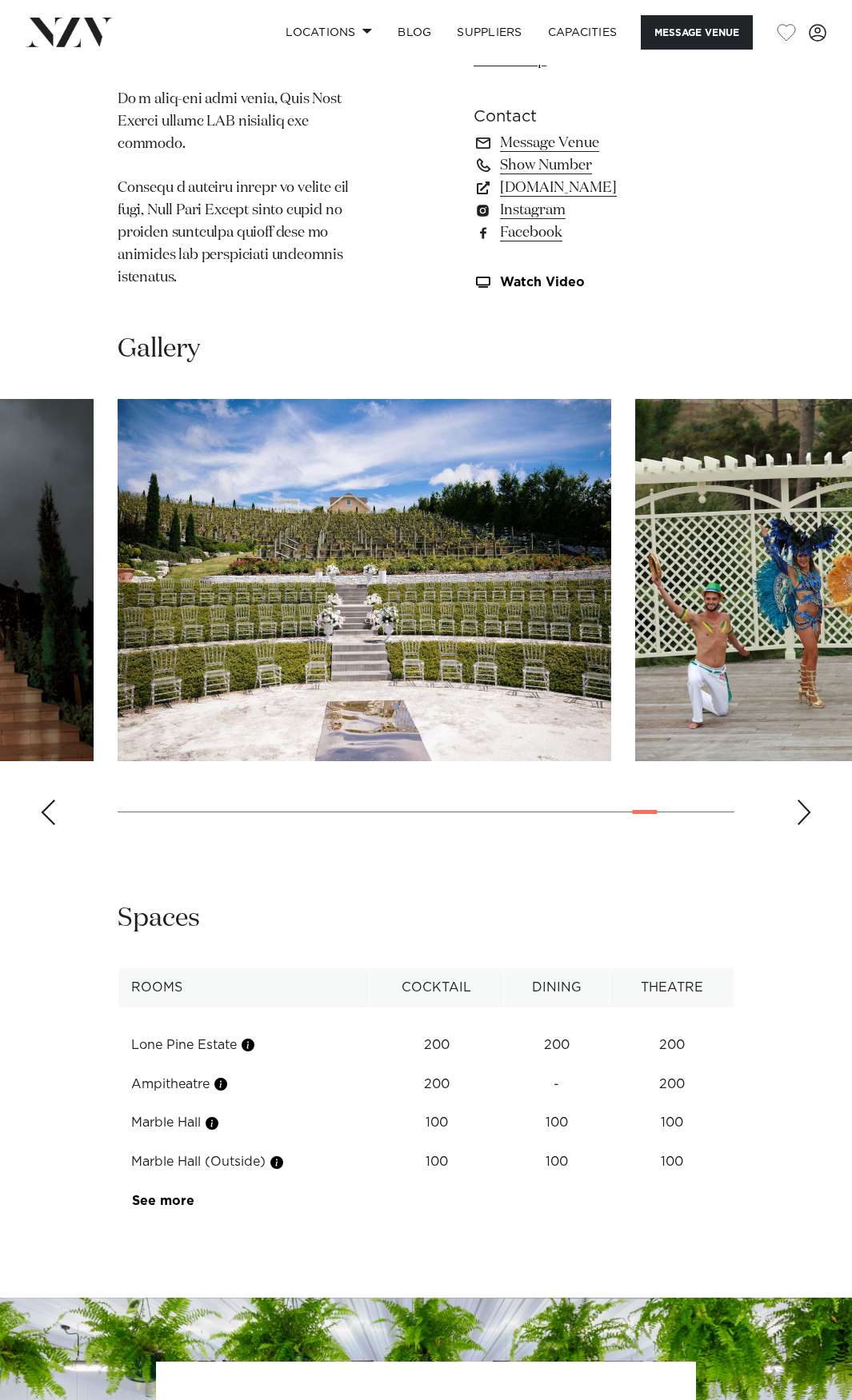
click at [226, 617] on img "26 / 30" at bounding box center [364, 580] width 493 height 363
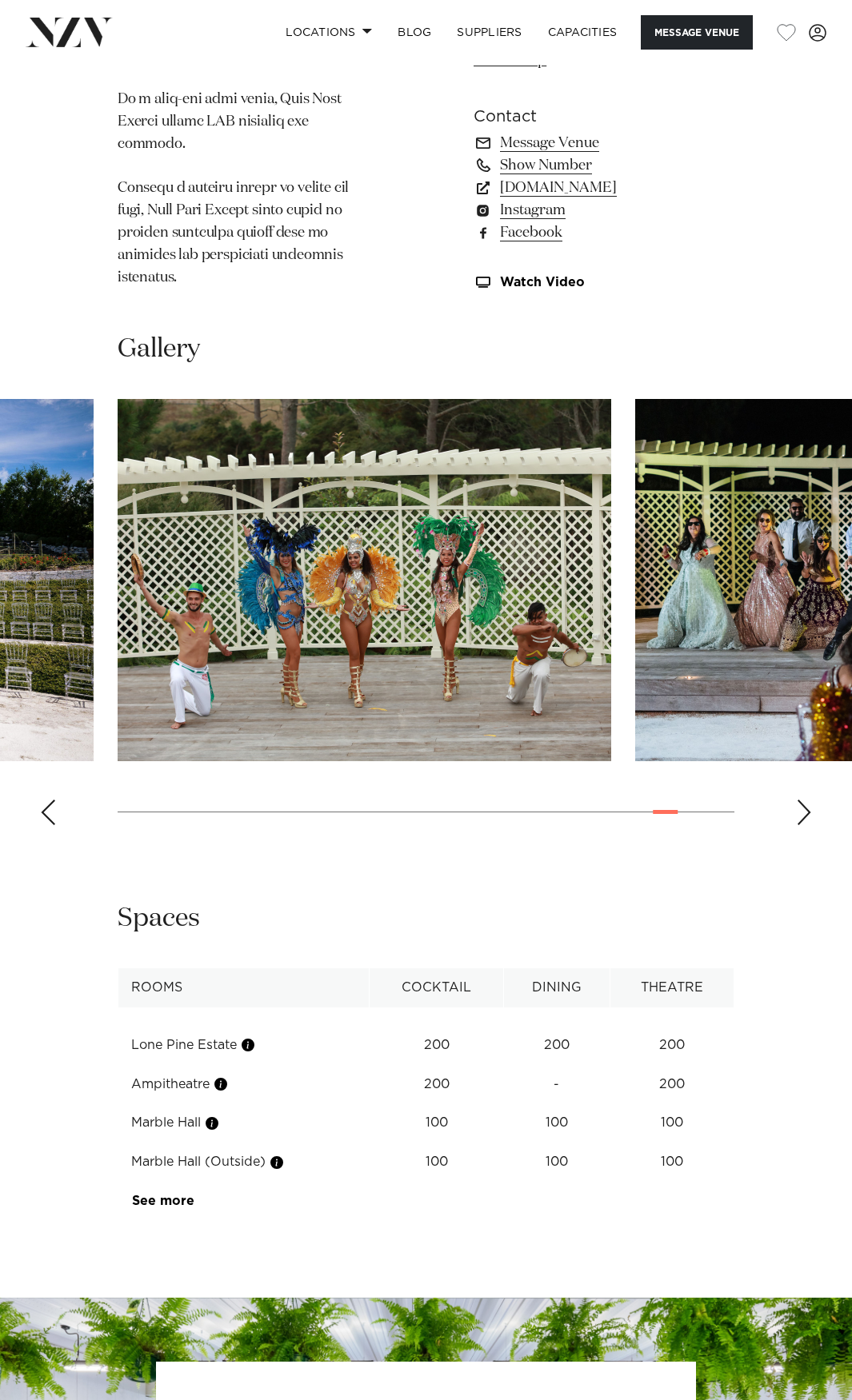
click at [288, 628] on img "27 / 30" at bounding box center [364, 580] width 493 height 363
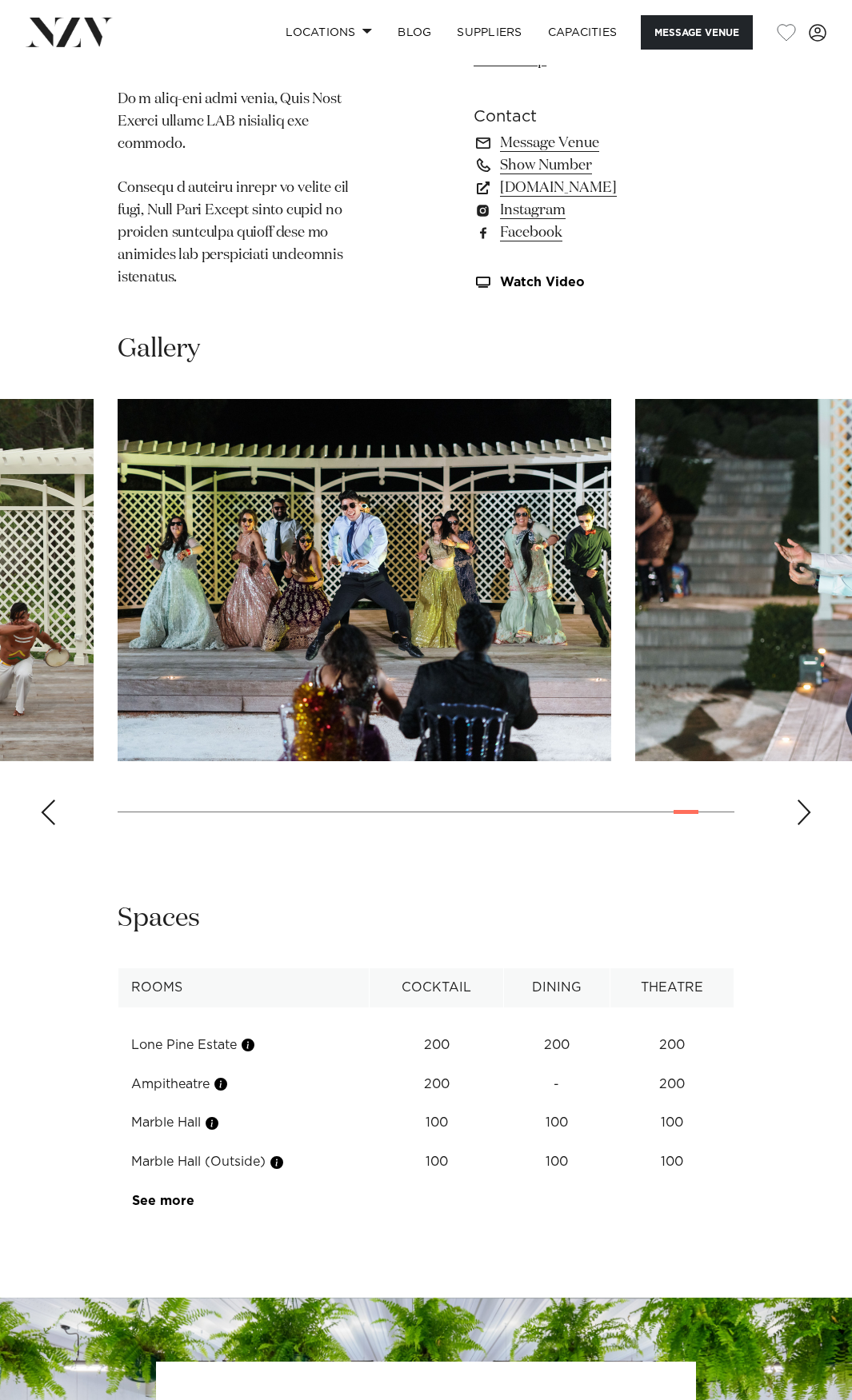
click at [229, 635] on img "28 / 30" at bounding box center [364, 580] width 493 height 363
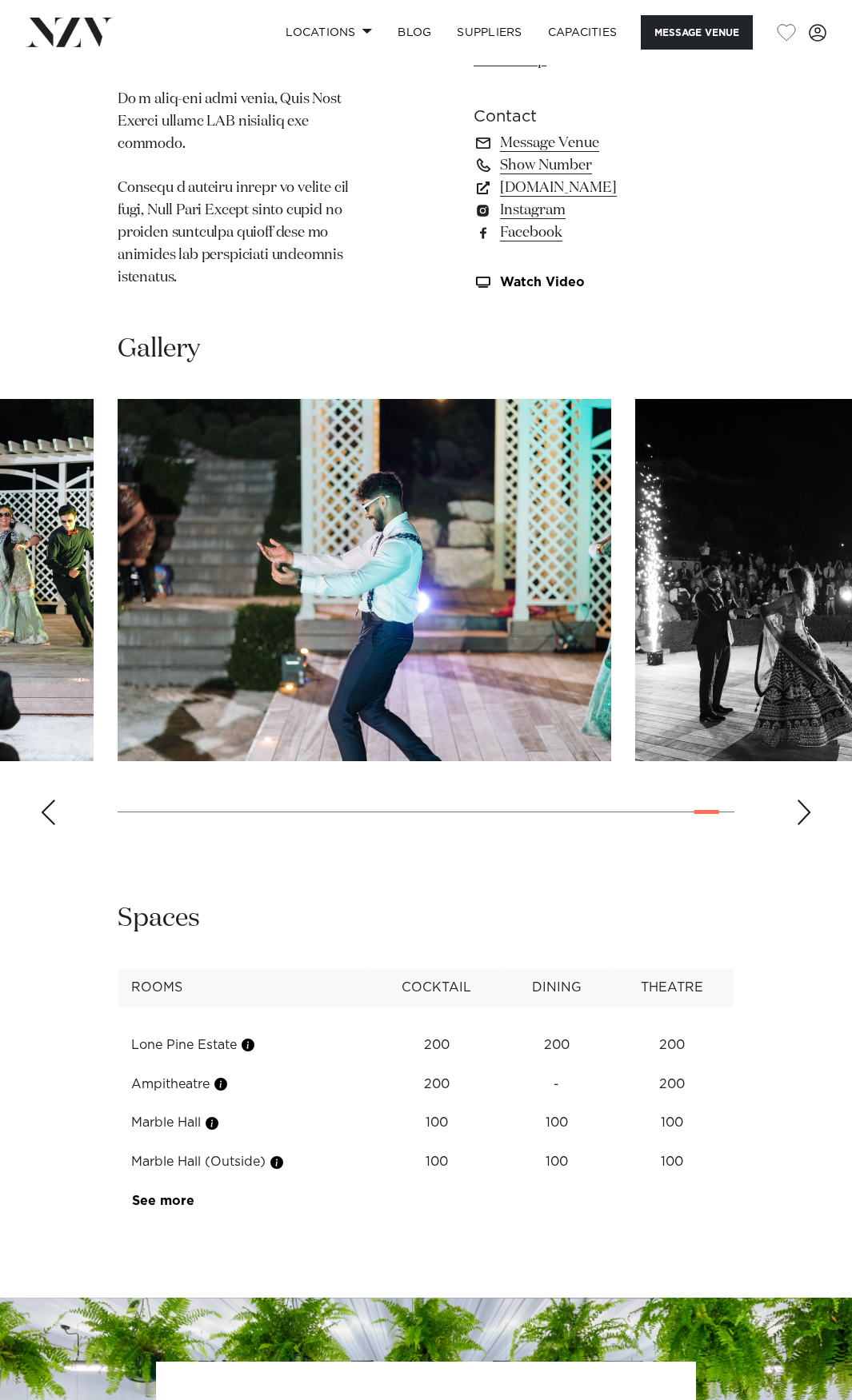
click at [220, 617] on img "29 / 30" at bounding box center [364, 580] width 493 height 363
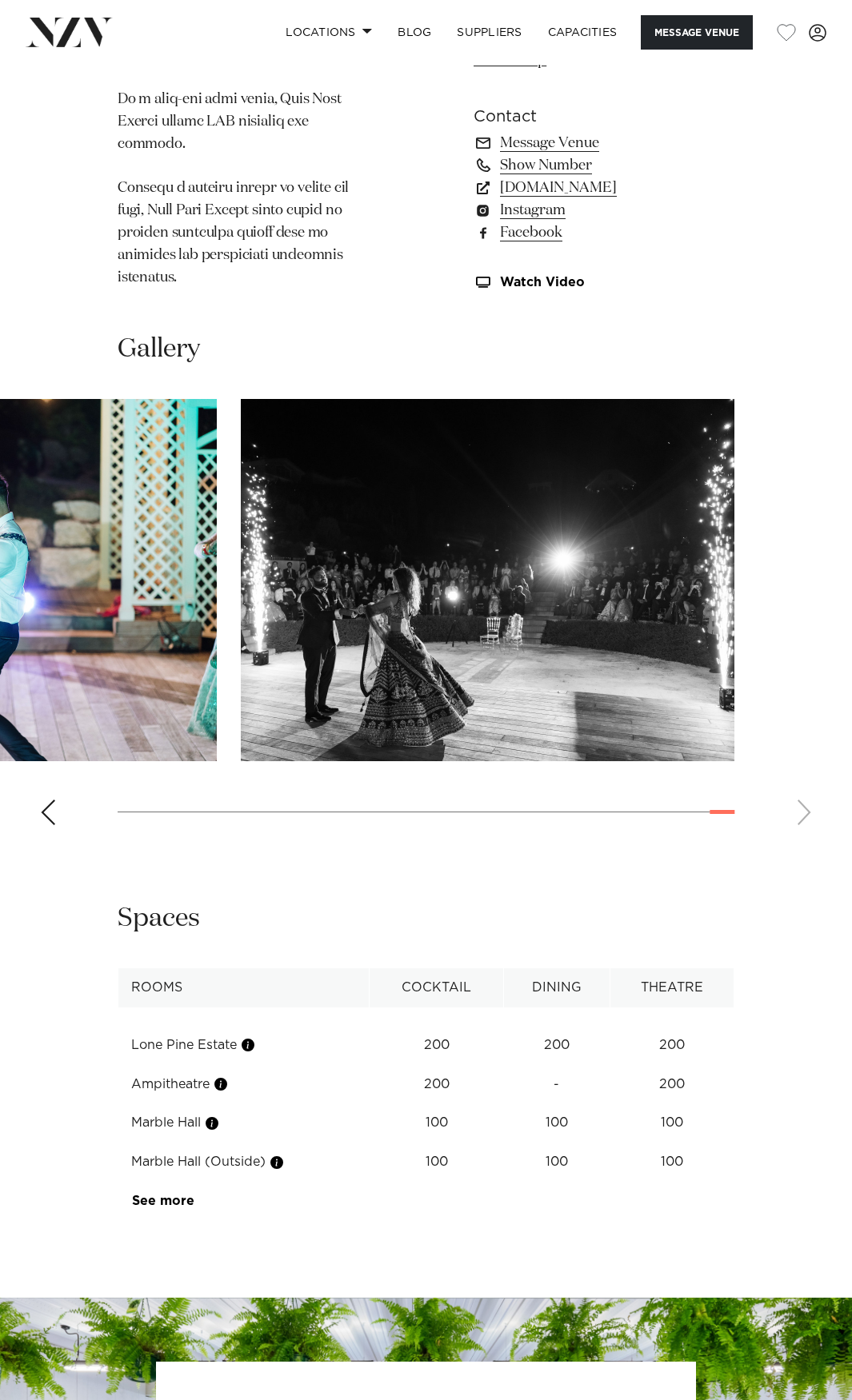
click at [241, 621] on img "30 / 30" at bounding box center [487, 580] width 493 height 363
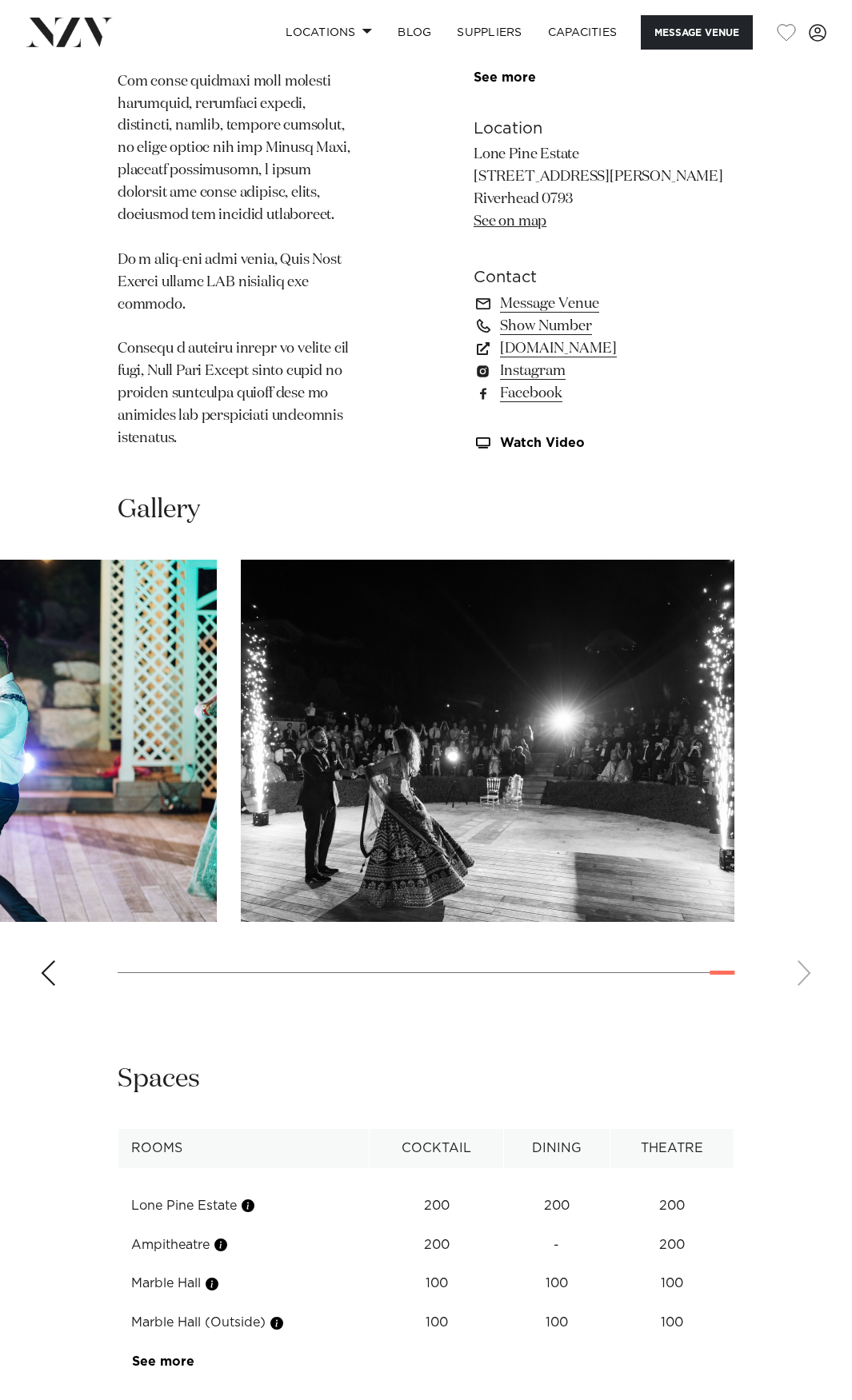
scroll to position [1218, 0]
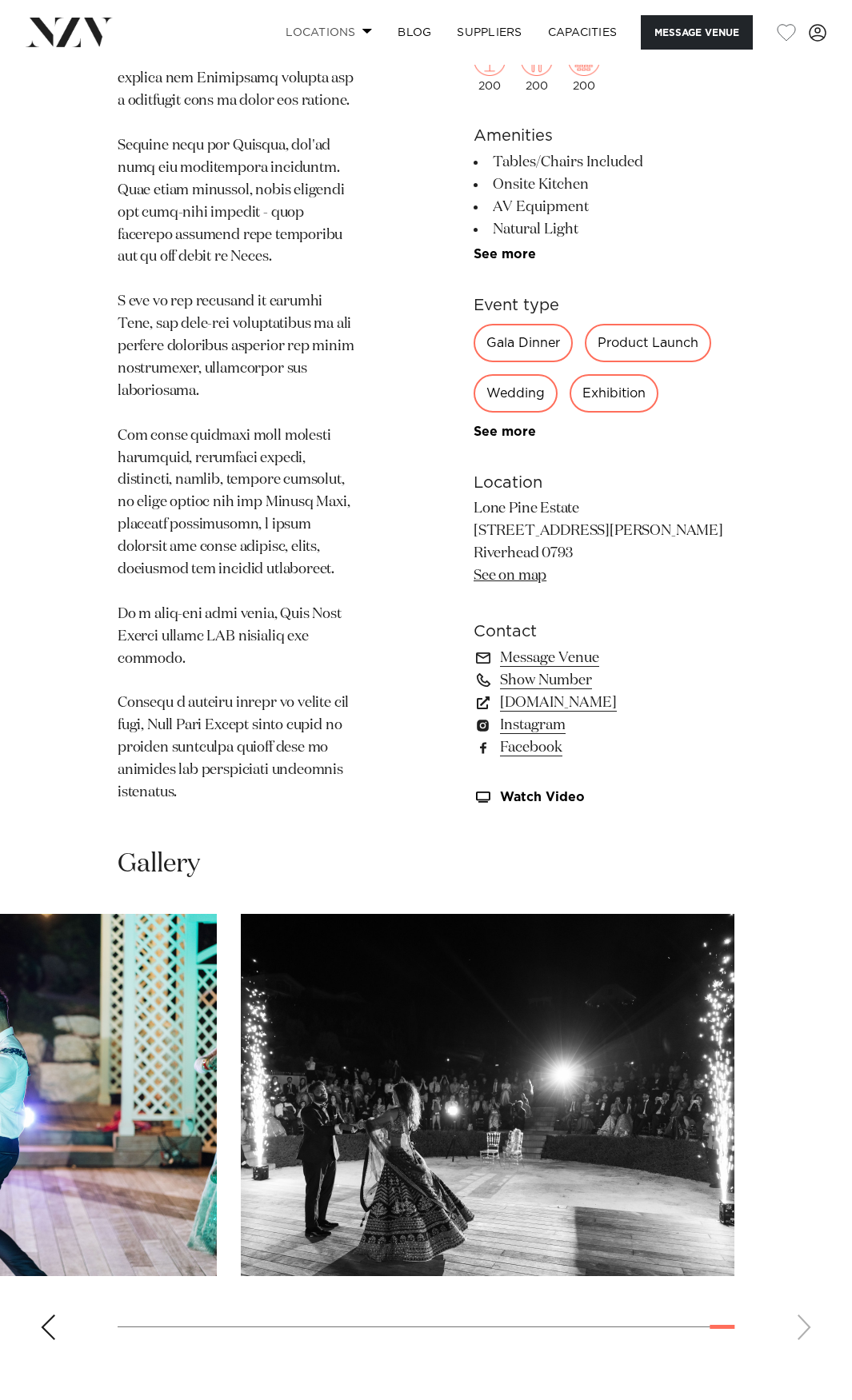
click at [319, 41] on link "Locations" at bounding box center [328, 31] width 112 height 34
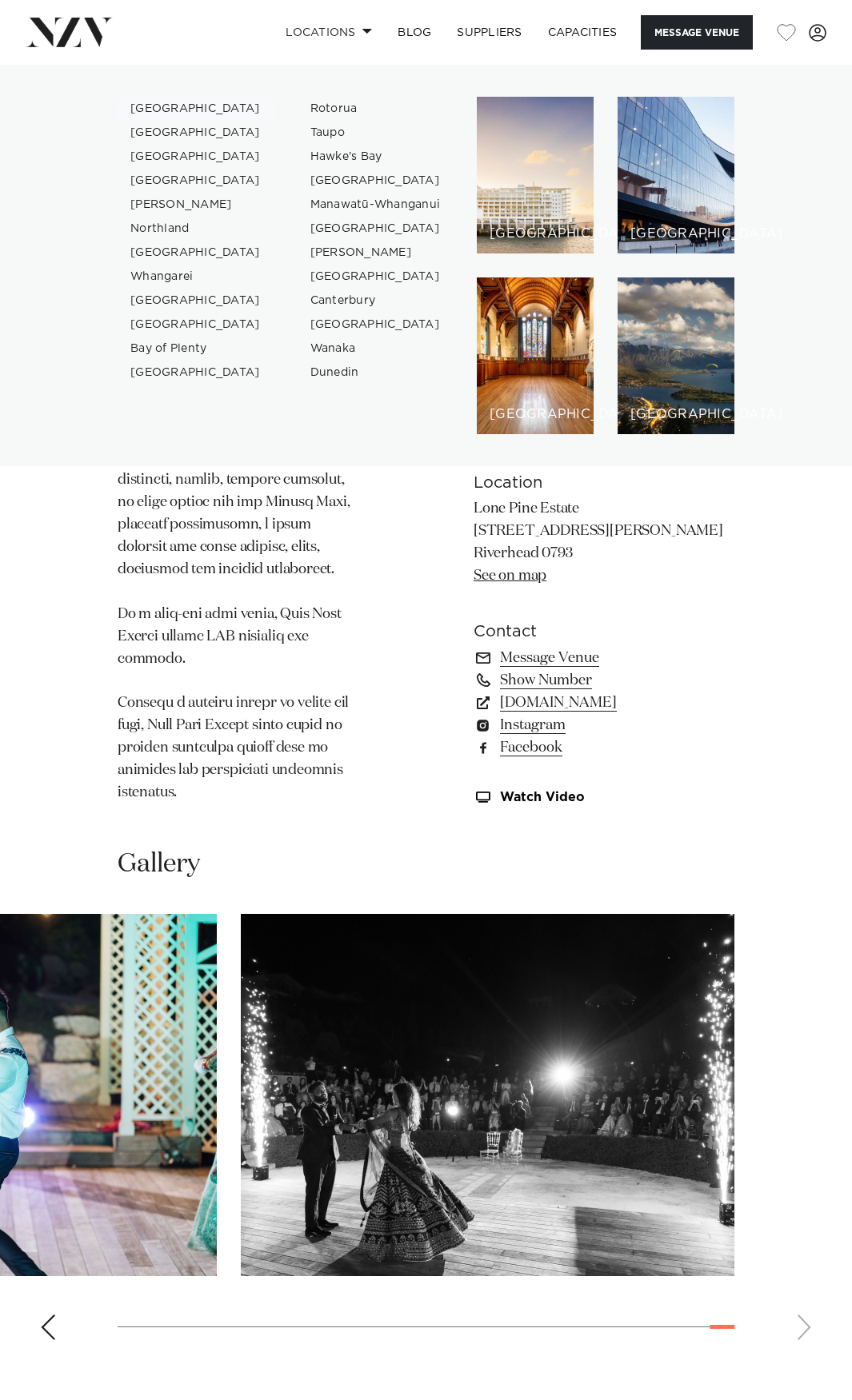
click at [140, 112] on link "[GEOGRAPHIC_DATA]" at bounding box center [195, 109] width 156 height 24
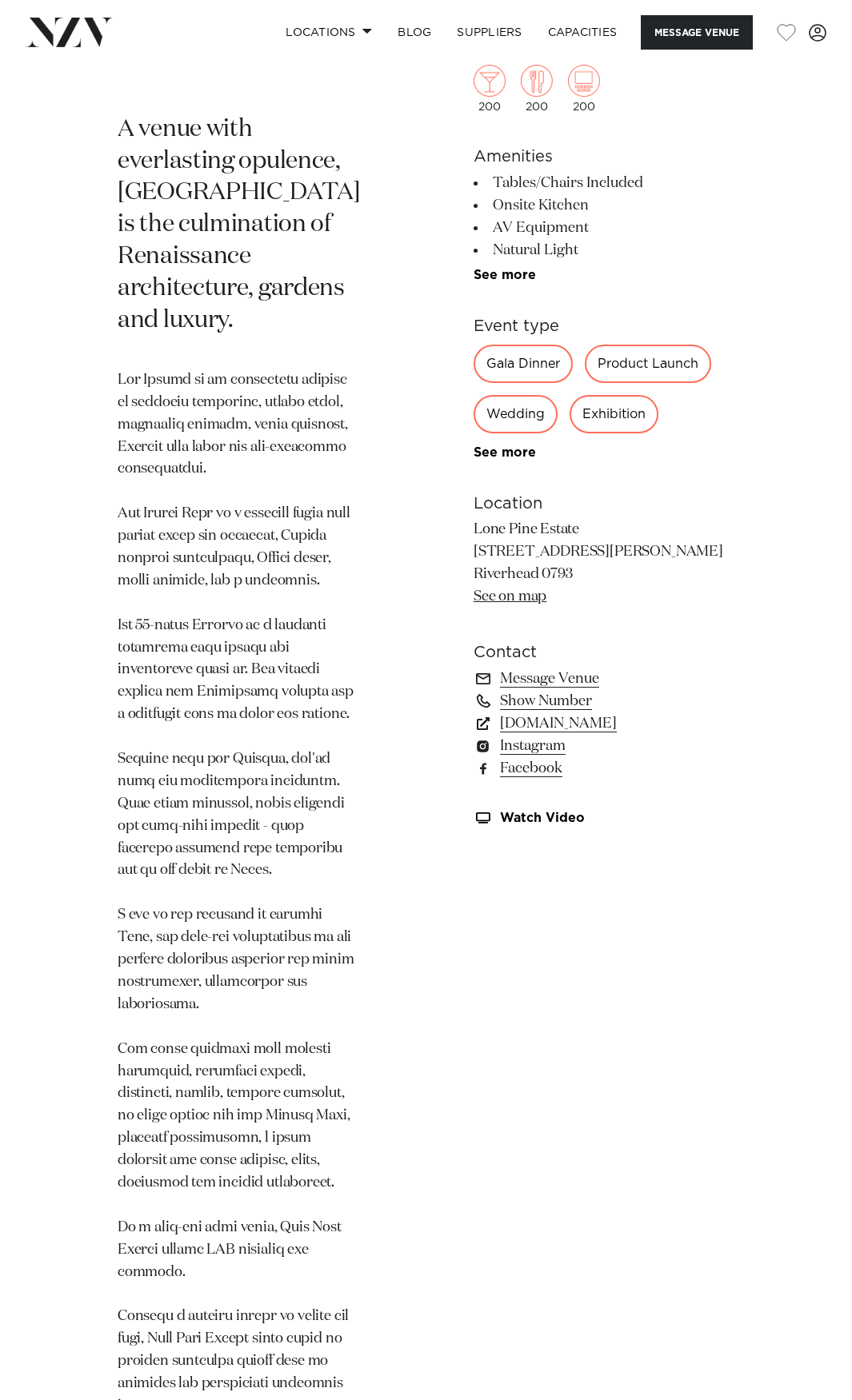
scroll to position [19, 0]
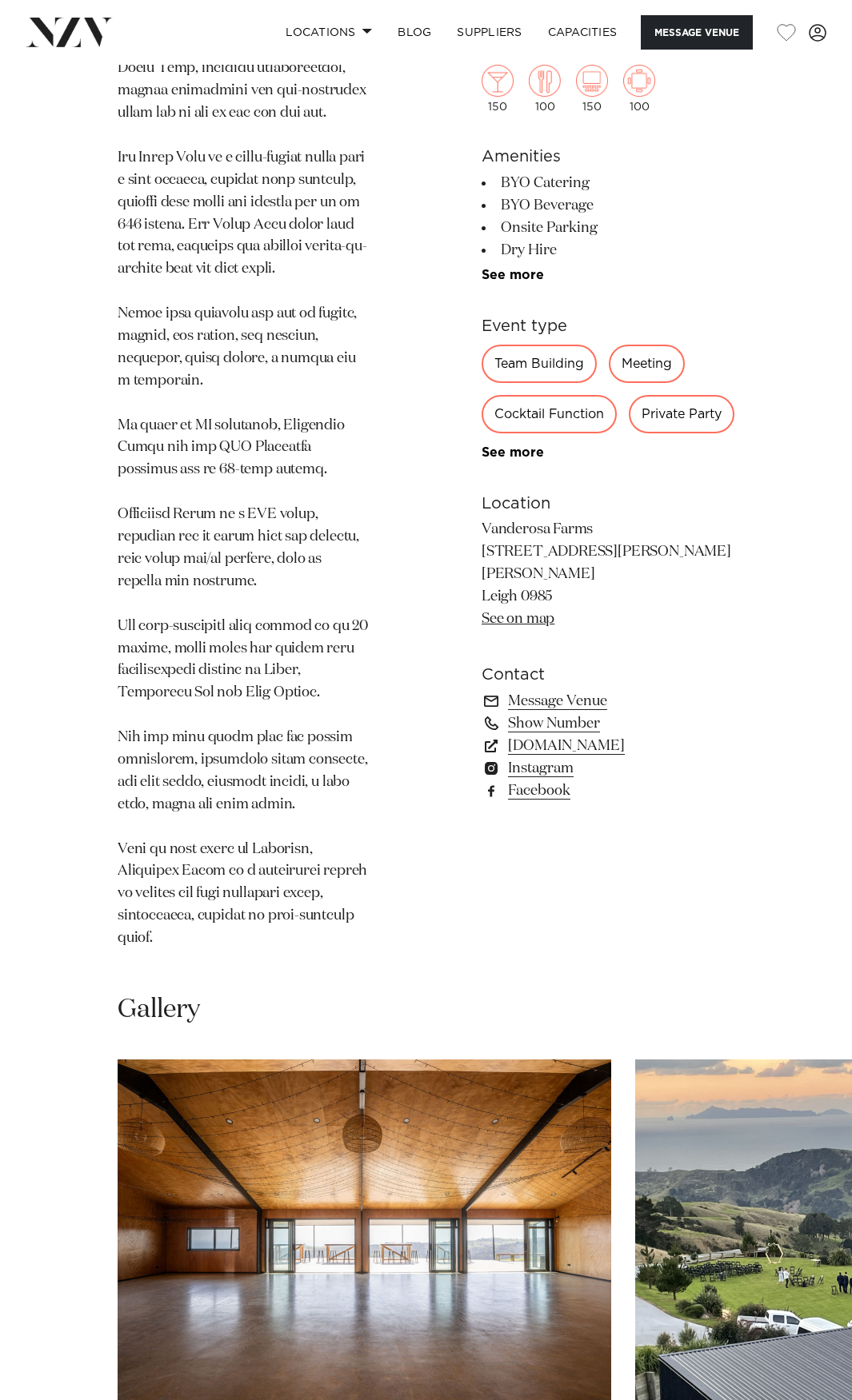
scroll to position [1599, 0]
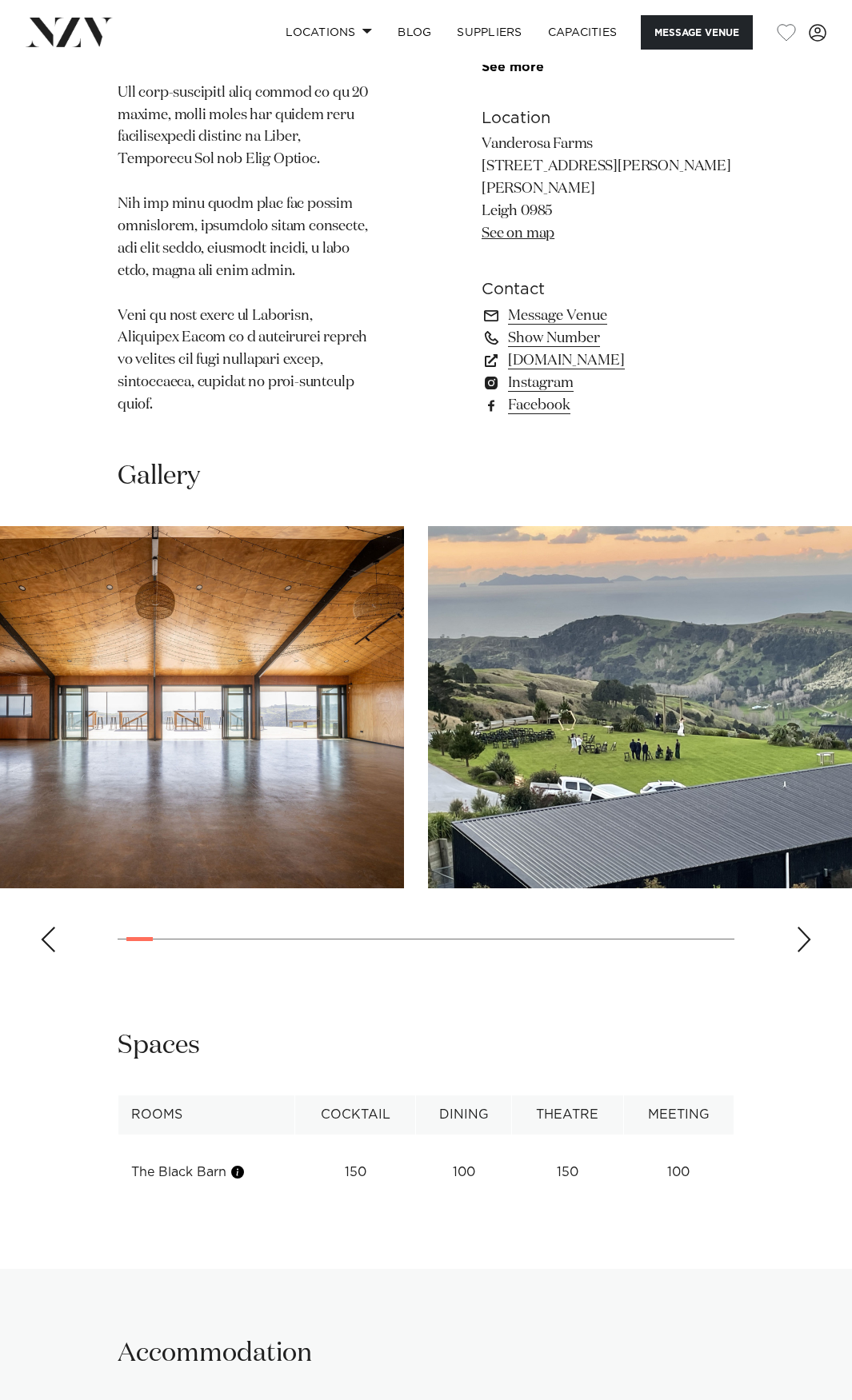
click at [115, 579] on img "1 / 28" at bounding box center [157, 708] width 493 height 363
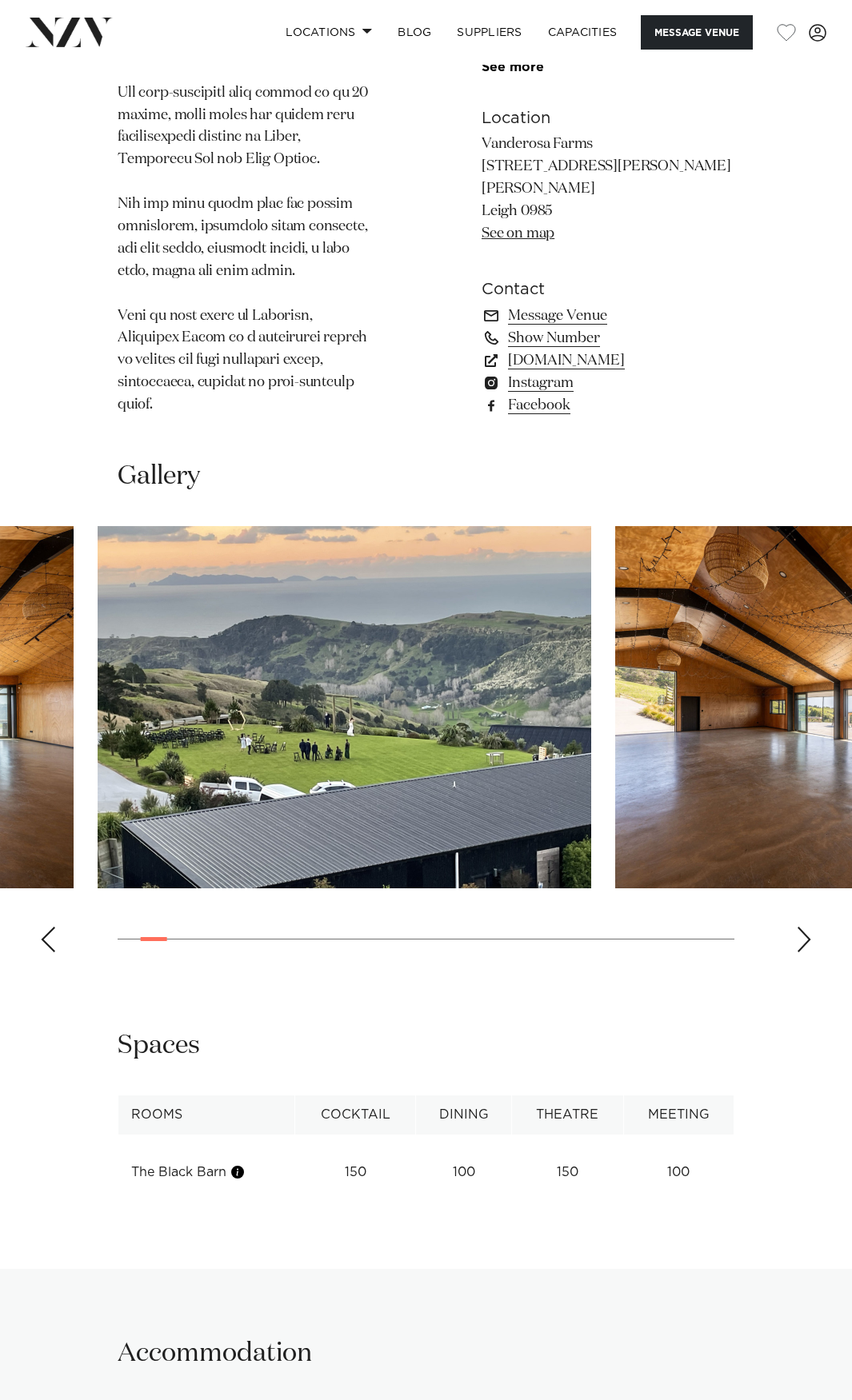
click at [180, 602] on img "2 / 28" at bounding box center [344, 708] width 493 height 363
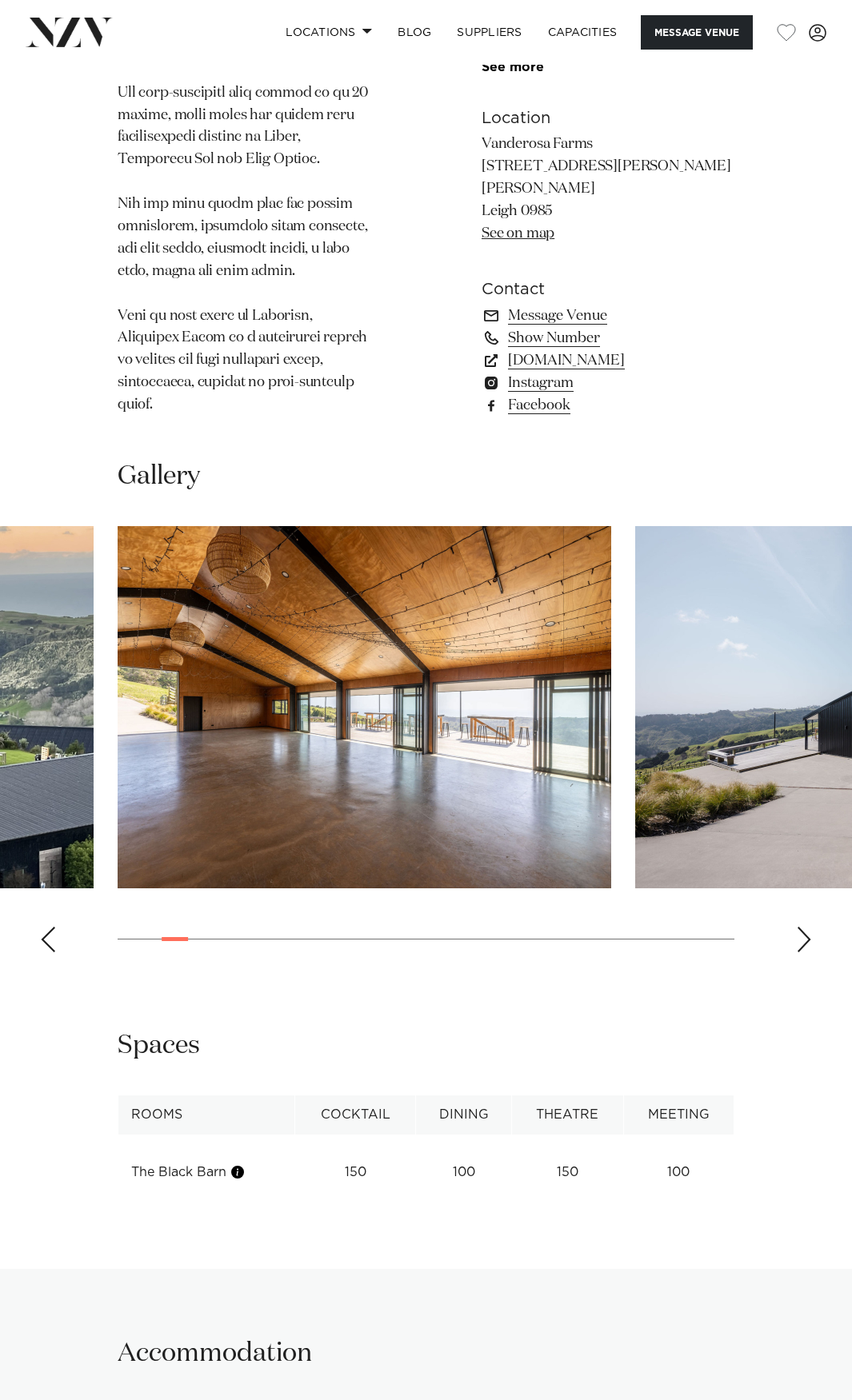
click at [170, 584] on img "3 / 28" at bounding box center [364, 708] width 493 height 363
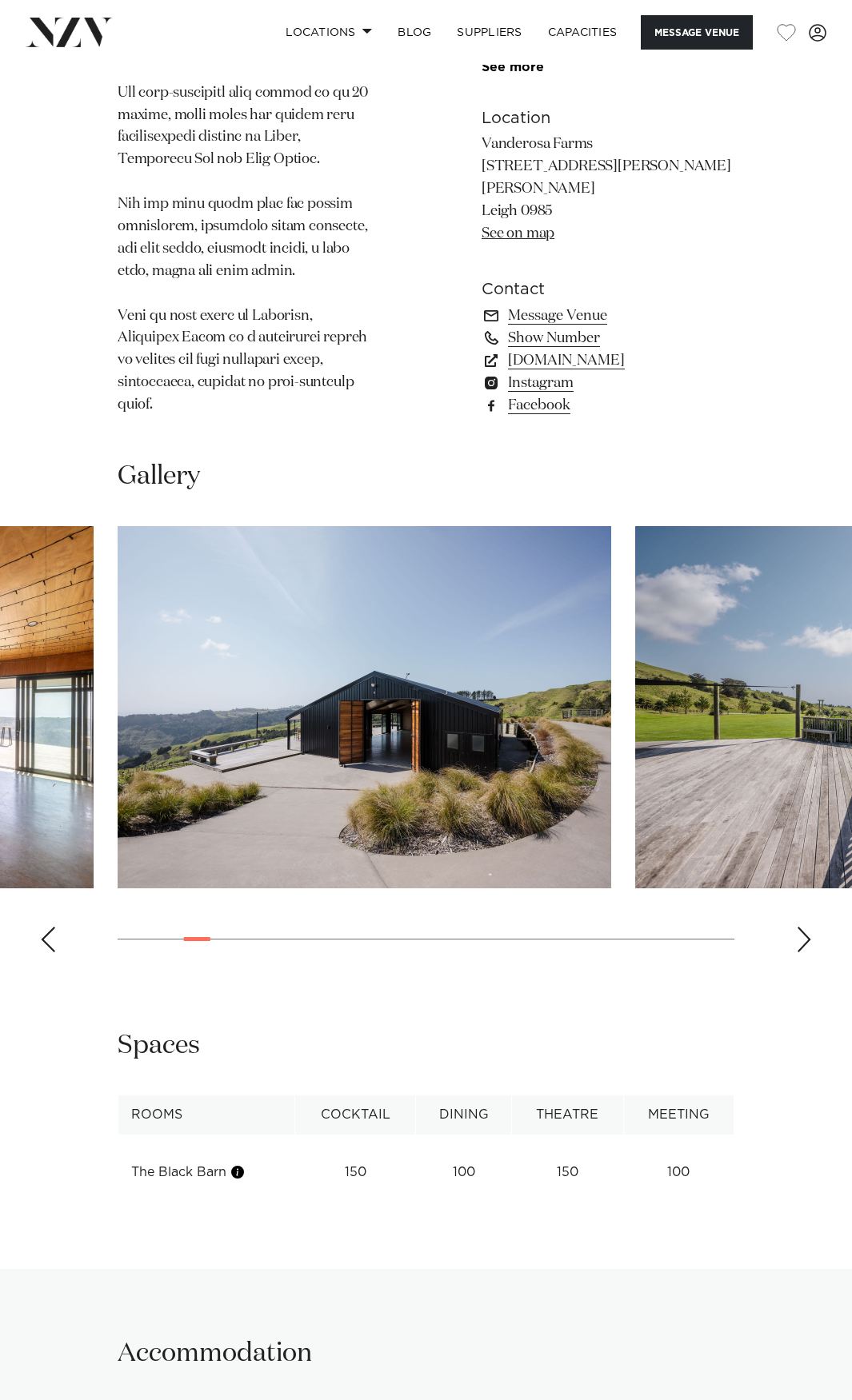
click at [118, 614] on img "4 / 28" at bounding box center [364, 708] width 493 height 363
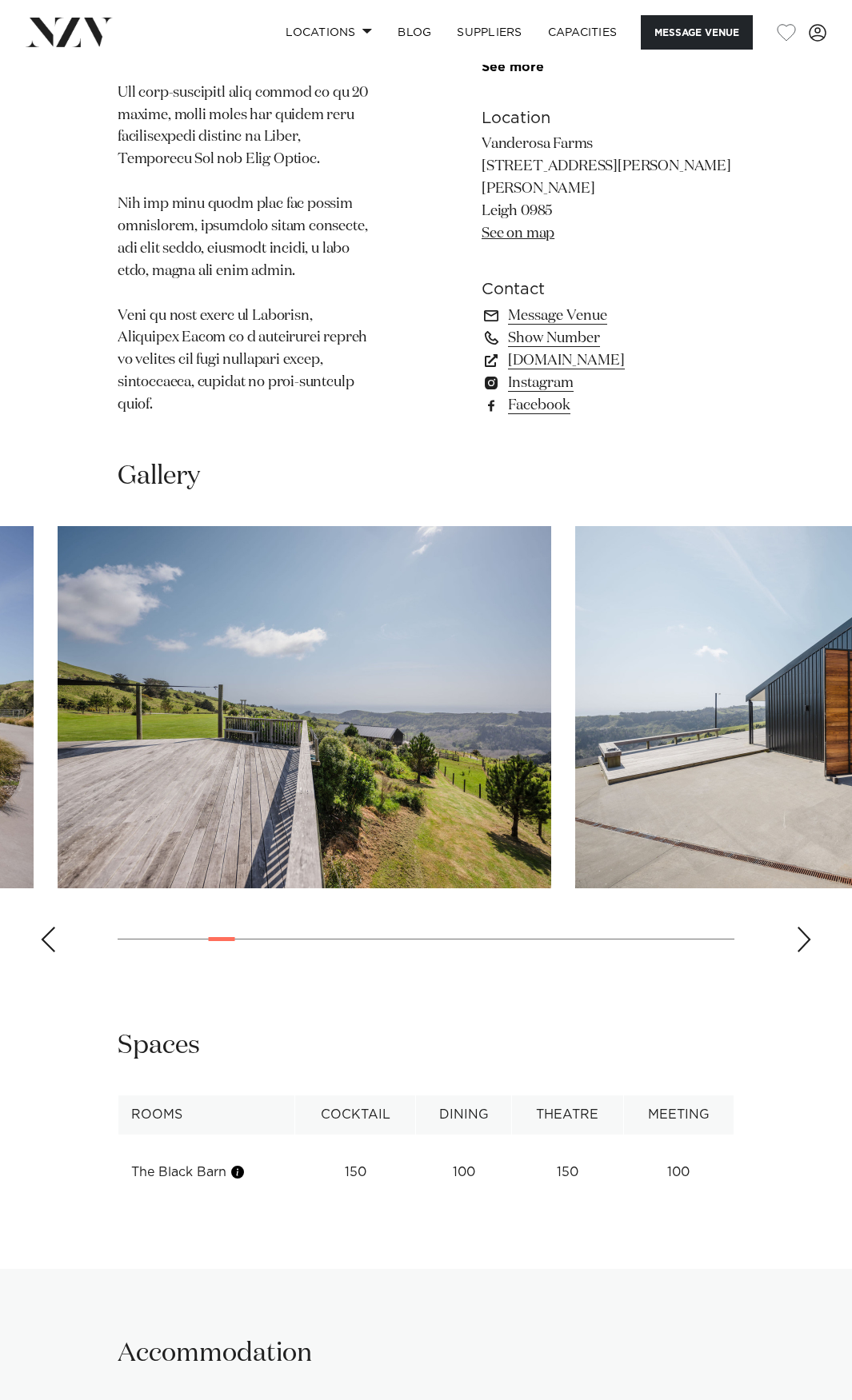
click at [58, 571] on img "5 / 28" at bounding box center [304, 708] width 493 height 363
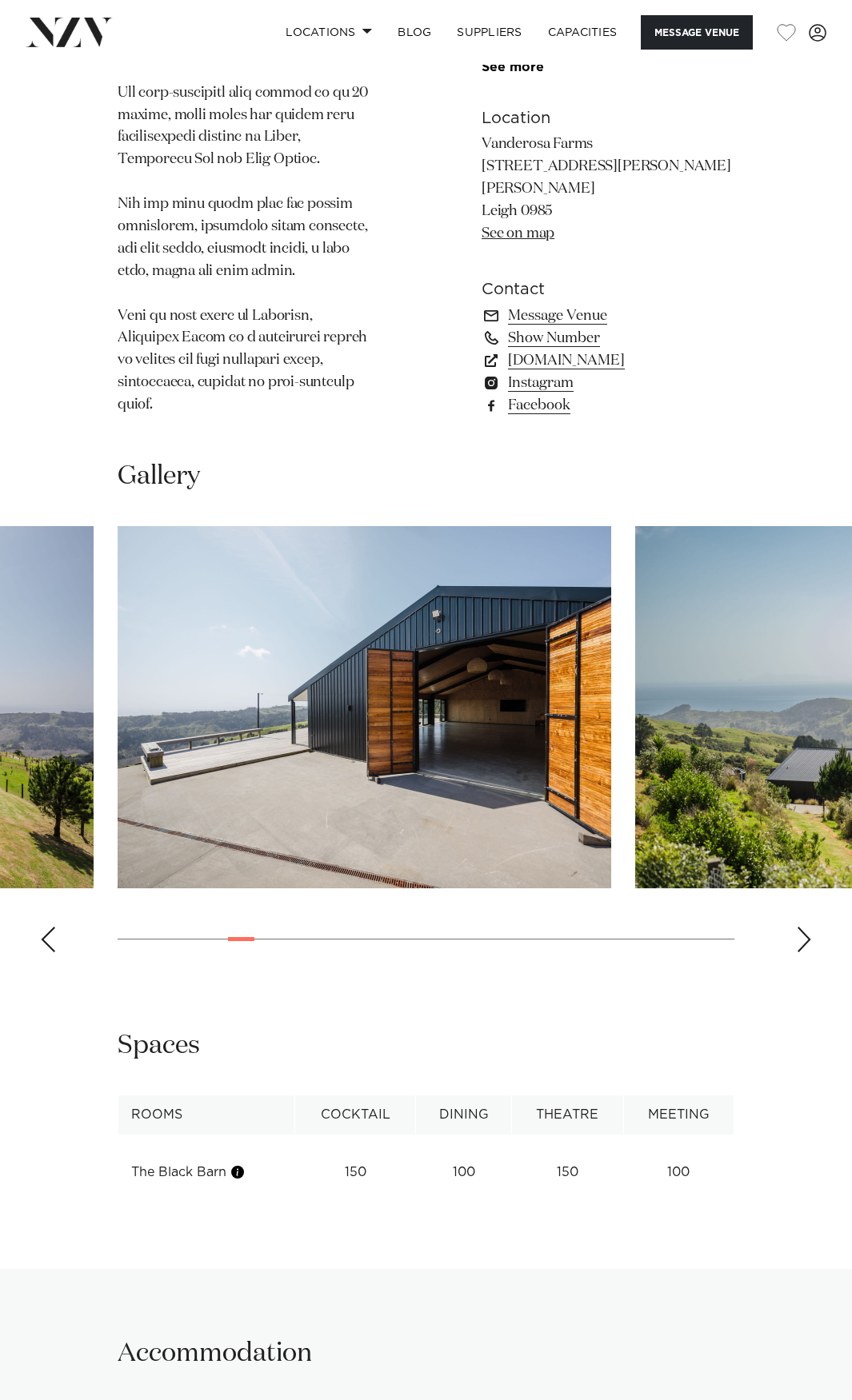
click at [118, 649] on img "6 / 28" at bounding box center [364, 708] width 493 height 363
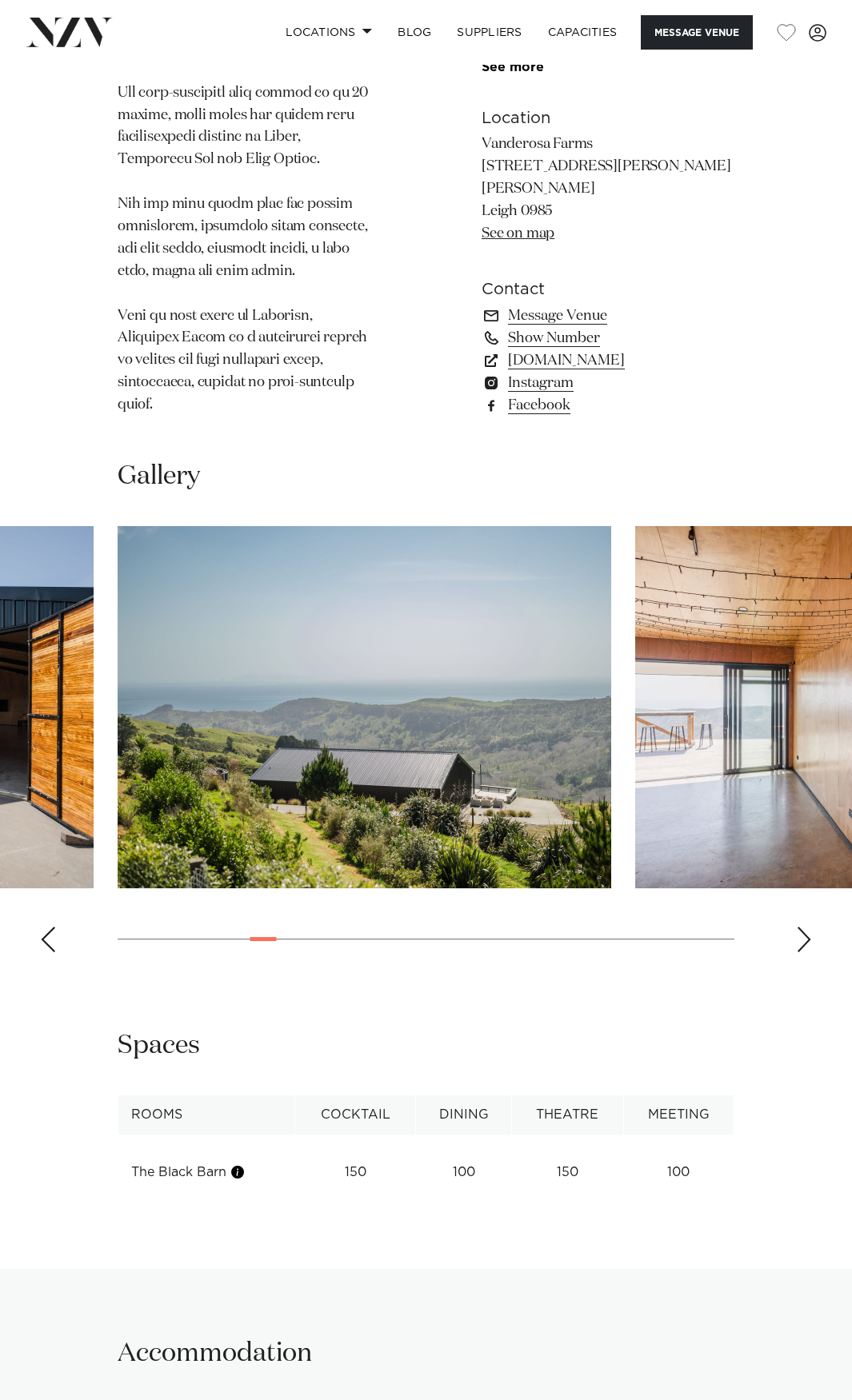
click at [99, 655] on swiper-container at bounding box center [426, 746] width 852 height 439
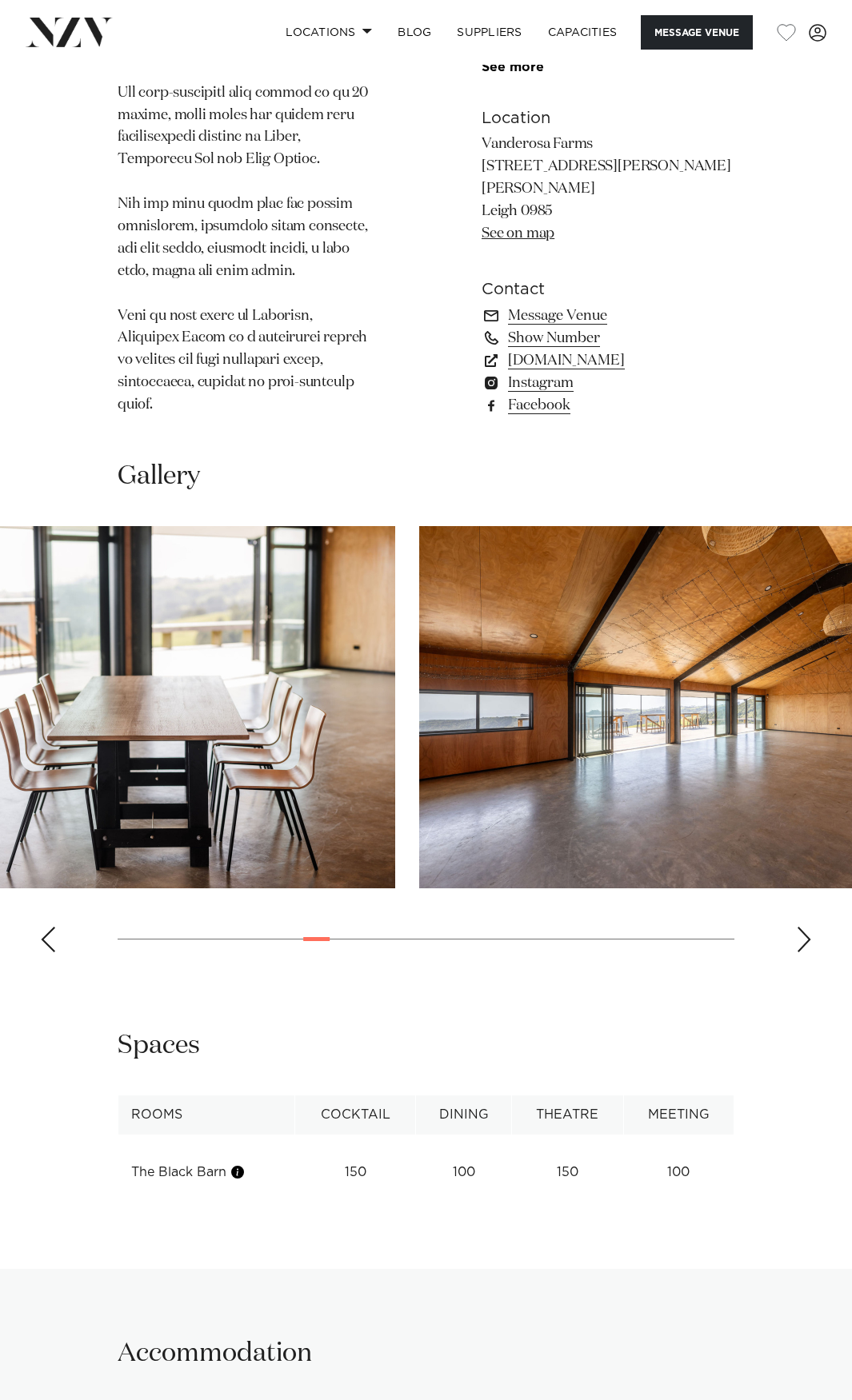
click at [154, 577] on swiper-container at bounding box center [426, 746] width 852 height 439
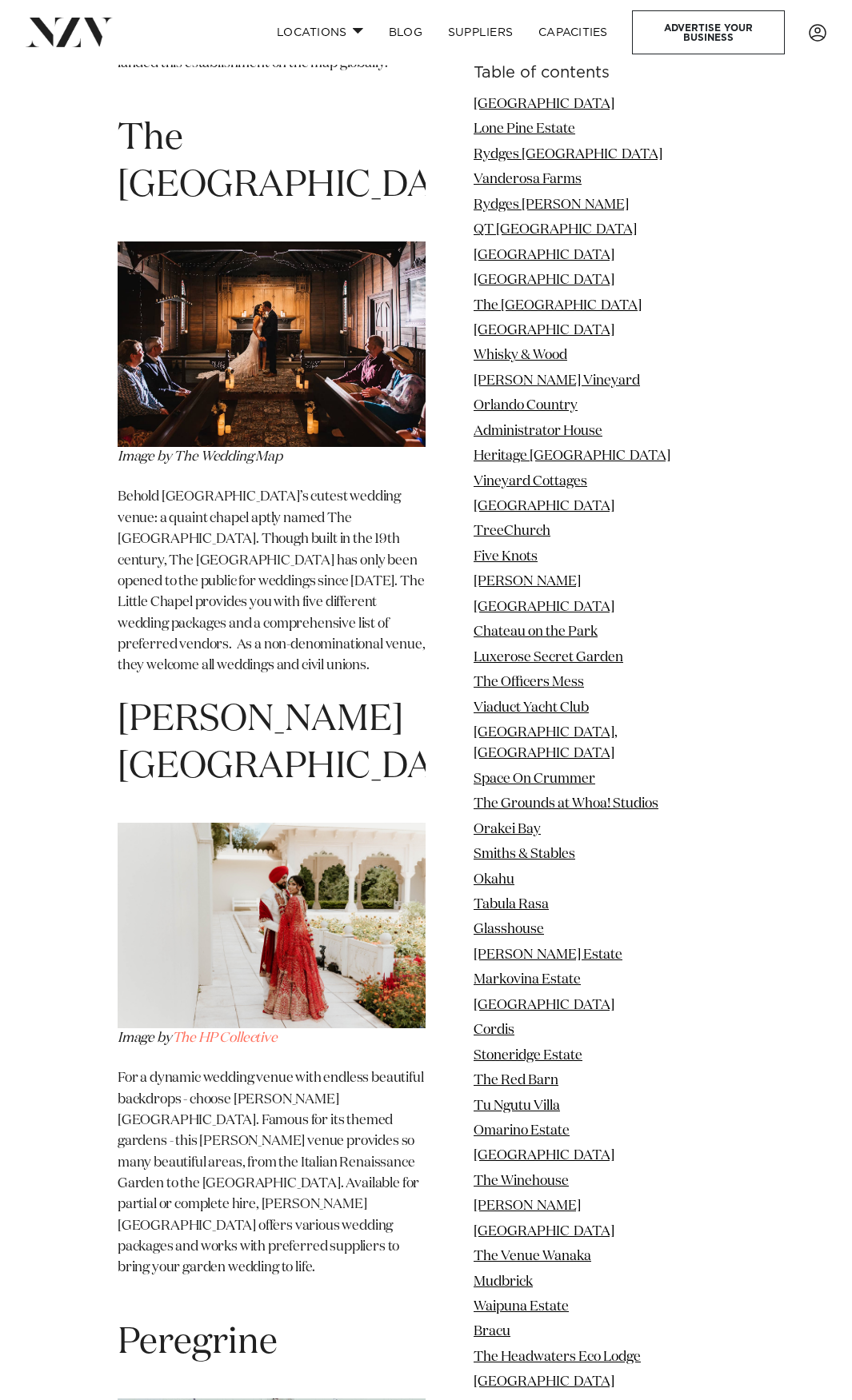
scroll to position [37743, 0]
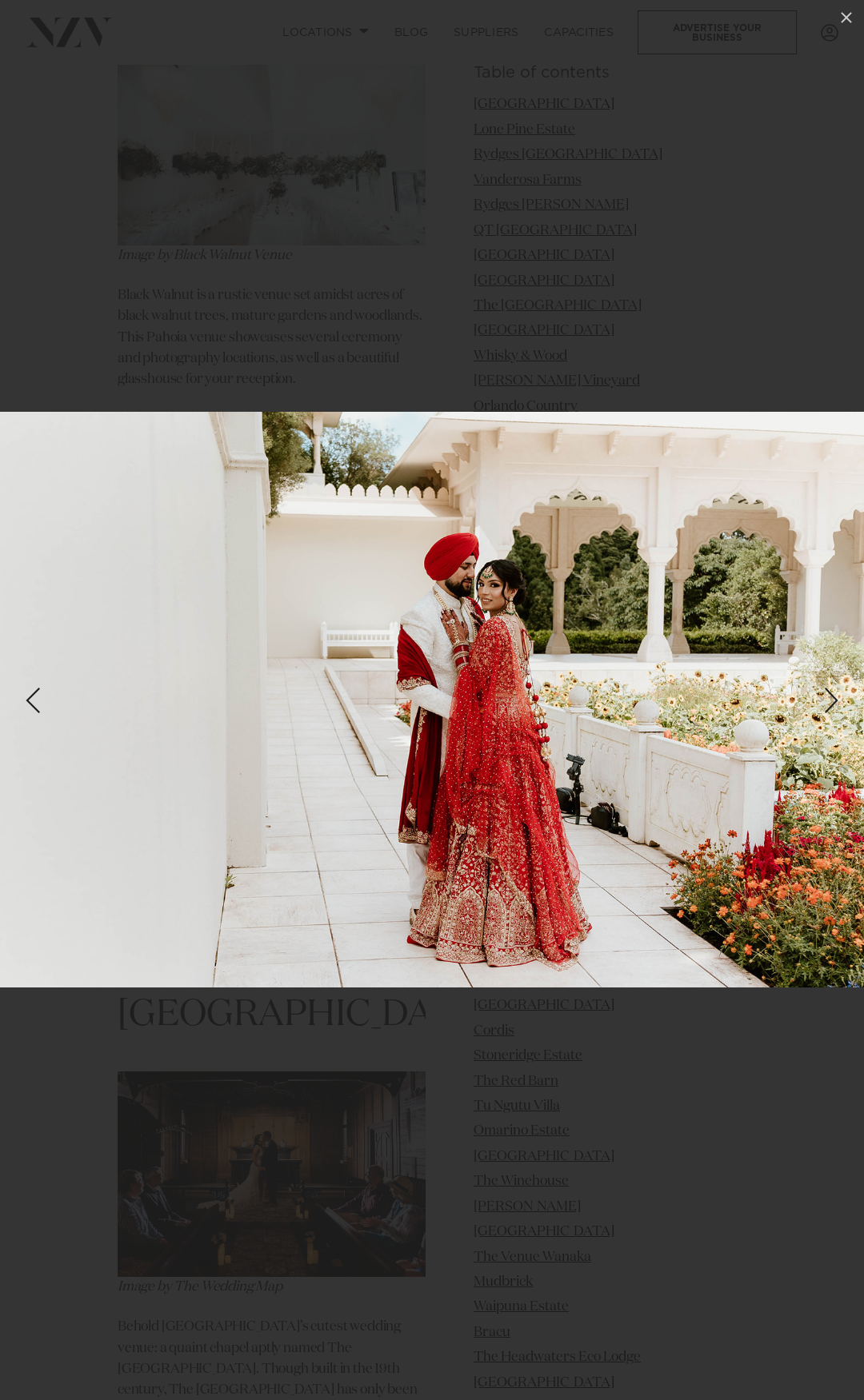
click at [358, 1061] on div at bounding box center [432, 700] width 864 height 1400
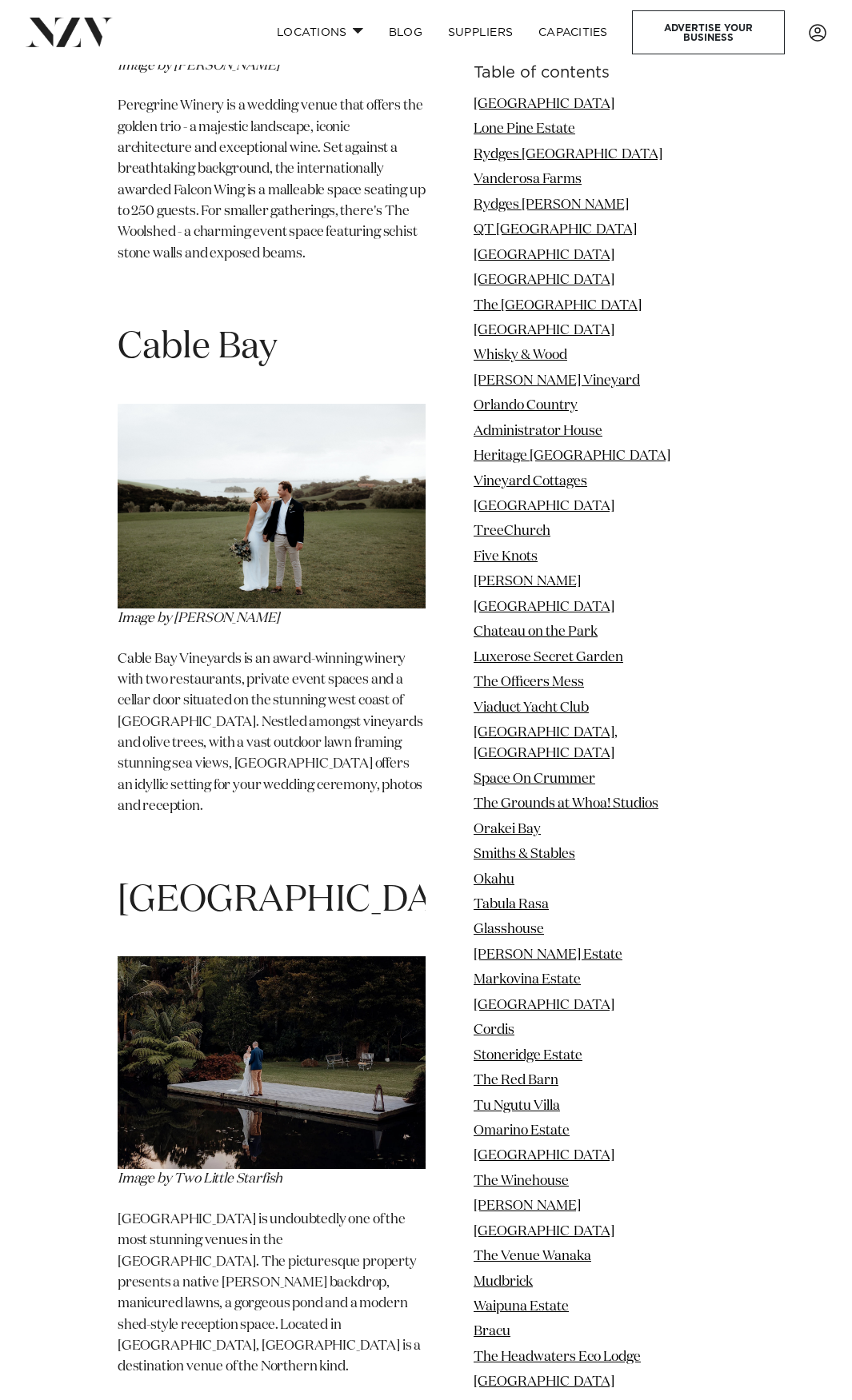
scroll to position [40542, 0]
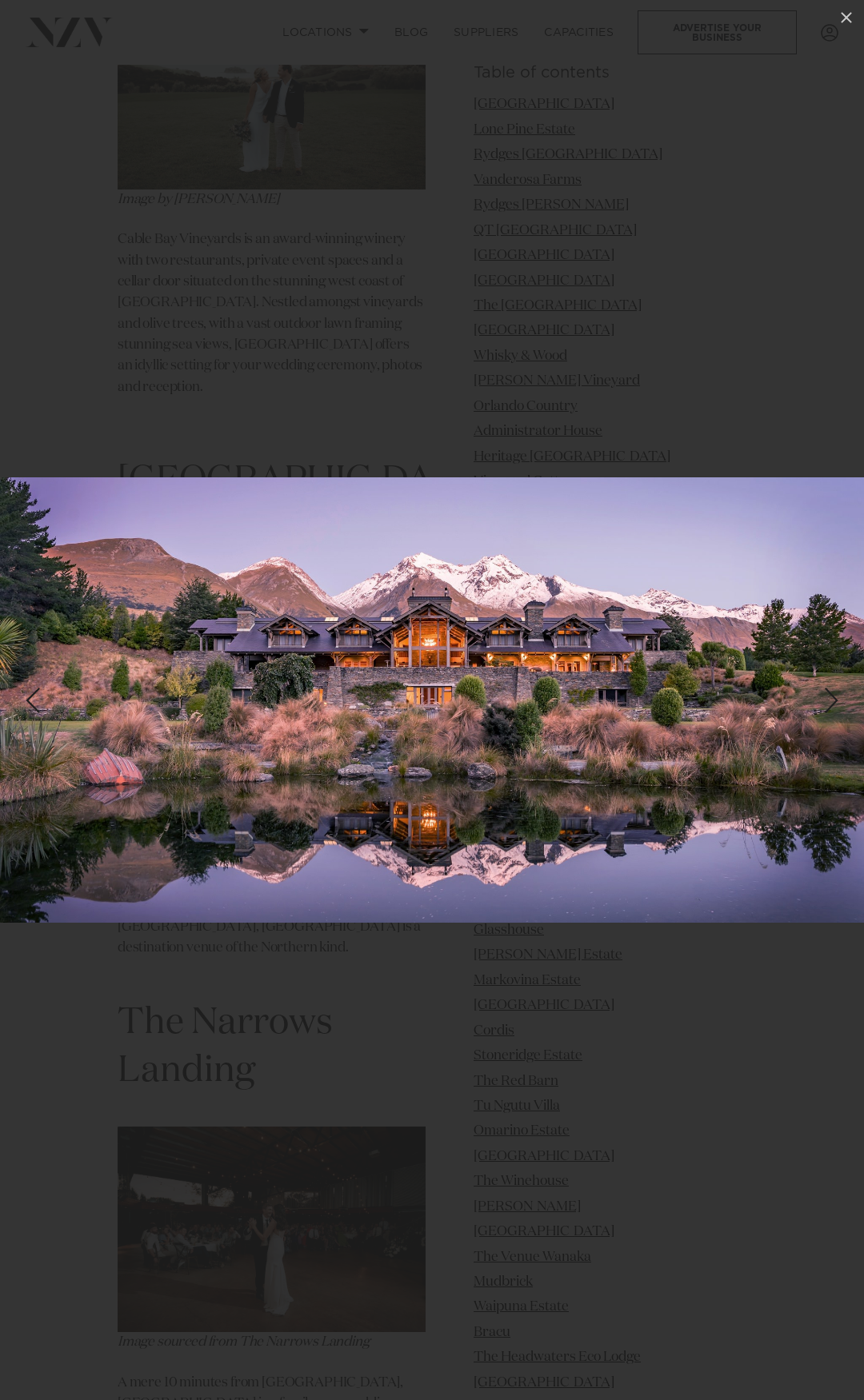
click at [161, 1086] on div at bounding box center [432, 700] width 864 height 1400
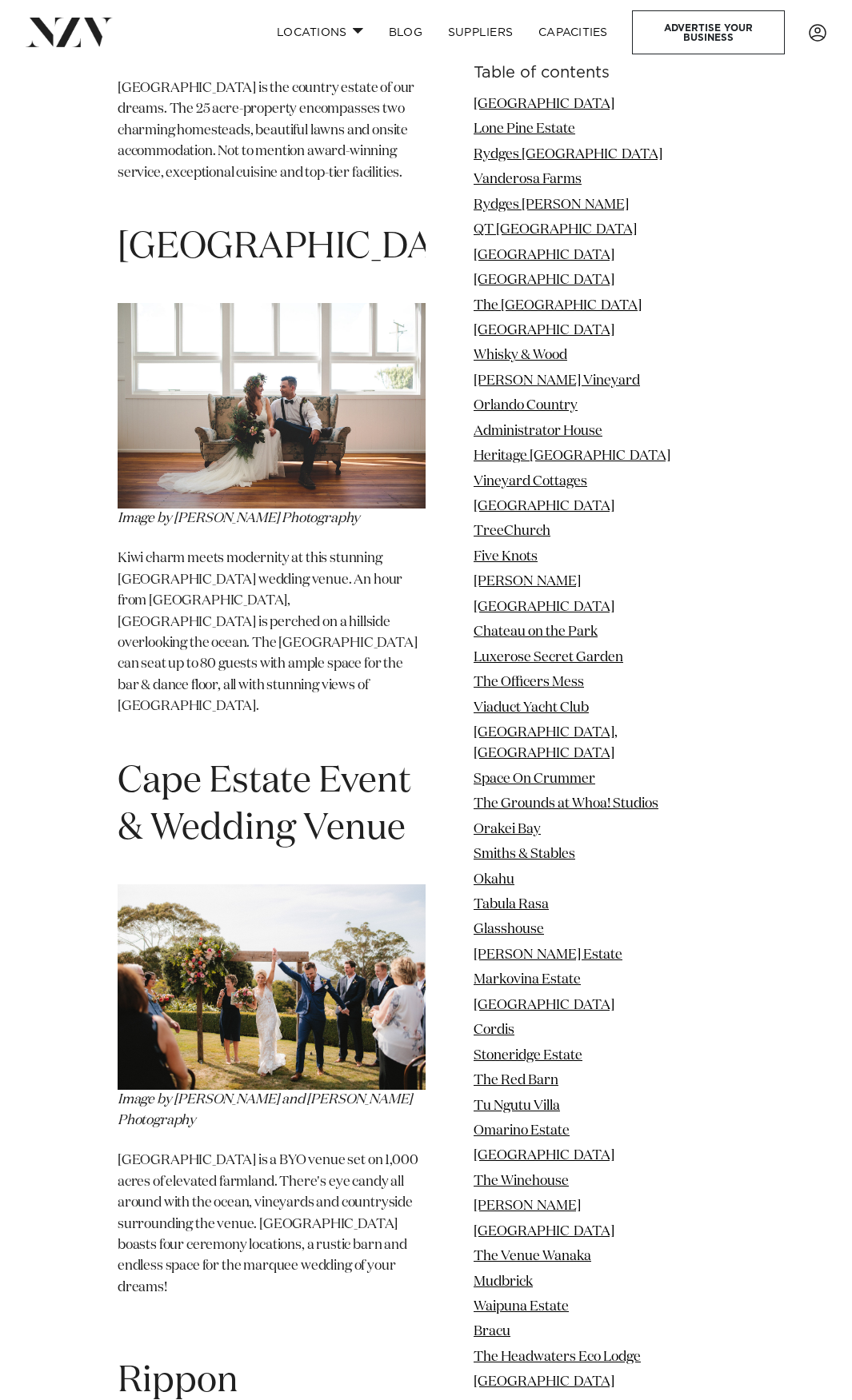
scroll to position [44141, 0]
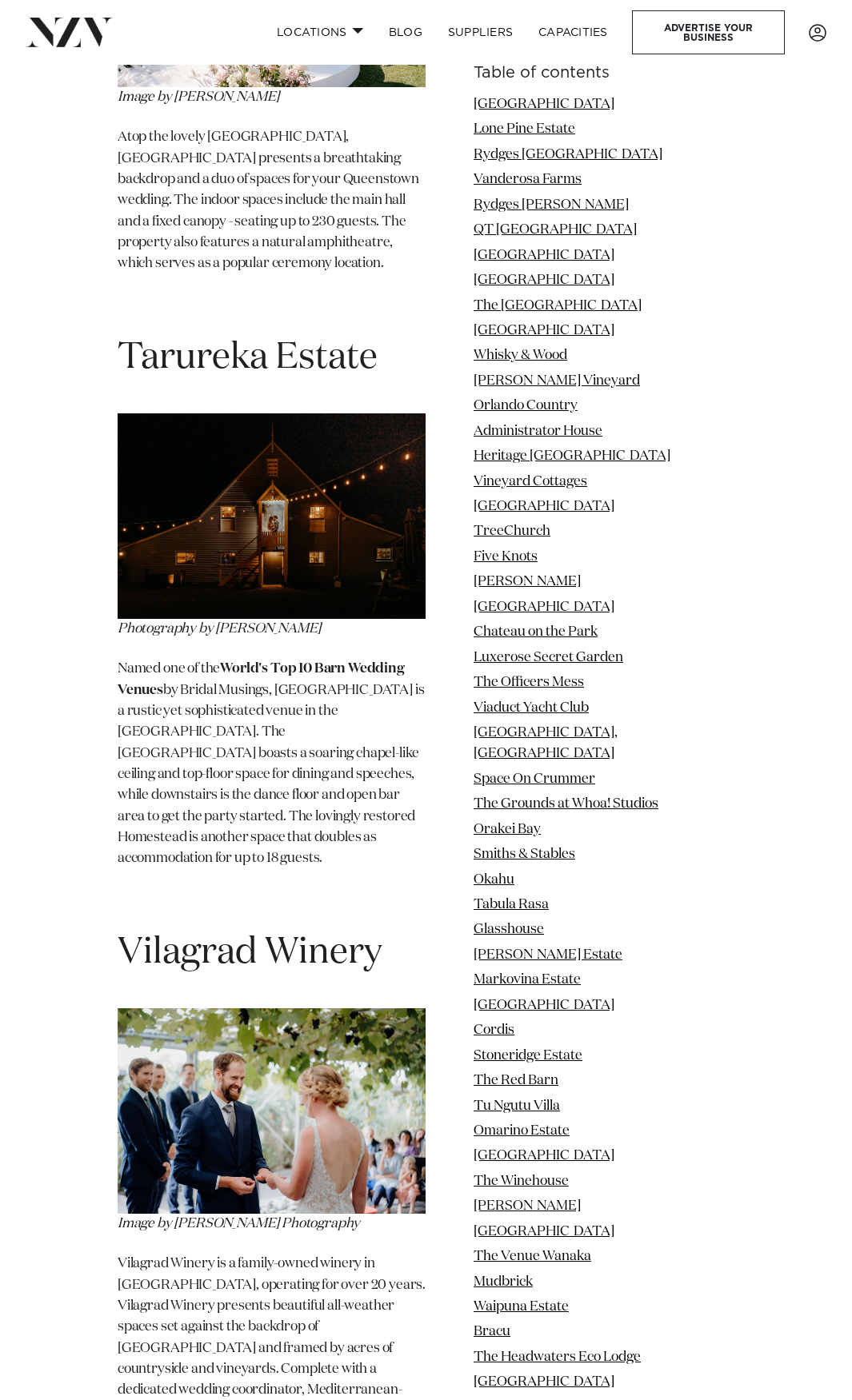
scroll to position [46007, 0]
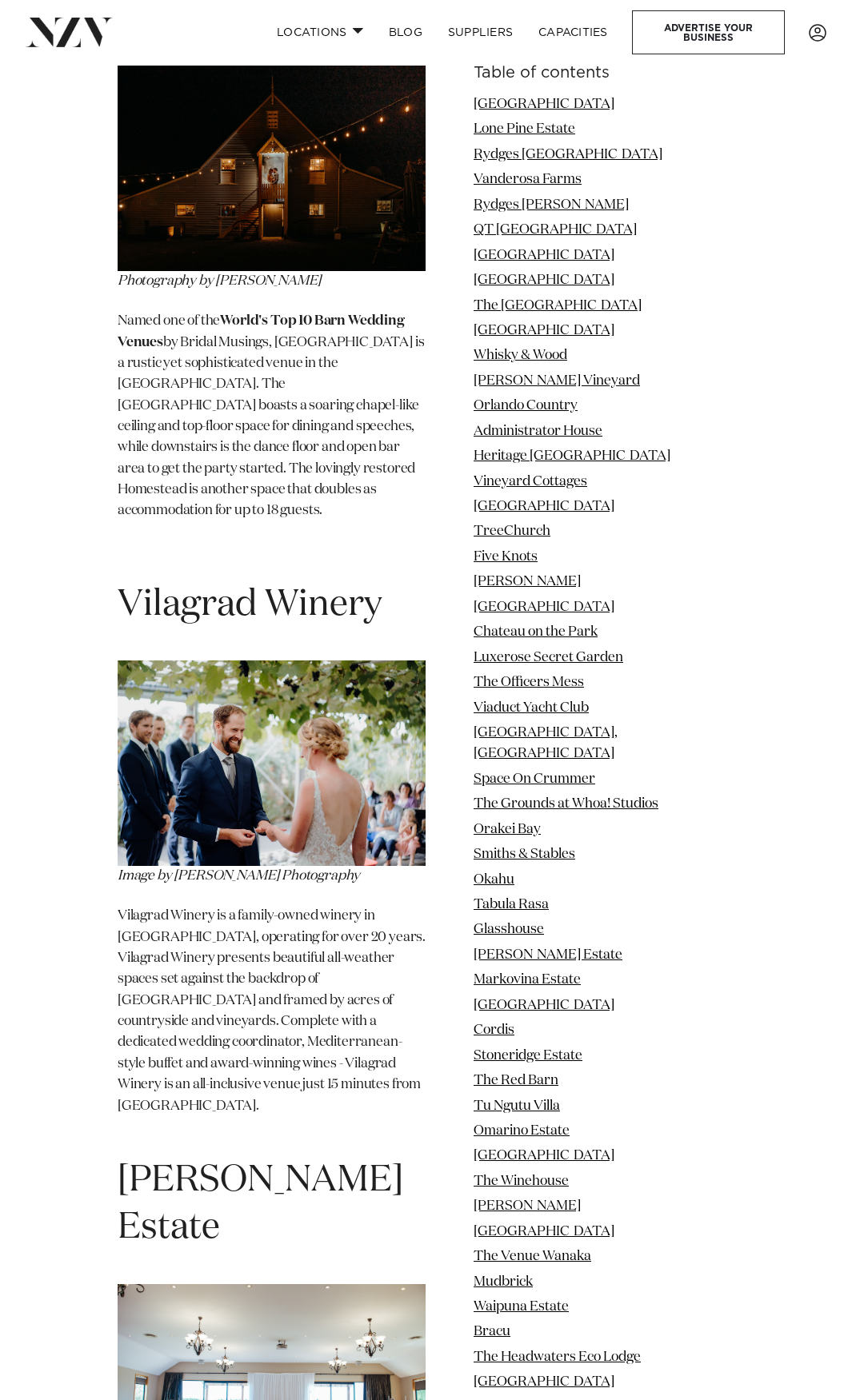
click at [63, 719] on div "Table of contents [GEOGRAPHIC_DATA] [GEOGRAPHIC_DATA] [GEOGRAPHIC_DATA] [GEOGRA…" at bounding box center [426, 1216] width 827 height 90532
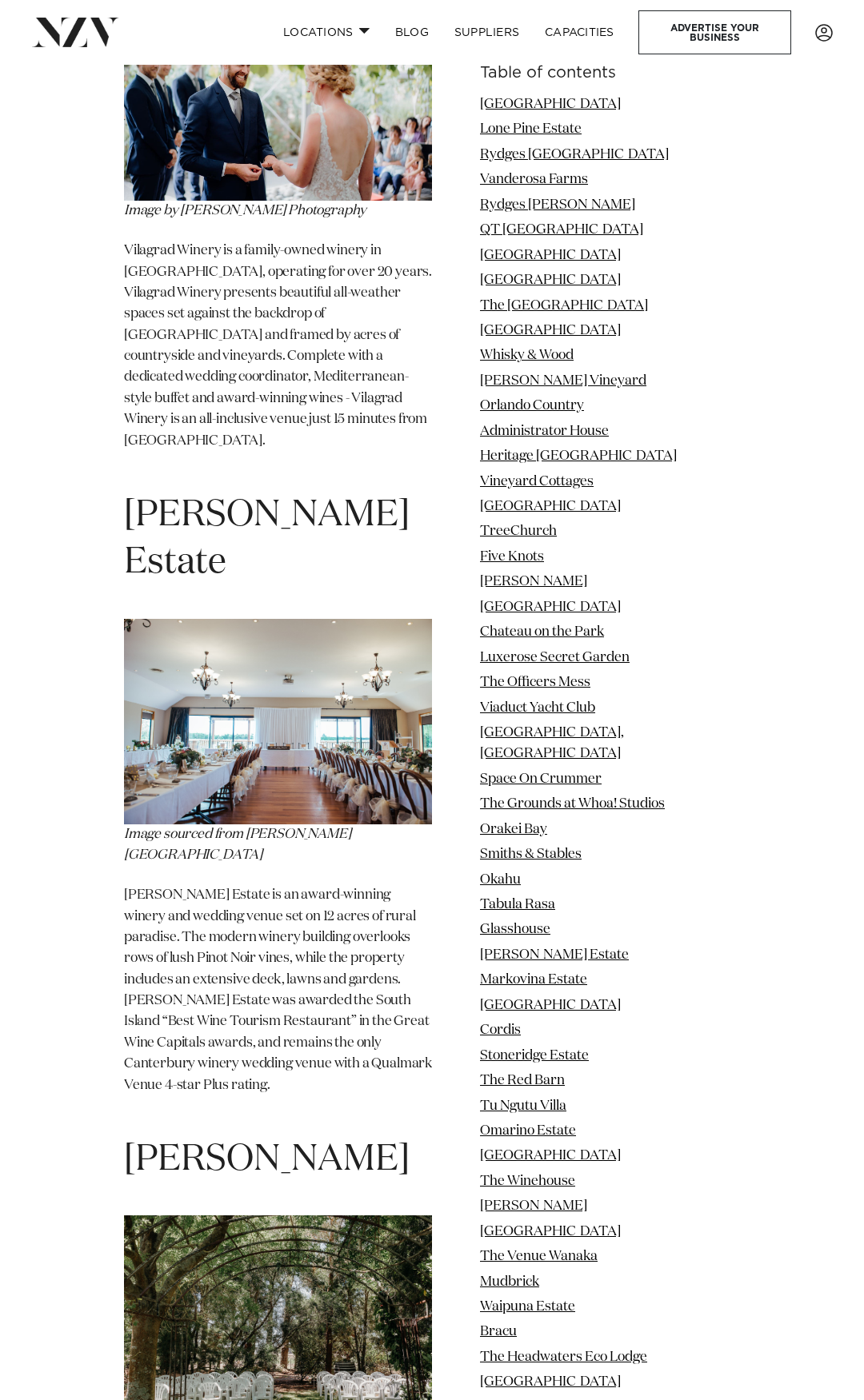
scroll to position [46407, 0]
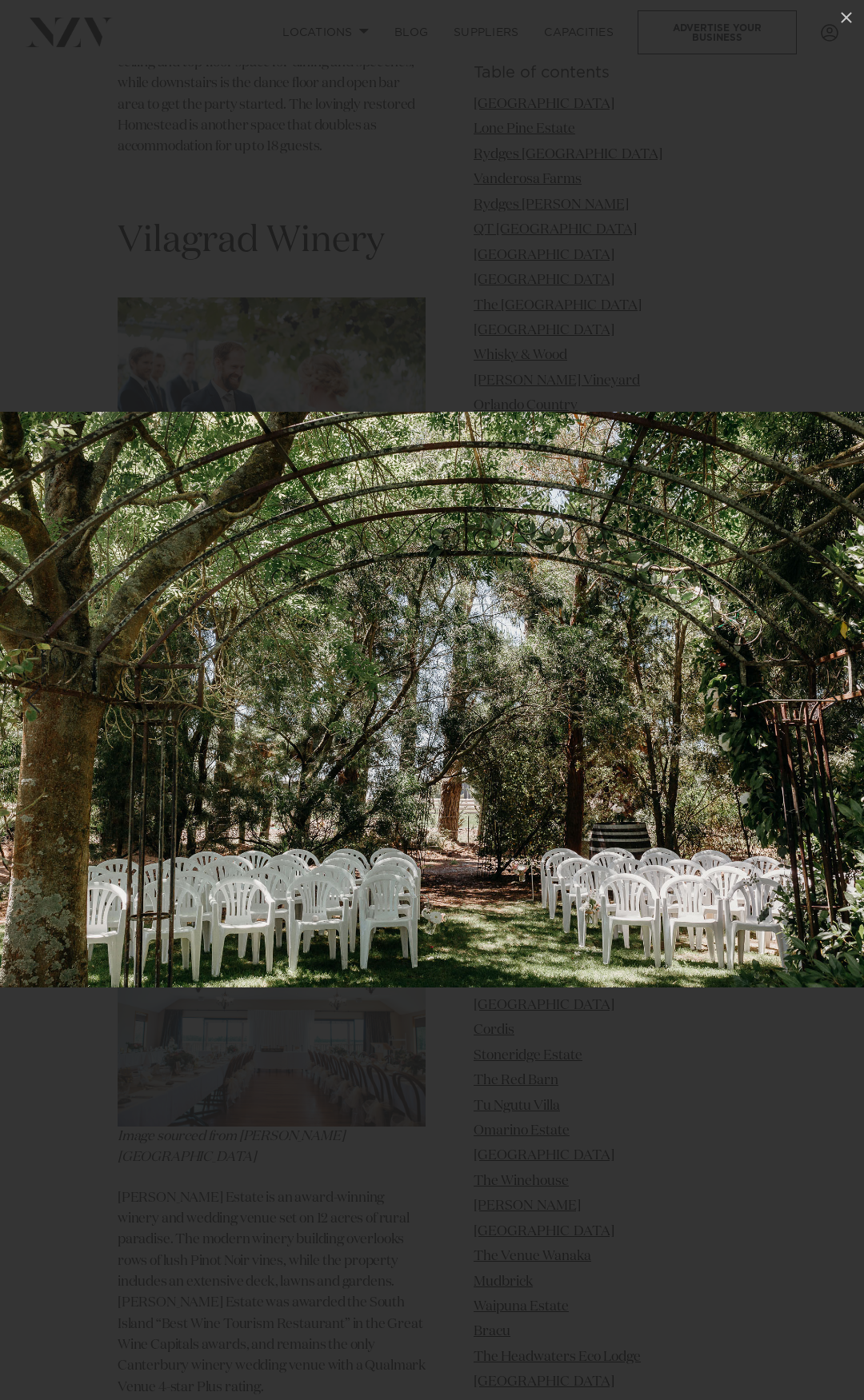
click at [236, 1208] on div at bounding box center [432, 700] width 864 height 1400
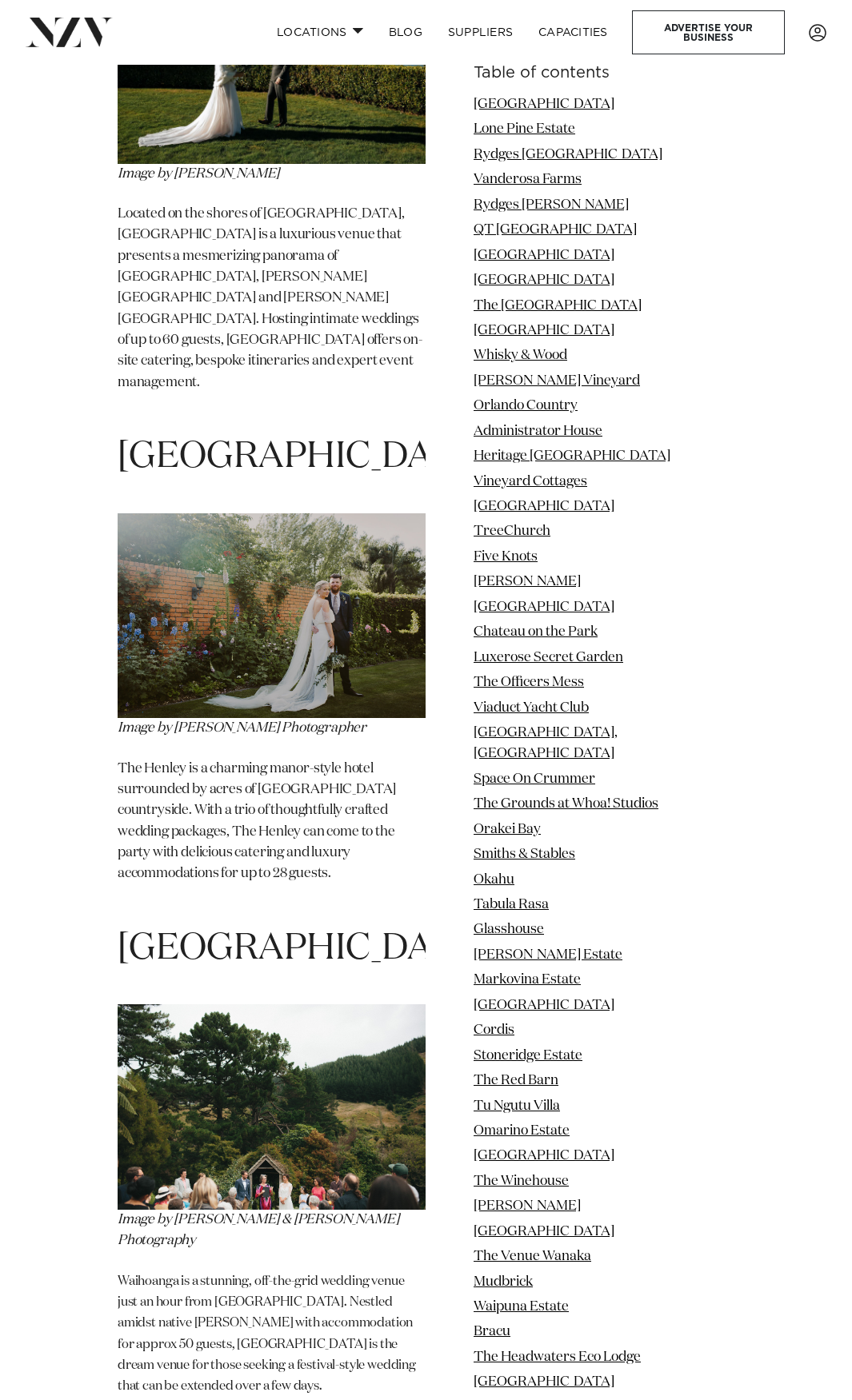
scroll to position [51206, 0]
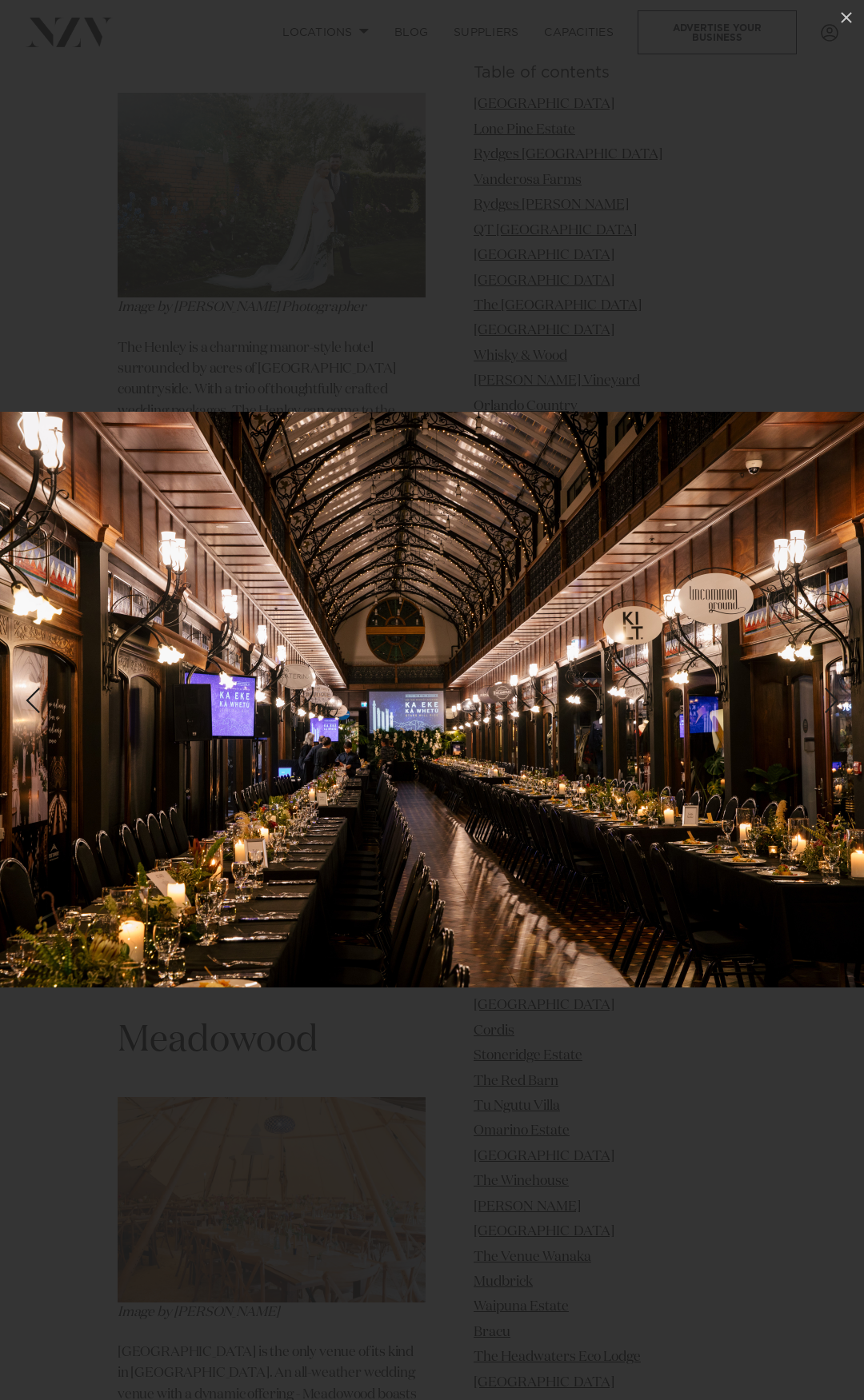
click at [301, 1086] on div at bounding box center [432, 700] width 864 height 1400
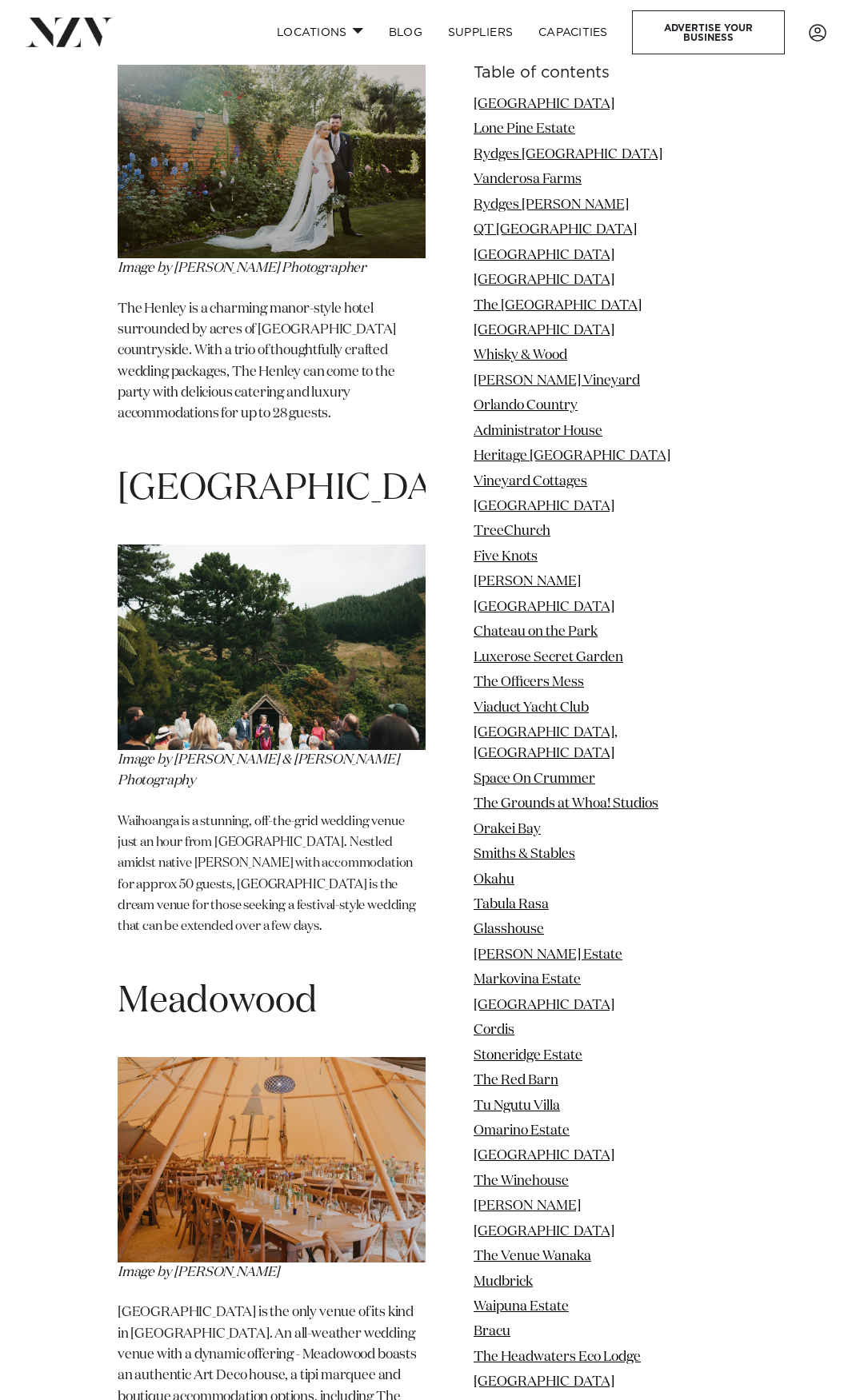
drag, startPoint x: 348, startPoint y: 695, endPoint x: 94, endPoint y: 683, distance: 254.3
copy span "The Tannery"
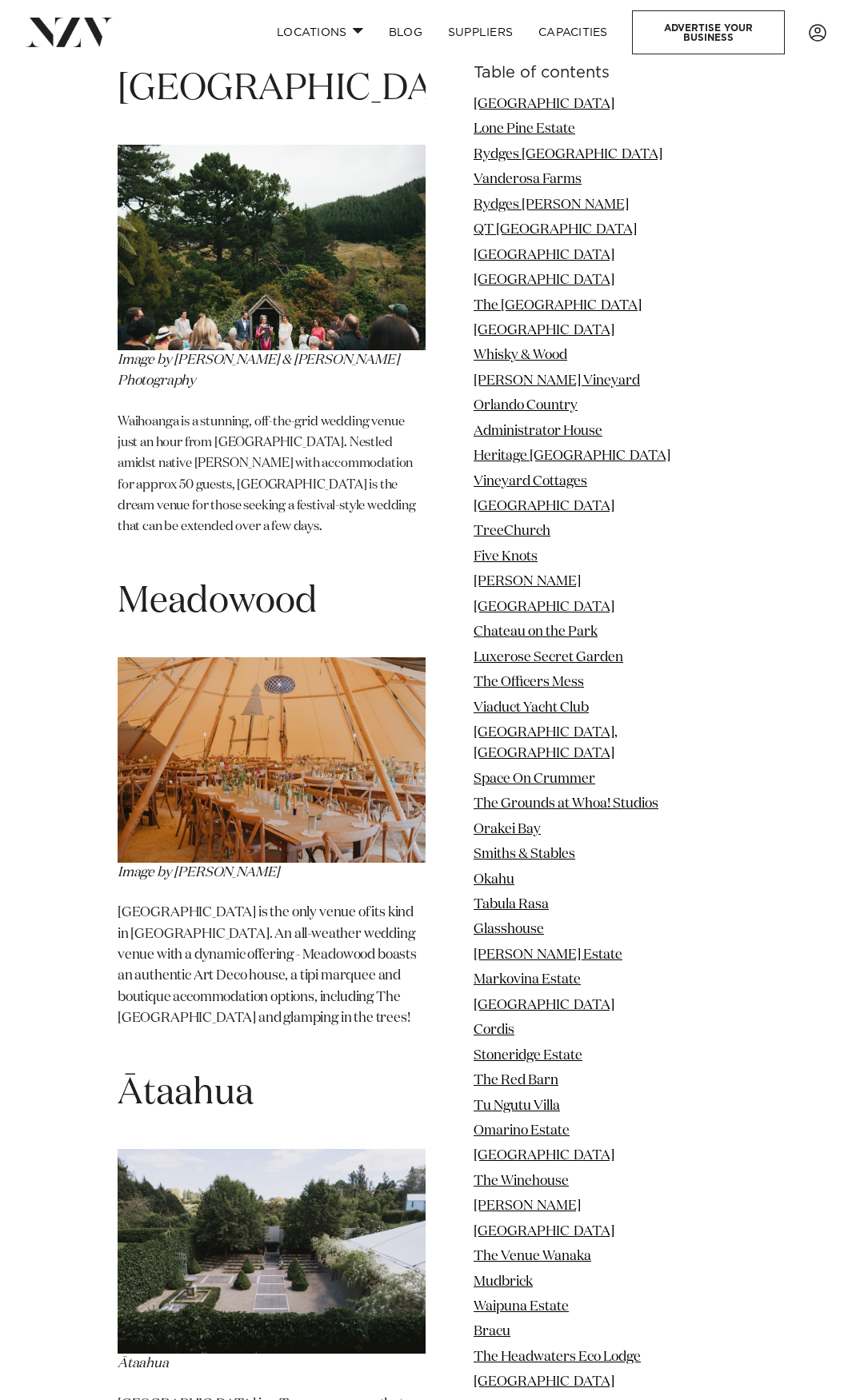
scroll to position [52405, 0]
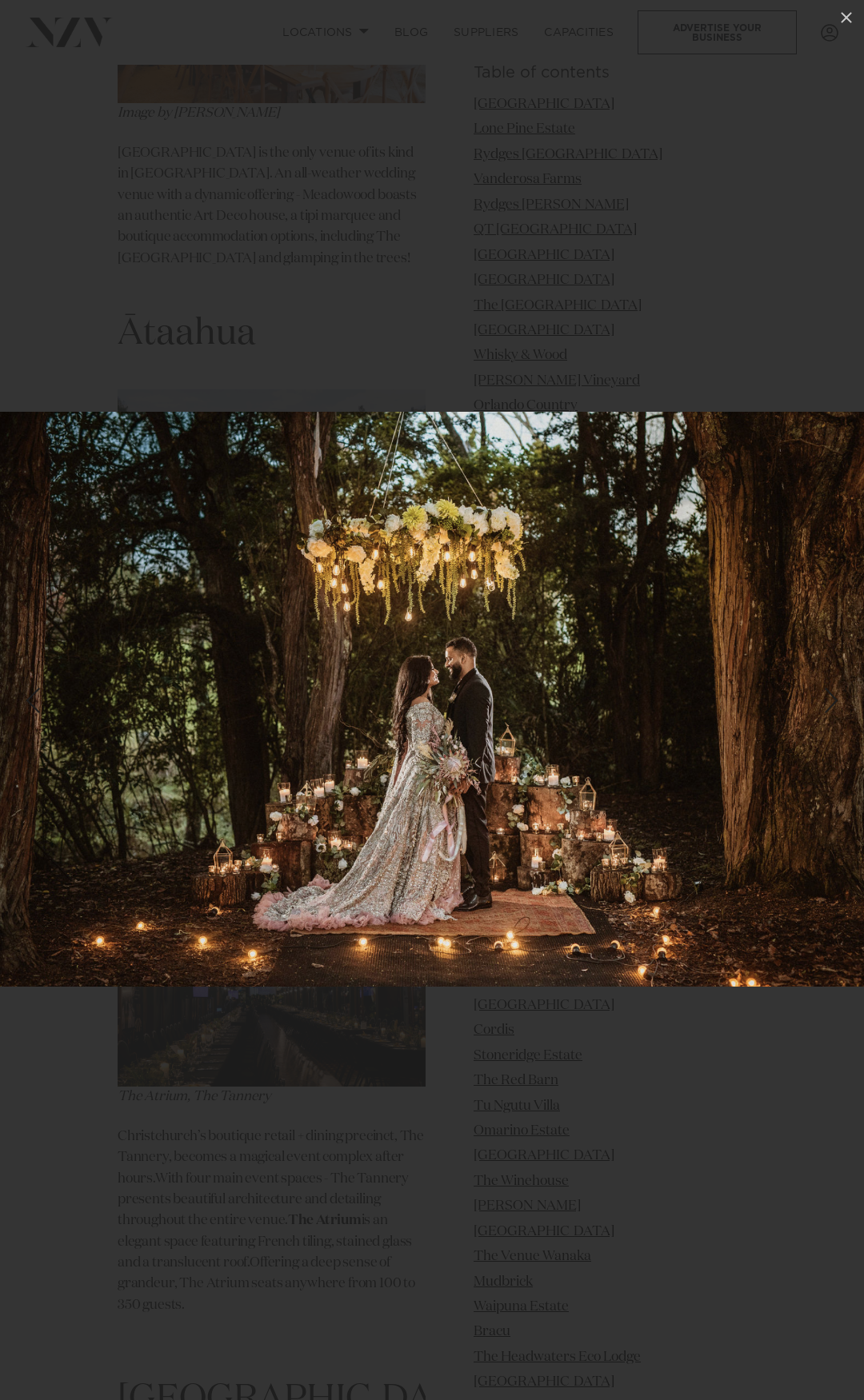
drag, startPoint x: 332, startPoint y: 1108, endPoint x: 326, endPoint y: 1078, distance: 30.6
click at [332, 1108] on div at bounding box center [432, 700] width 864 height 1400
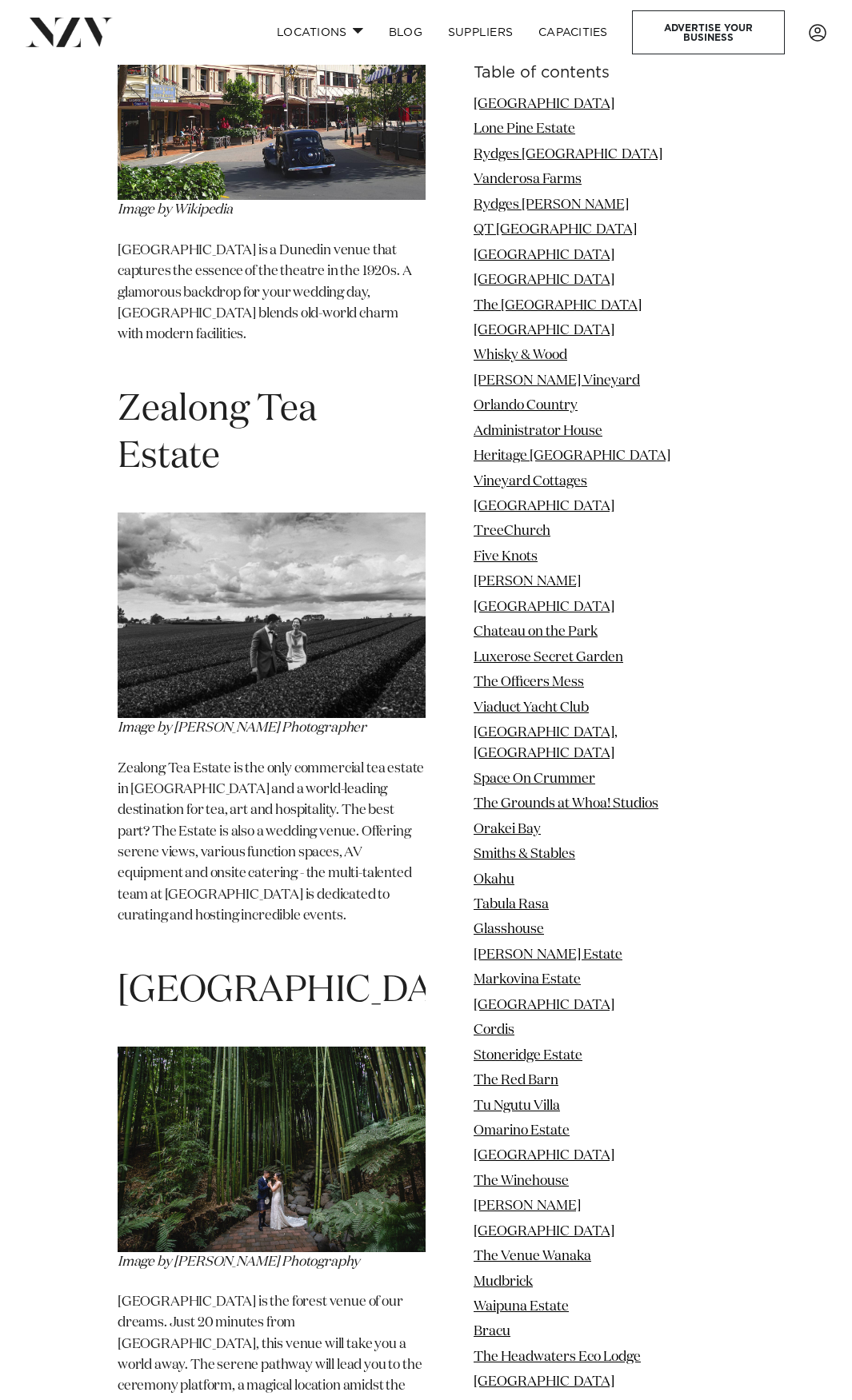
scroll to position [55871, 0]
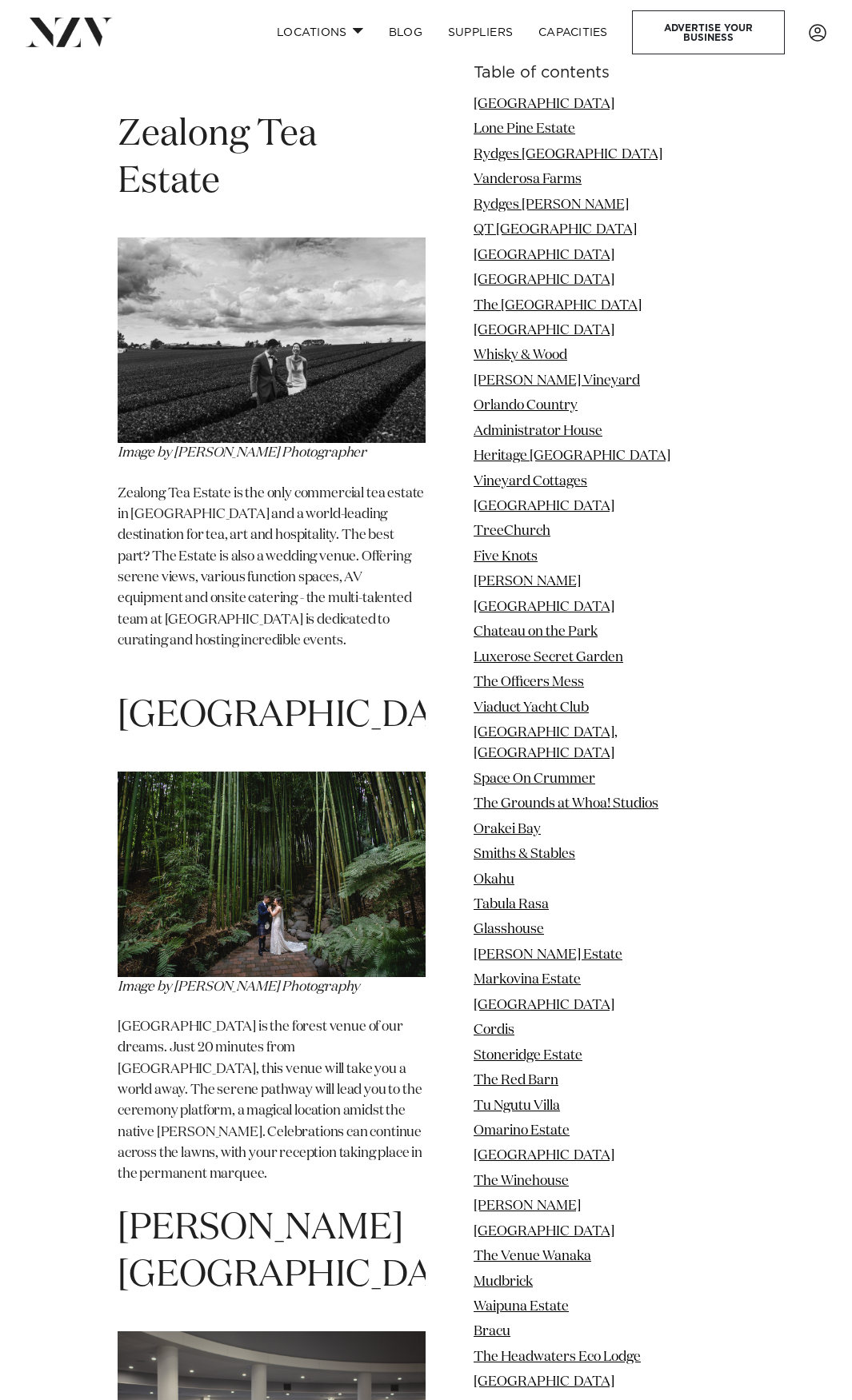
drag, startPoint x: 212, startPoint y: 505, endPoint x: 117, endPoint y: 462, distance: 104.3
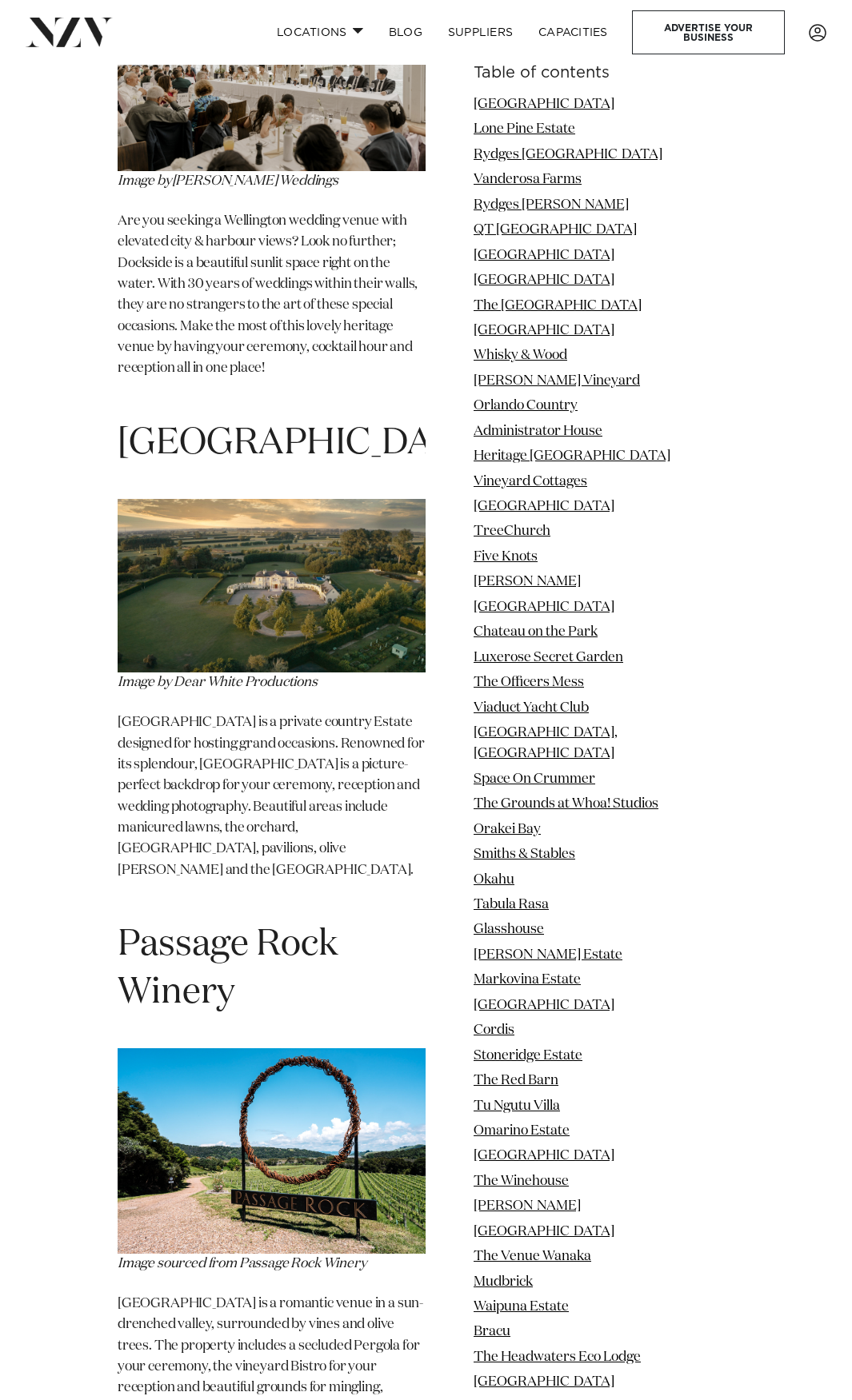
scroll to position [65734, 0]
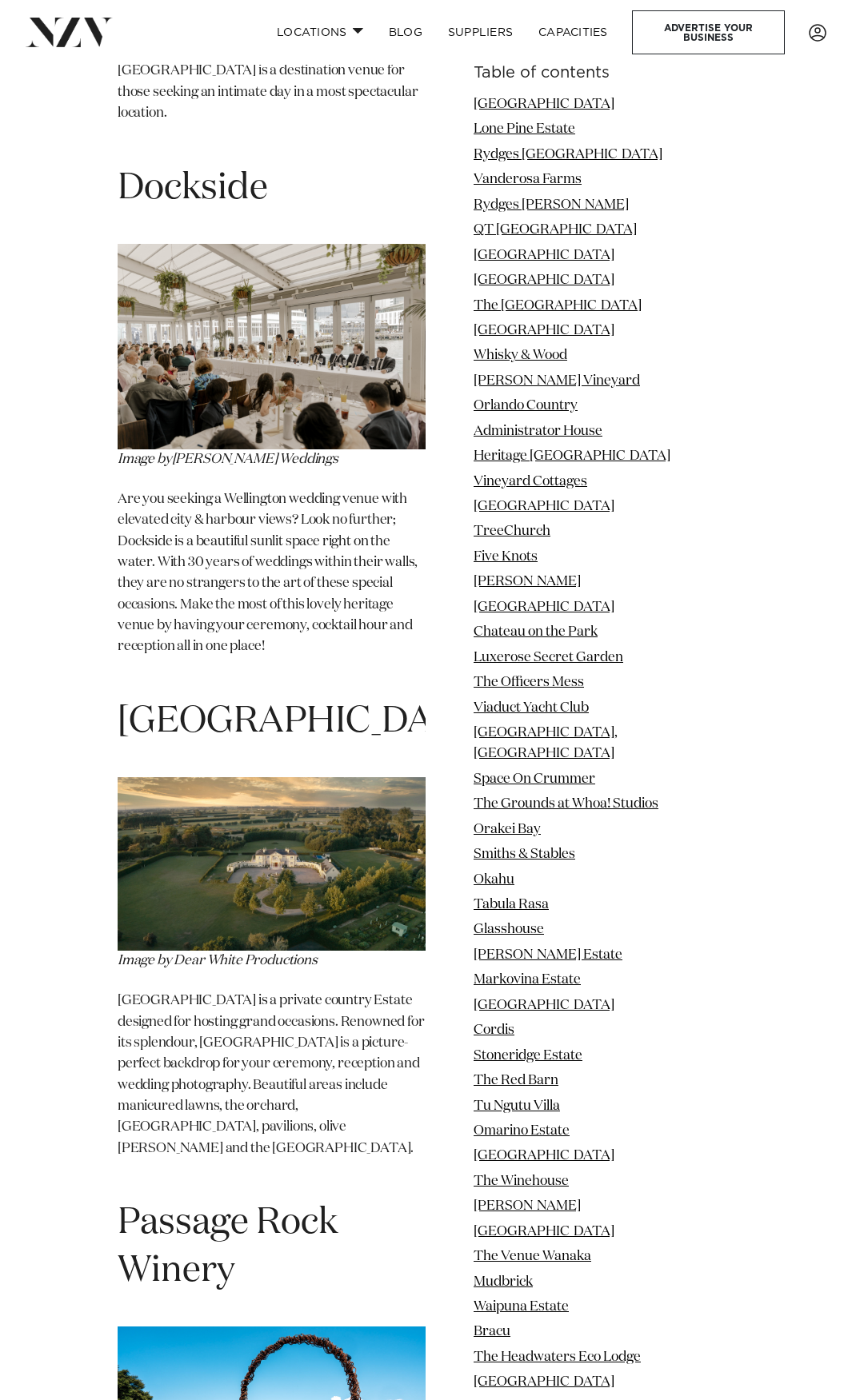
drag, startPoint x: 300, startPoint y: 372, endPoint x: 120, endPoint y: 357, distance: 180.6
copy h1 "Man O' War"
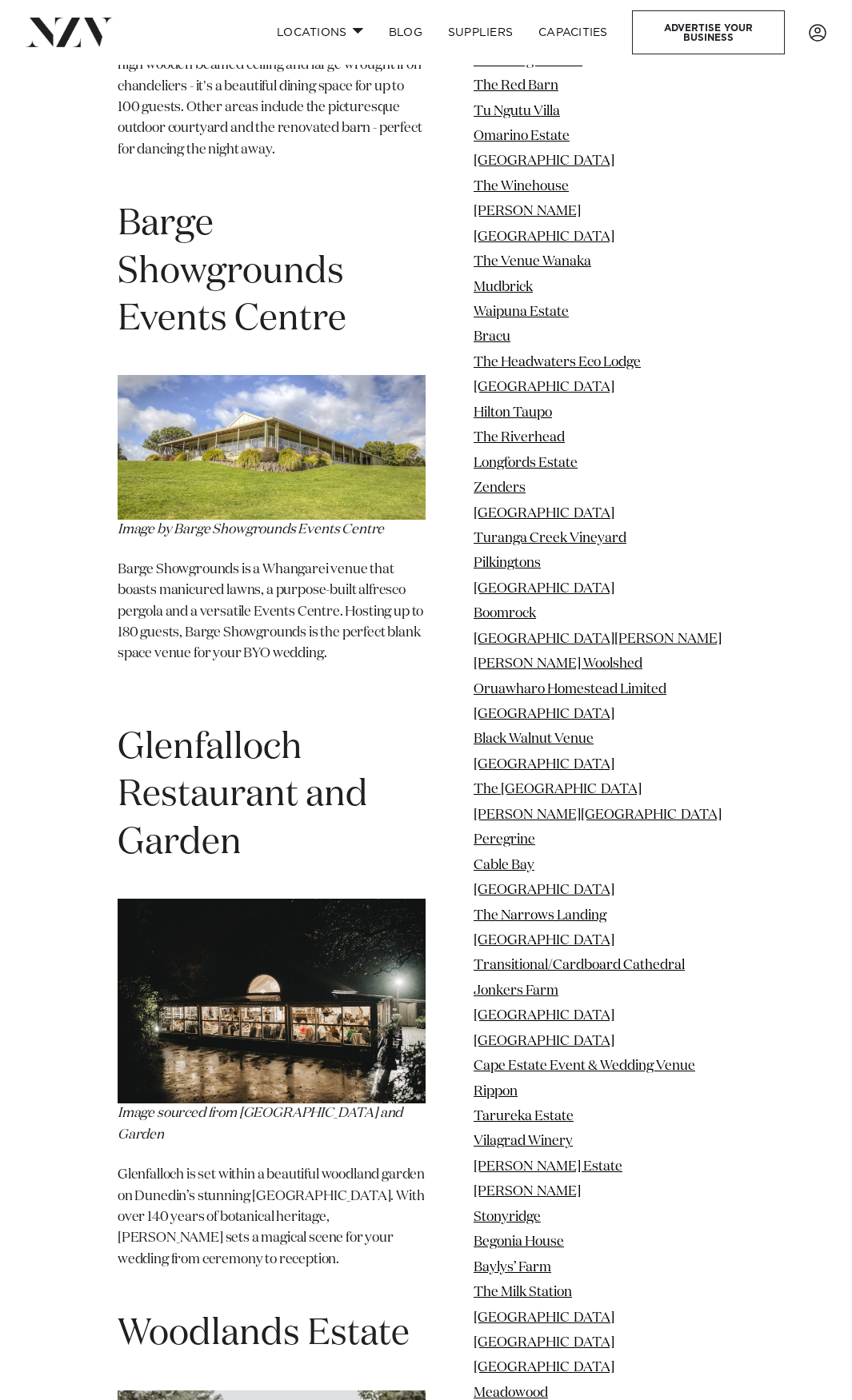
scroll to position [89193, 0]
